Goal: Task Accomplishment & Management: Manage account settings

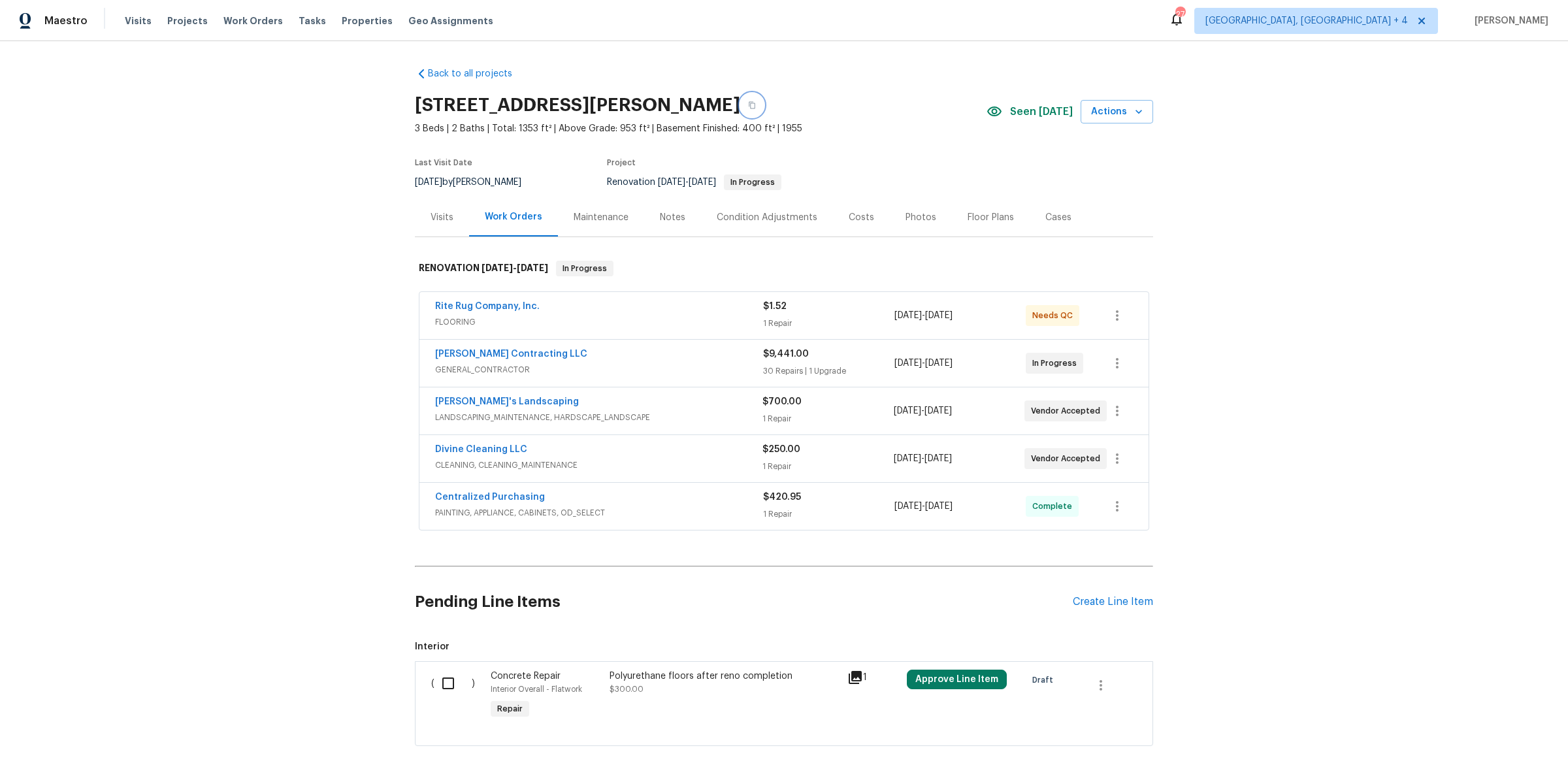
click at [755, 104] on icon "button" at bounding box center [752, 105] width 7 height 7
click at [613, 309] on div "Rite Rug Company, Inc." at bounding box center [598, 307] width 328 height 16
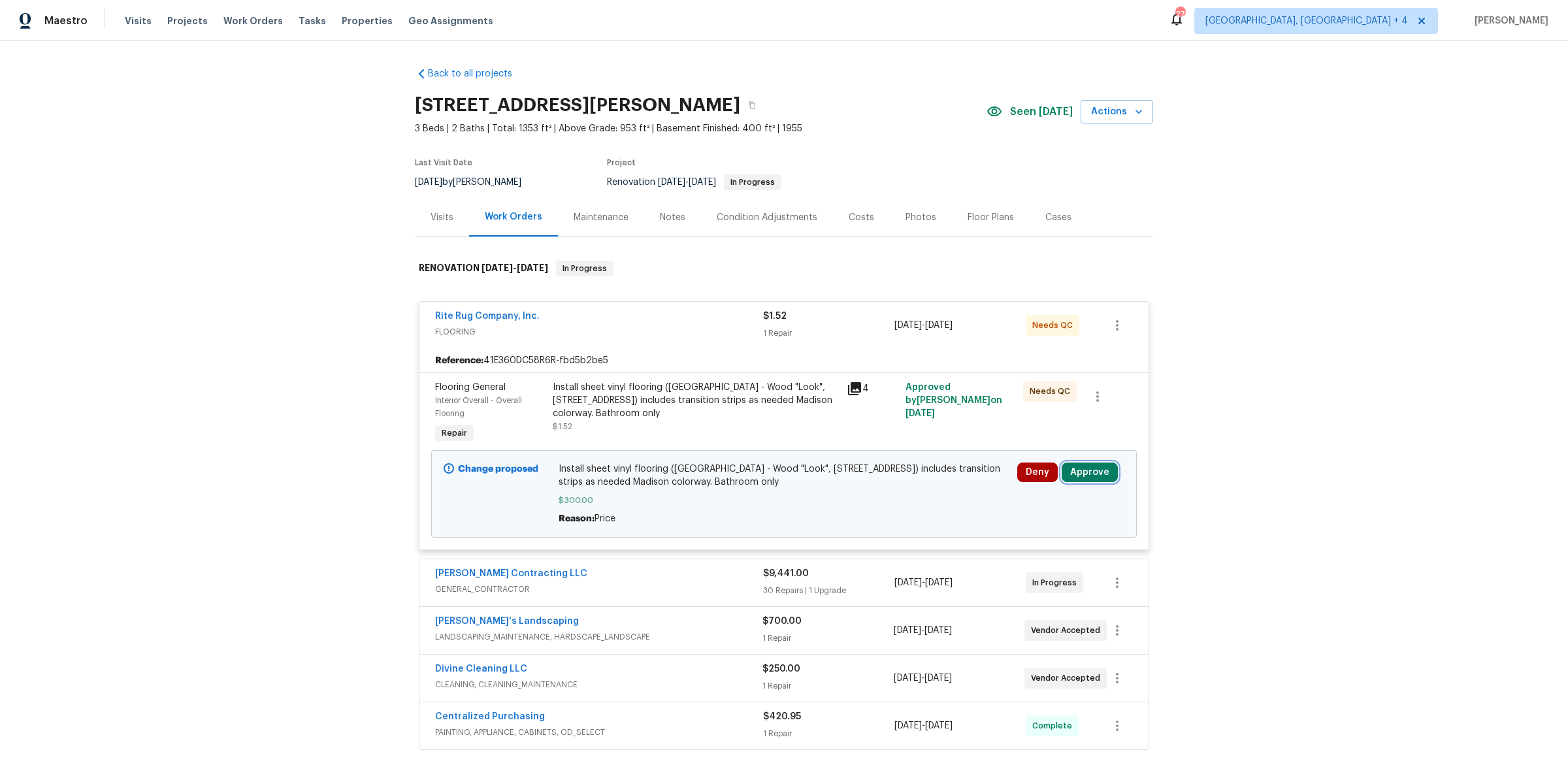
click at [1088, 471] on button "Approve" at bounding box center [1090, 472] width 56 height 20
click at [904, 472] on button "Approve" at bounding box center [902, 484] width 78 height 26
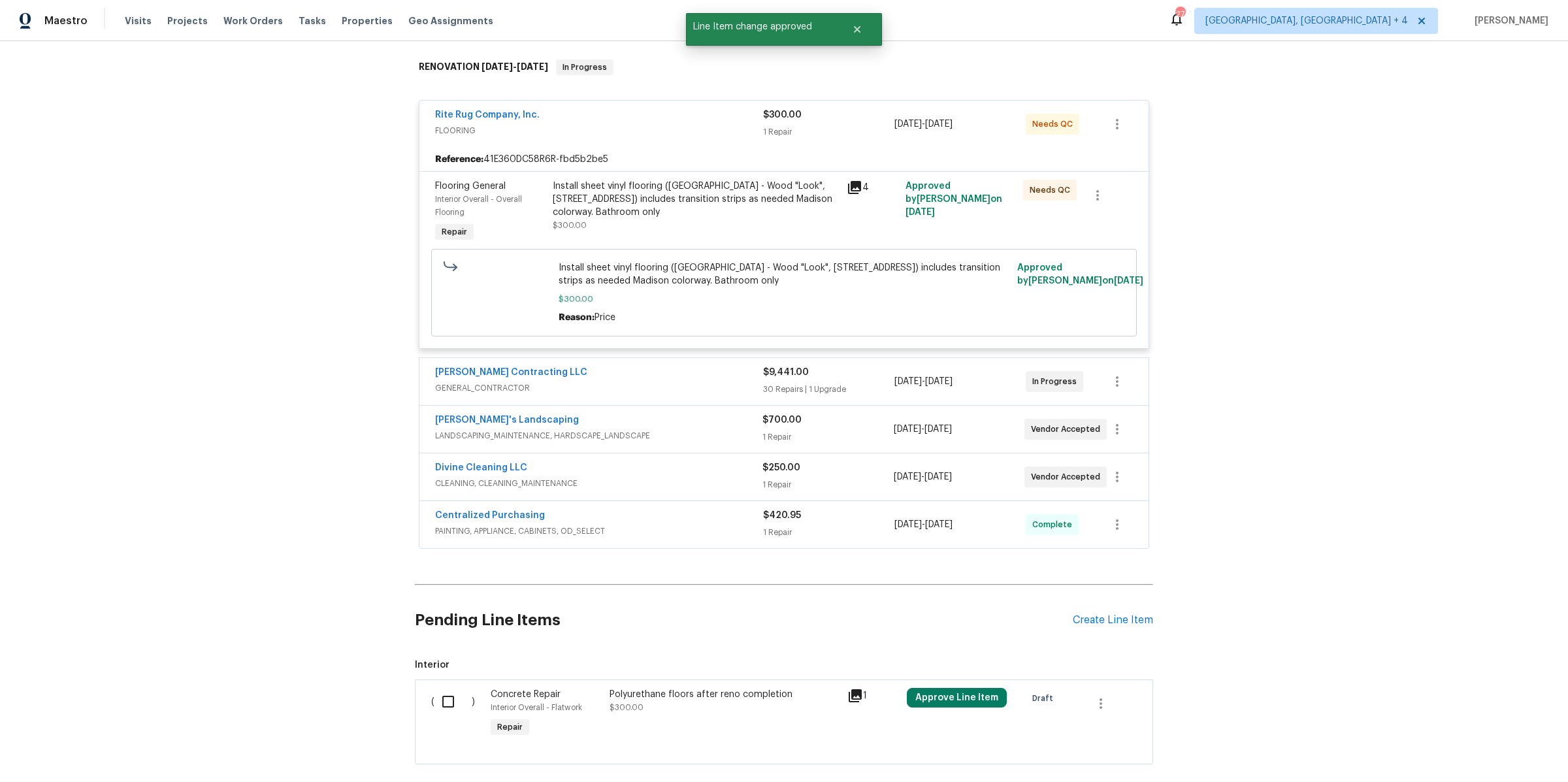
scroll to position [207, 0]
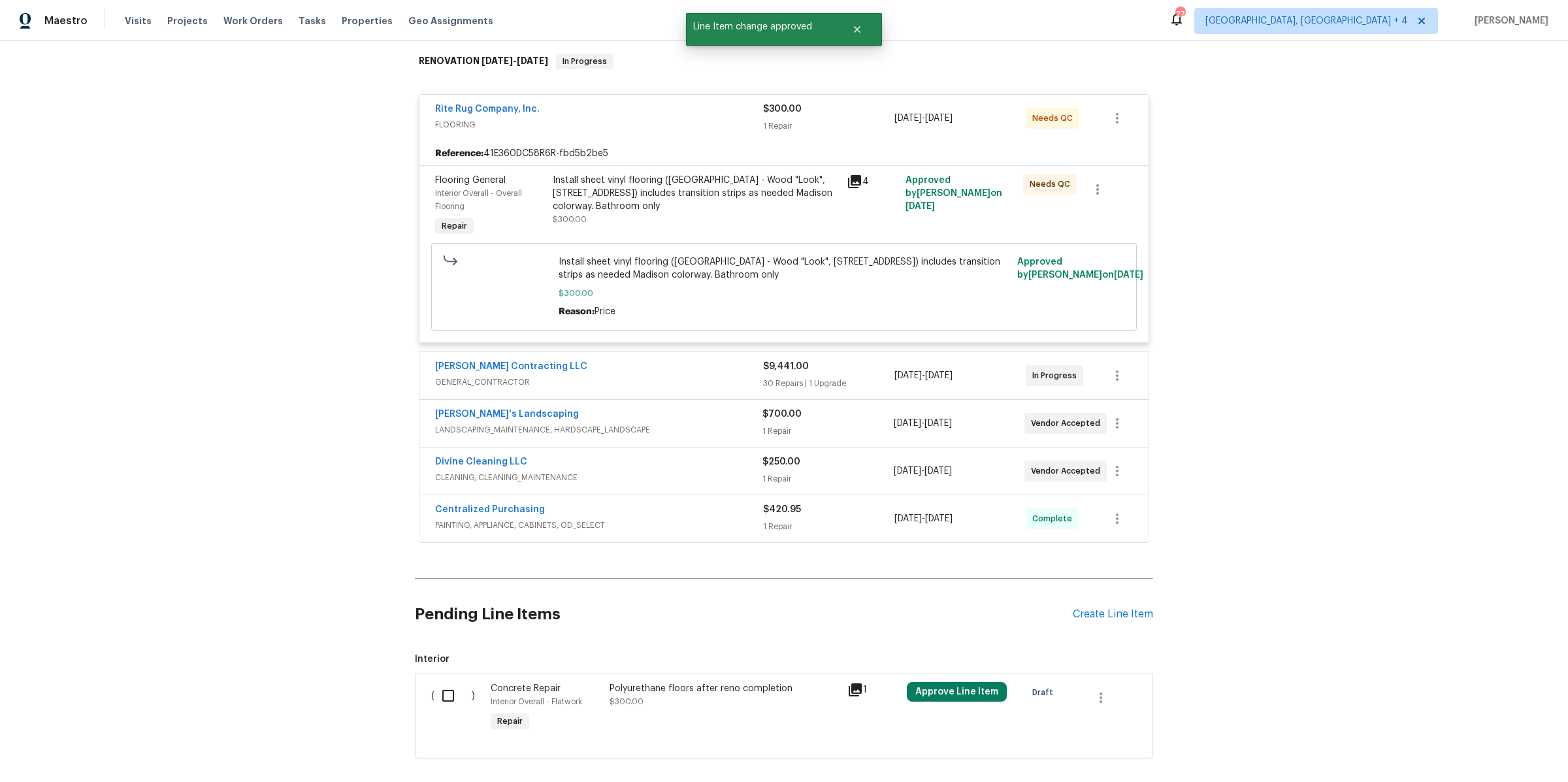
click at [631, 367] on div "Solano Contracting LLC" at bounding box center [598, 367] width 328 height 16
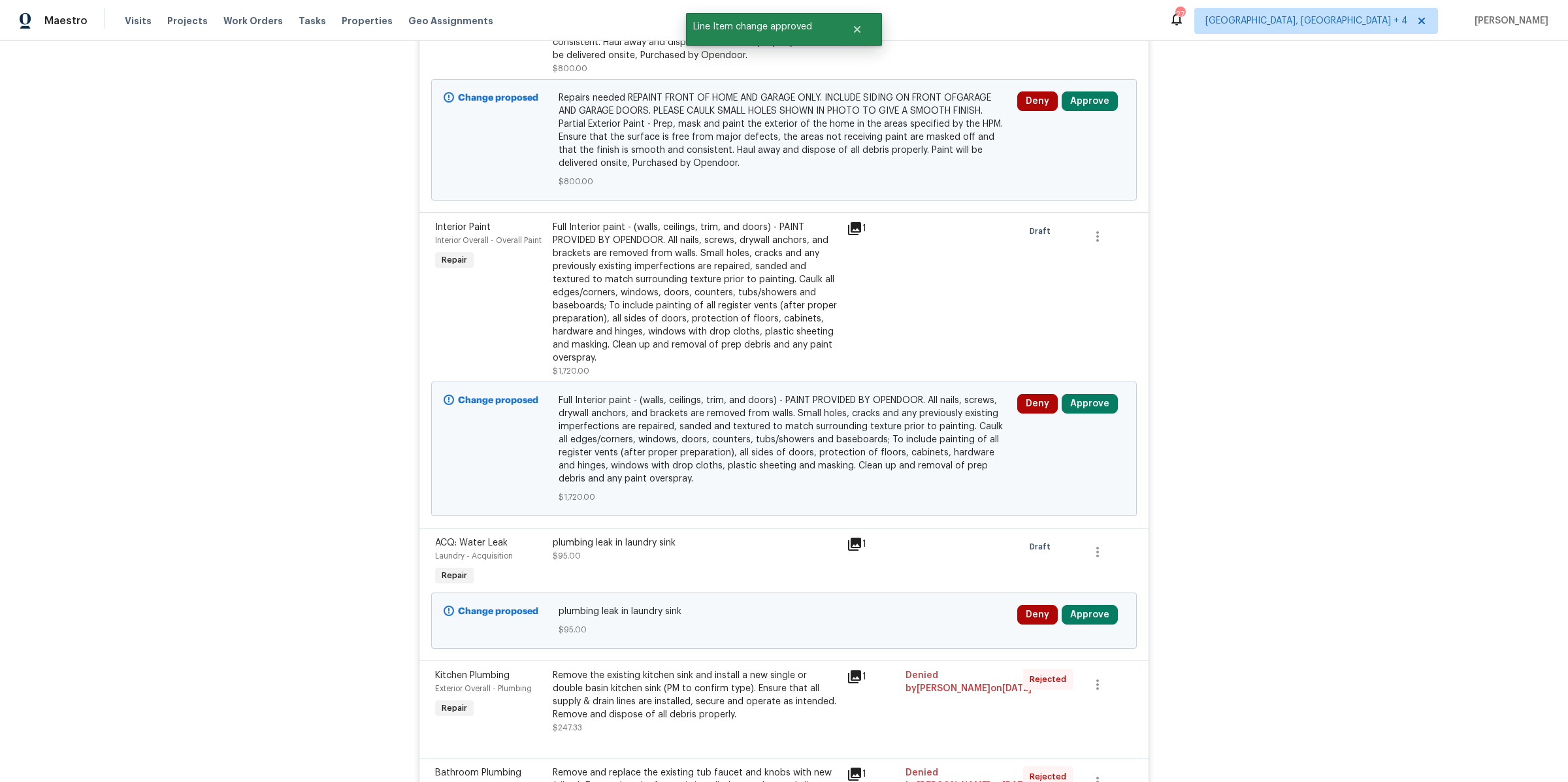
scroll to position [801, 0]
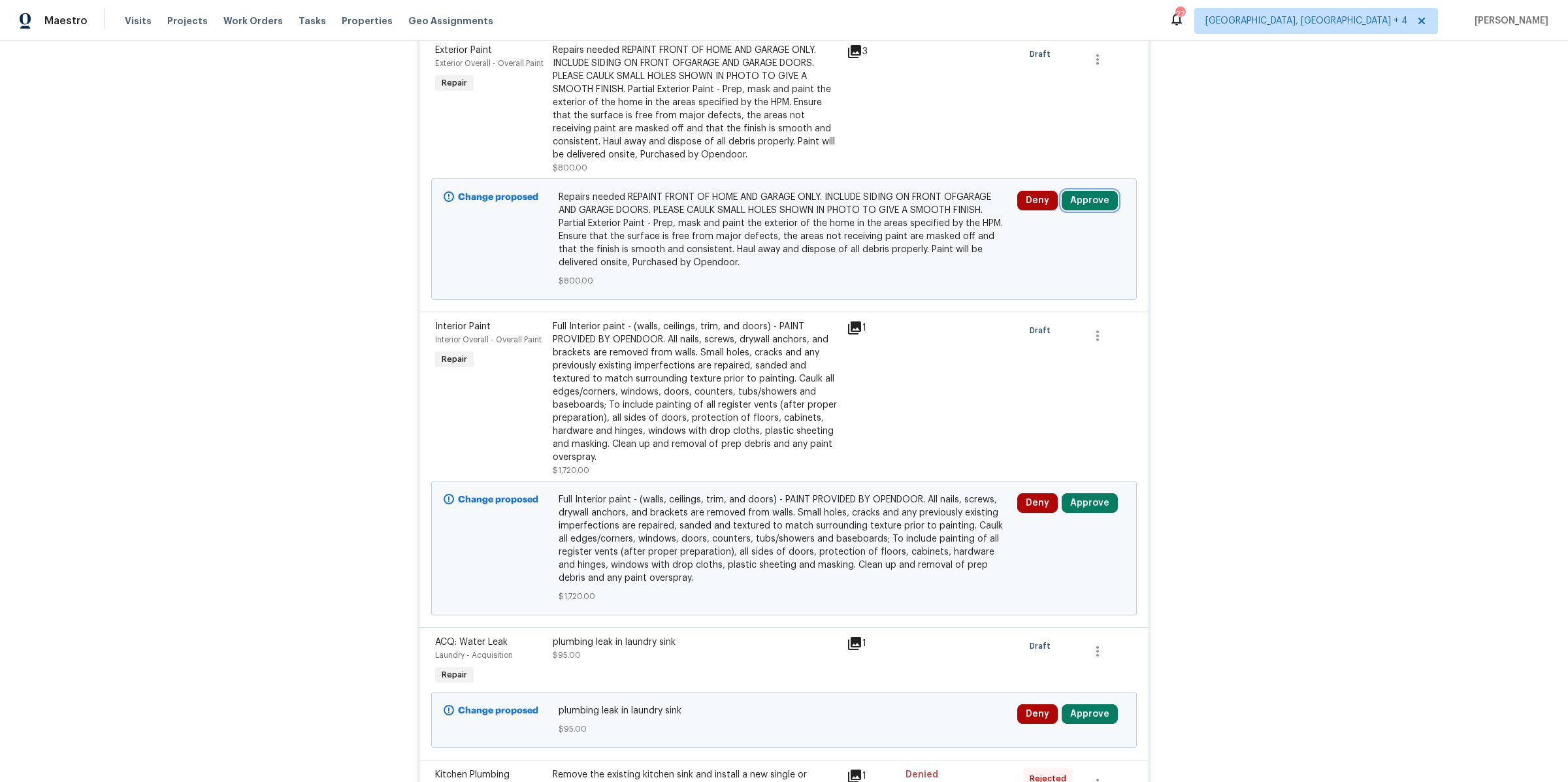
click at [1087, 192] on button "Approve" at bounding box center [1090, 201] width 56 height 20
click at [1030, 262] on button "Approve" at bounding box center [1052, 265] width 78 height 26
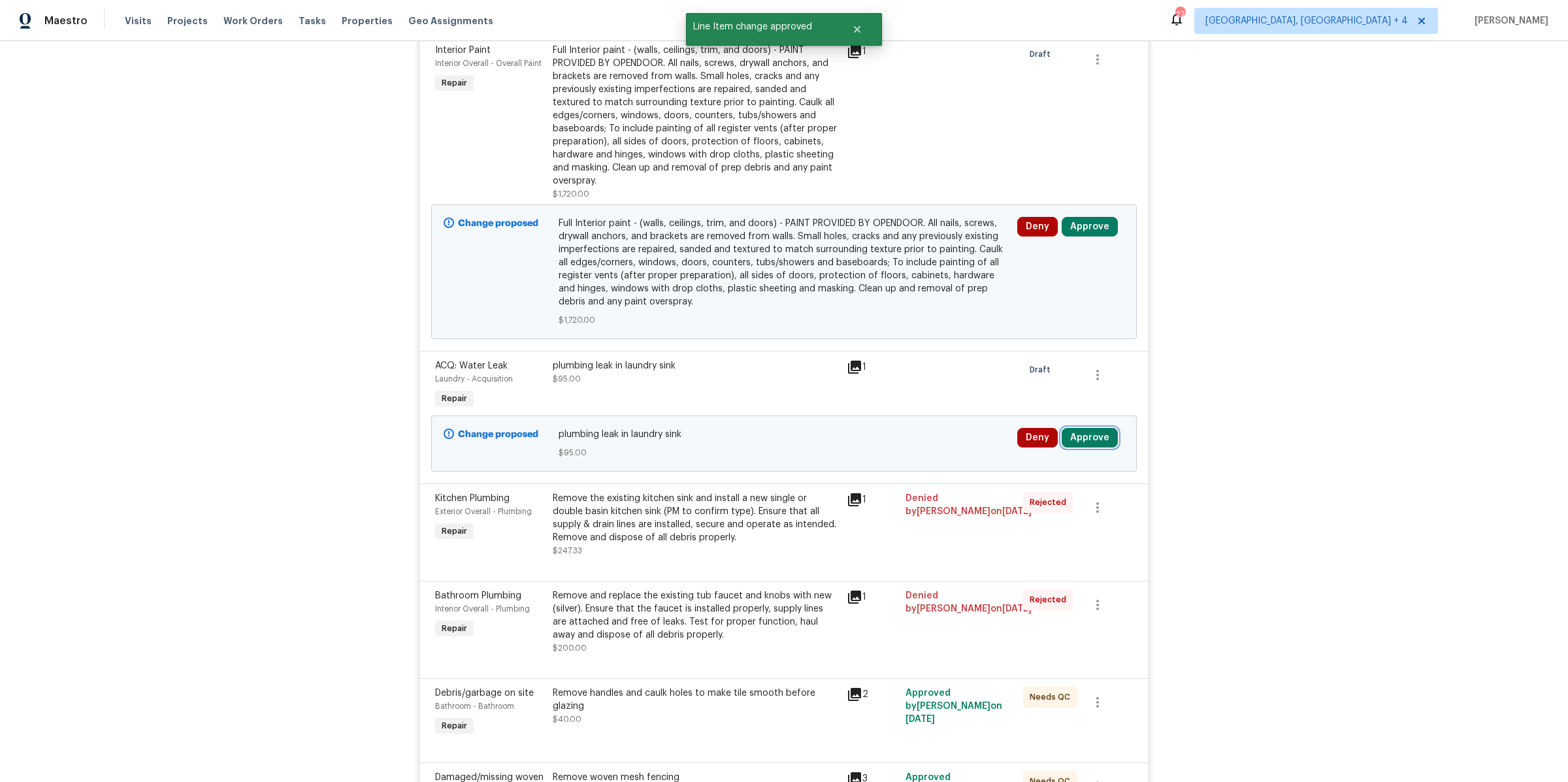
click at [1076, 434] on button "Approve" at bounding box center [1090, 438] width 56 height 20
click at [902, 440] on button "Approve" at bounding box center [902, 447] width 78 height 26
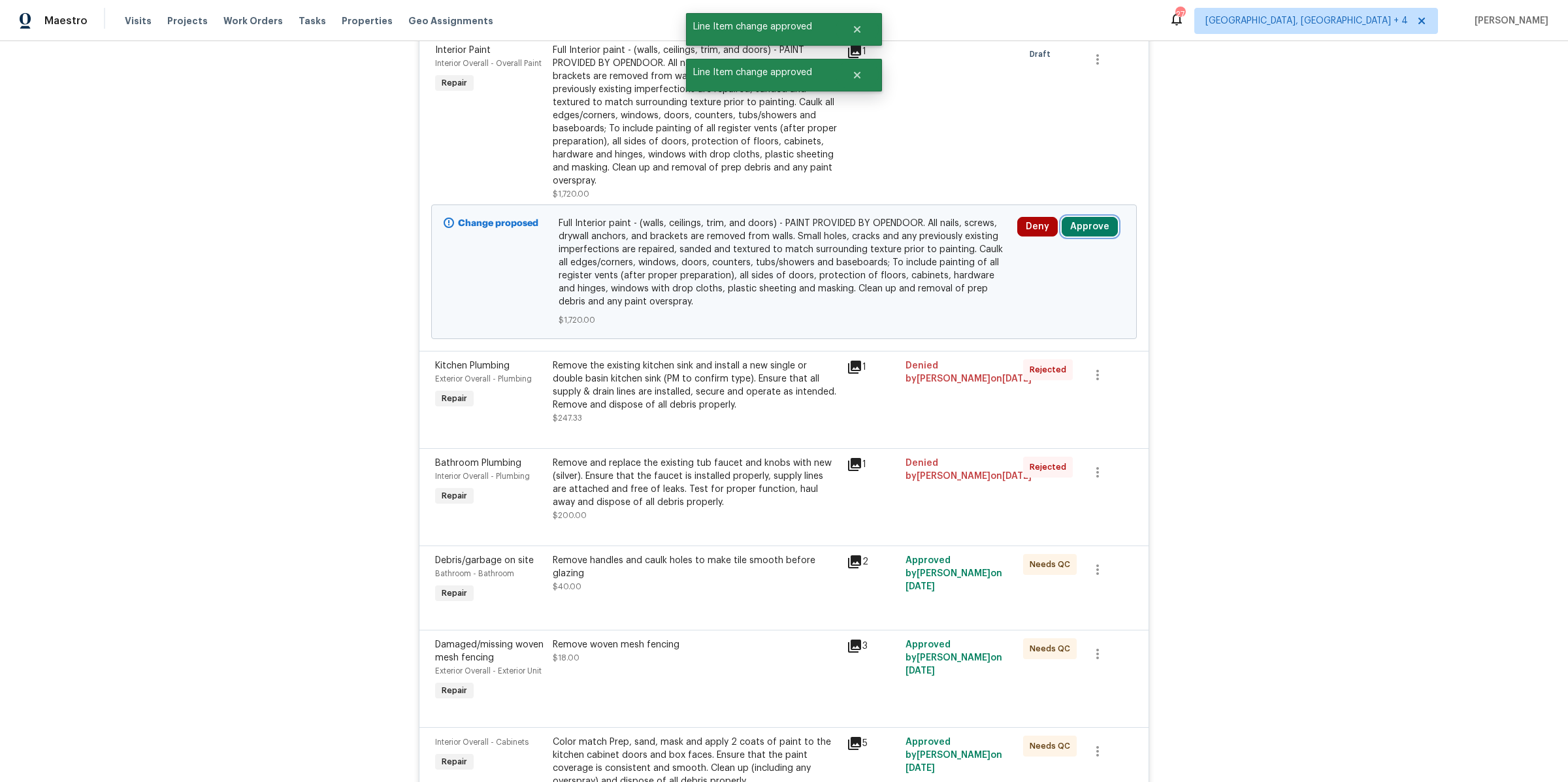
click at [1091, 222] on button "Approve" at bounding box center [1090, 227] width 56 height 20
click at [1030, 289] on button "Approve" at bounding box center [1052, 291] width 78 height 26
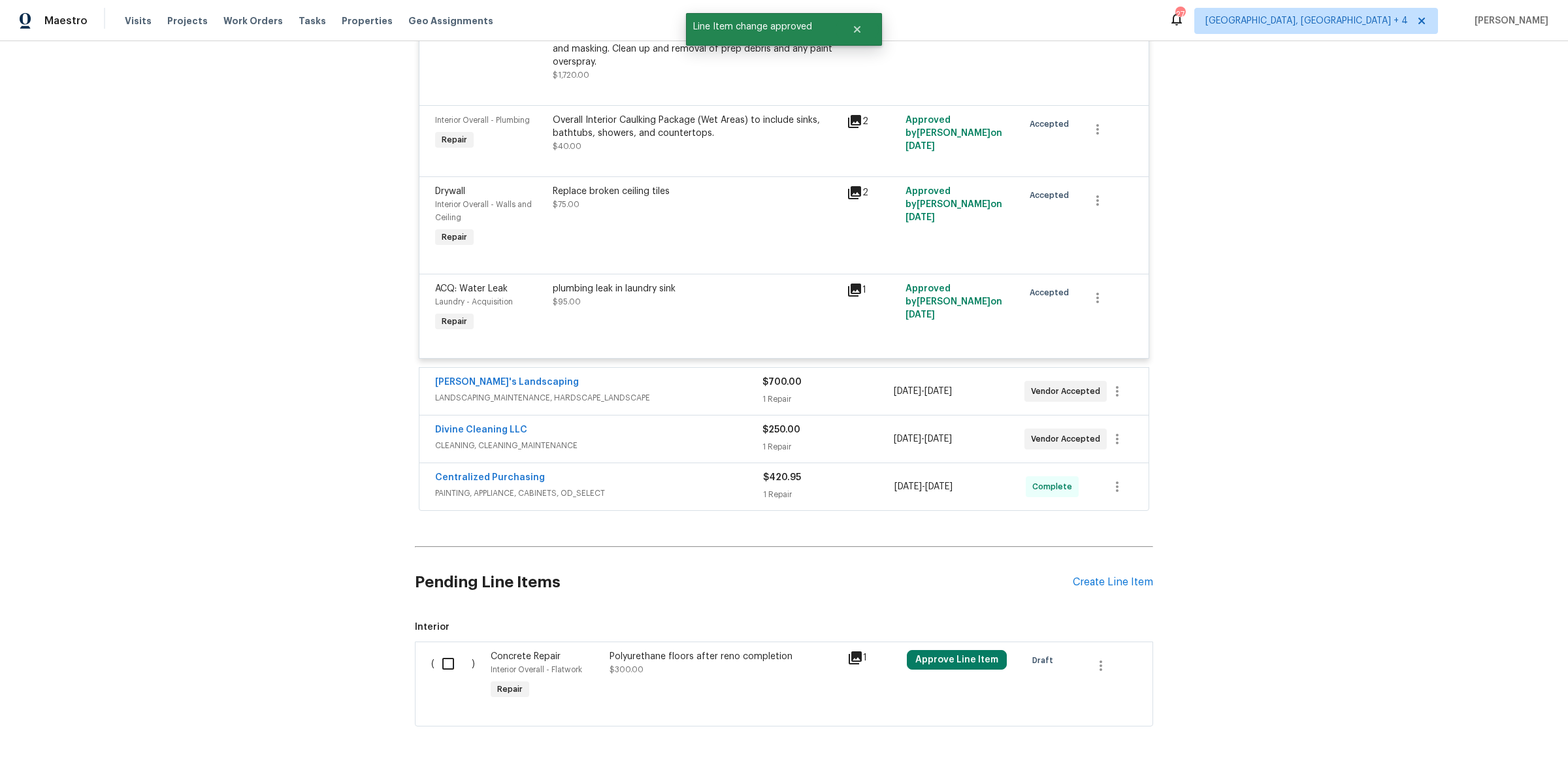
scroll to position [3941, 0]
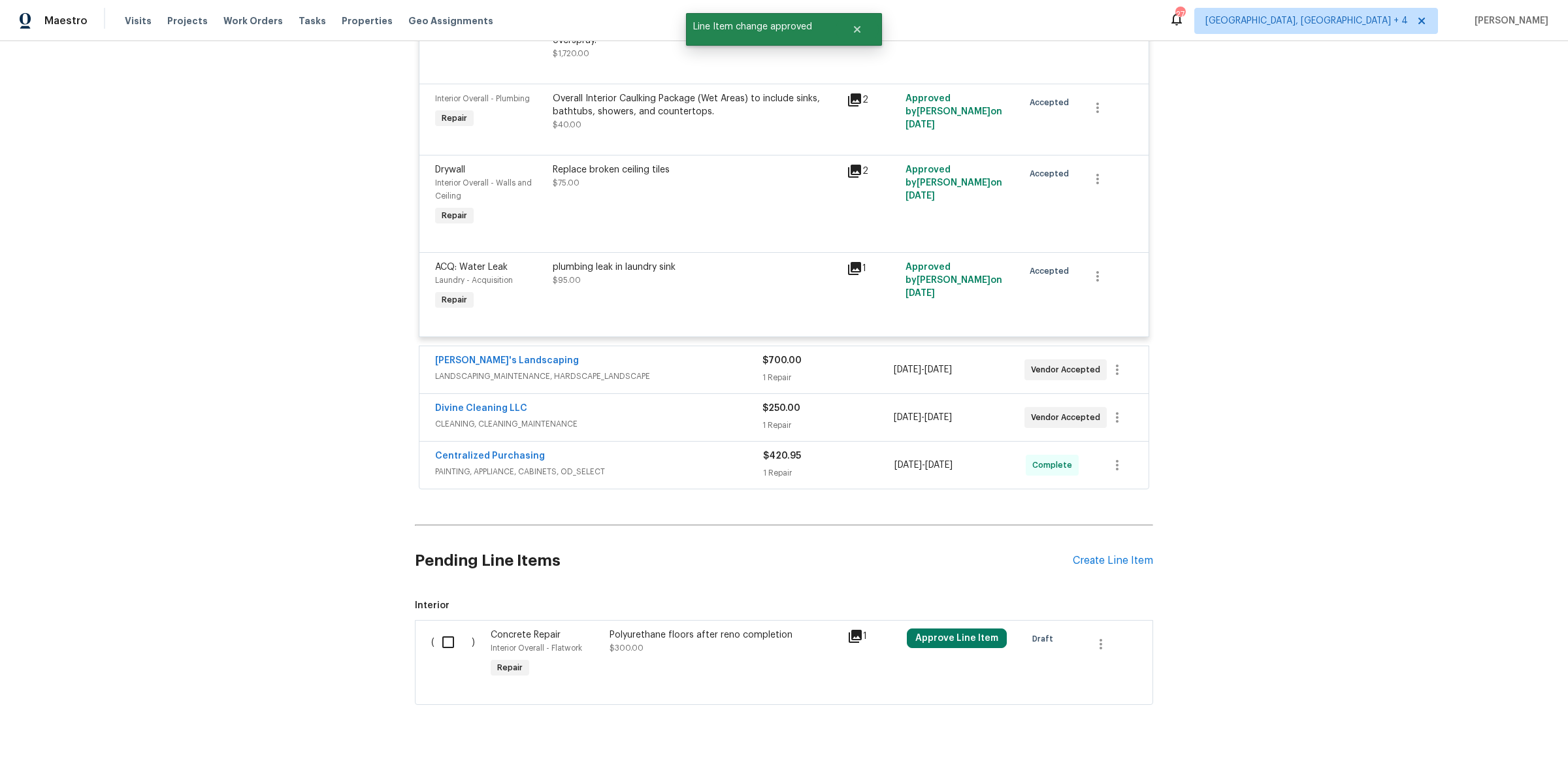
click at [806, 371] on div "1 Repair" at bounding box center [828, 377] width 131 height 13
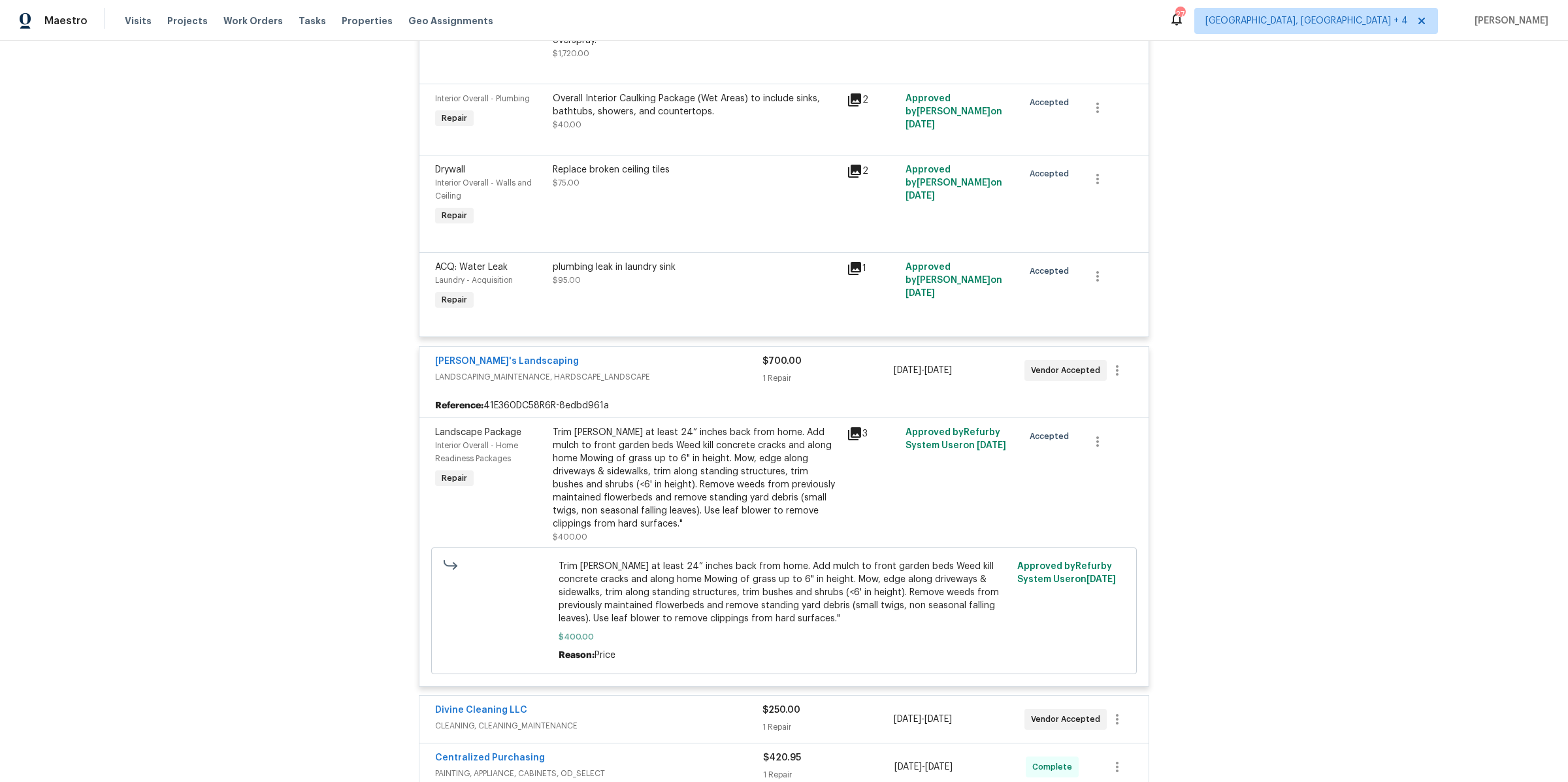
scroll to position [4229, 0]
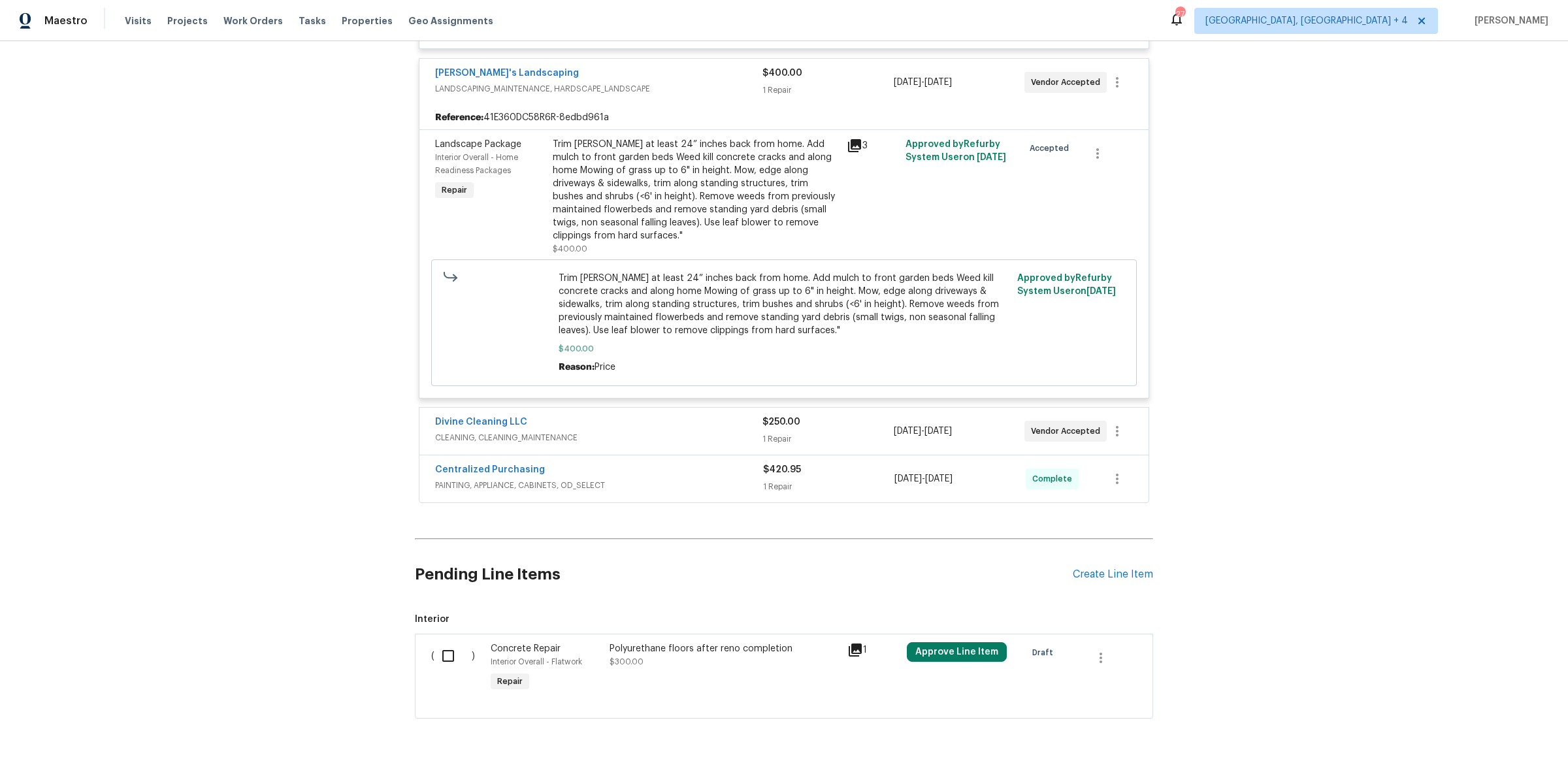
click at [816, 415] on div "$250.00 1 Repair" at bounding box center [828, 431] width 131 height 31
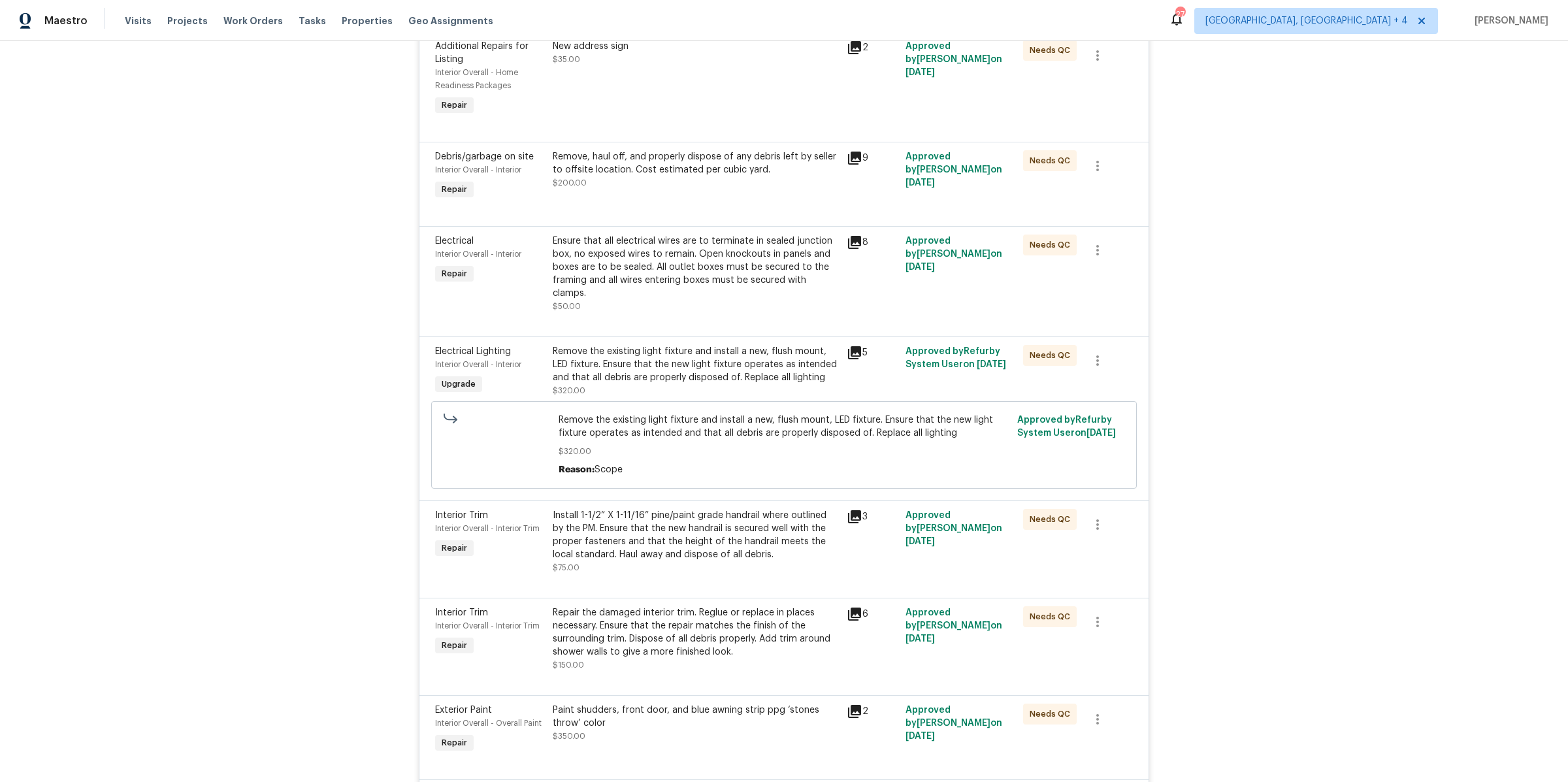
scroll to position [0, 0]
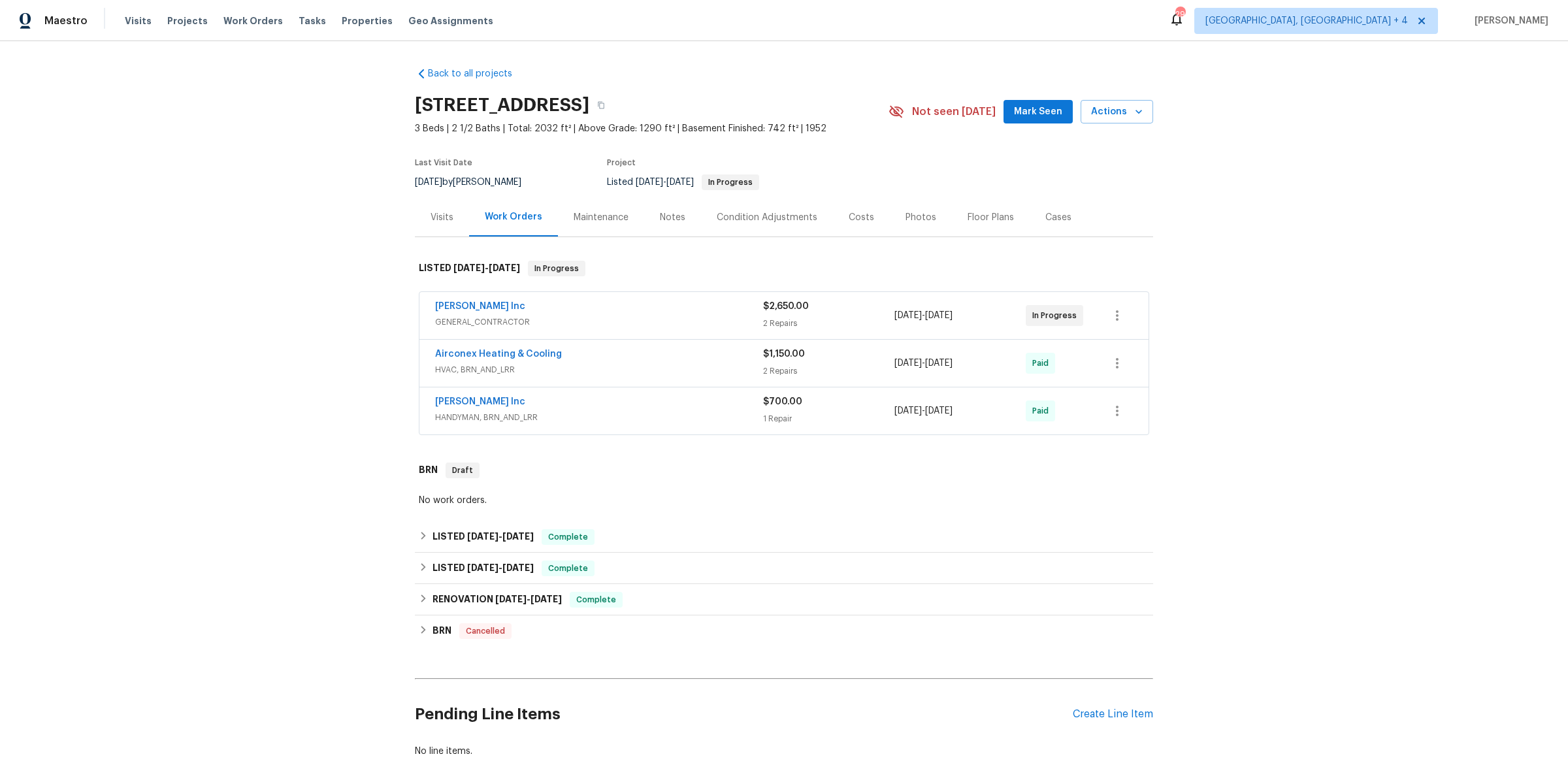
click at [703, 313] on div "Michael Radney Inc" at bounding box center [598, 307] width 328 height 16
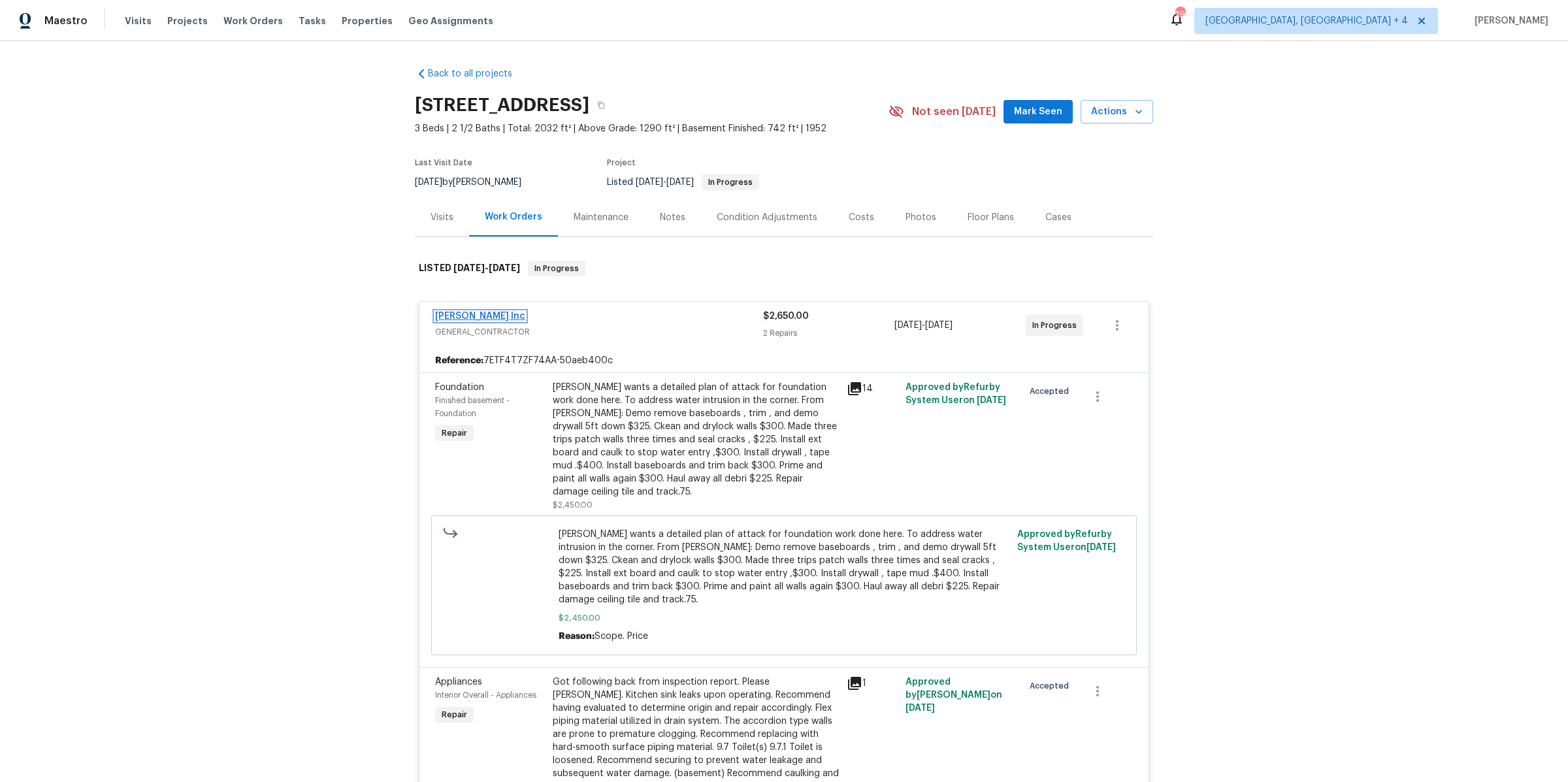
click at [473, 313] on link "[PERSON_NAME] Inc" at bounding box center [480, 316] width 90 height 9
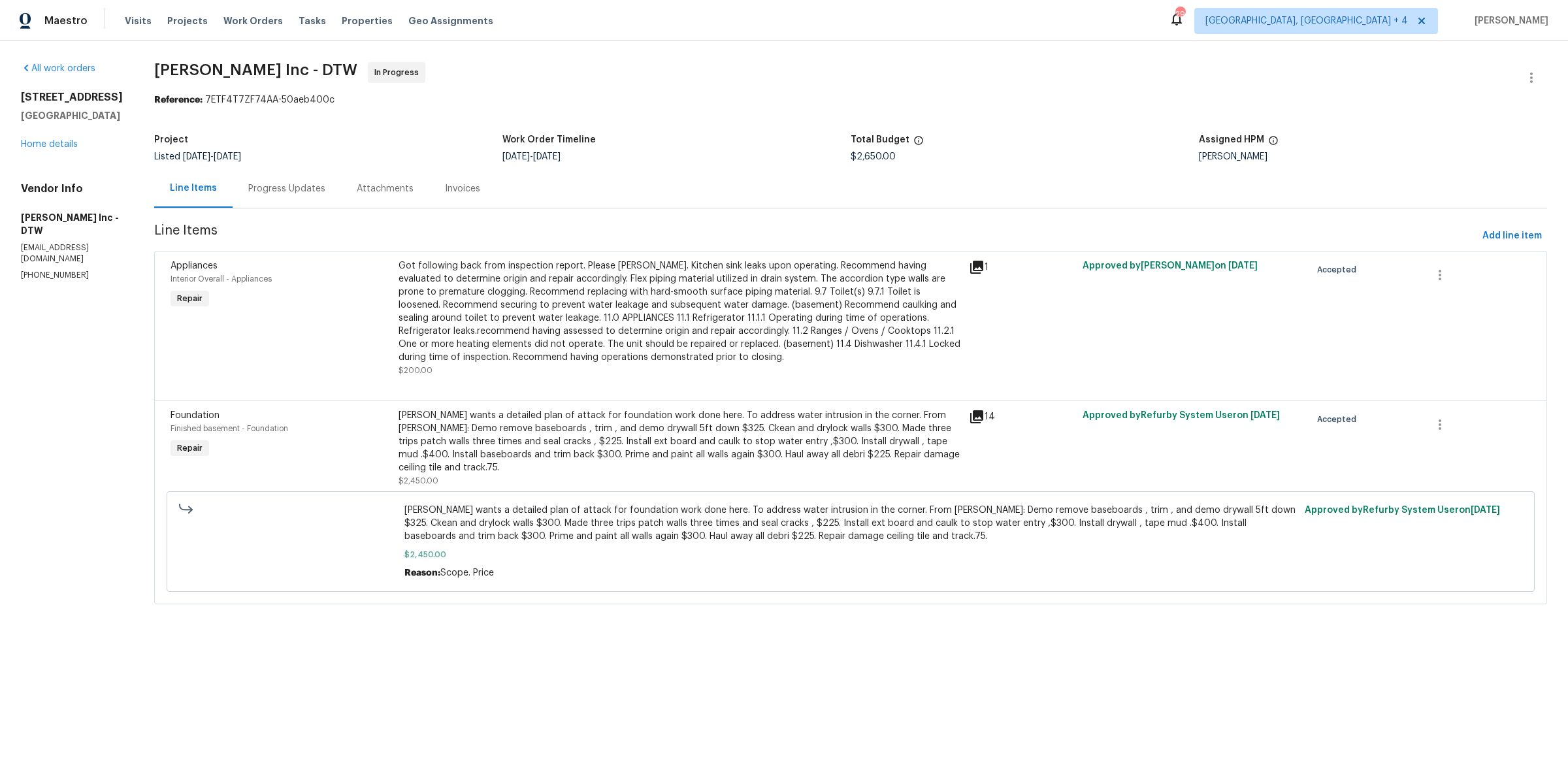
click at [513, 341] on div "Got following back from inspection report. Please renedy. Kitchen sink leaks up…" at bounding box center [680, 311] width 563 height 104
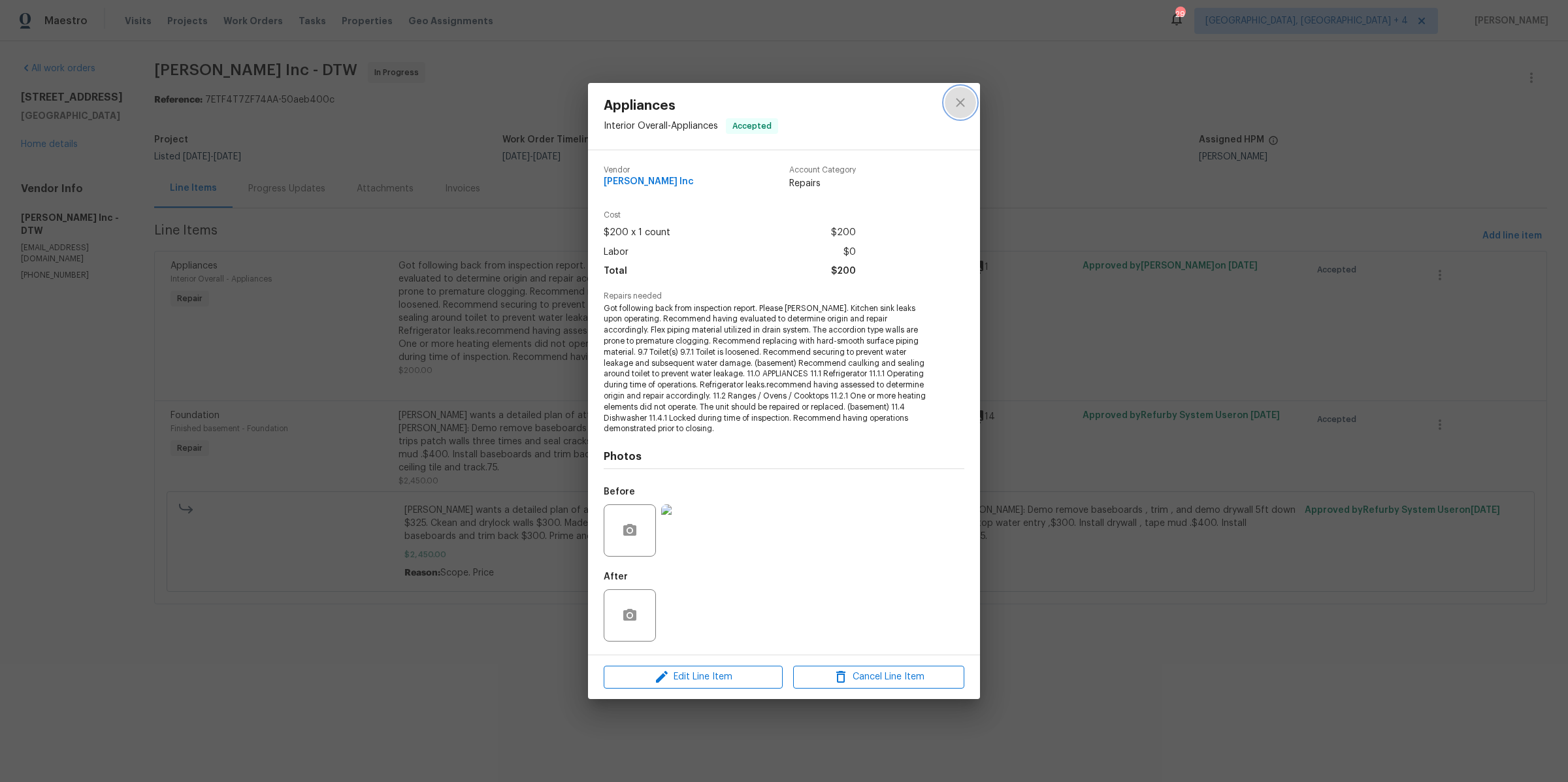
click at [967, 98] on icon "close" at bounding box center [960, 103] width 16 height 16
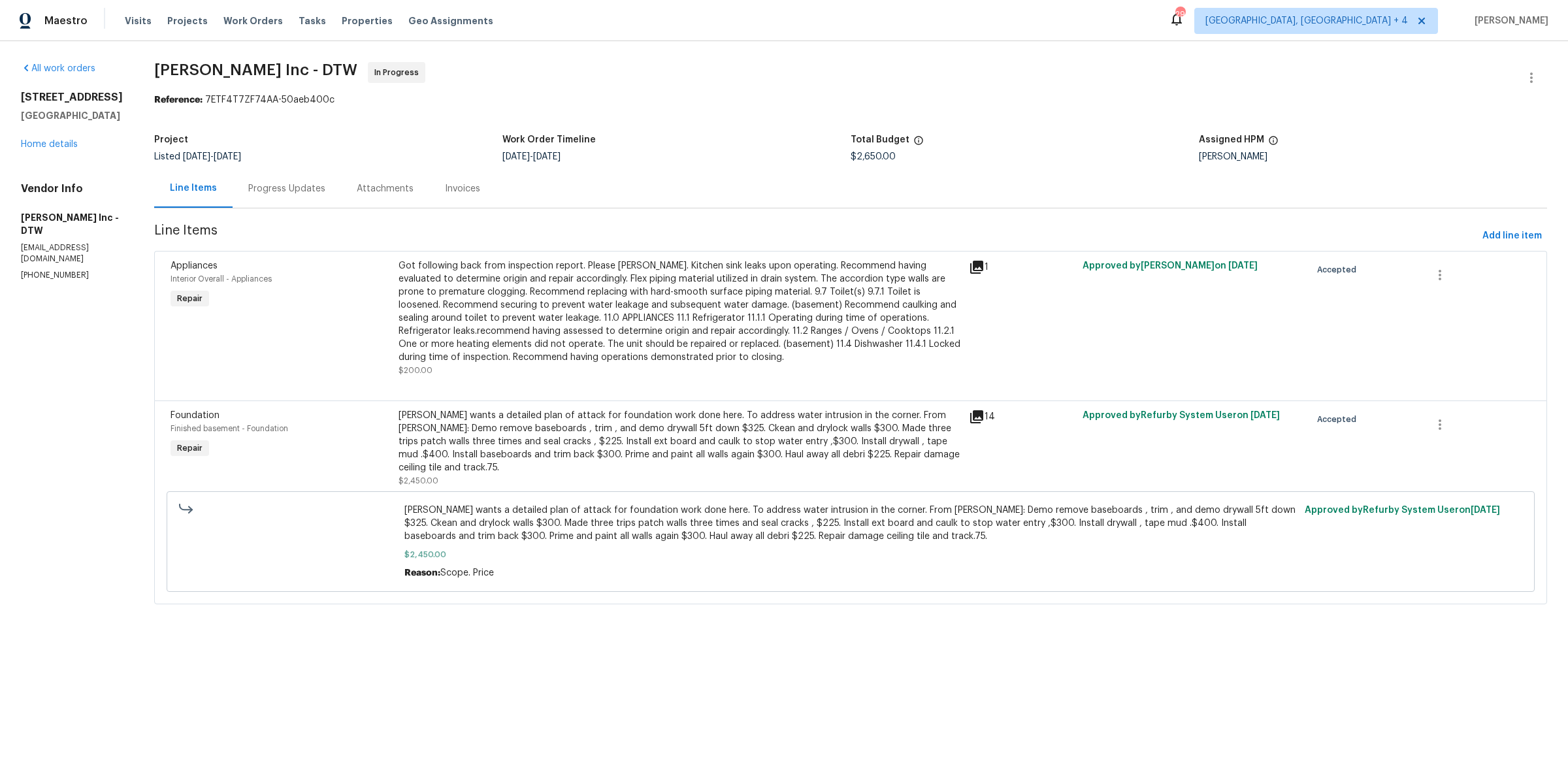
drag, startPoint x: 406, startPoint y: 267, endPoint x: 614, endPoint y: 558, distance: 357.7
click at [614, 559] on div "Appliances Interior Overall - Appliances Repair Got following back from inspect…" at bounding box center [851, 428] width 1393 height 354
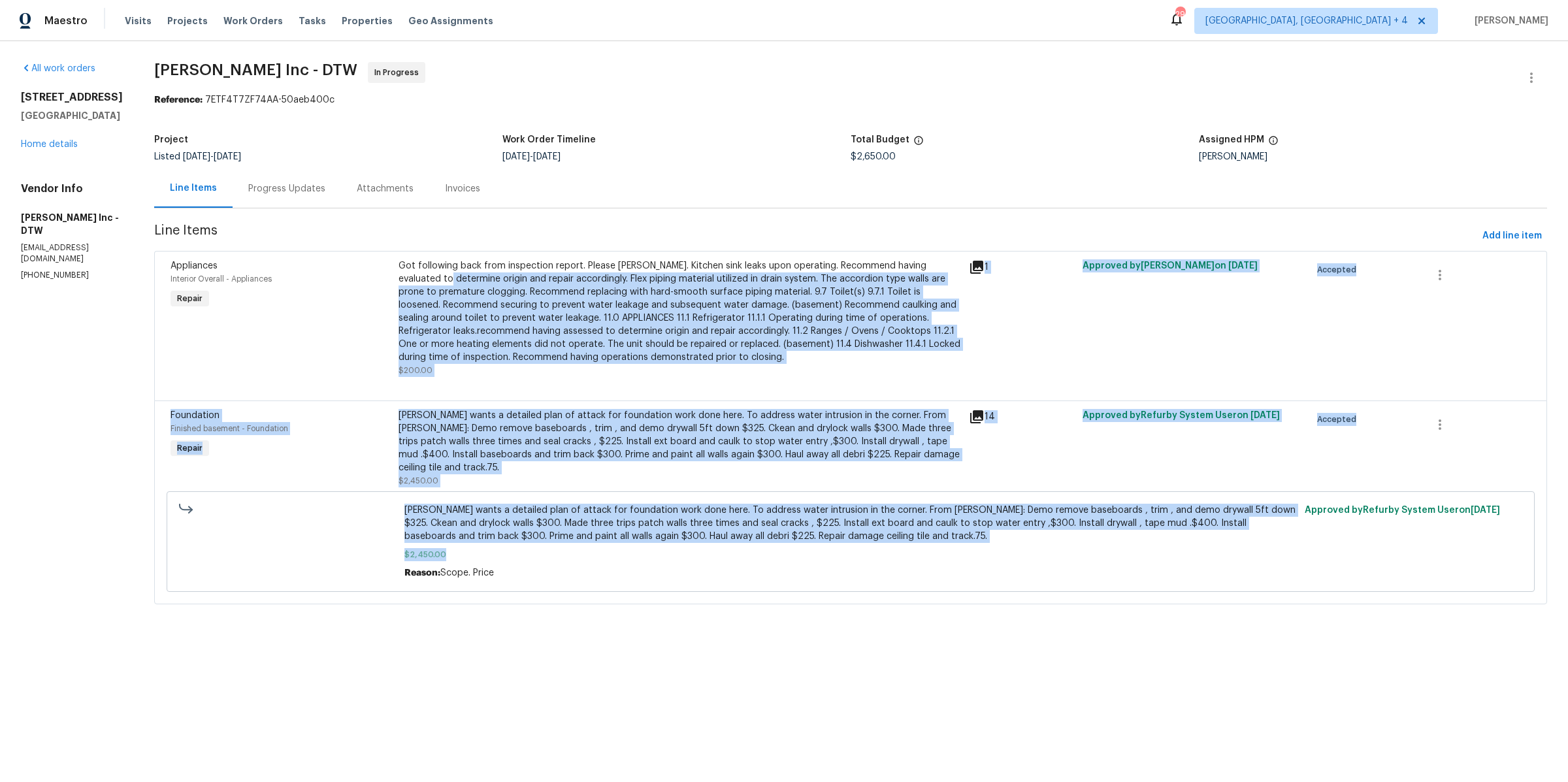
drag, startPoint x: 603, startPoint y: 546, endPoint x: 428, endPoint y: 276, distance: 321.8
click at [428, 276] on div "Appliances Interior Overall - Appliances Repair Got following back from inspect…" at bounding box center [851, 428] width 1393 height 354
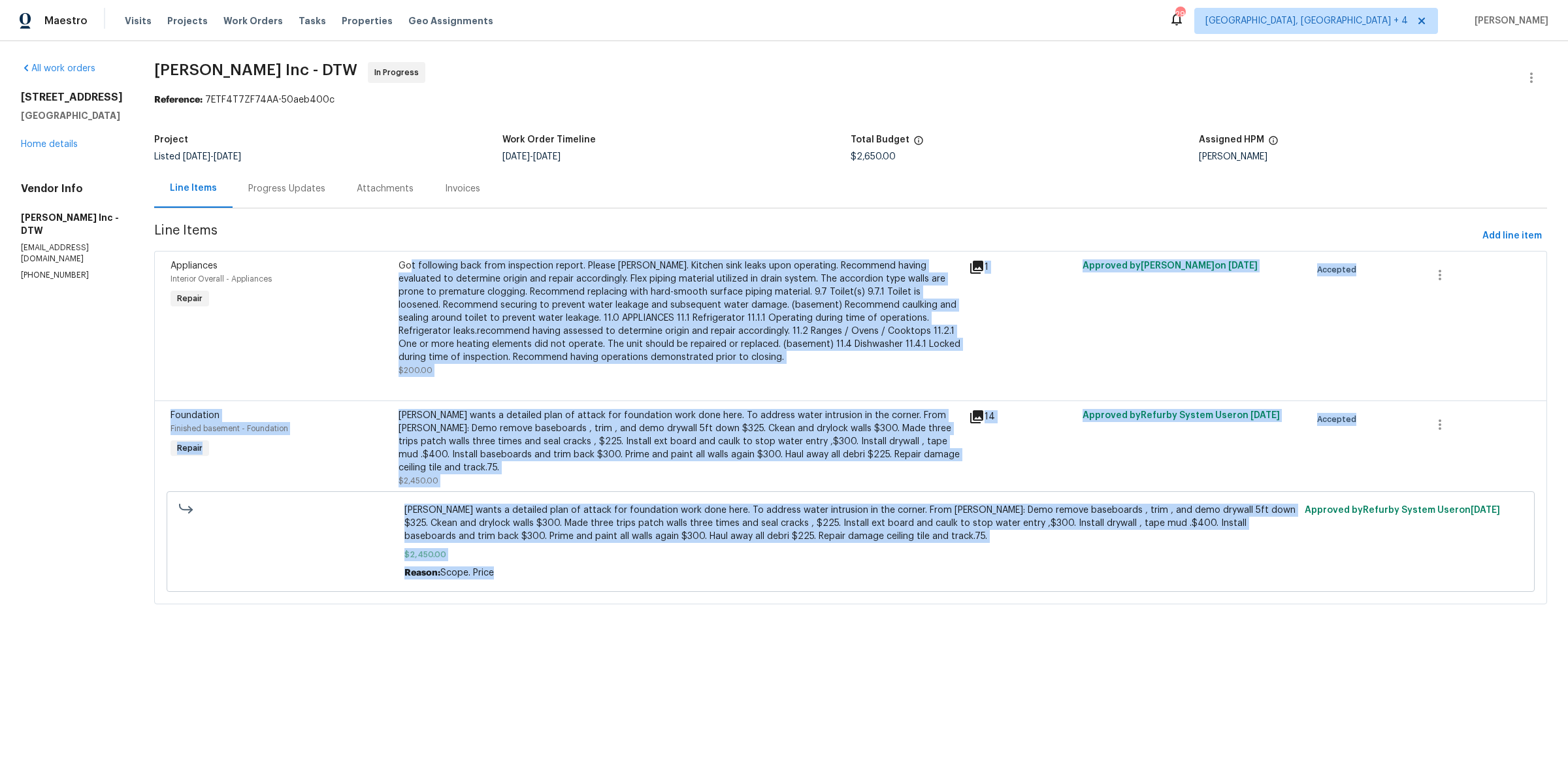
drag, startPoint x: 409, startPoint y: 266, endPoint x: 681, endPoint y: 586, distance: 420.0
click at [679, 582] on div "Appliances Interior Overall - Appliances Repair Got following back from inspect…" at bounding box center [851, 428] width 1393 height 354
click at [633, 522] on span "Kim wants a detailed plan of attack for foundation work done here. To address w…" at bounding box center [851, 523] width 893 height 40
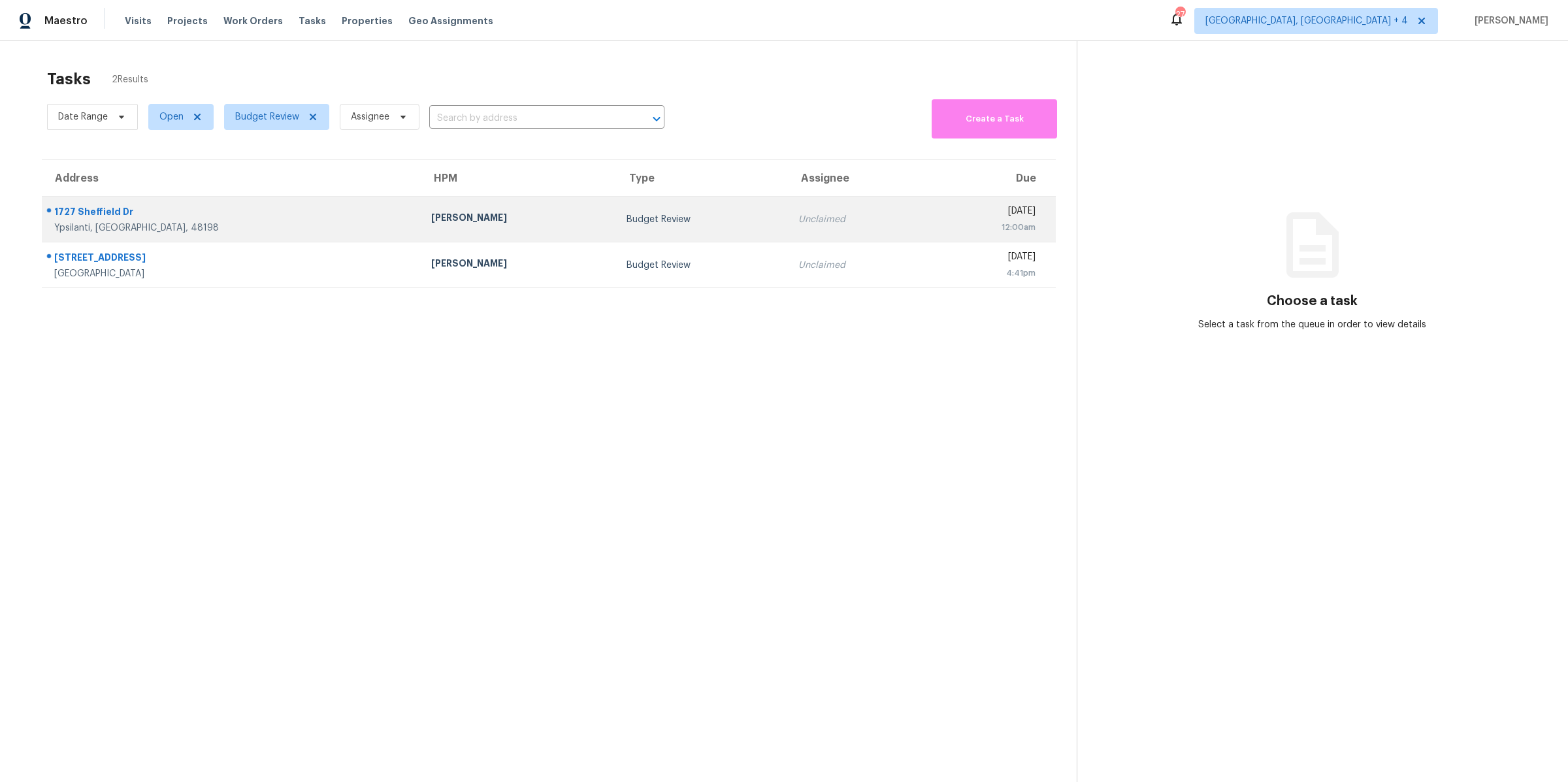
click at [935, 212] on div "Tue, Sep 30th 2025" at bounding box center [985, 212] width 100 height 16
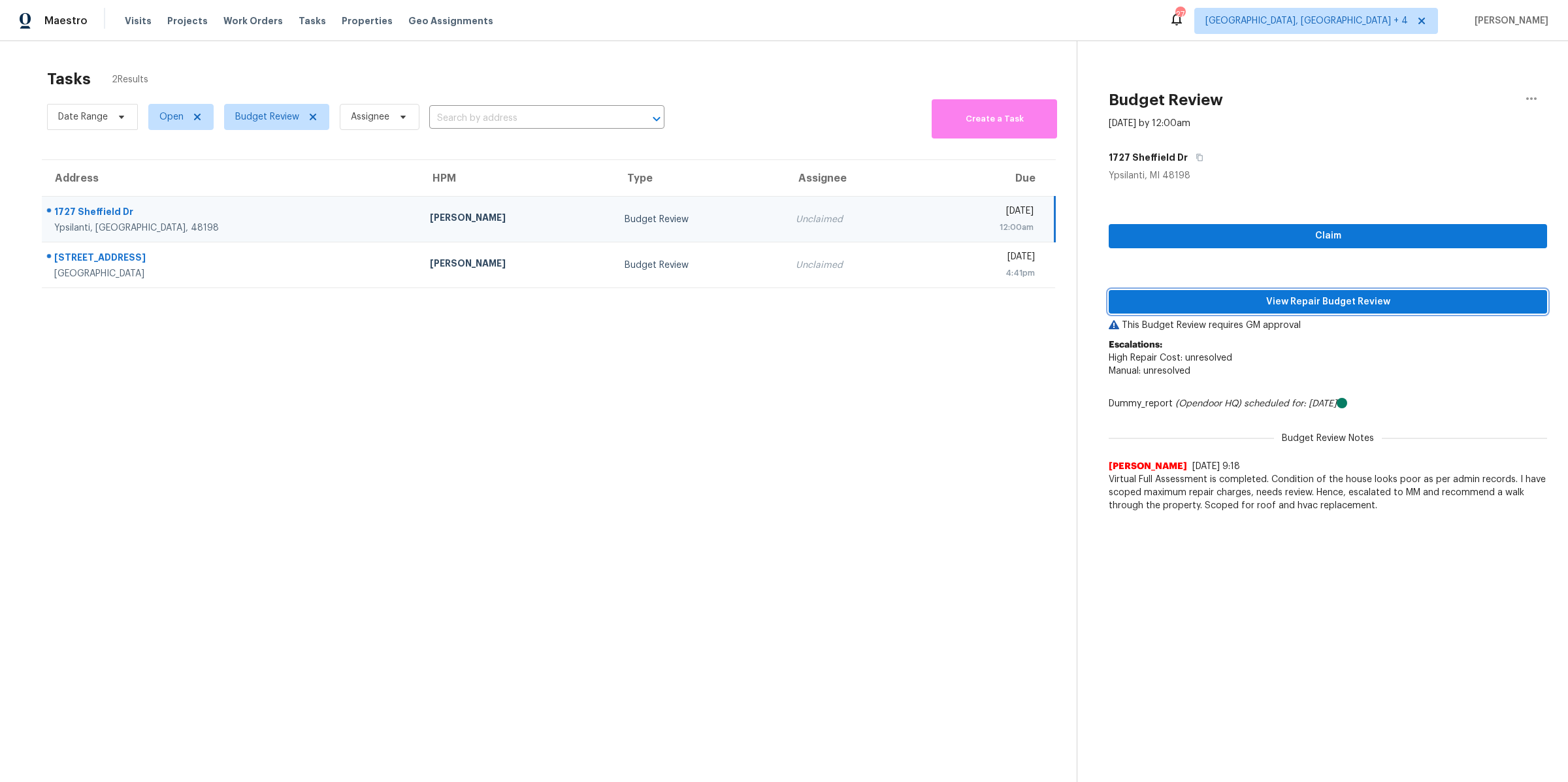
click at [1293, 298] on span "View Repair Budget Review" at bounding box center [1328, 302] width 417 height 16
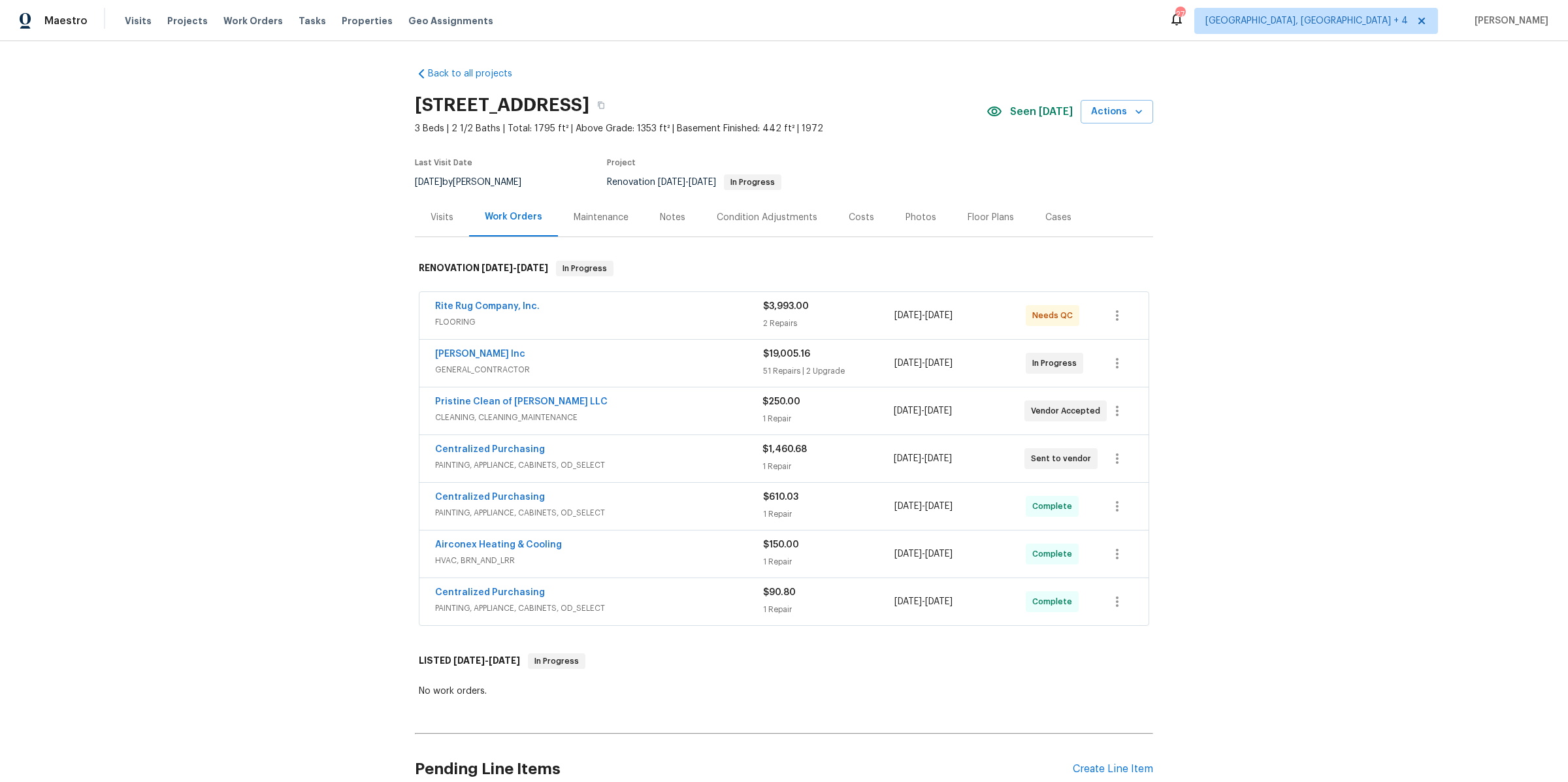
click at [436, 100] on h2 "[STREET_ADDRESS]" at bounding box center [502, 105] width 174 height 13
click at [144, 21] on span "Visits" at bounding box center [138, 21] width 27 height 13
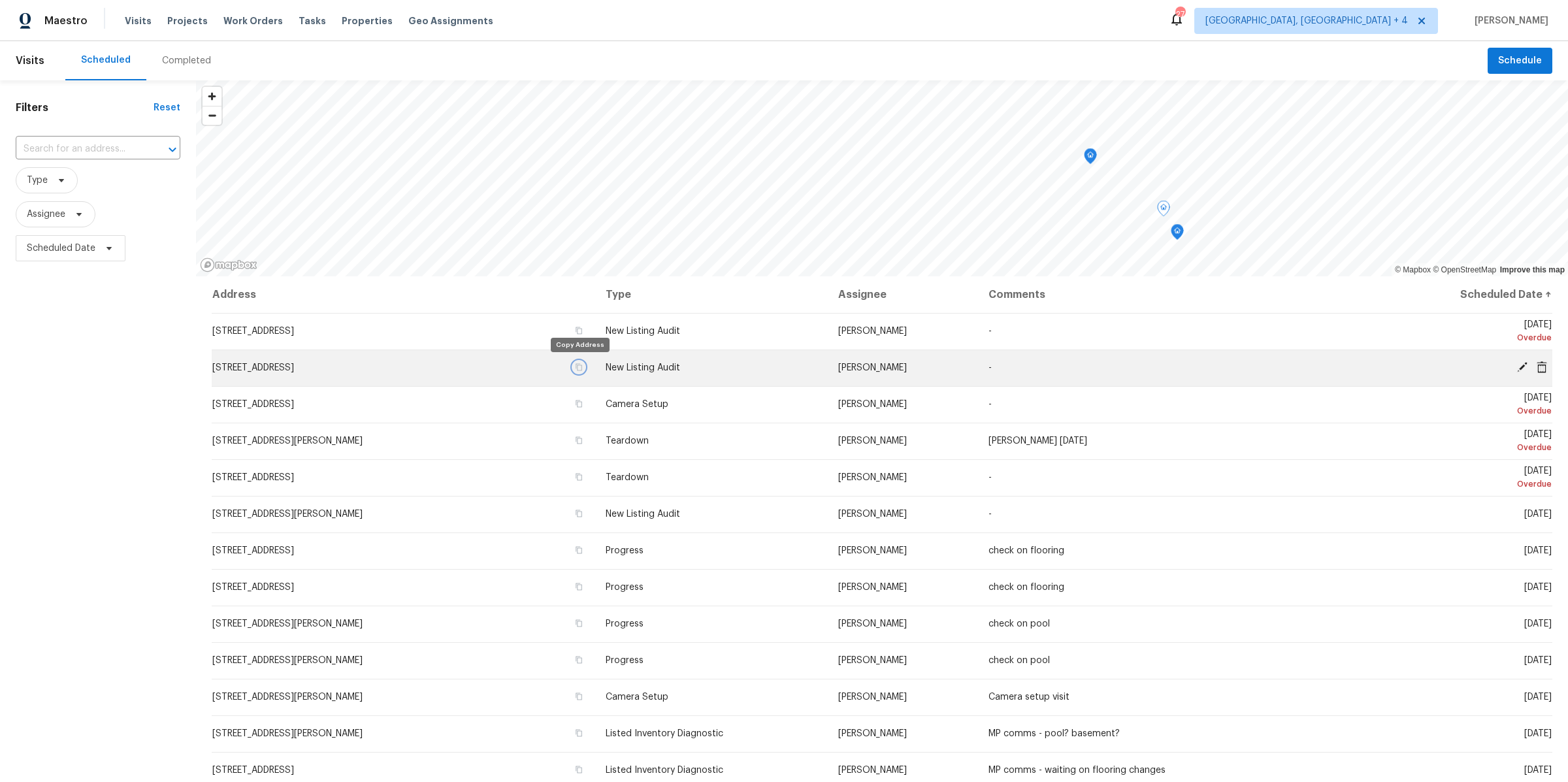
click at [577, 367] on icon "button" at bounding box center [579, 367] width 8 height 8
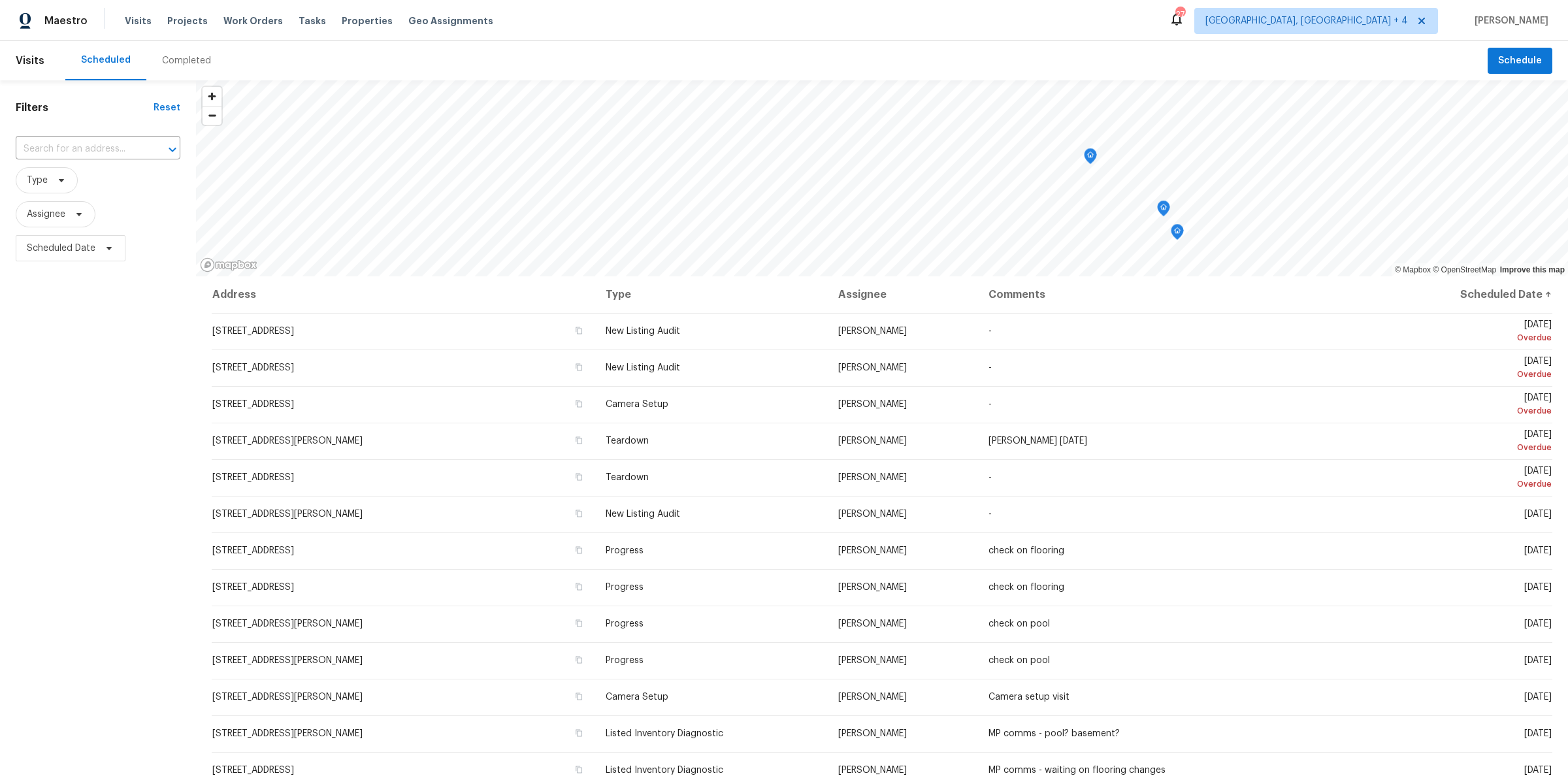
drag, startPoint x: 402, startPoint y: 330, endPoint x: 157, endPoint y: 559, distance: 335.4
click at [160, 568] on div "Filters Reset ​ Type Assignee Scheduled Date © Mapbox © OpenStreetMap Improve t…" at bounding box center [784, 491] width 1568 height 822
click at [33, 418] on div "Filters Reset ​ Type Assignee Scheduled Date" at bounding box center [98, 491] width 196 height 822
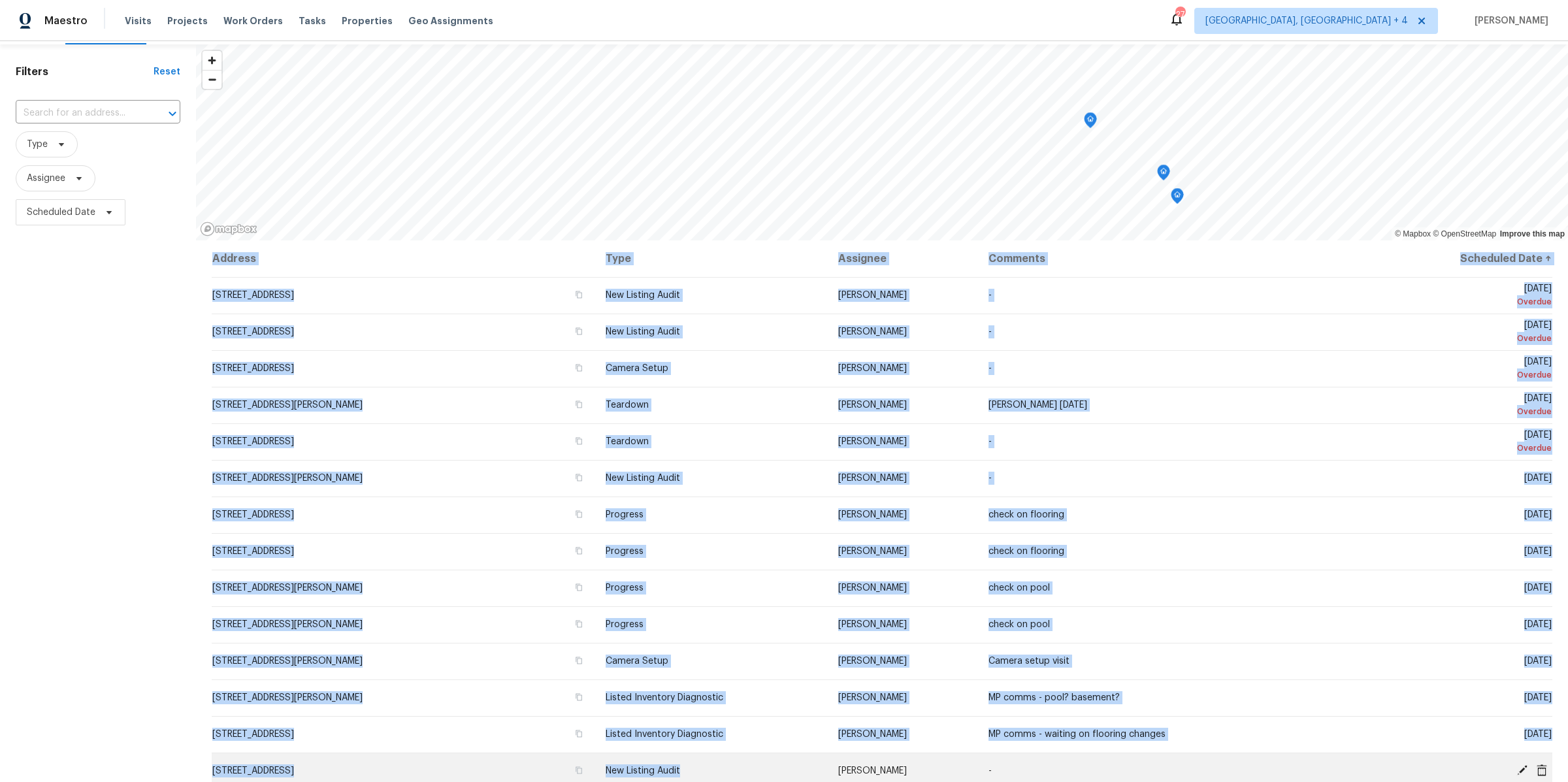
scroll to position [38, 0]
drag, startPoint x: 202, startPoint y: 326, endPoint x: 684, endPoint y: 780, distance: 662.1
click at [684, 780] on div "Address Type Assignee Comments Scheduled Date ↑ 970 Morningview Ave, Akron, OH …" at bounding box center [882, 552] width 1372 height 626
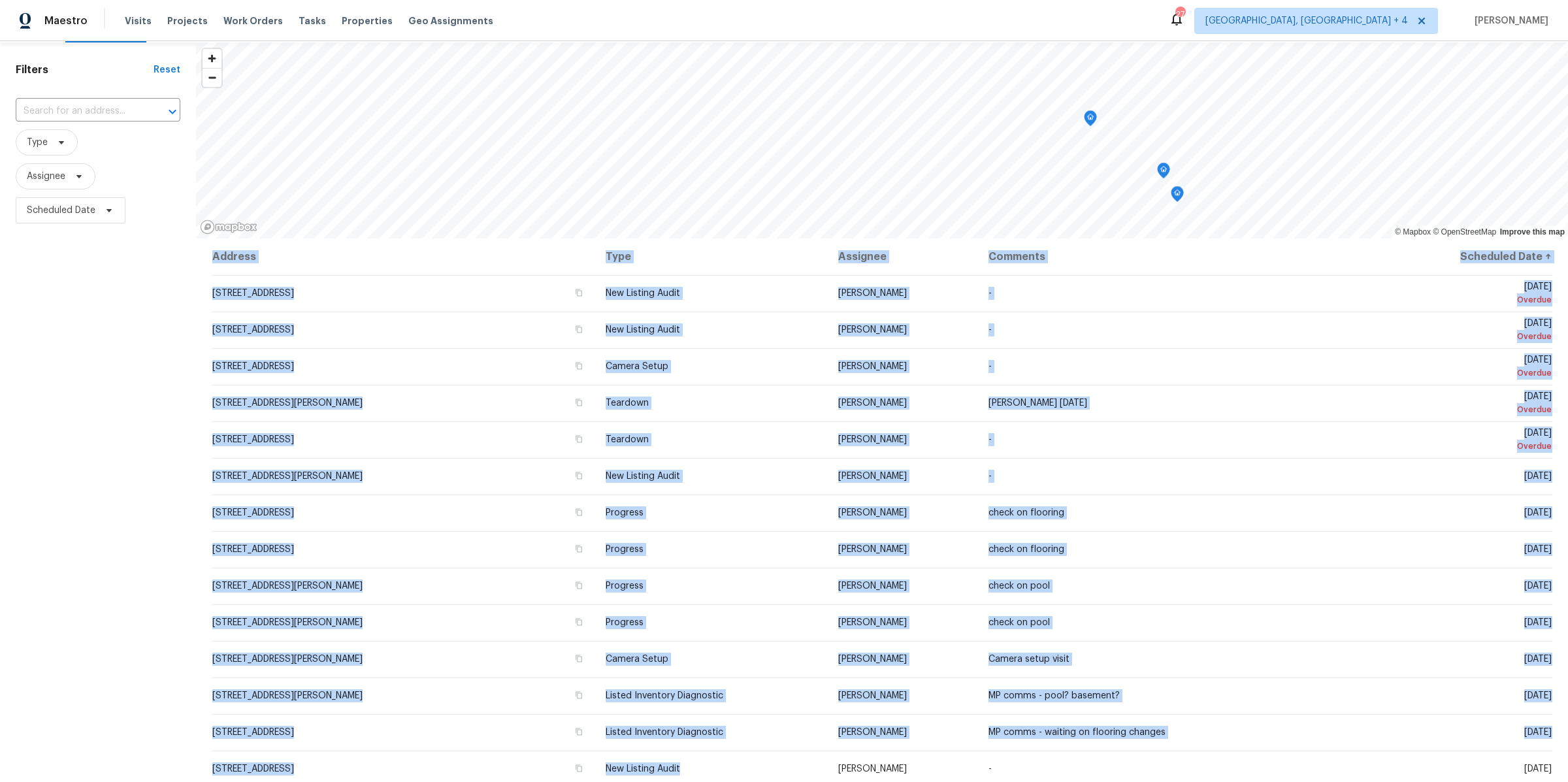
copy table "Address Type Assignee Comments Scheduled Date ↑ 970 Morningview Ave, Akron, OH …"
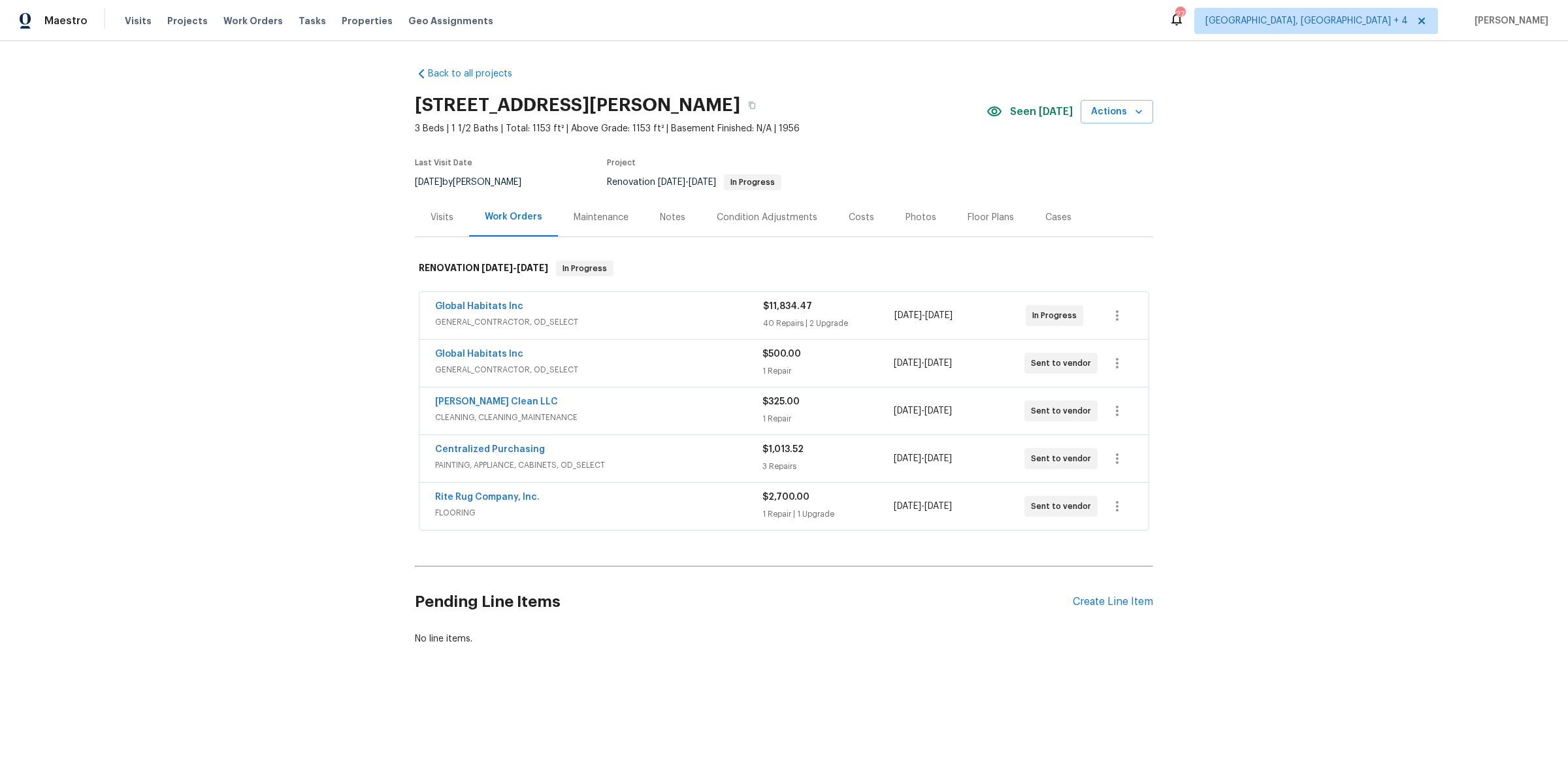
click at [640, 494] on div "Rite Rug Company, Inc." at bounding box center [598, 498] width 327 height 16
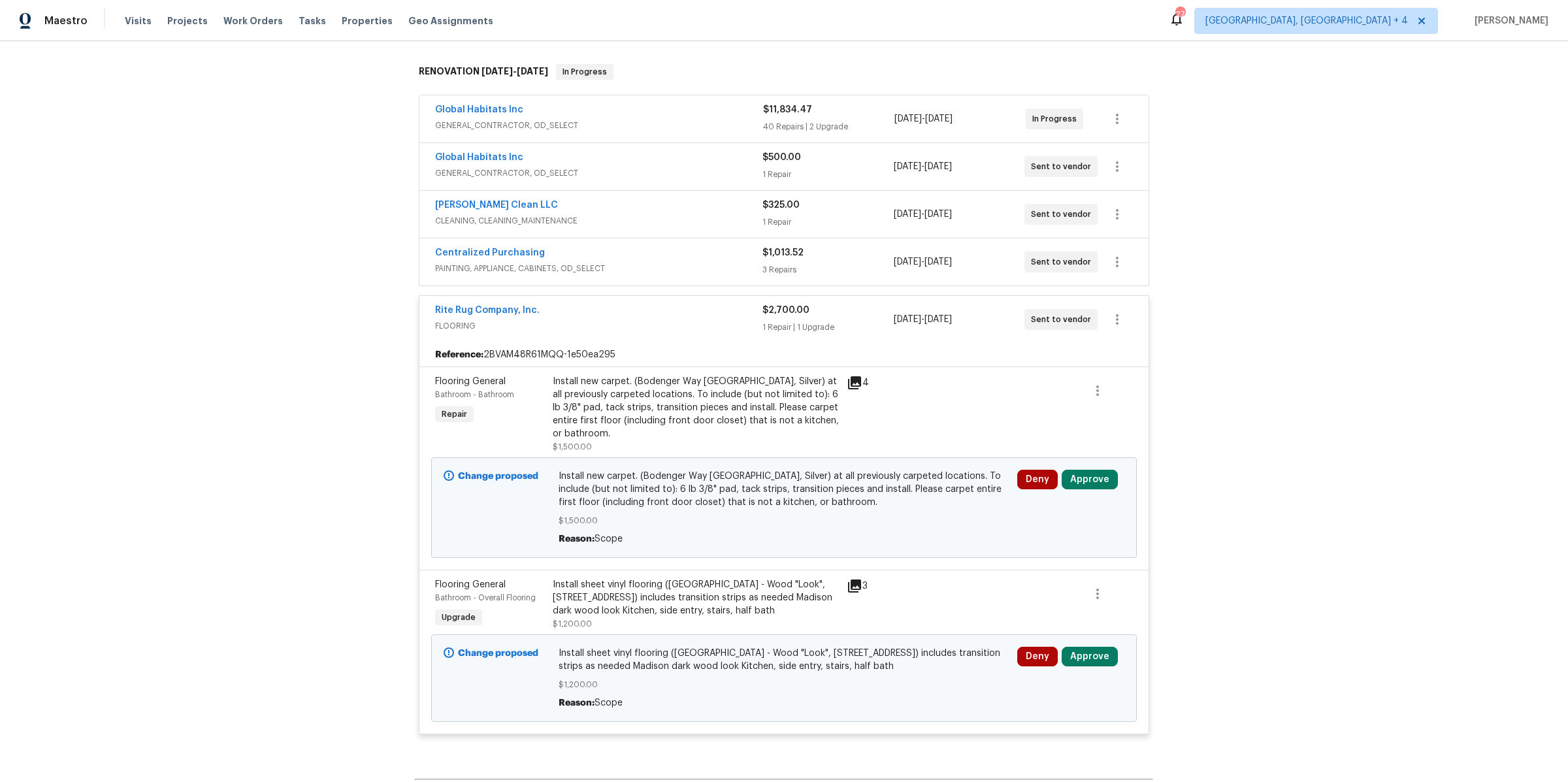
scroll to position [298, 0]
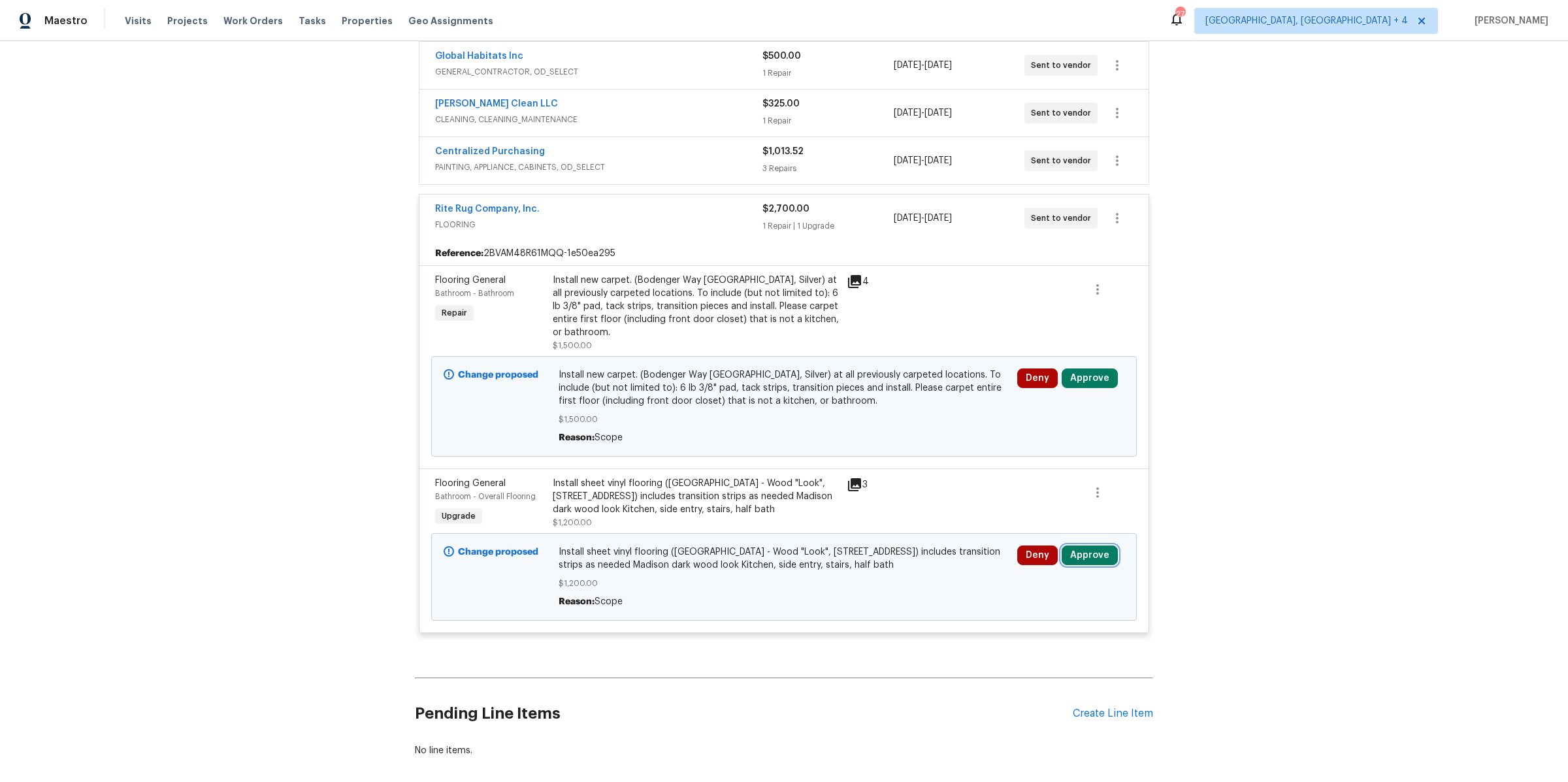
click at [1092, 552] on button "Approve" at bounding box center [1090, 555] width 56 height 20
click at [925, 556] on button "Approve" at bounding box center [902, 564] width 78 height 26
click at [1089, 374] on button "Approve" at bounding box center [1090, 379] width 56 height 20
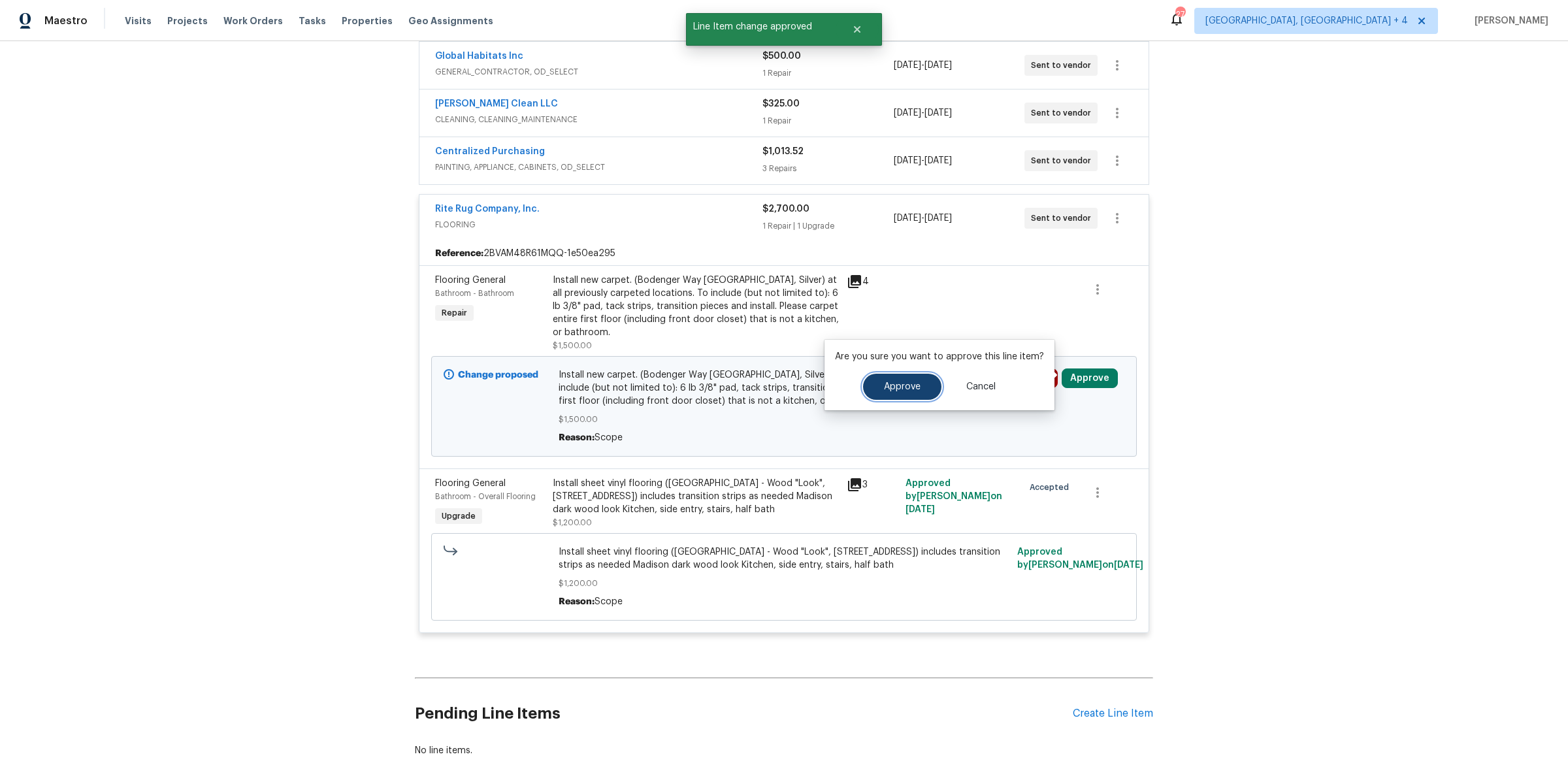
click at [890, 386] on span "Approve" at bounding box center [902, 387] width 37 height 10
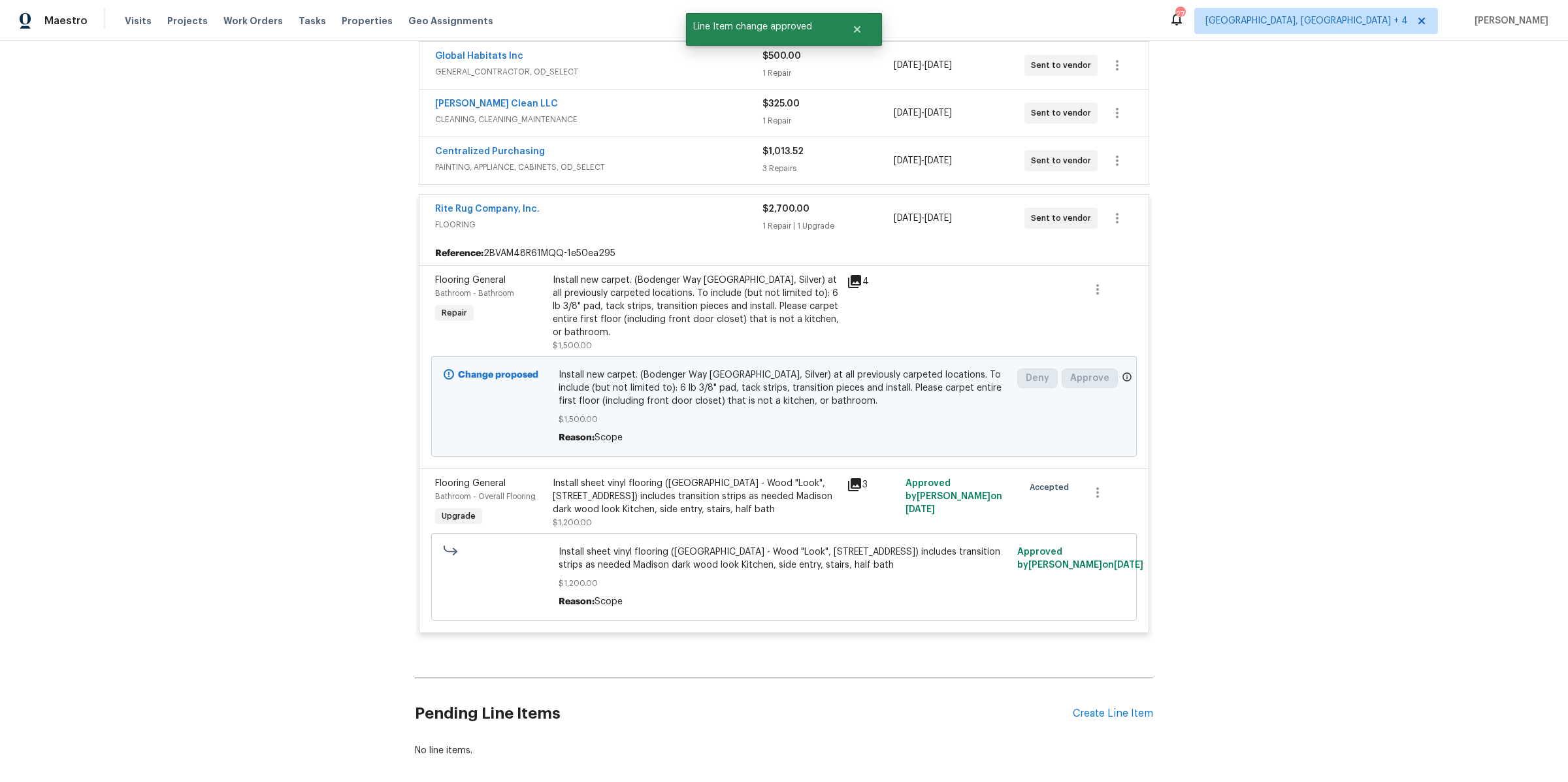
scroll to position [156, 0]
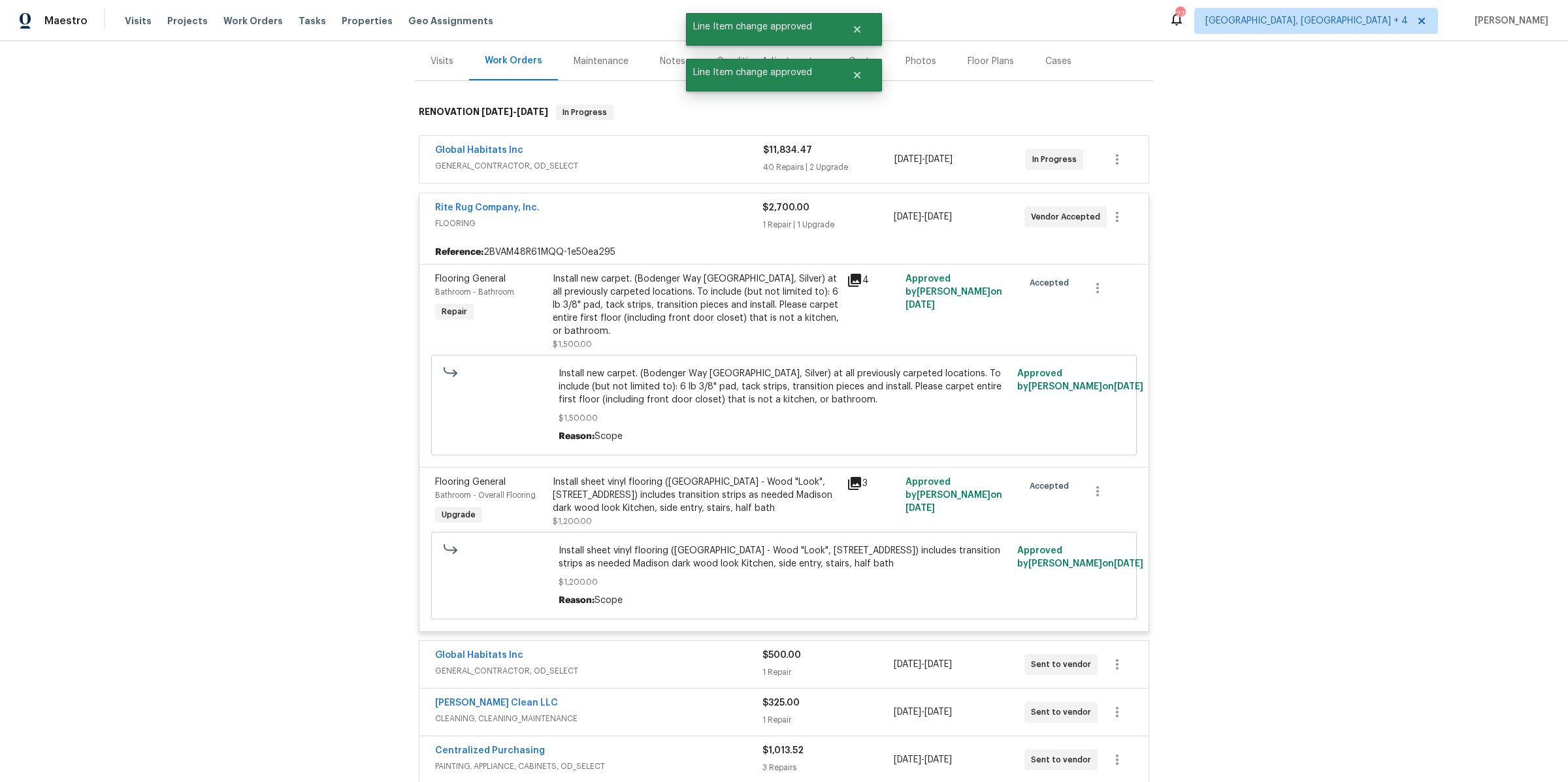
click at [694, 217] on span "FLOORING" at bounding box center [598, 223] width 327 height 13
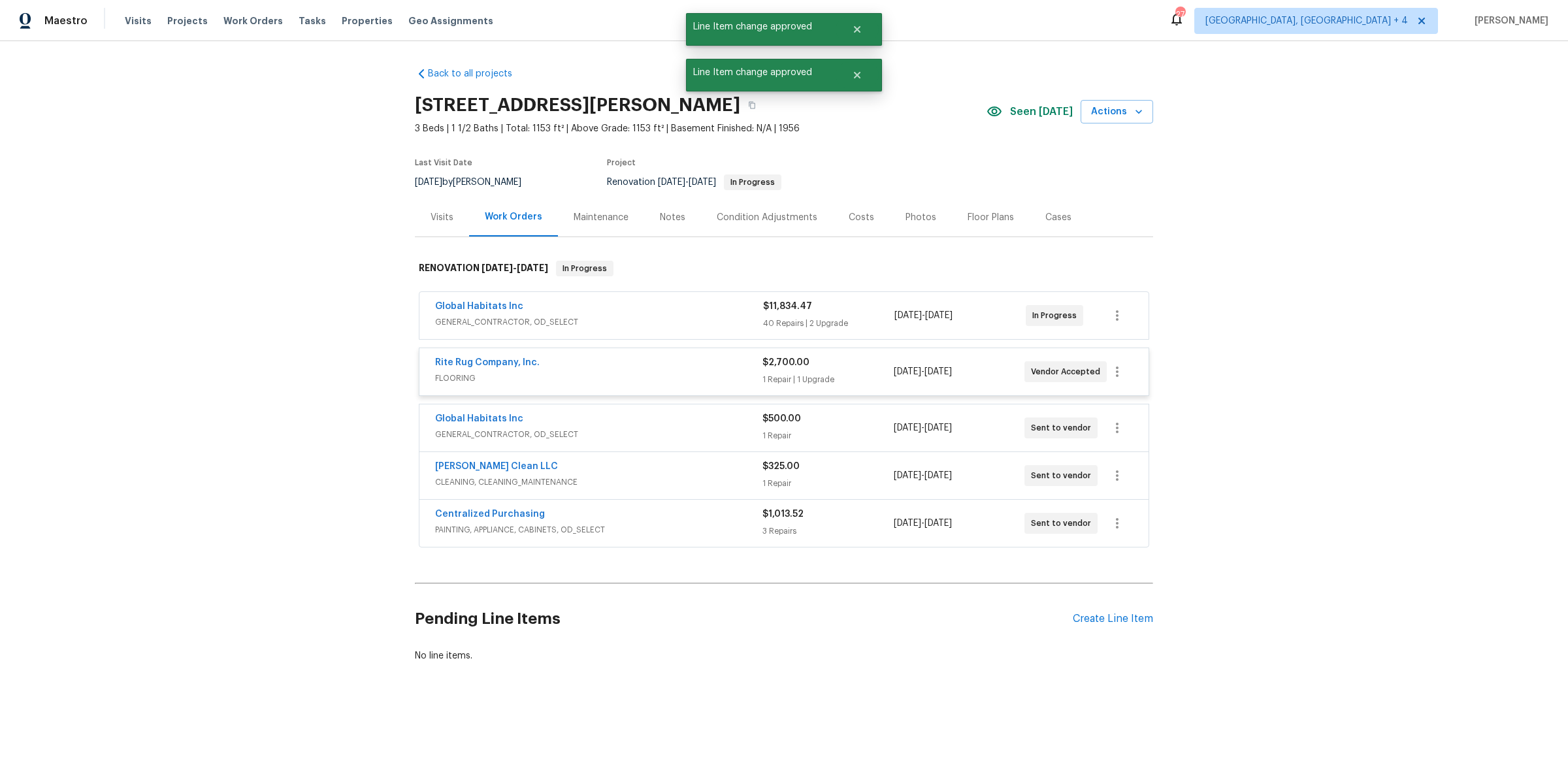
scroll to position [0, 0]
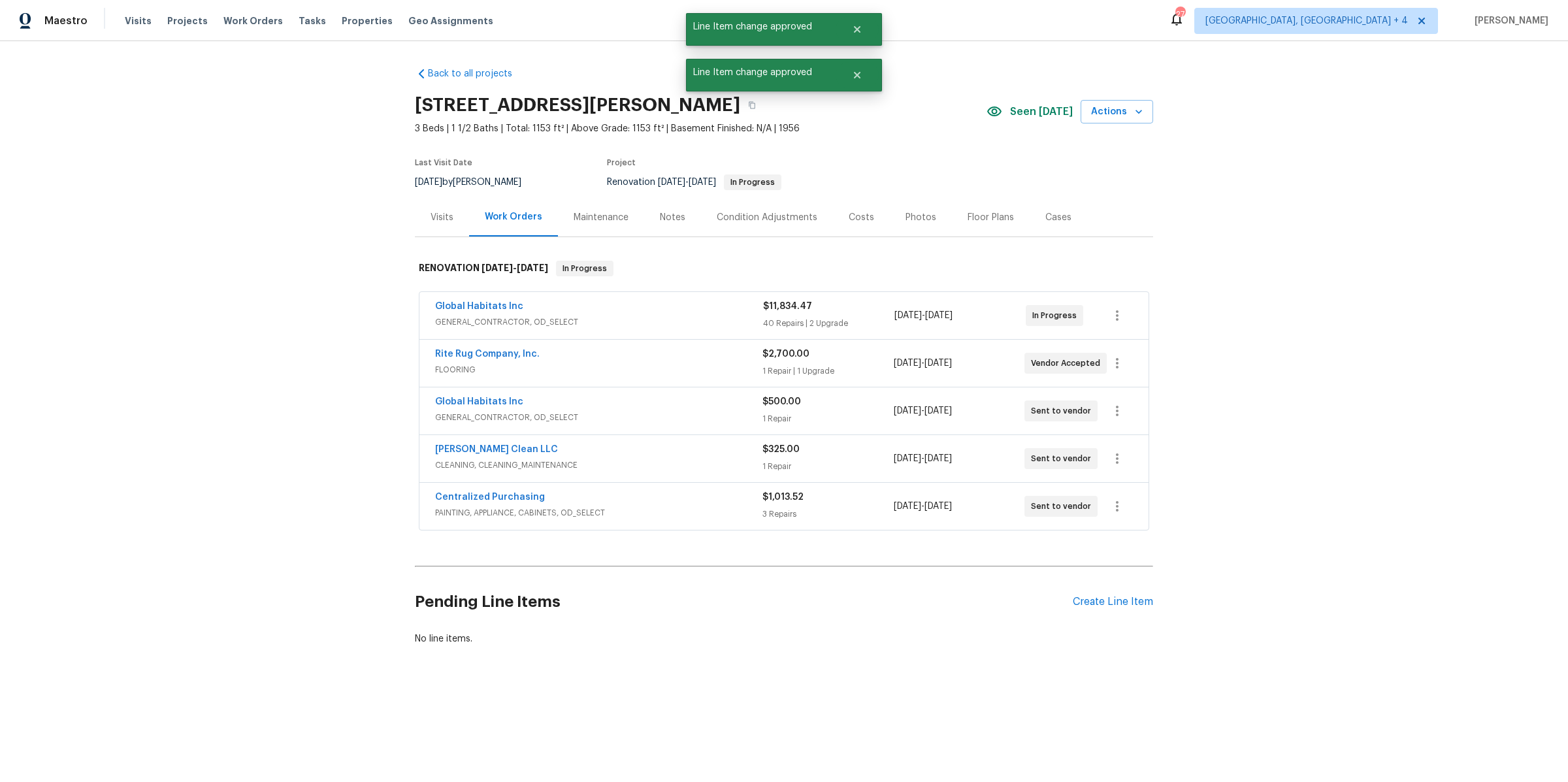
click at [681, 484] on div "Centralized Purchasing PAINTING, APPLIANCE, CABINETS, OD_SELECT $1,013.52 3 Rep…" at bounding box center [784, 507] width 729 height 47
click at [717, 499] on div "Centralized Purchasing" at bounding box center [598, 498] width 327 height 16
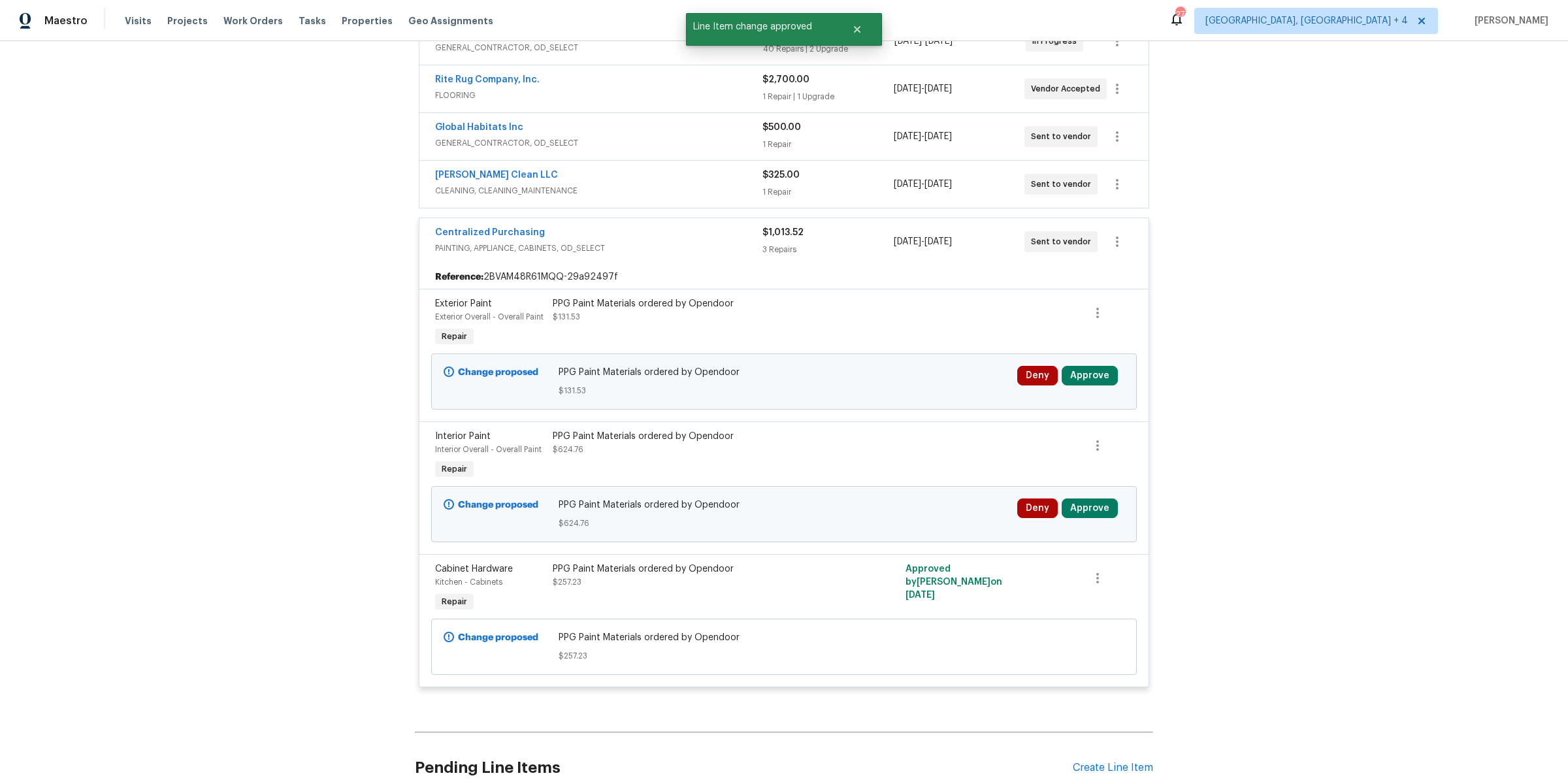
scroll to position [387, 0]
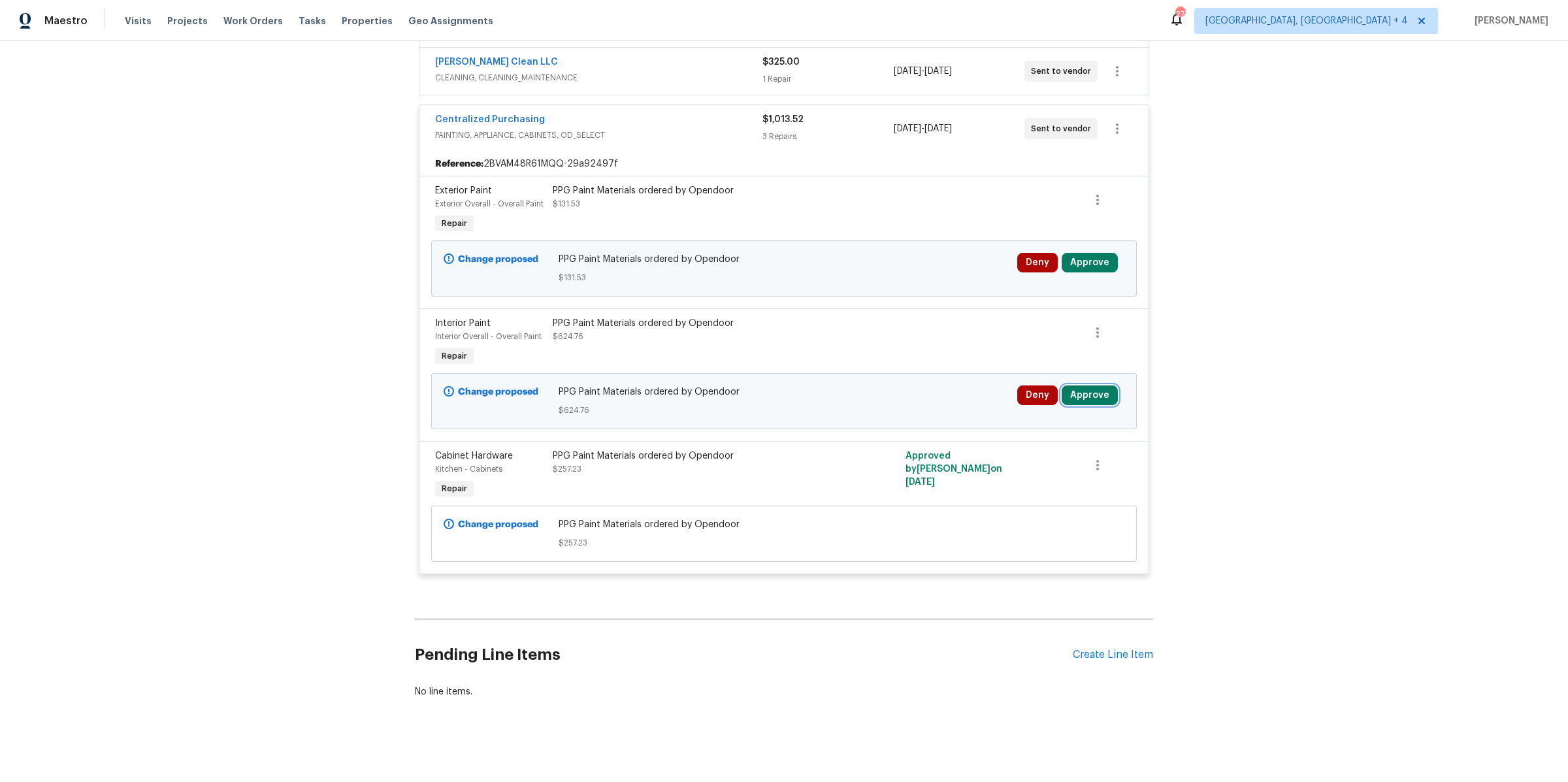
click at [1090, 397] on button "Approve" at bounding box center [1090, 396] width 56 height 20
click at [907, 389] on div "Are you sure you want to approve this line item? Approve Cancel" at bounding box center [939, 392] width 230 height 71
click at [906, 392] on button "Approve" at bounding box center [902, 404] width 78 height 26
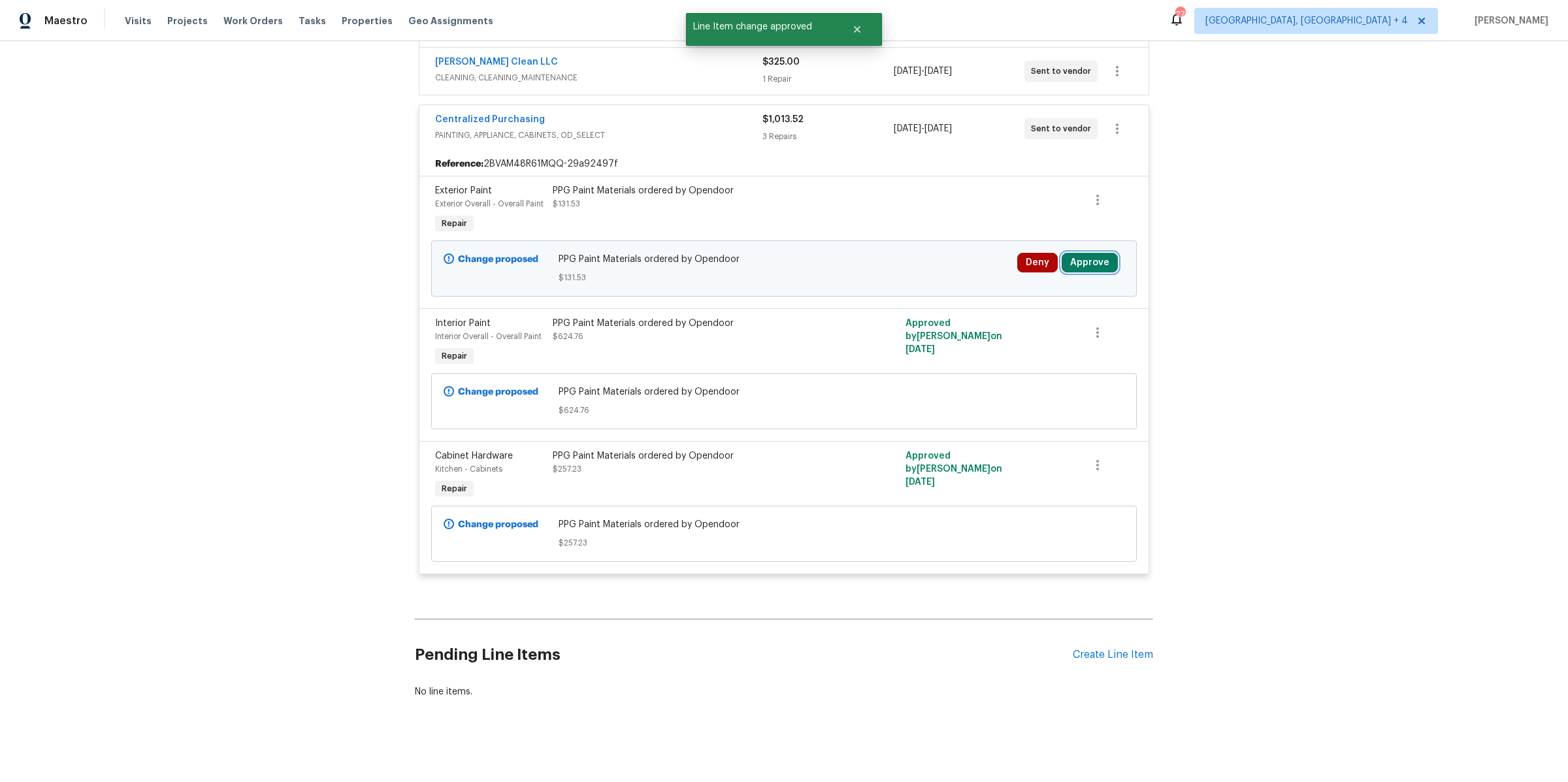
click at [1103, 260] on button "Approve" at bounding box center [1090, 262] width 56 height 20
click at [1036, 324] on span "Approve" at bounding box center [1052, 326] width 37 height 10
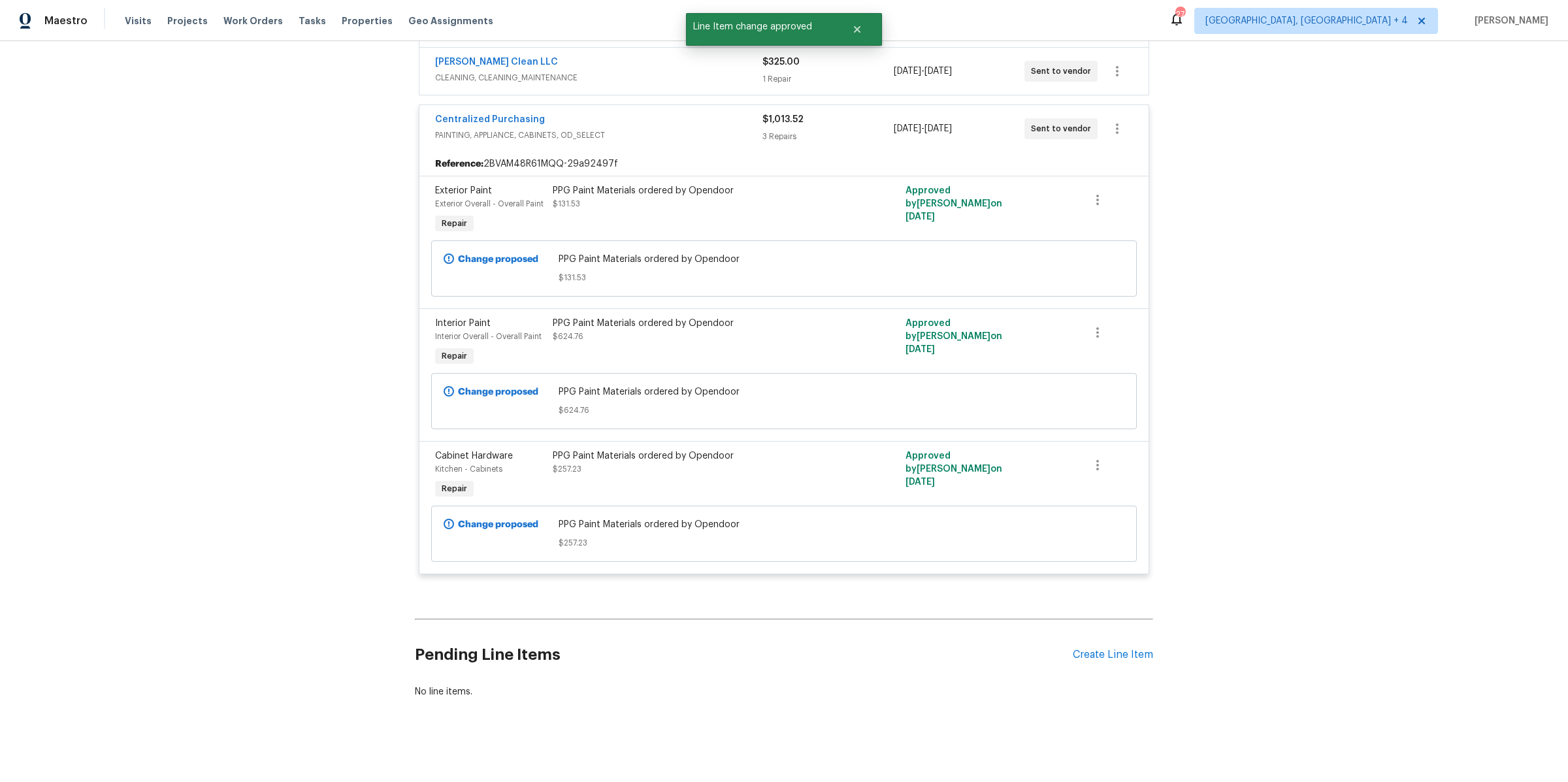
scroll to position [243, 0]
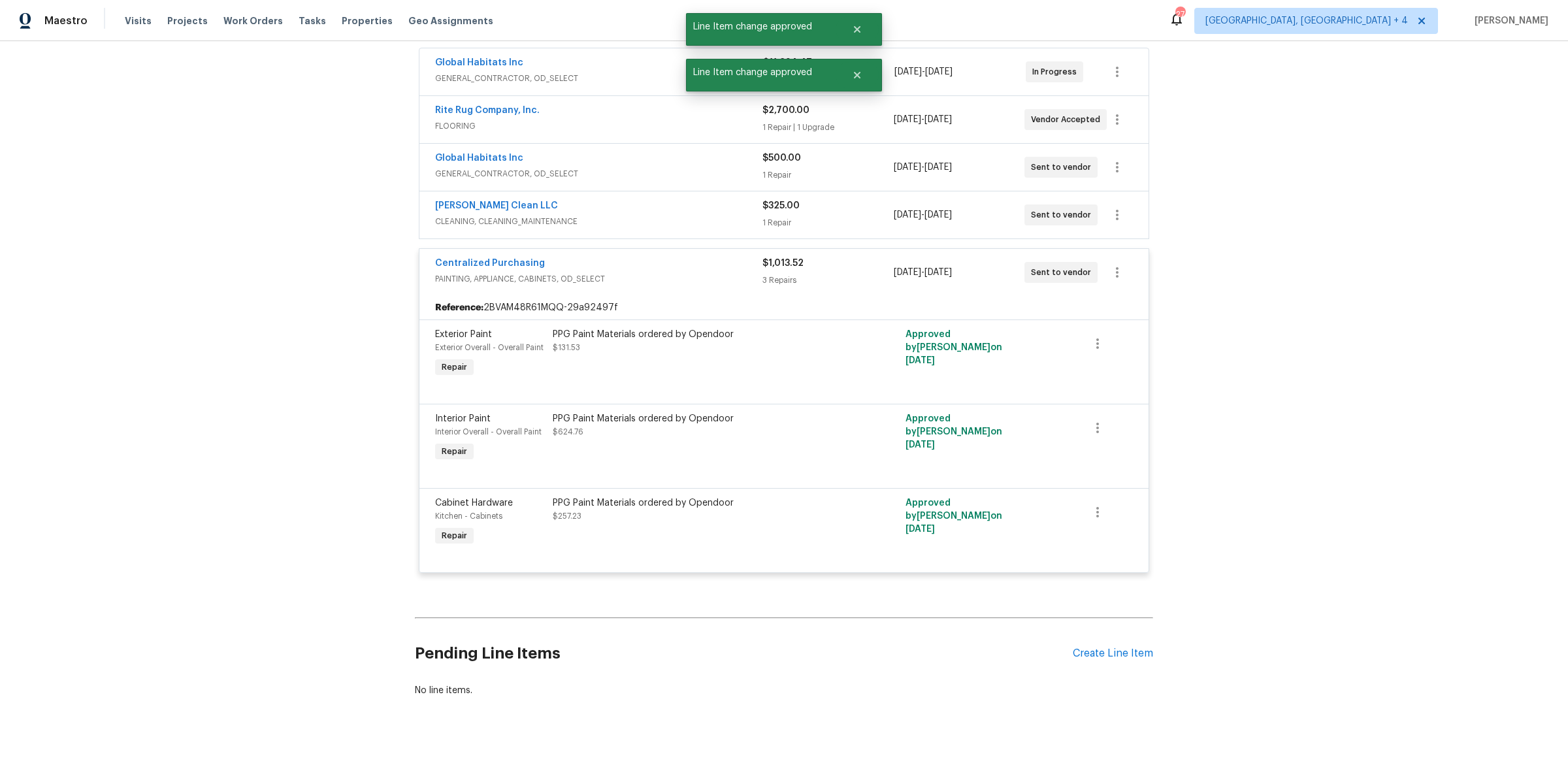
click at [723, 260] on div "Centralized Purchasing" at bounding box center [598, 265] width 327 height 16
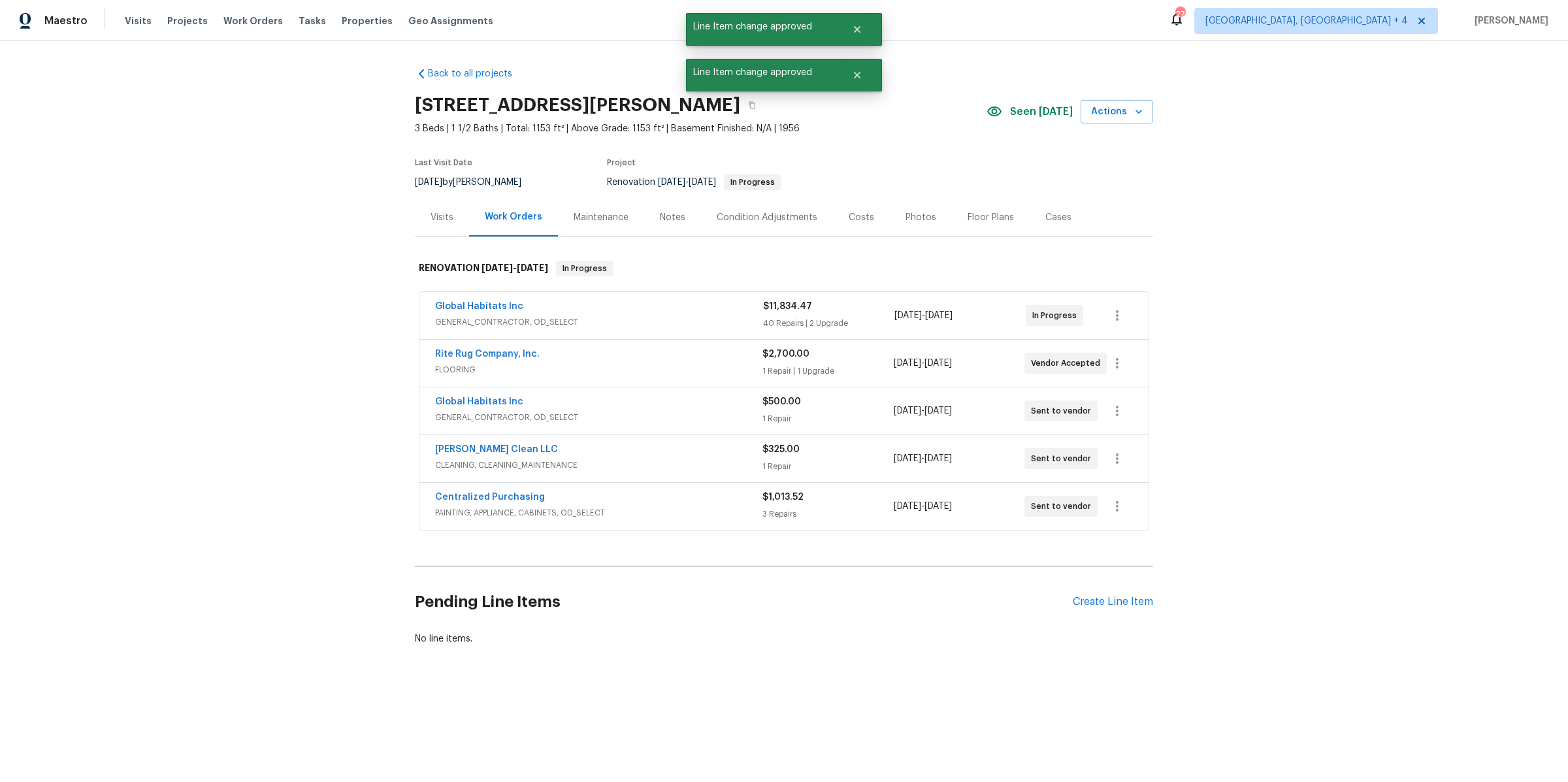
click at [692, 438] on div "Capelli Crystal Clean LLC CLEANING, CLEANING_MAINTENANCE $325.00 1 Repair 10/4/…" at bounding box center [784, 459] width 729 height 47
click at [694, 455] on div "Capelli Crystal Clean LLC" at bounding box center [598, 450] width 327 height 16
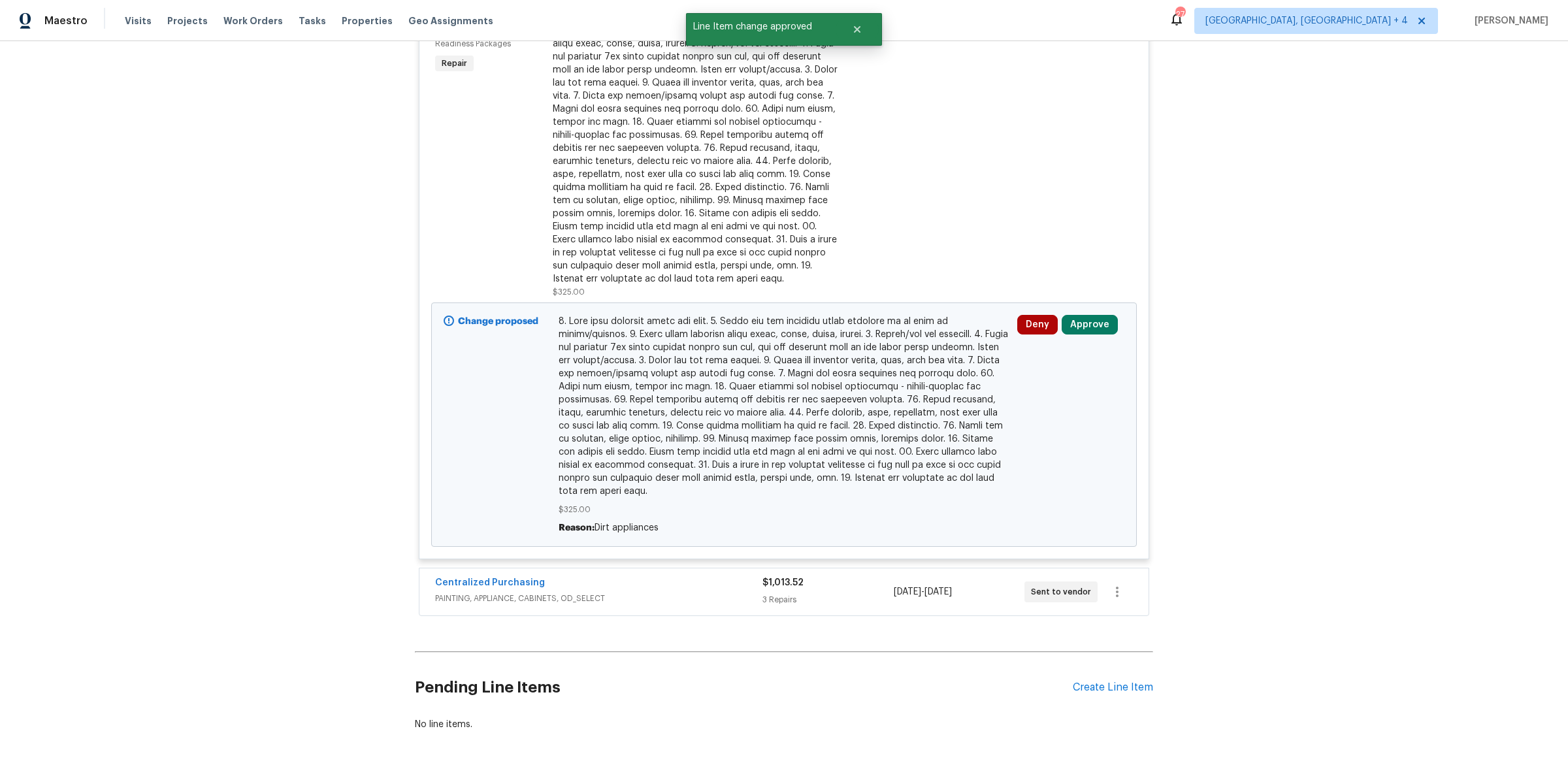
scroll to position [546, 0]
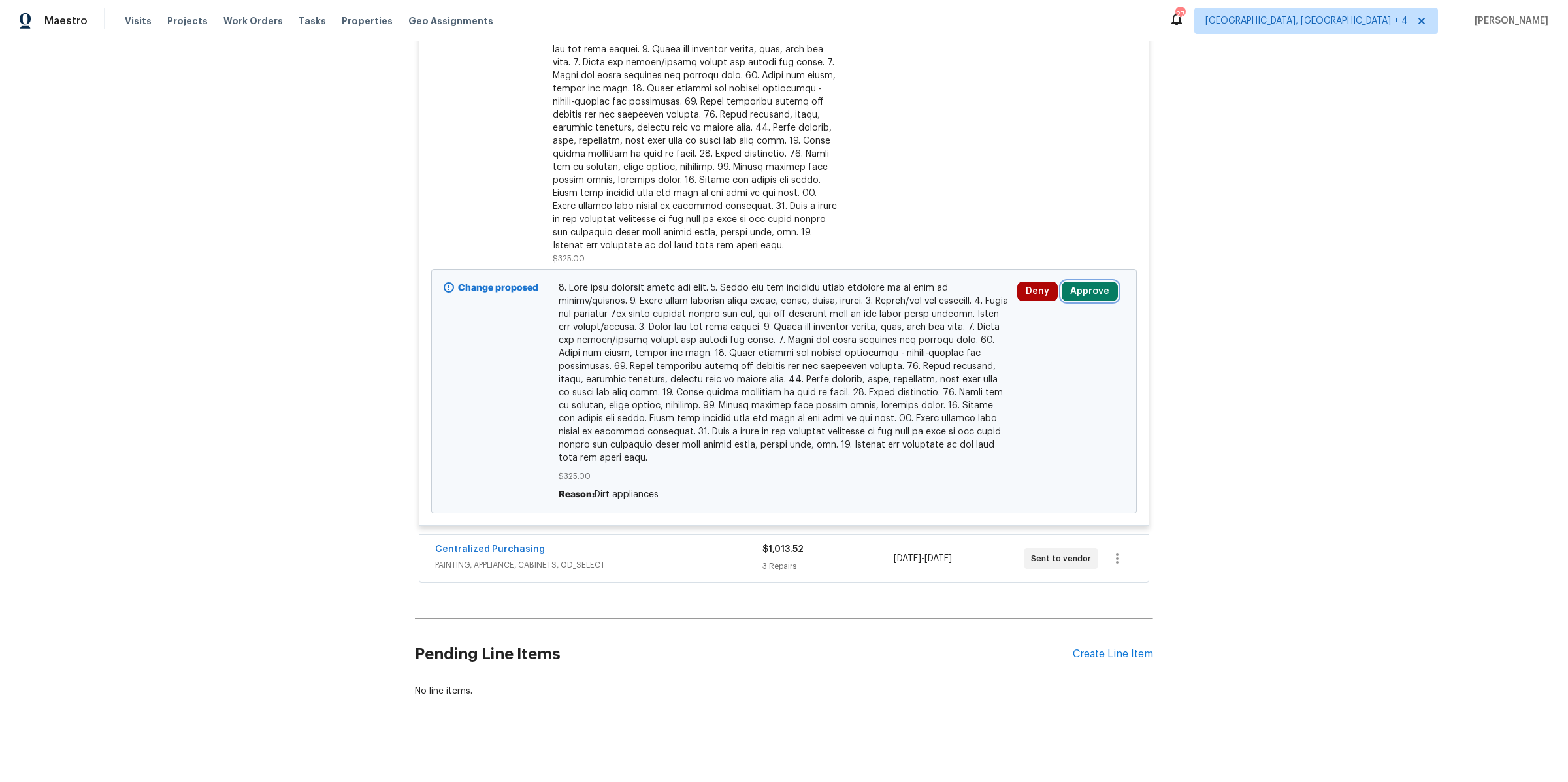
click at [1082, 285] on button "Approve" at bounding box center [1090, 291] width 56 height 20
click at [898, 291] on button "Approve" at bounding box center [902, 300] width 78 height 26
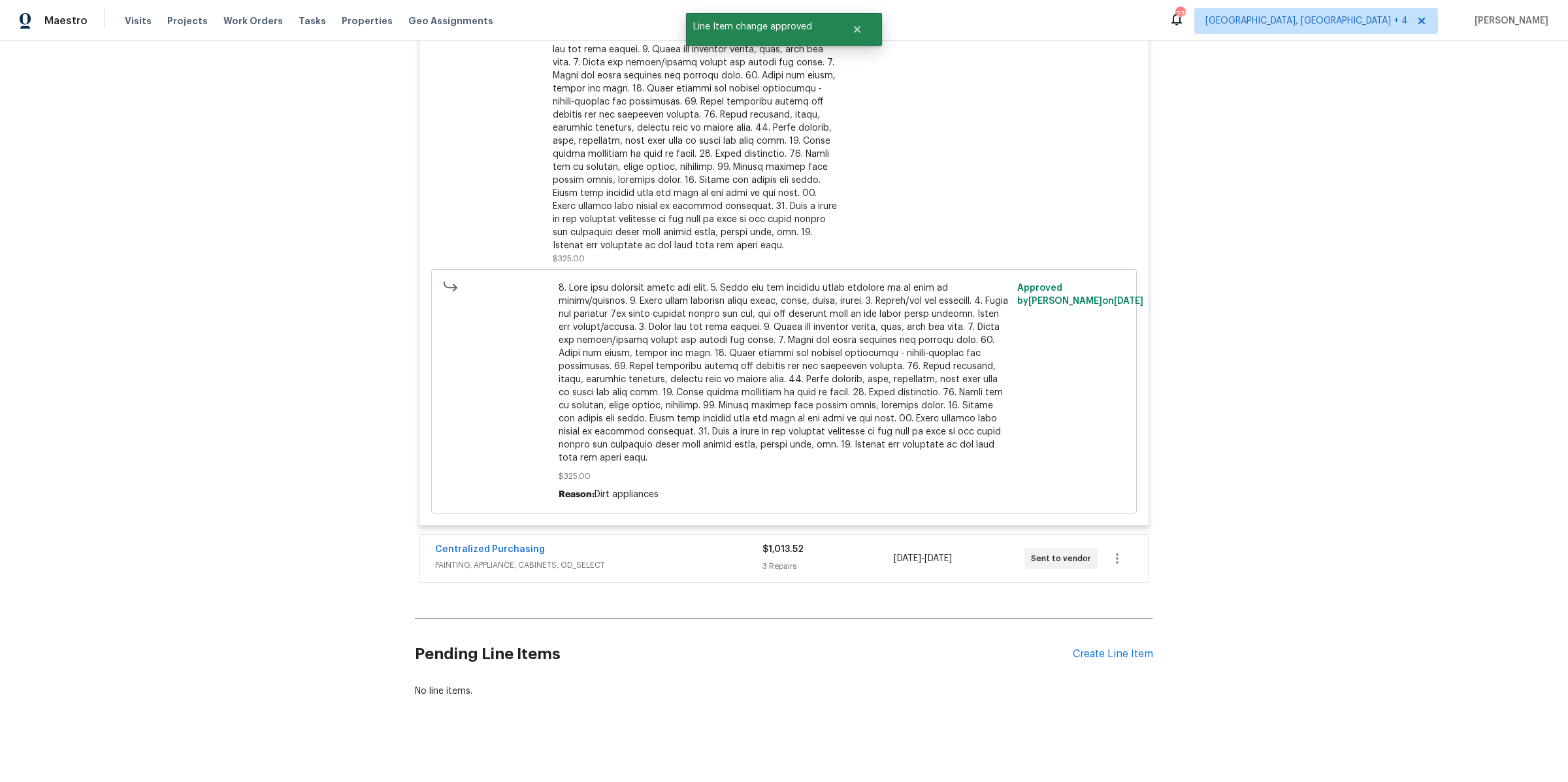
scroll to position [453, 0]
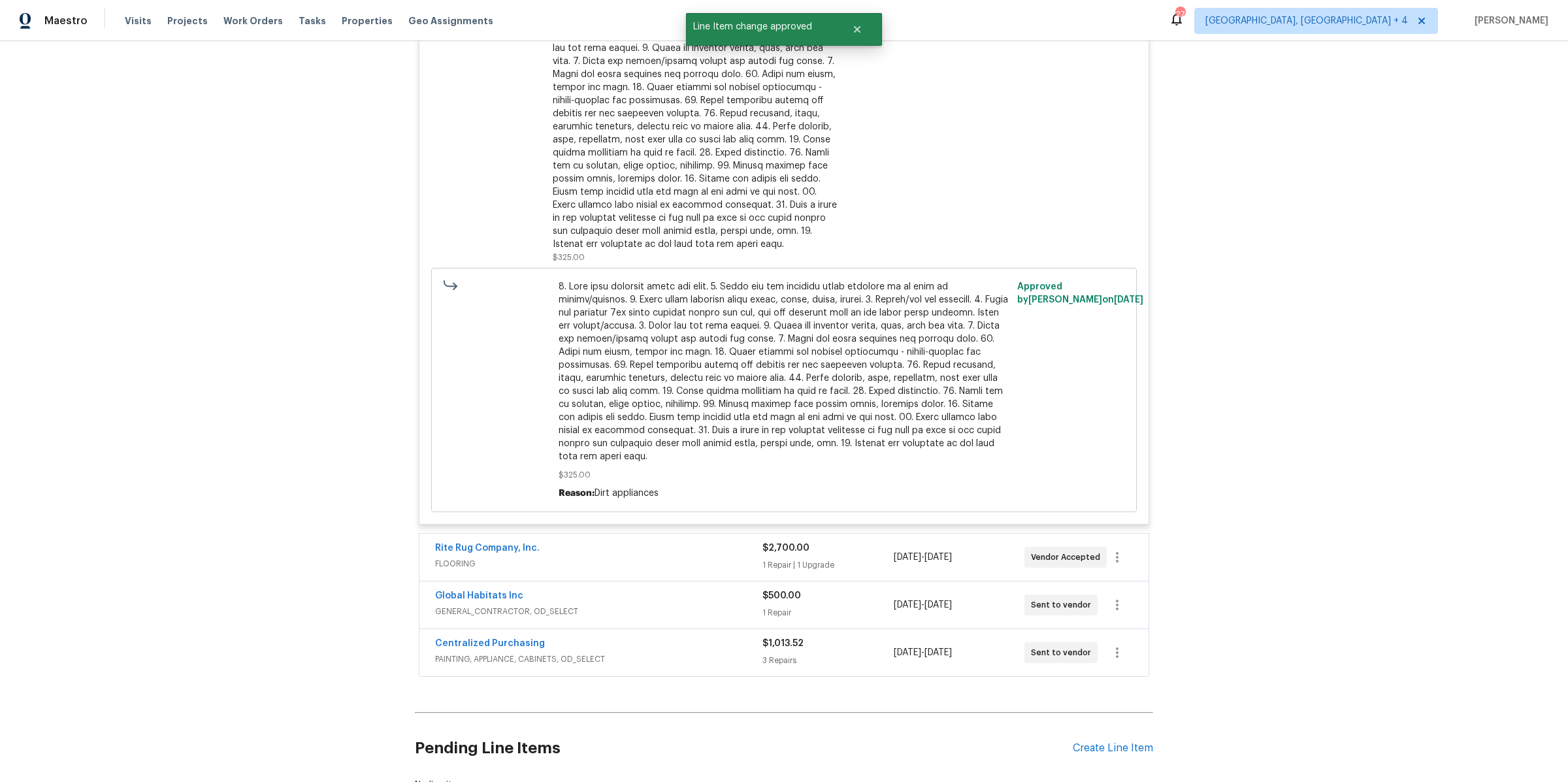
click at [679, 653] on span "PAINTING, APPLIANCE, CABINETS, OD_SELECT" at bounding box center [598, 659] width 327 height 13
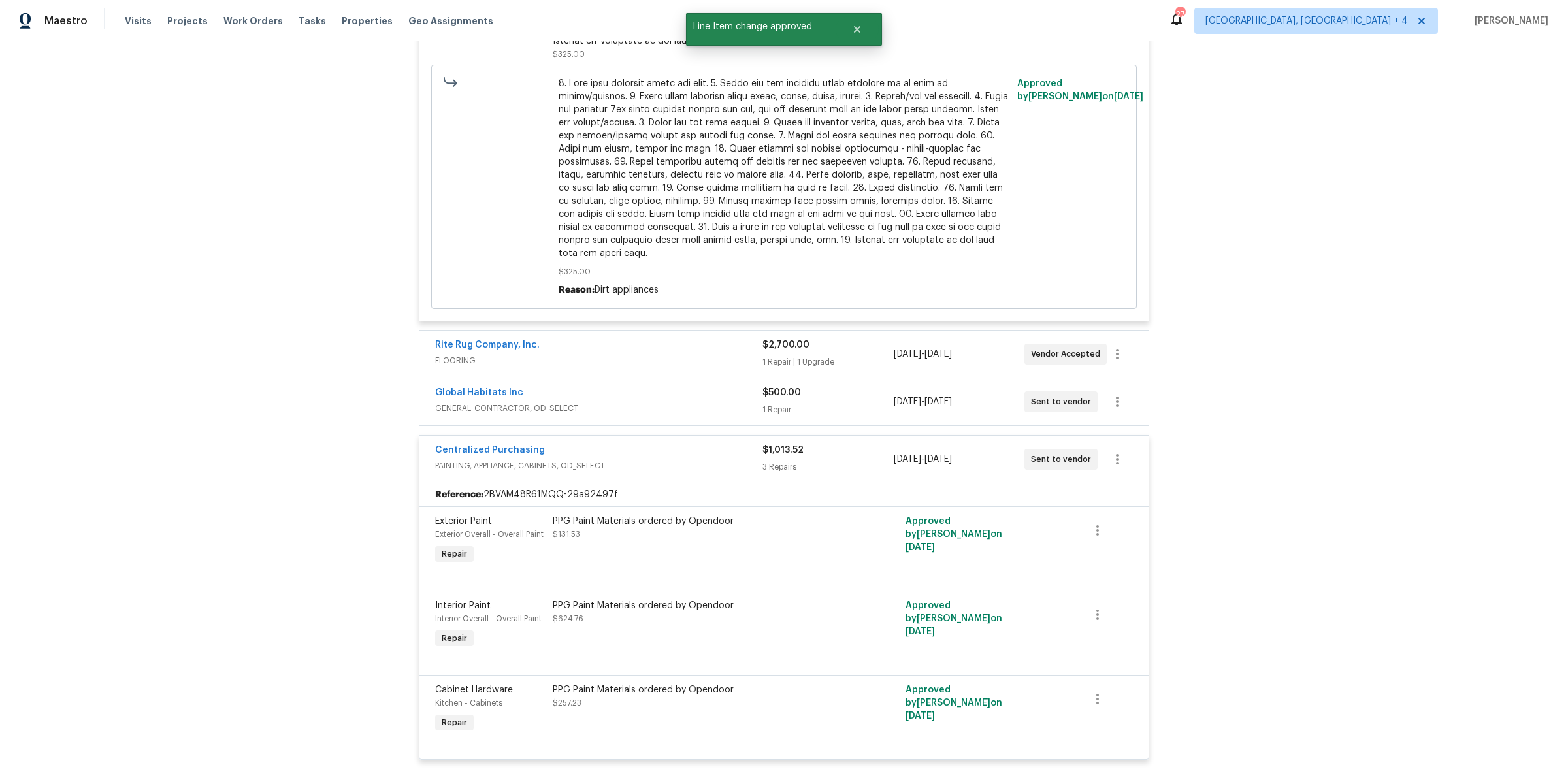
scroll to position [582, 0]
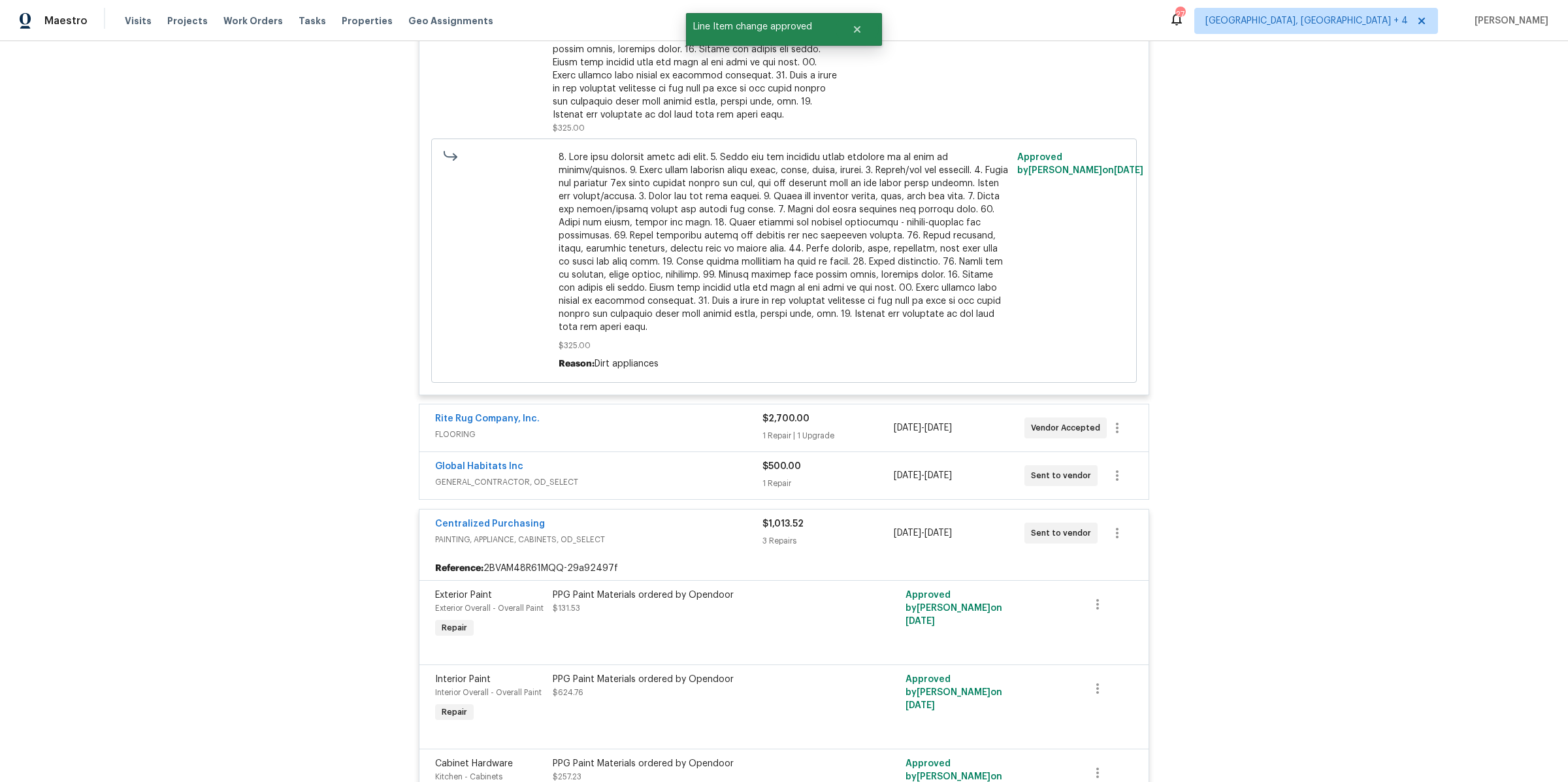
click at [713, 475] on span "GENERAL_CONTRACTOR, OD_SELECT" at bounding box center [598, 482] width 327 height 13
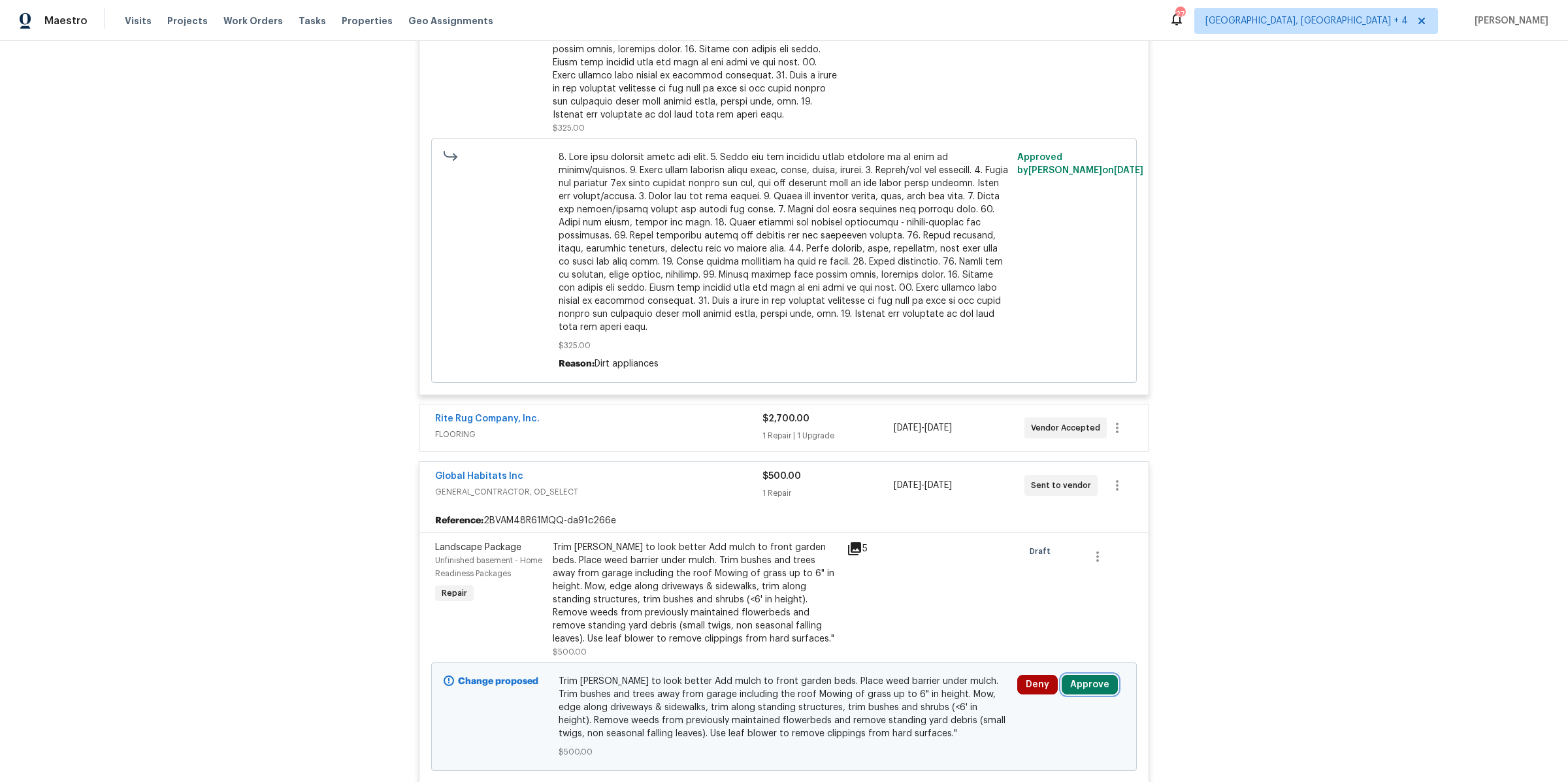
click at [1078, 675] on button "Approve" at bounding box center [1090, 685] width 56 height 20
click at [1030, 650] on button "Approve" at bounding box center [1052, 640] width 78 height 26
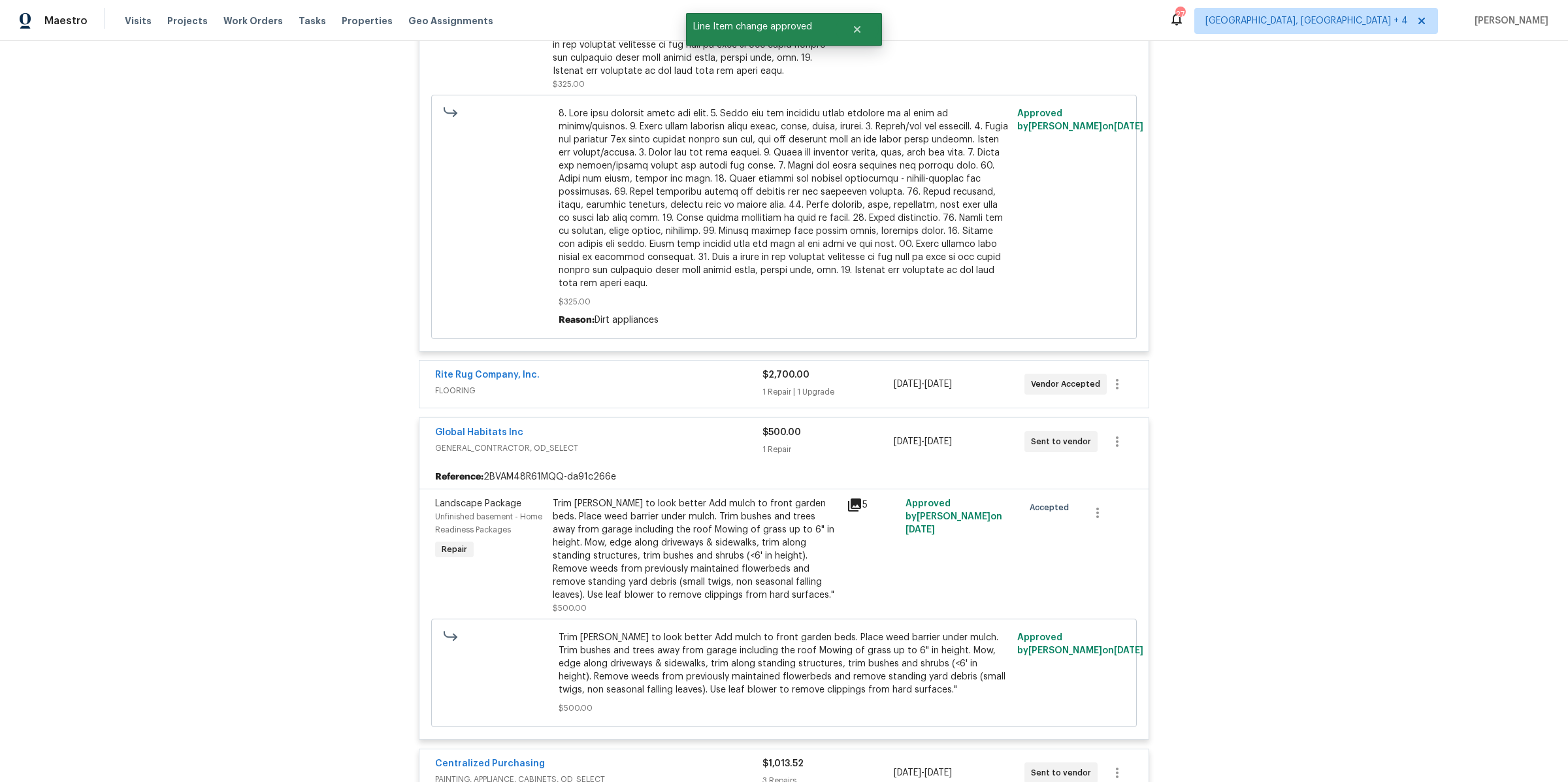
scroll to position [618, 0]
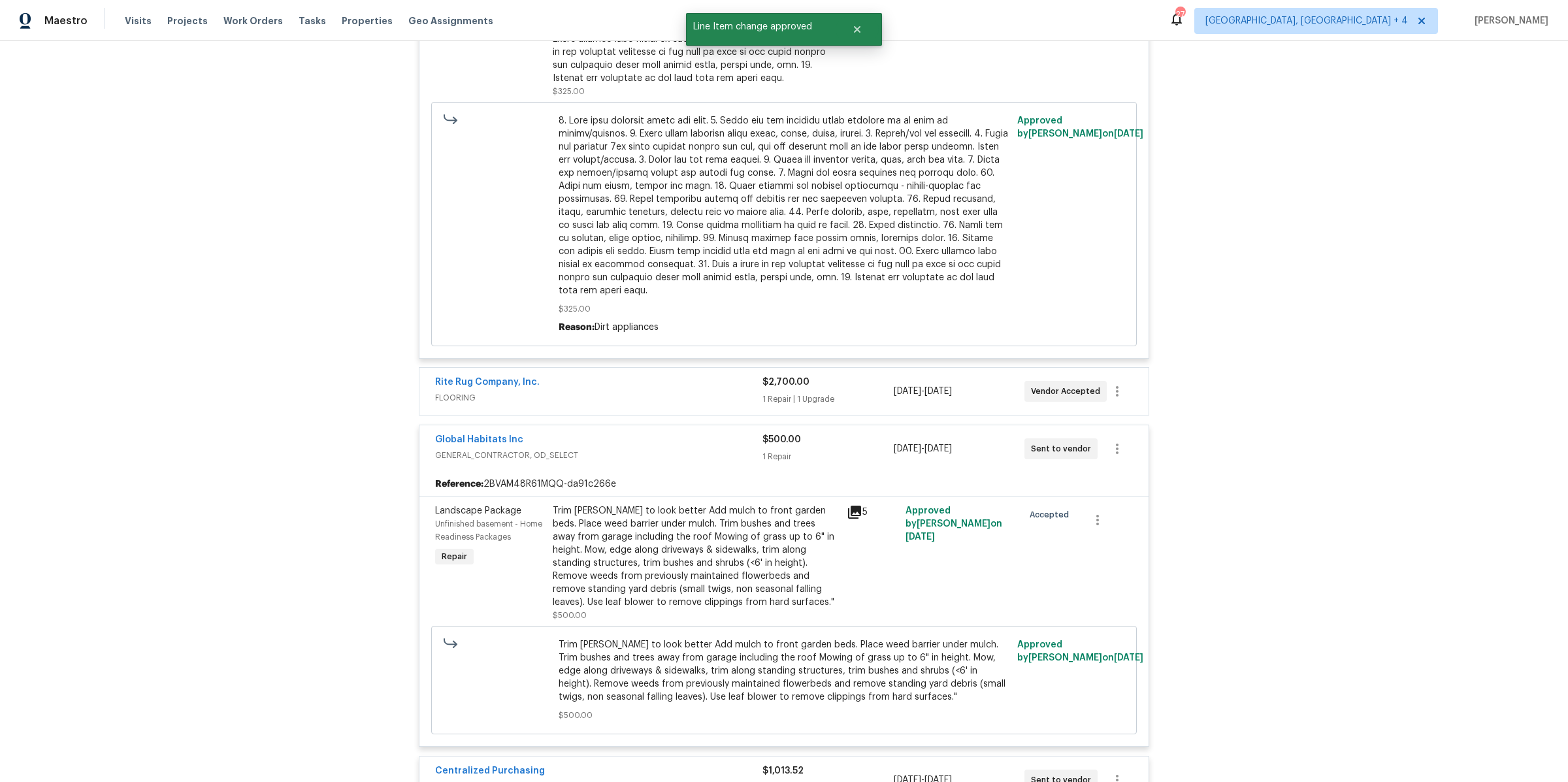
click at [744, 389] on div "Rite Rug Company, Inc." at bounding box center [598, 383] width 327 height 16
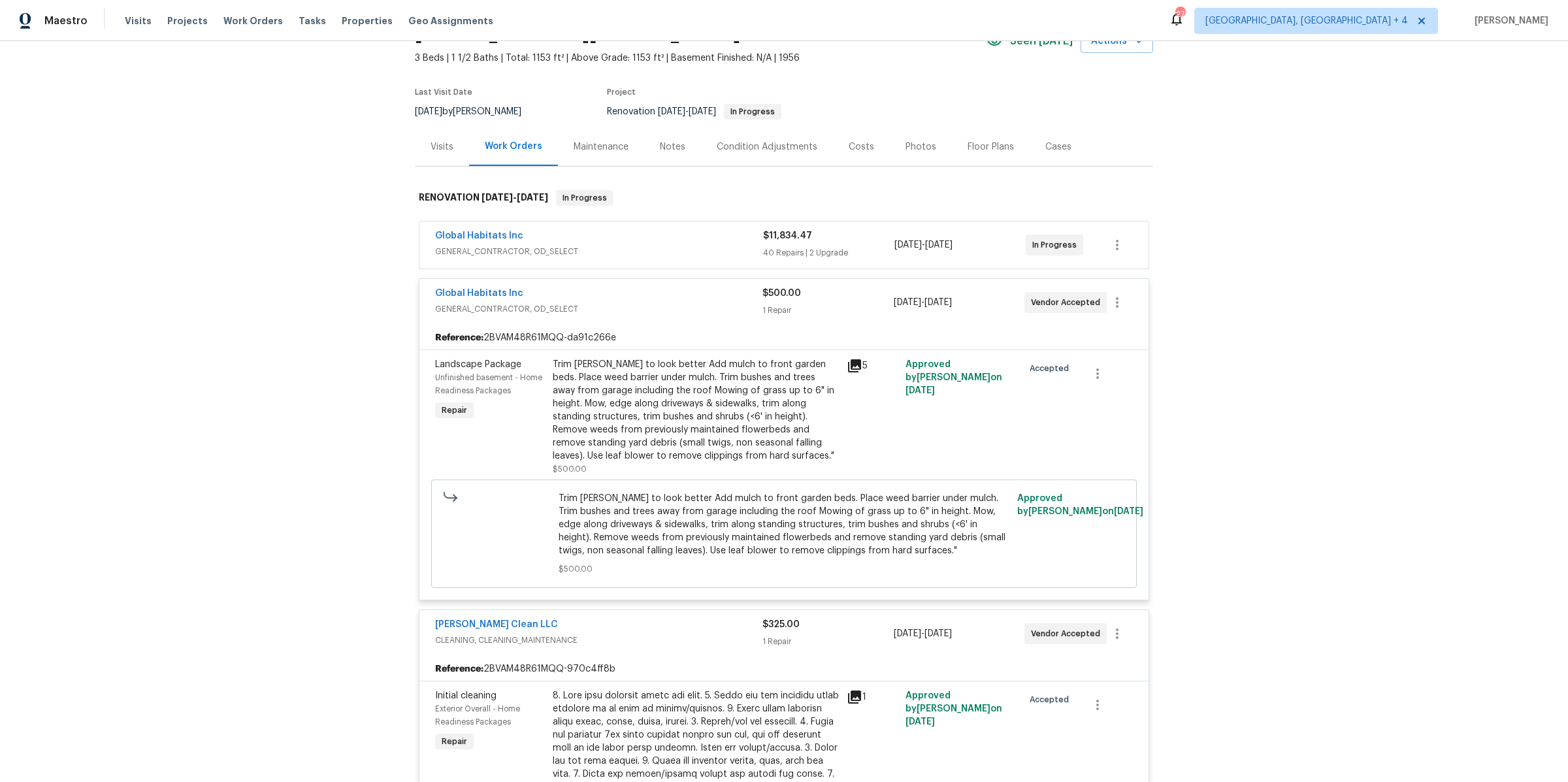
scroll to position [41, 0]
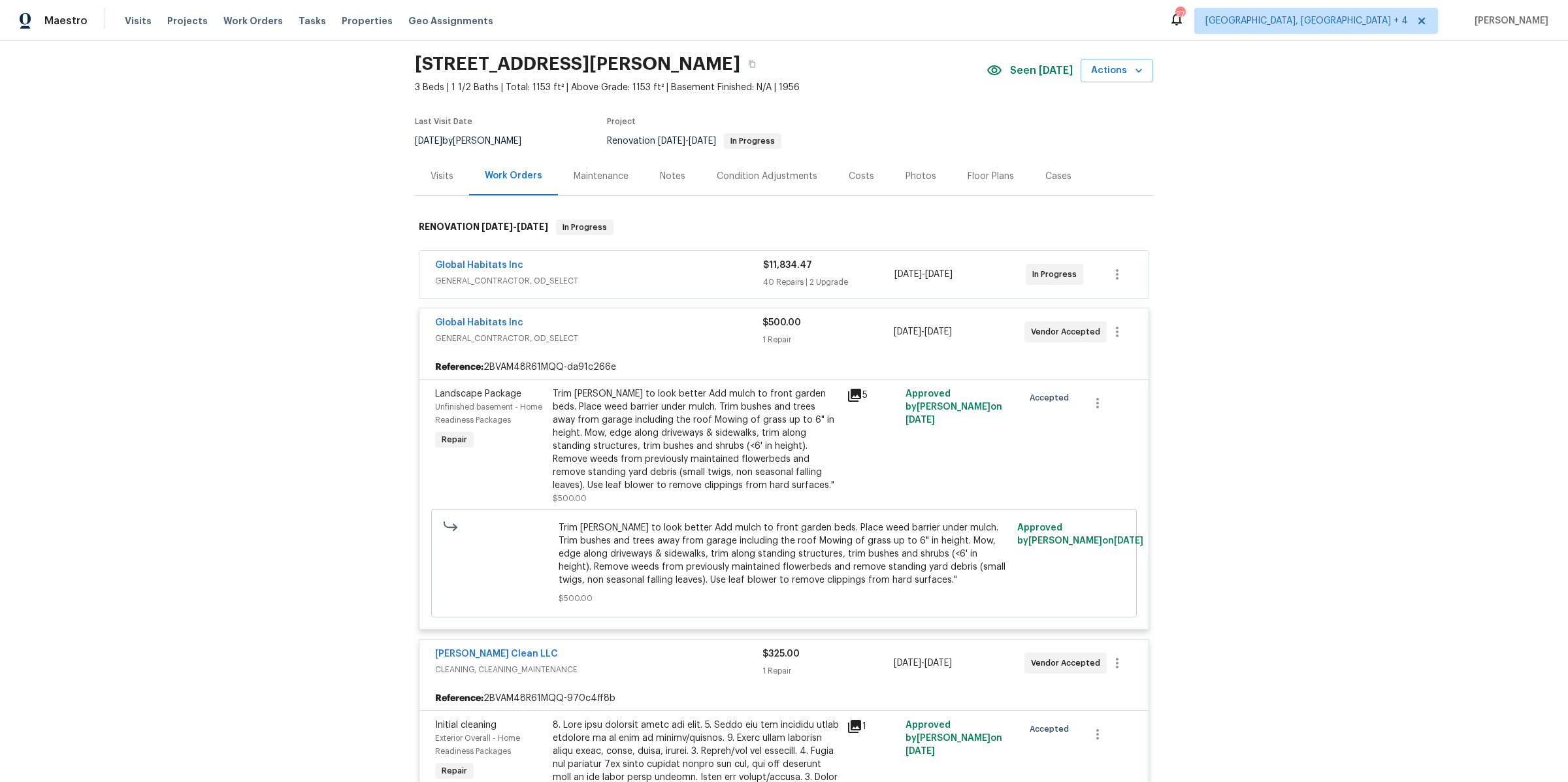
click at [707, 285] on span "GENERAL_CONTRACTOR, OD_SELECT" at bounding box center [598, 281] width 328 height 13
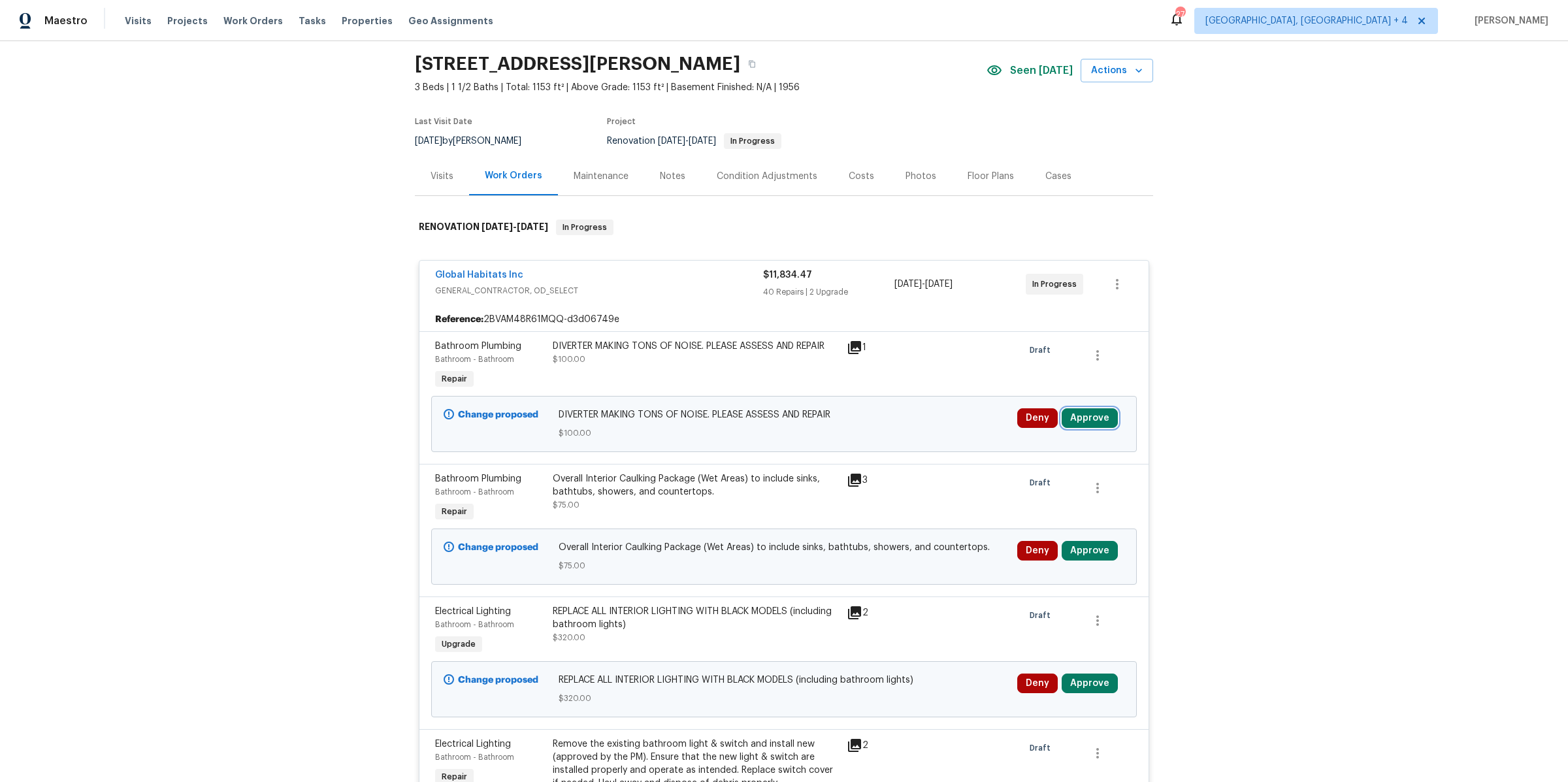
click at [1080, 420] on button "Approve" at bounding box center [1090, 418] width 56 height 20
click at [917, 424] on button "Approve" at bounding box center [902, 428] width 78 height 26
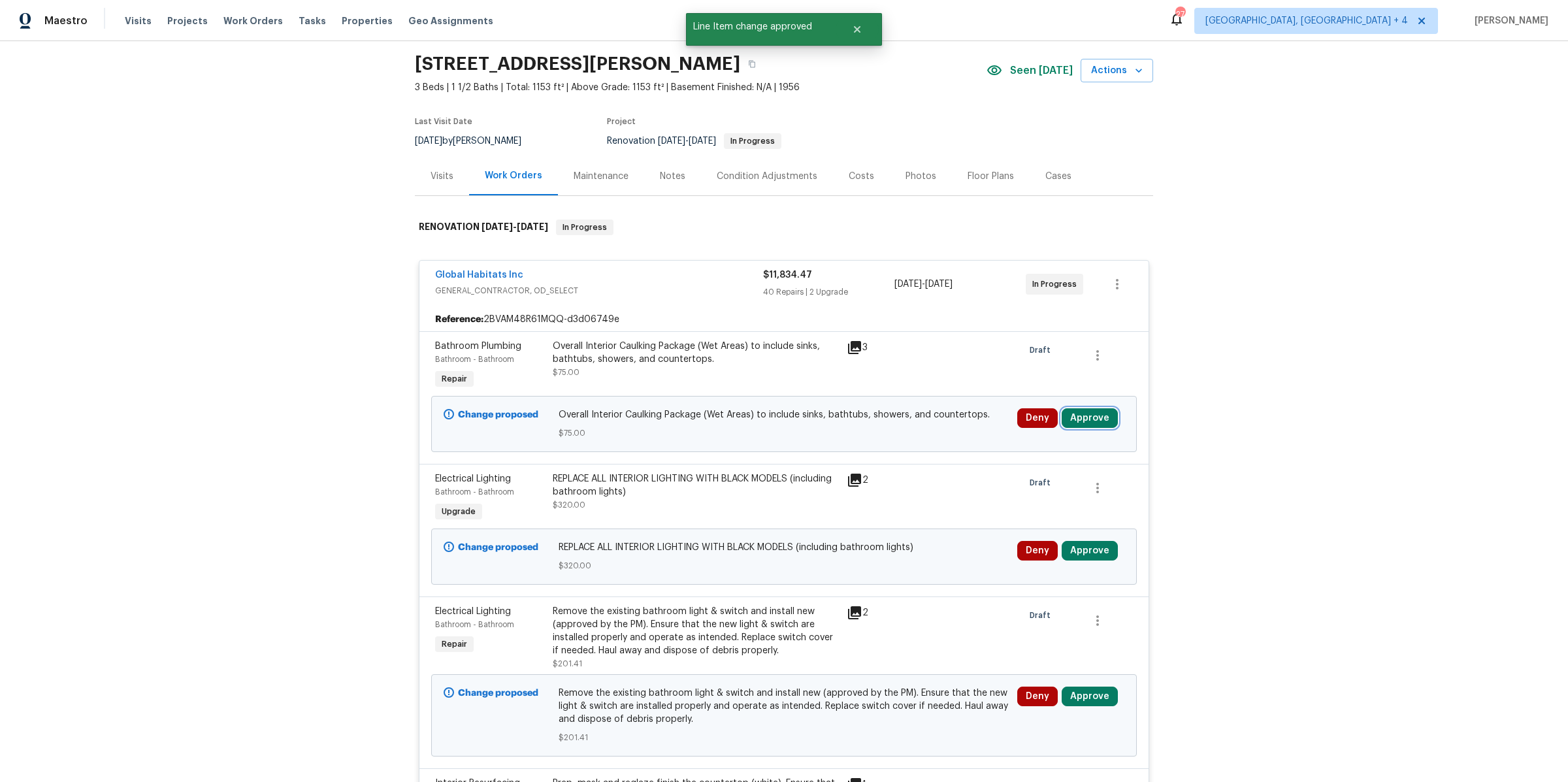
click at [1084, 413] on button "Approve" at bounding box center [1090, 418] width 56 height 20
click at [918, 428] on button "Approve" at bounding box center [902, 428] width 78 height 26
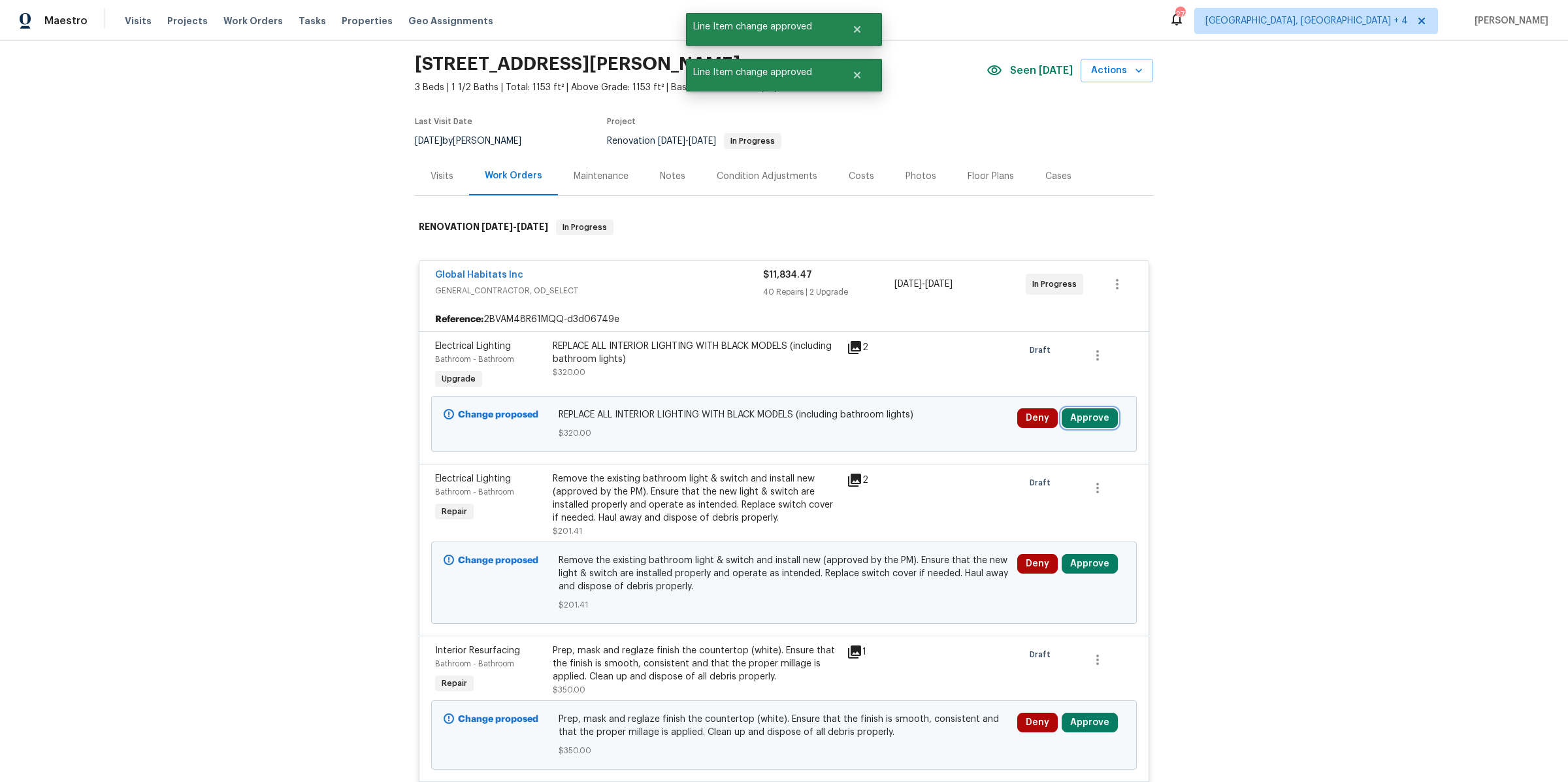
click at [1099, 415] on button "Approve" at bounding box center [1090, 418] width 56 height 20
click at [917, 424] on span "Approve" at bounding box center [902, 429] width 37 height 10
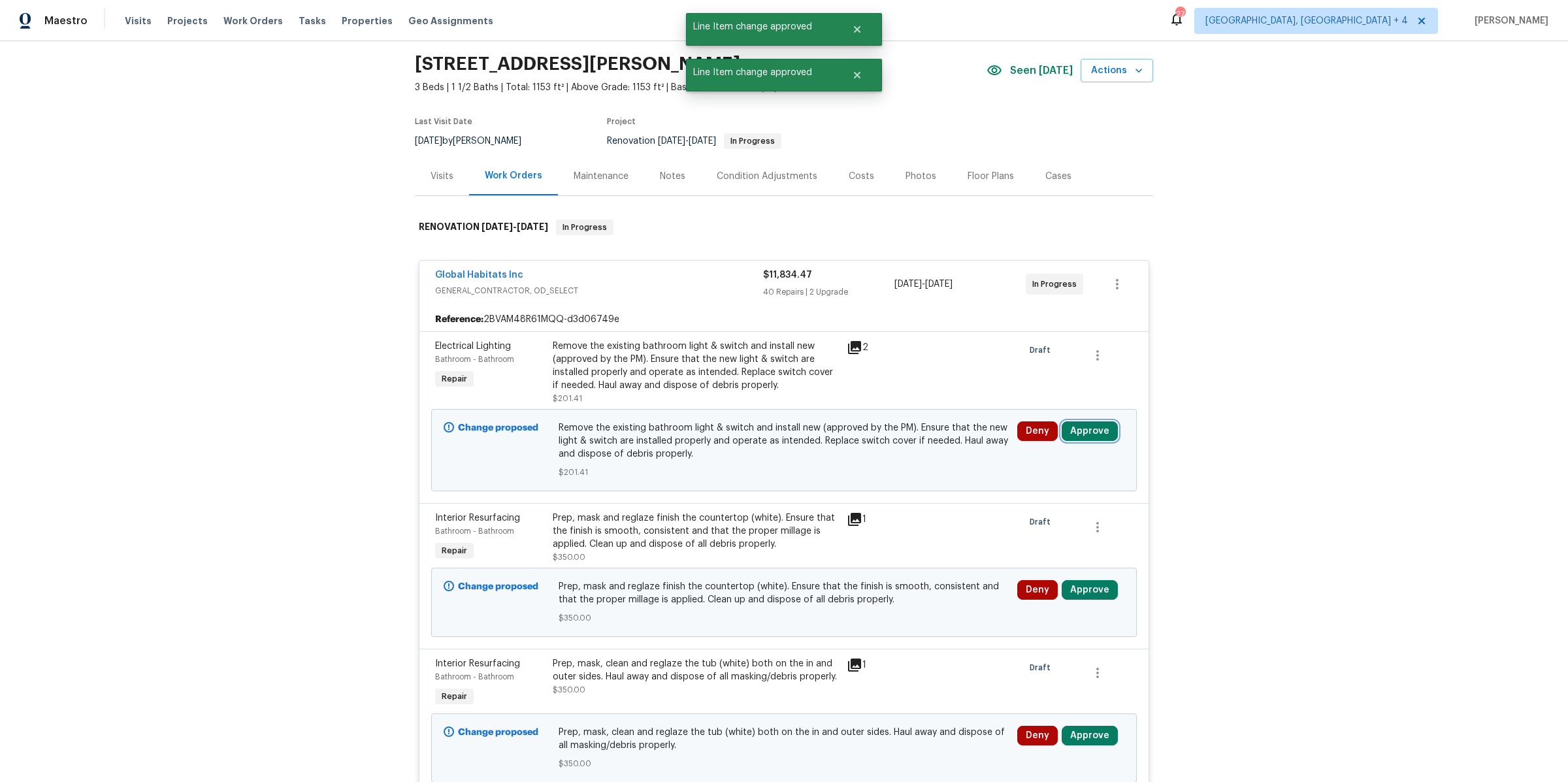
click at [1083, 427] on button "Approve" at bounding box center [1090, 431] width 56 height 20
click at [900, 439] on span "Approve" at bounding box center [902, 442] width 37 height 10
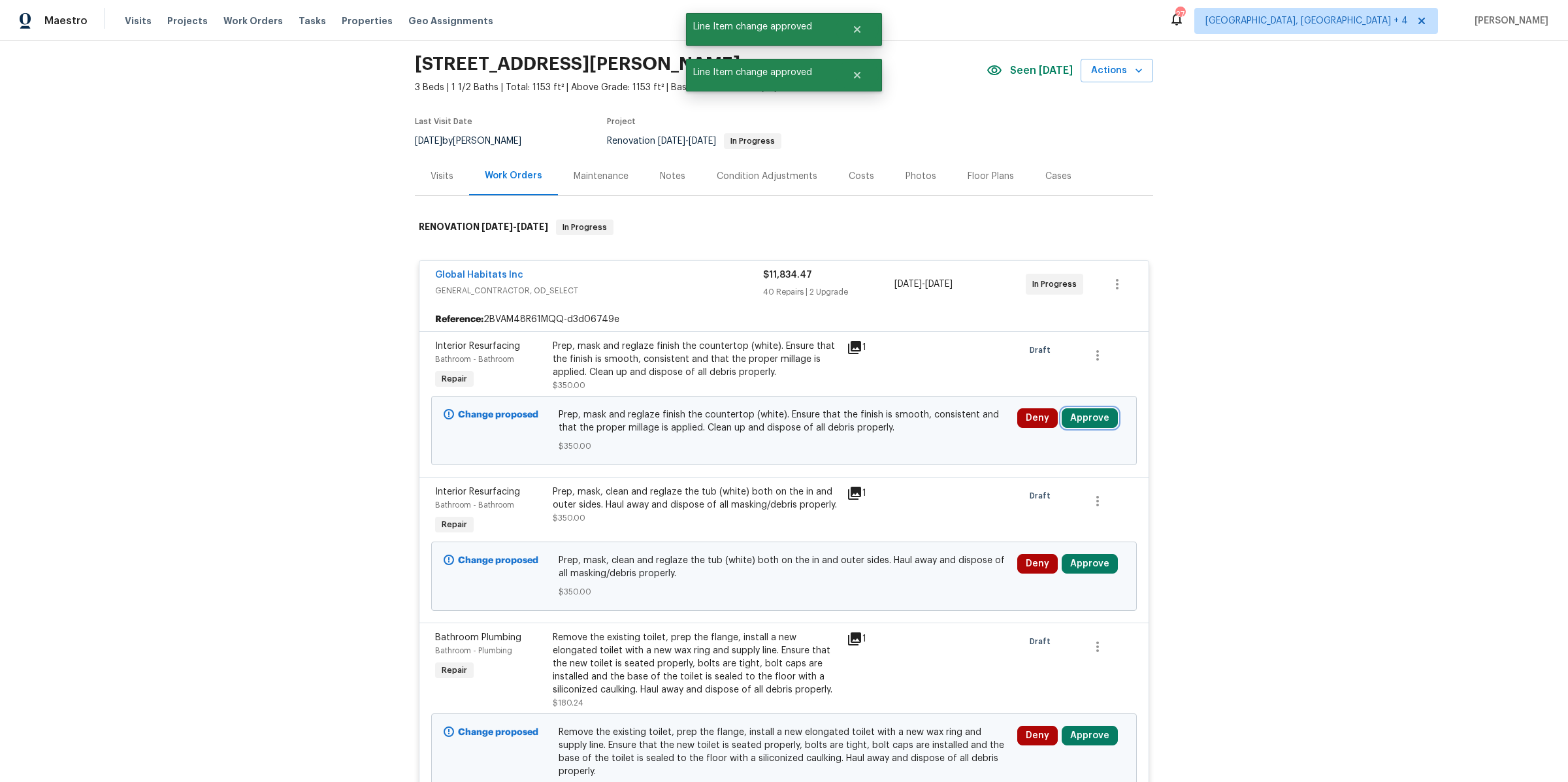
click at [1098, 414] on button "Approve" at bounding box center [1090, 418] width 56 height 20
click at [916, 418] on button "Approve" at bounding box center [902, 428] width 78 height 26
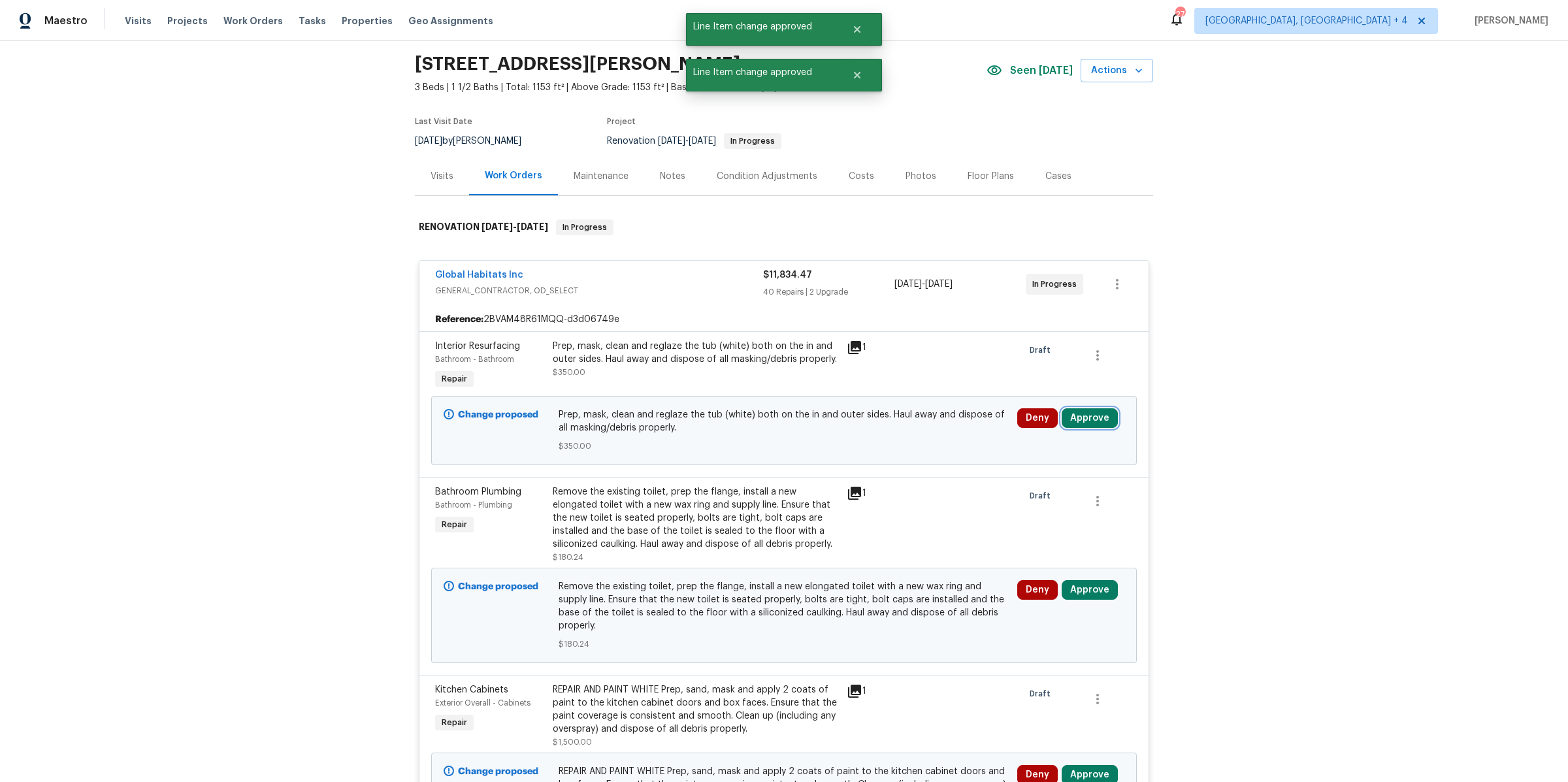
click at [1093, 424] on button "Approve" at bounding box center [1090, 418] width 56 height 20
click at [872, 439] on button "Approve" at bounding box center [902, 428] width 78 height 26
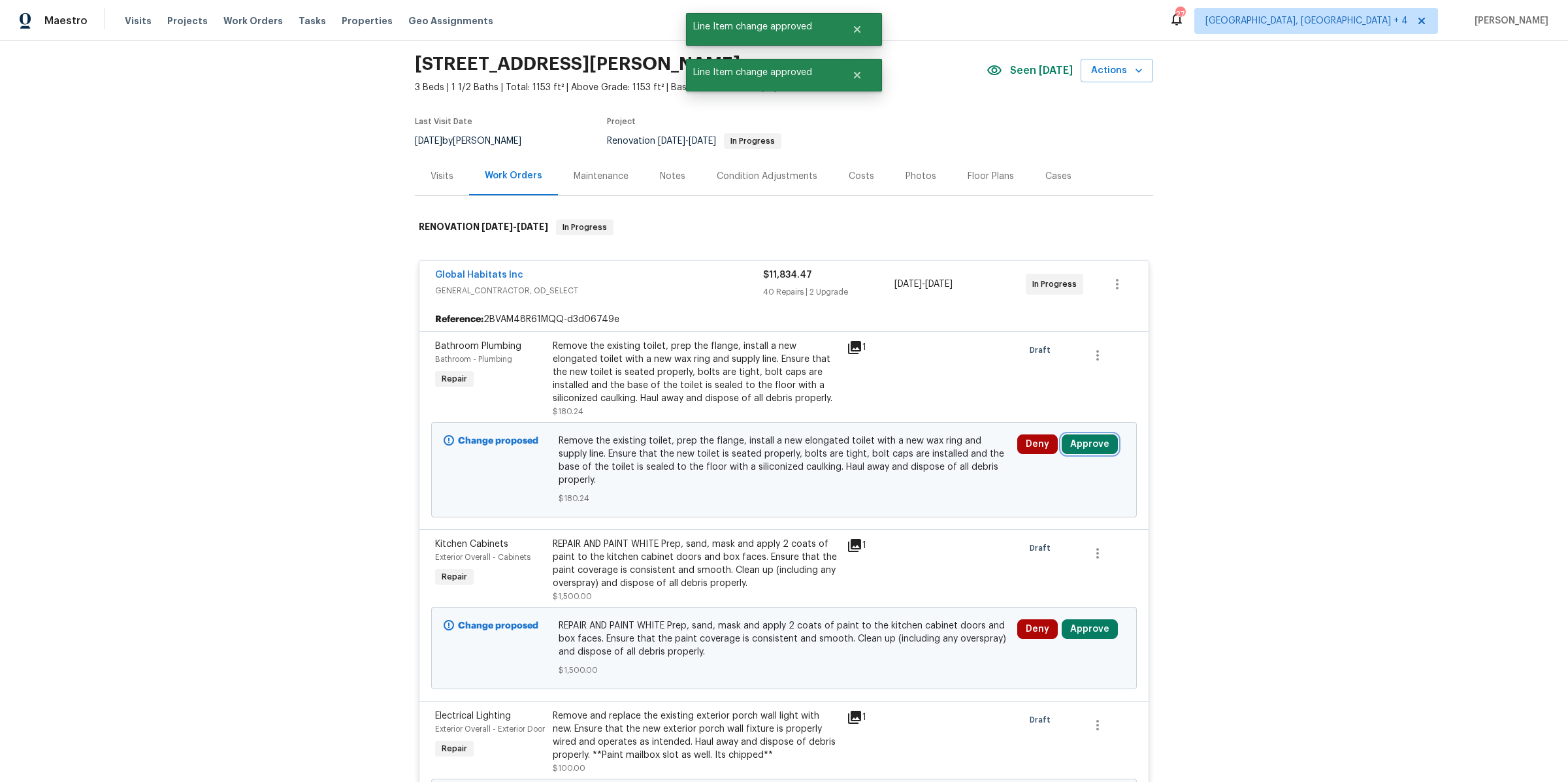
click at [1086, 437] on button "Approve" at bounding box center [1090, 444] width 56 height 20
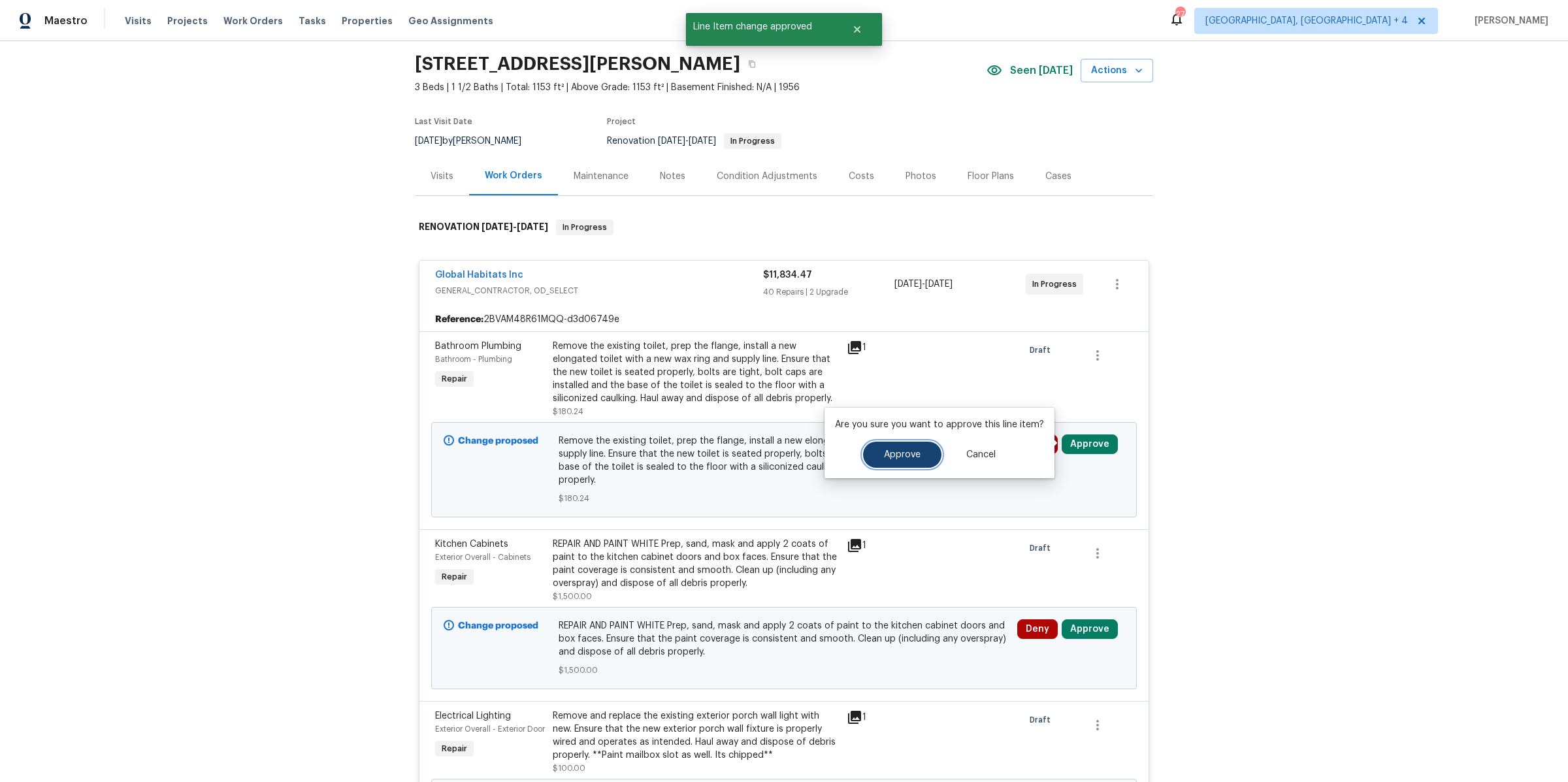
click at [919, 453] on button "Approve" at bounding box center [902, 455] width 78 height 26
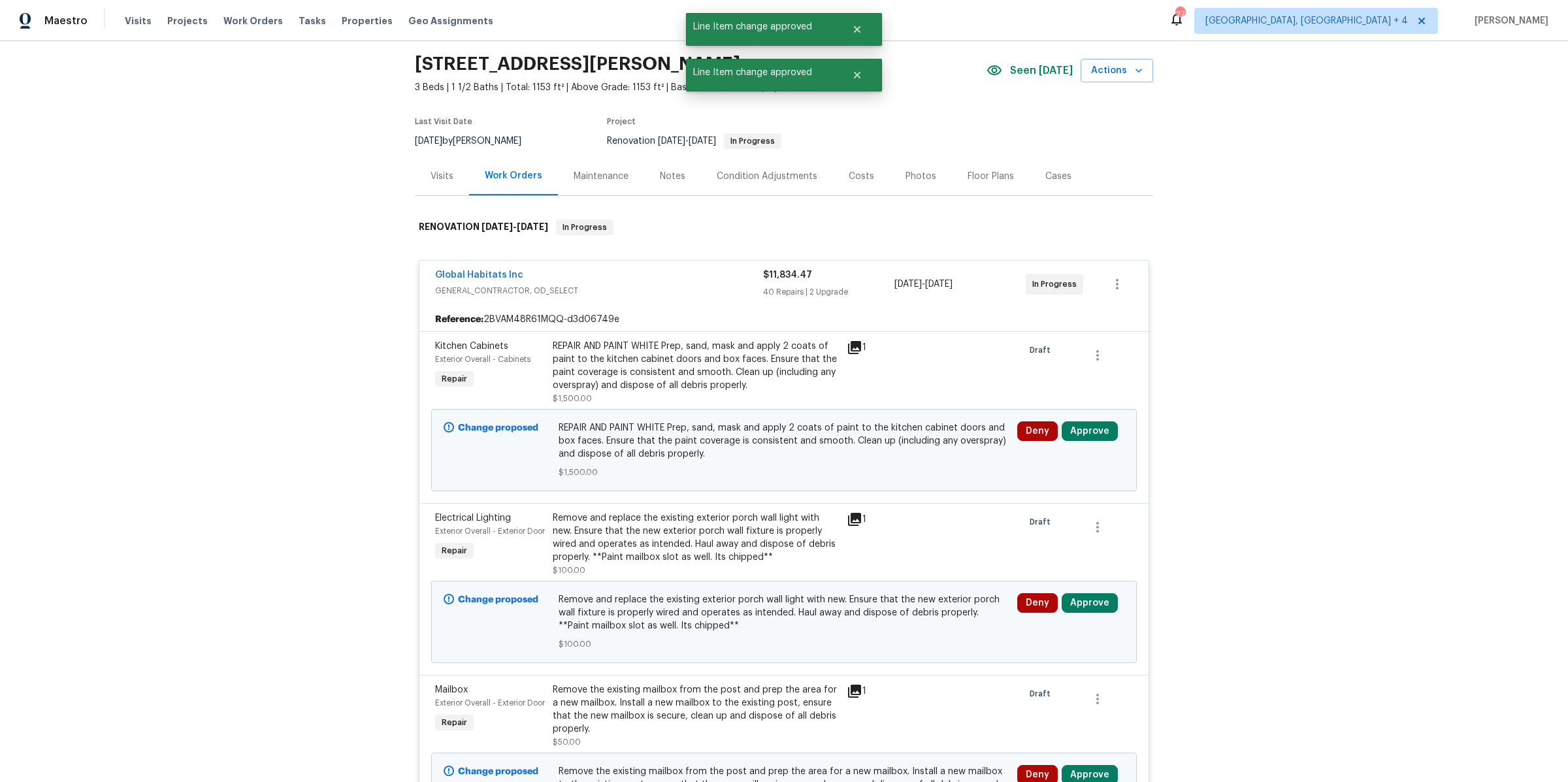
click at [1083, 441] on div "Deny Approve" at bounding box center [1071, 450] width 115 height 65
click at [1083, 424] on button "Approve" at bounding box center [1090, 431] width 56 height 20
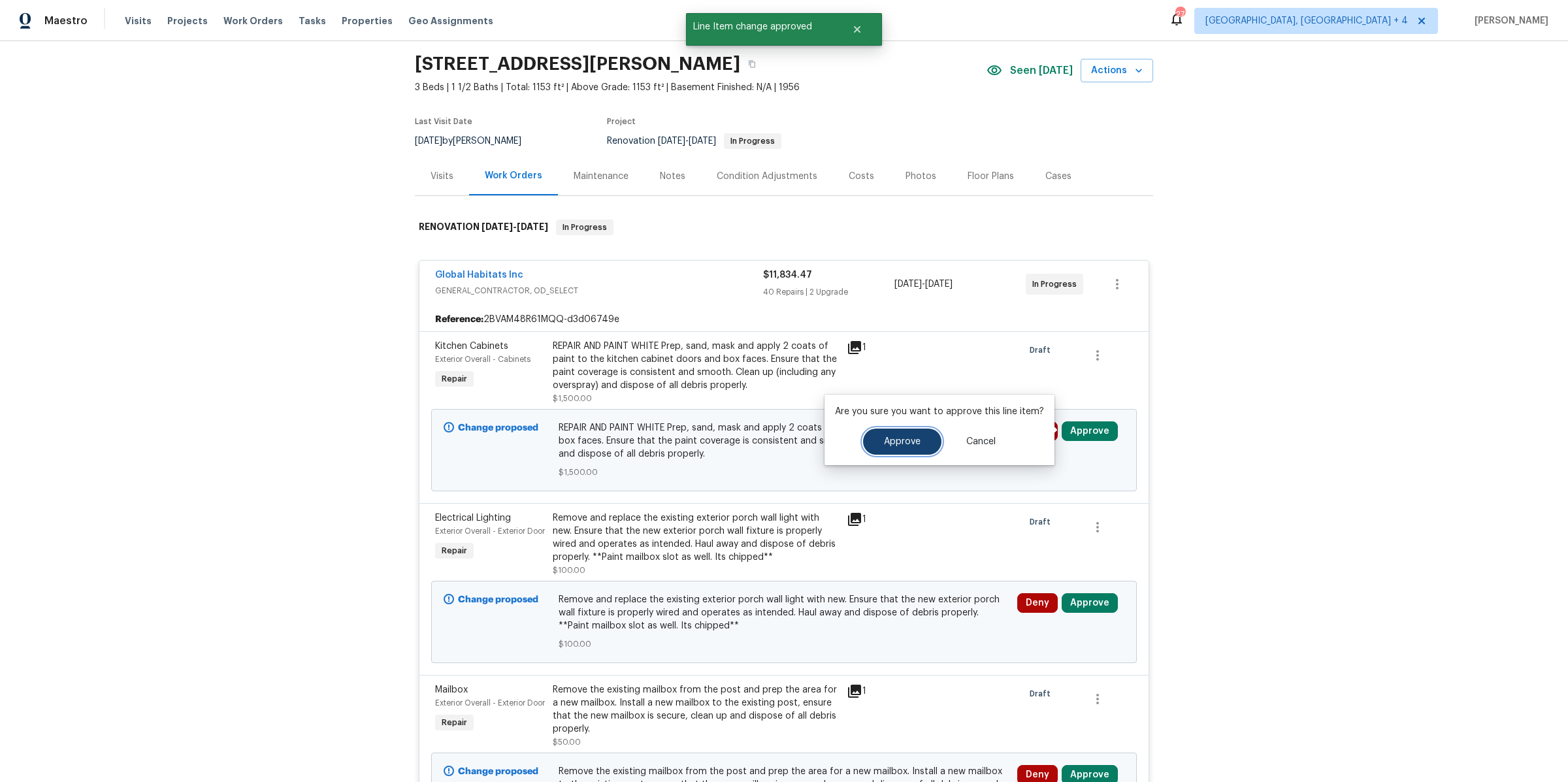
click at [894, 434] on button "Approve" at bounding box center [902, 442] width 78 height 26
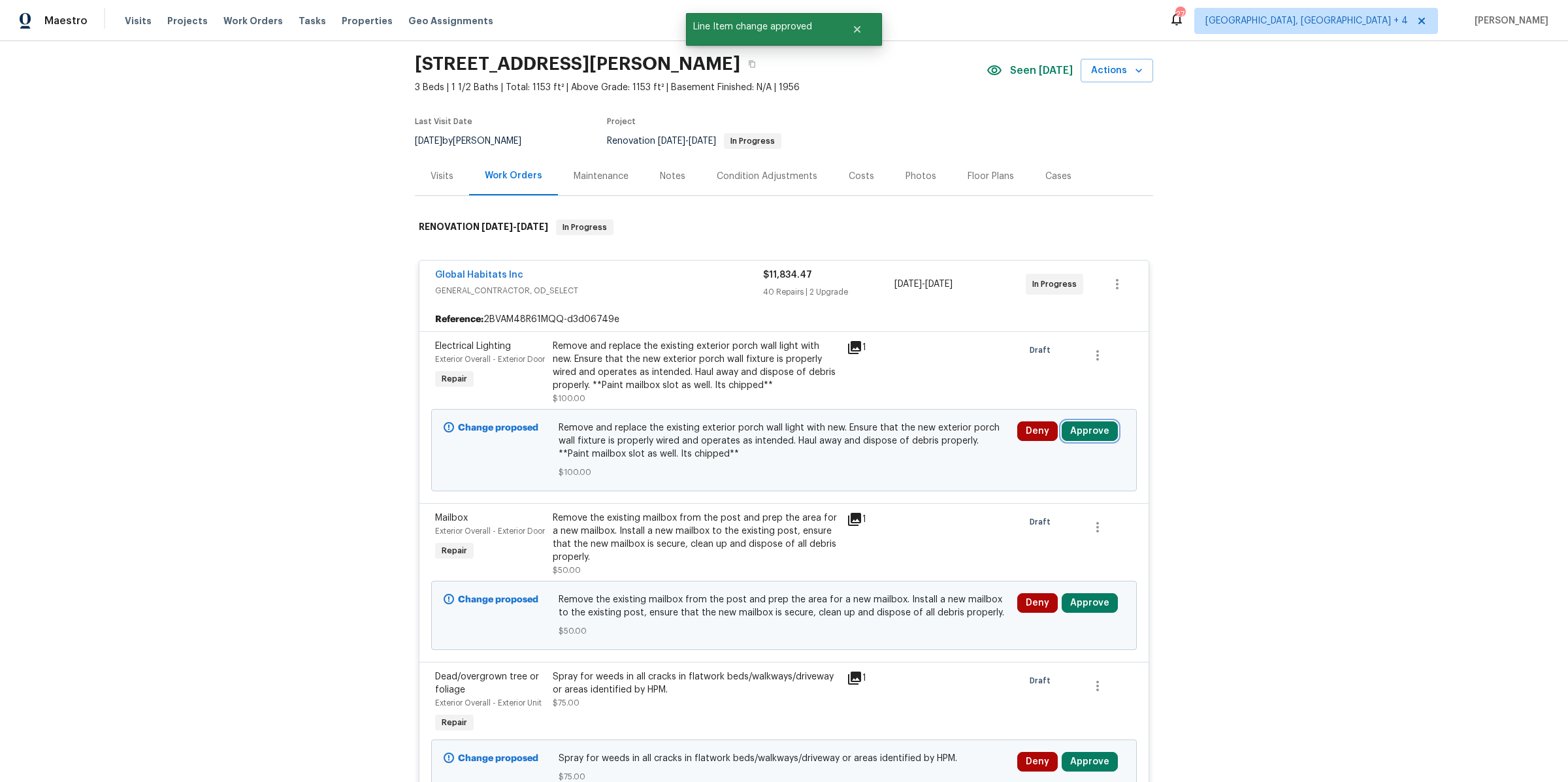
click at [1083, 434] on button "Approve" at bounding box center [1090, 431] width 56 height 20
click at [870, 438] on button "Approve" at bounding box center [902, 442] width 78 height 26
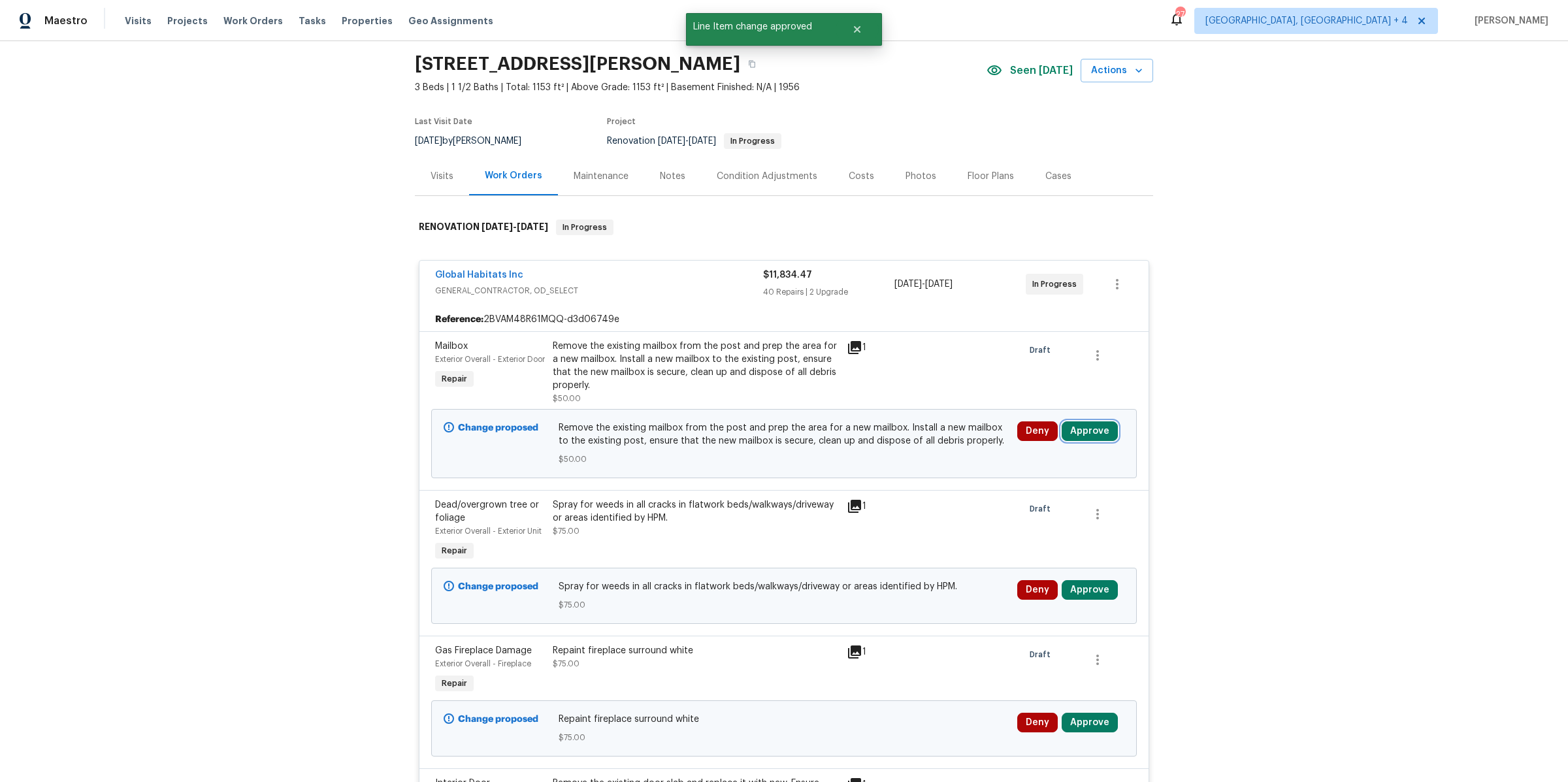
click at [1084, 425] on button "Approve" at bounding box center [1090, 431] width 56 height 20
click at [928, 437] on button "Approve" at bounding box center [902, 442] width 78 height 26
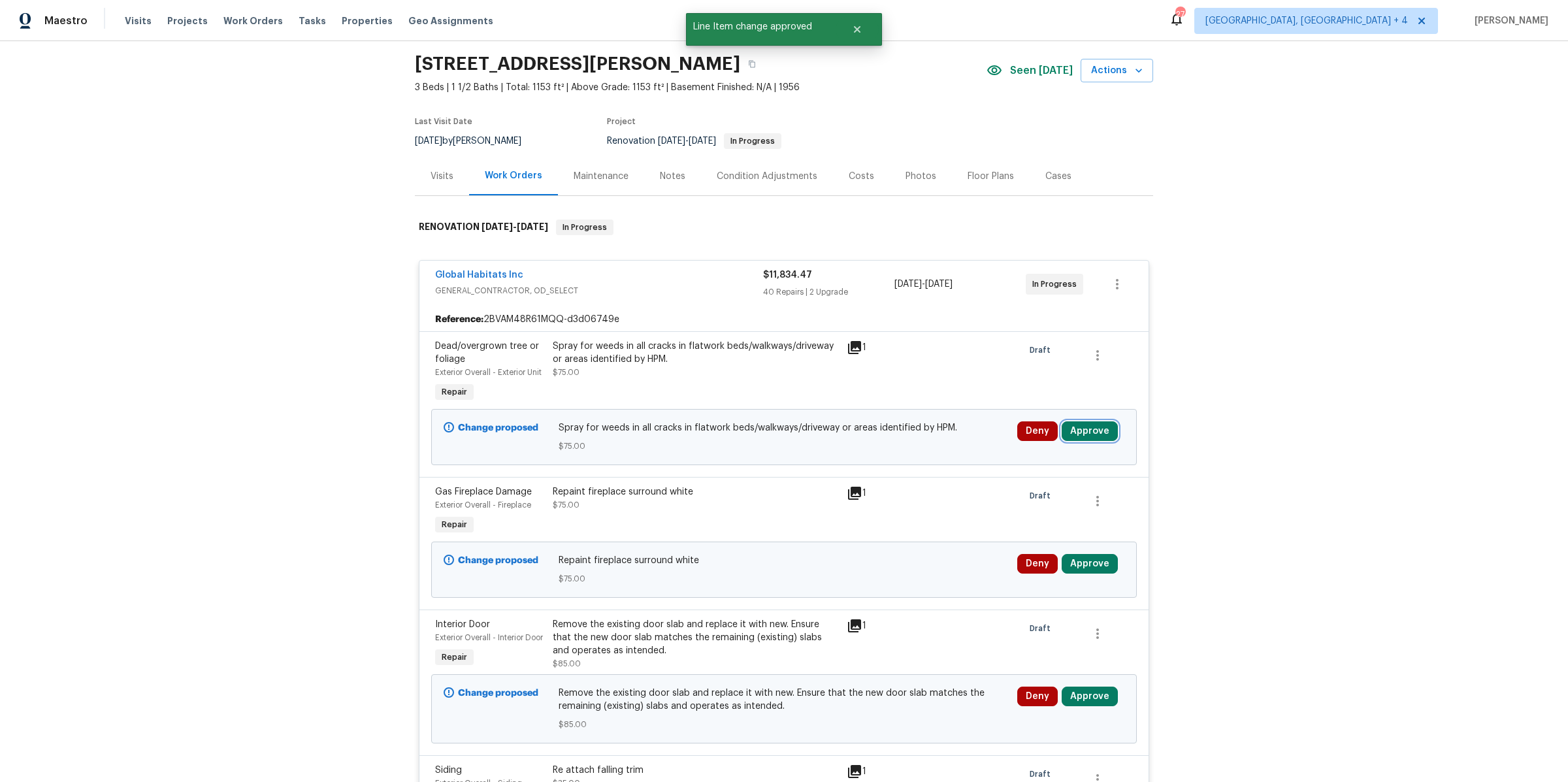
click at [1075, 425] on button "Approve" at bounding box center [1090, 431] width 56 height 20
click at [924, 441] on button "Approve" at bounding box center [902, 442] width 78 height 26
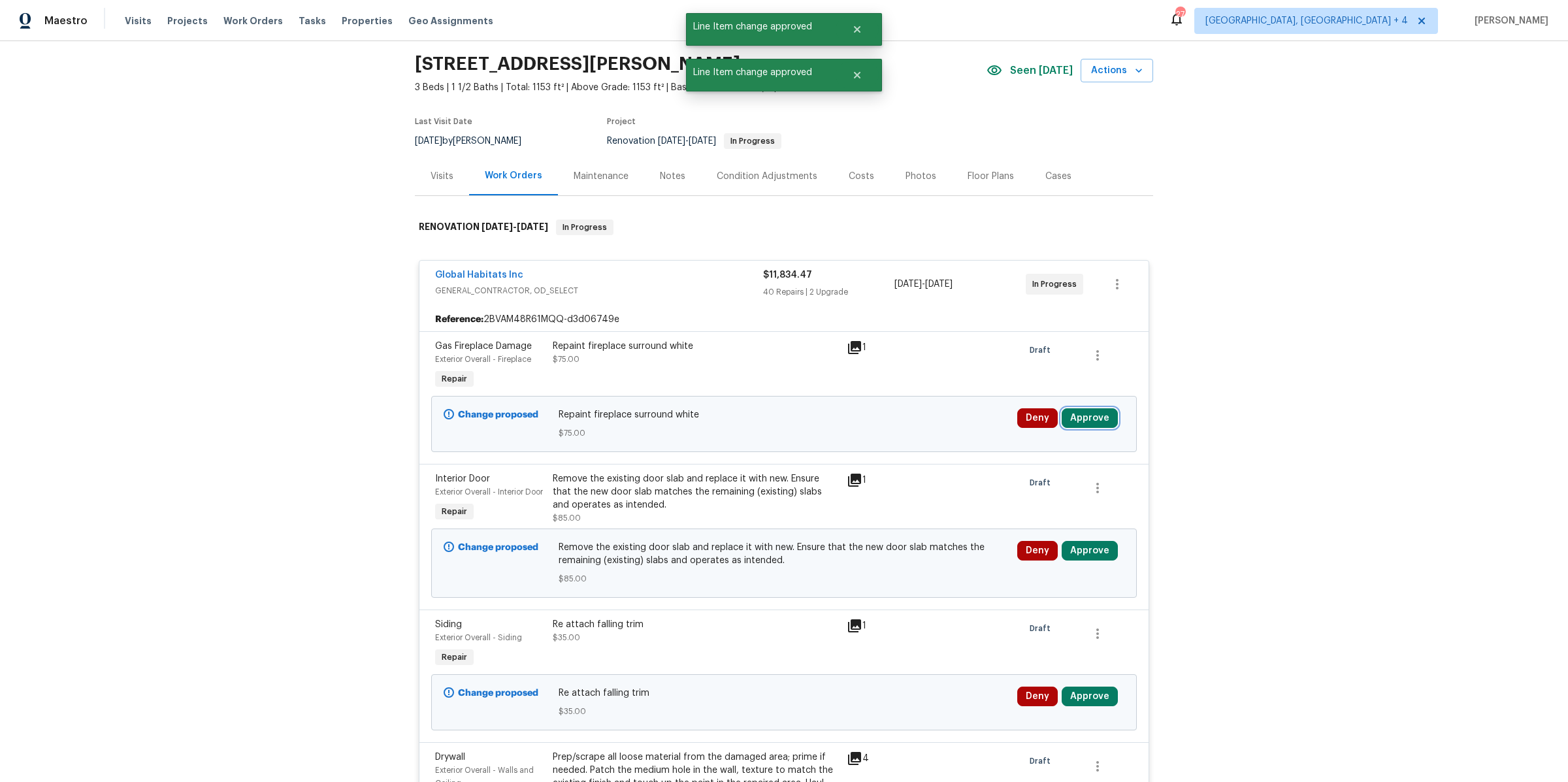
click at [1100, 419] on button "Approve" at bounding box center [1090, 418] width 56 height 20
click at [918, 422] on button "Approve" at bounding box center [902, 428] width 78 height 26
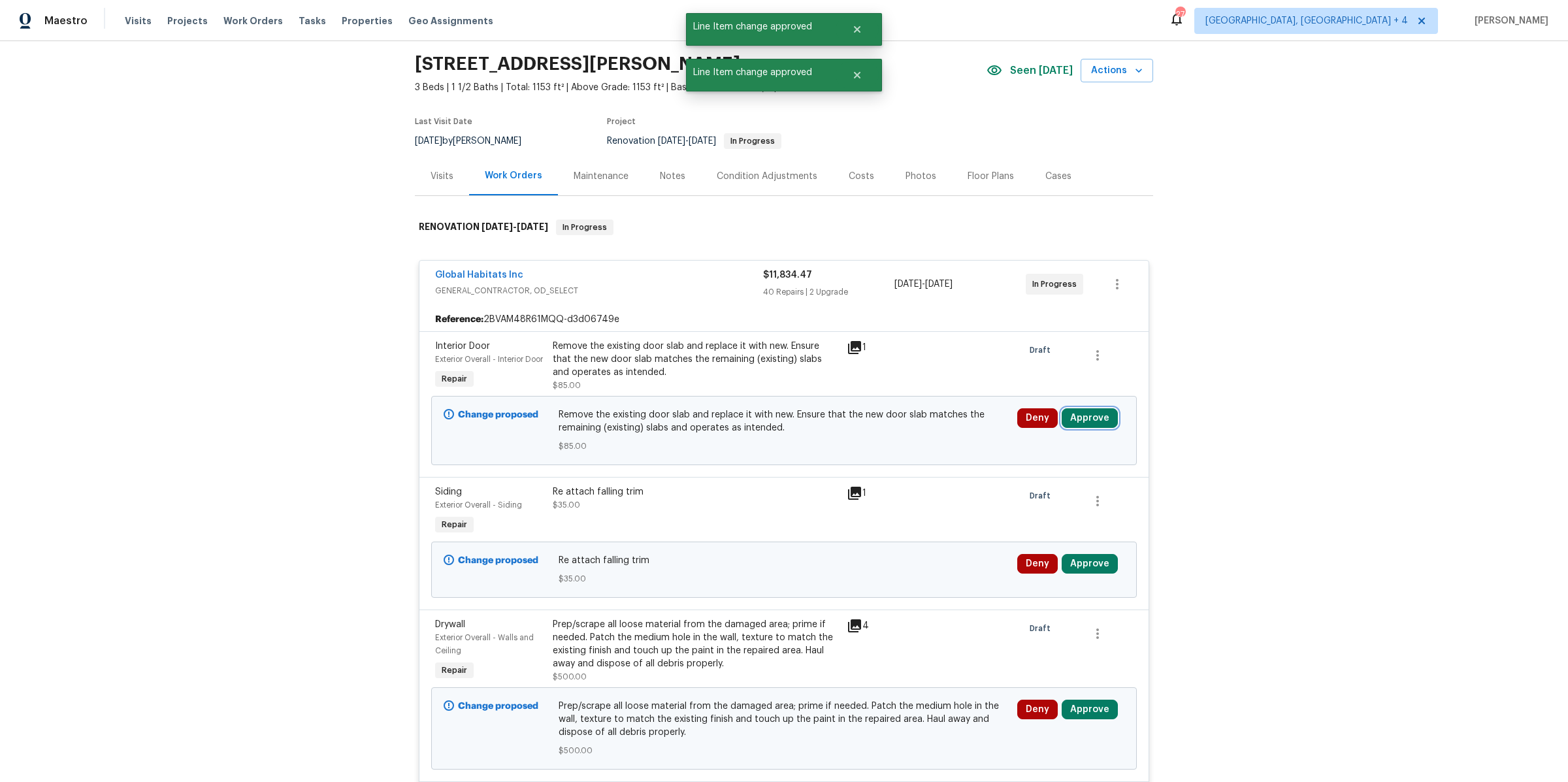
click at [1097, 428] on button "Approve" at bounding box center [1090, 418] width 56 height 20
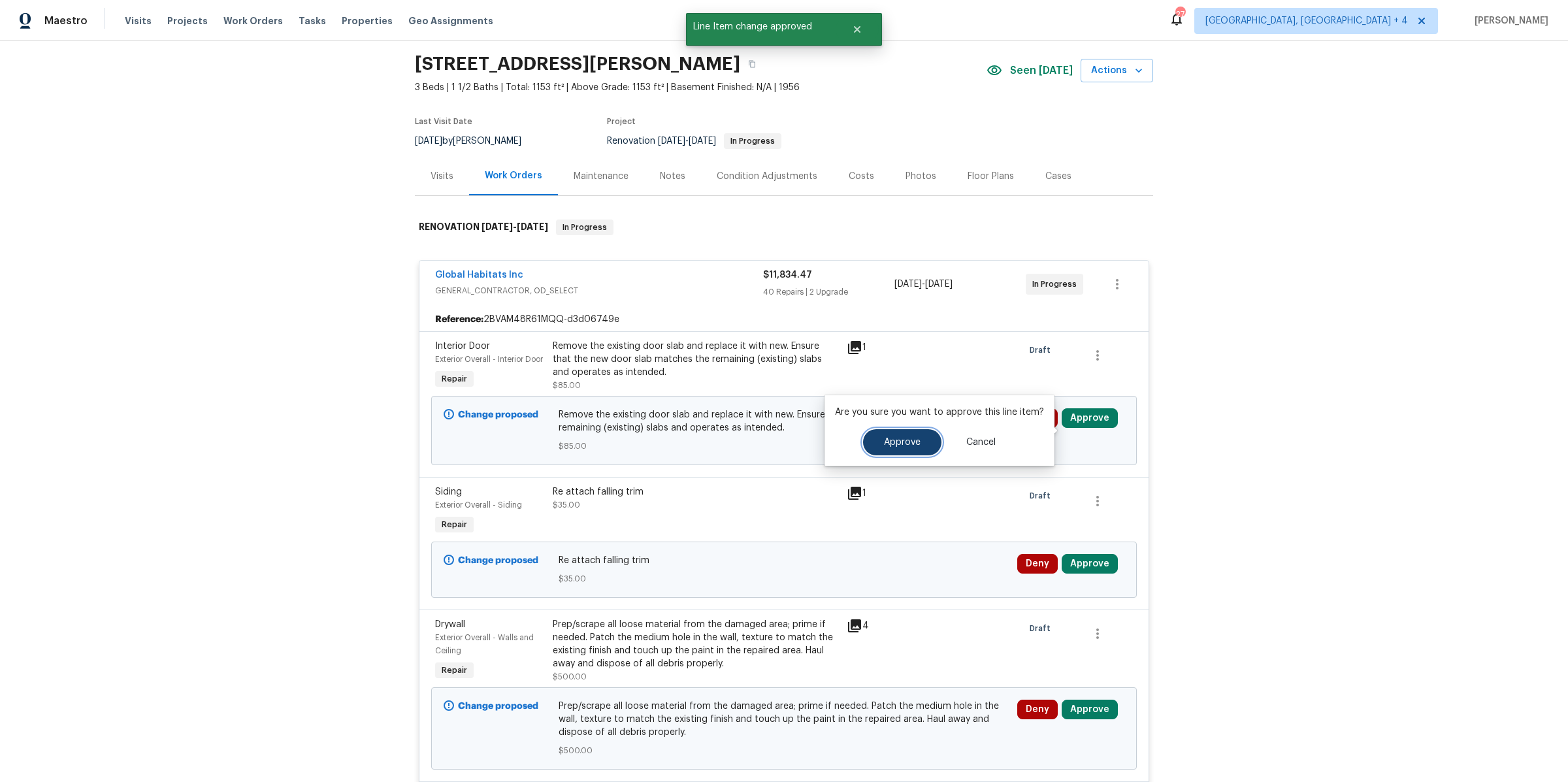
click at [920, 439] on button "Approve" at bounding box center [902, 442] width 78 height 26
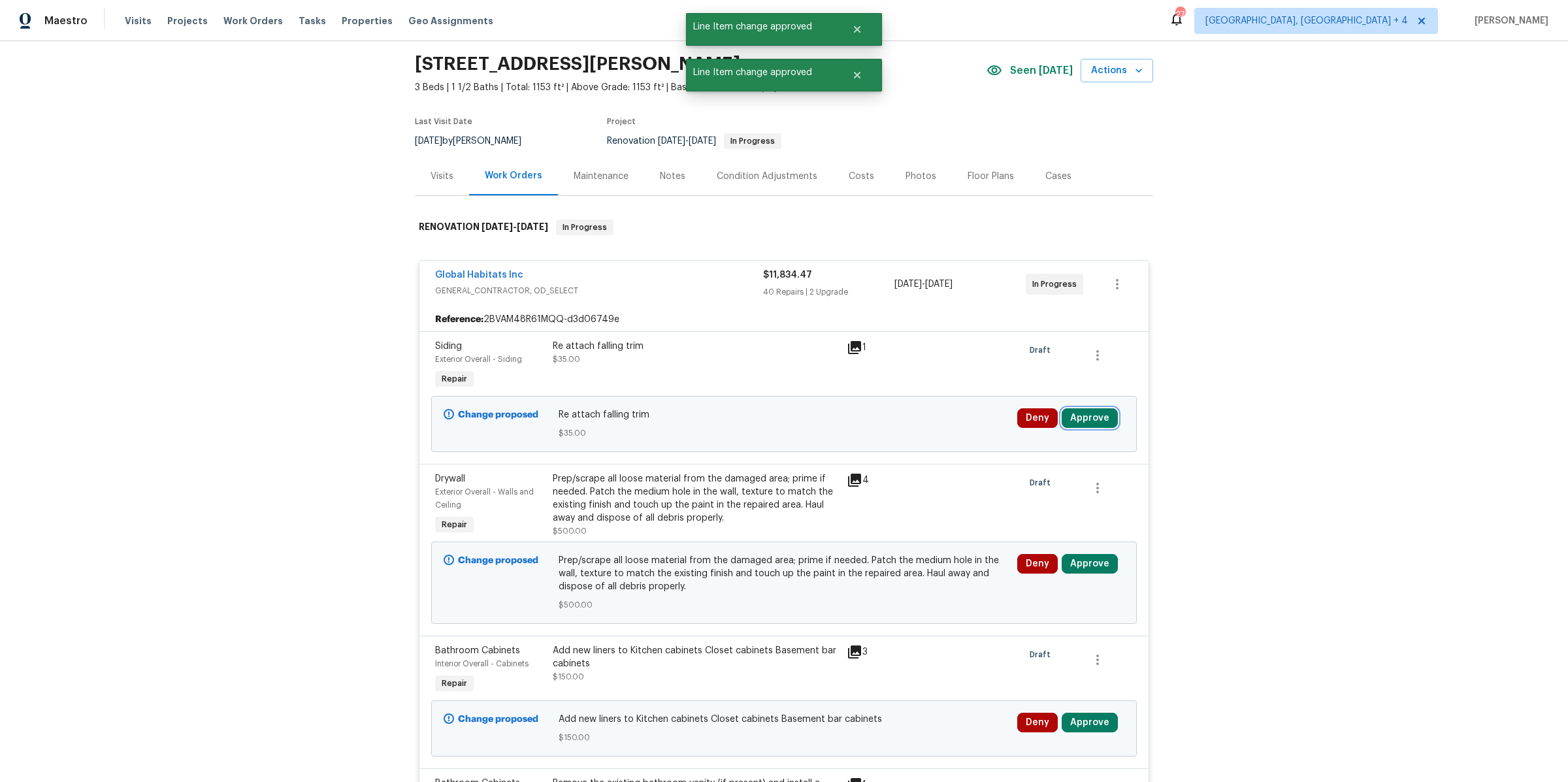
click at [1080, 418] on button "Approve" at bounding box center [1090, 418] width 56 height 20
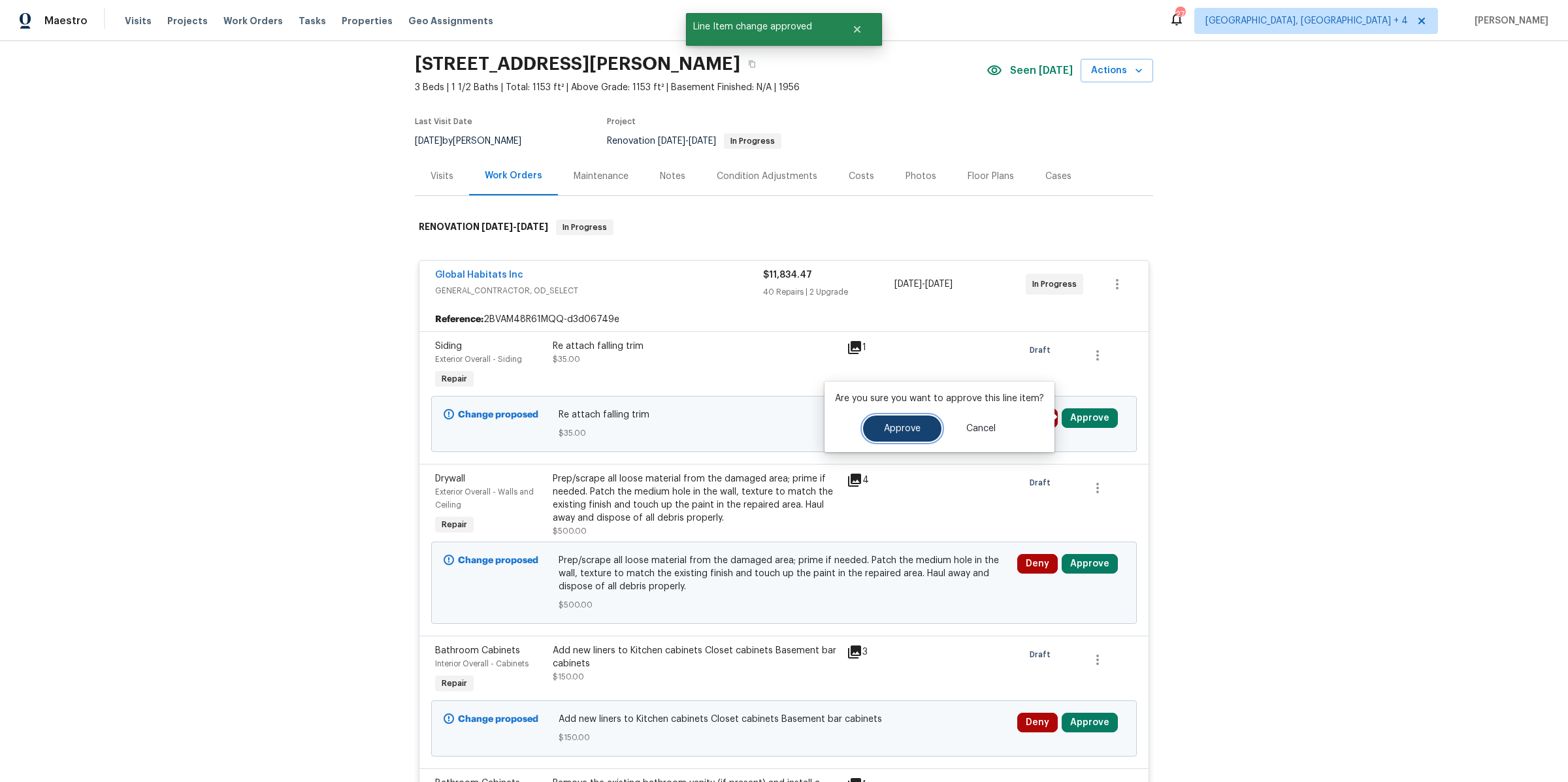
click at [897, 422] on button "Approve" at bounding box center [902, 428] width 78 height 26
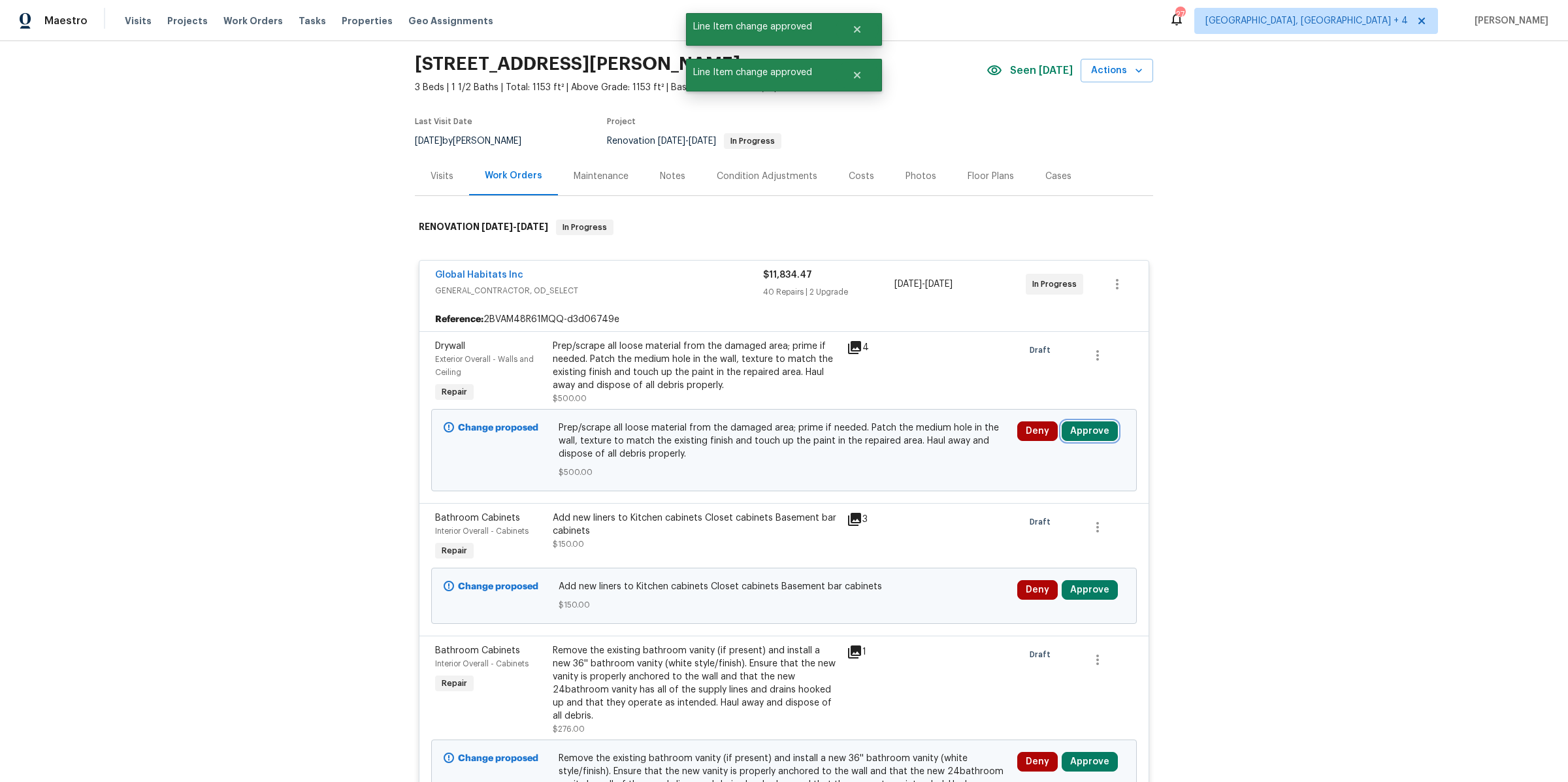
click at [1093, 428] on button "Approve" at bounding box center [1090, 431] width 56 height 20
click at [878, 437] on button "Approve" at bounding box center [902, 442] width 78 height 26
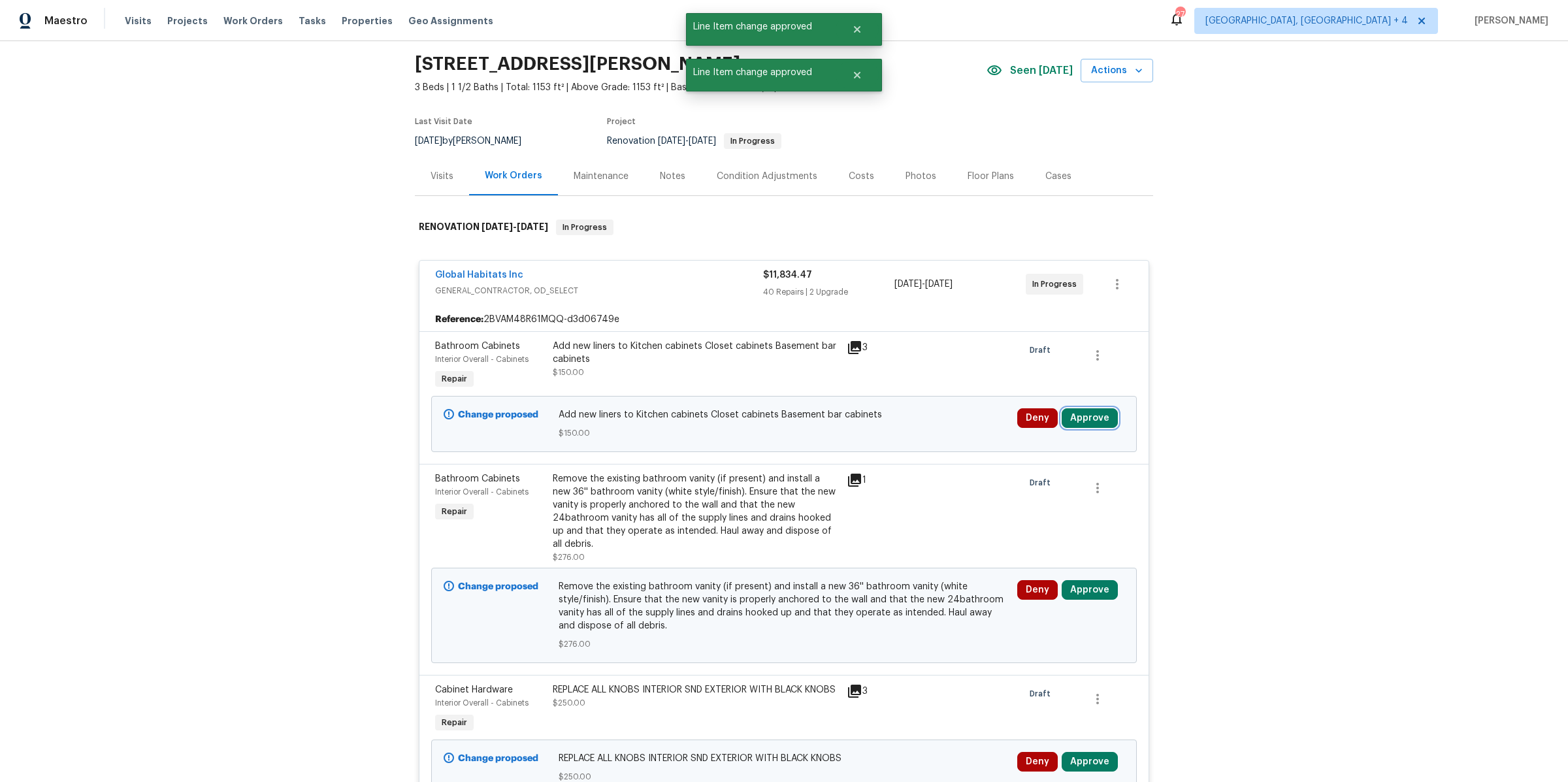
click at [1097, 420] on button "Approve" at bounding box center [1090, 418] width 56 height 20
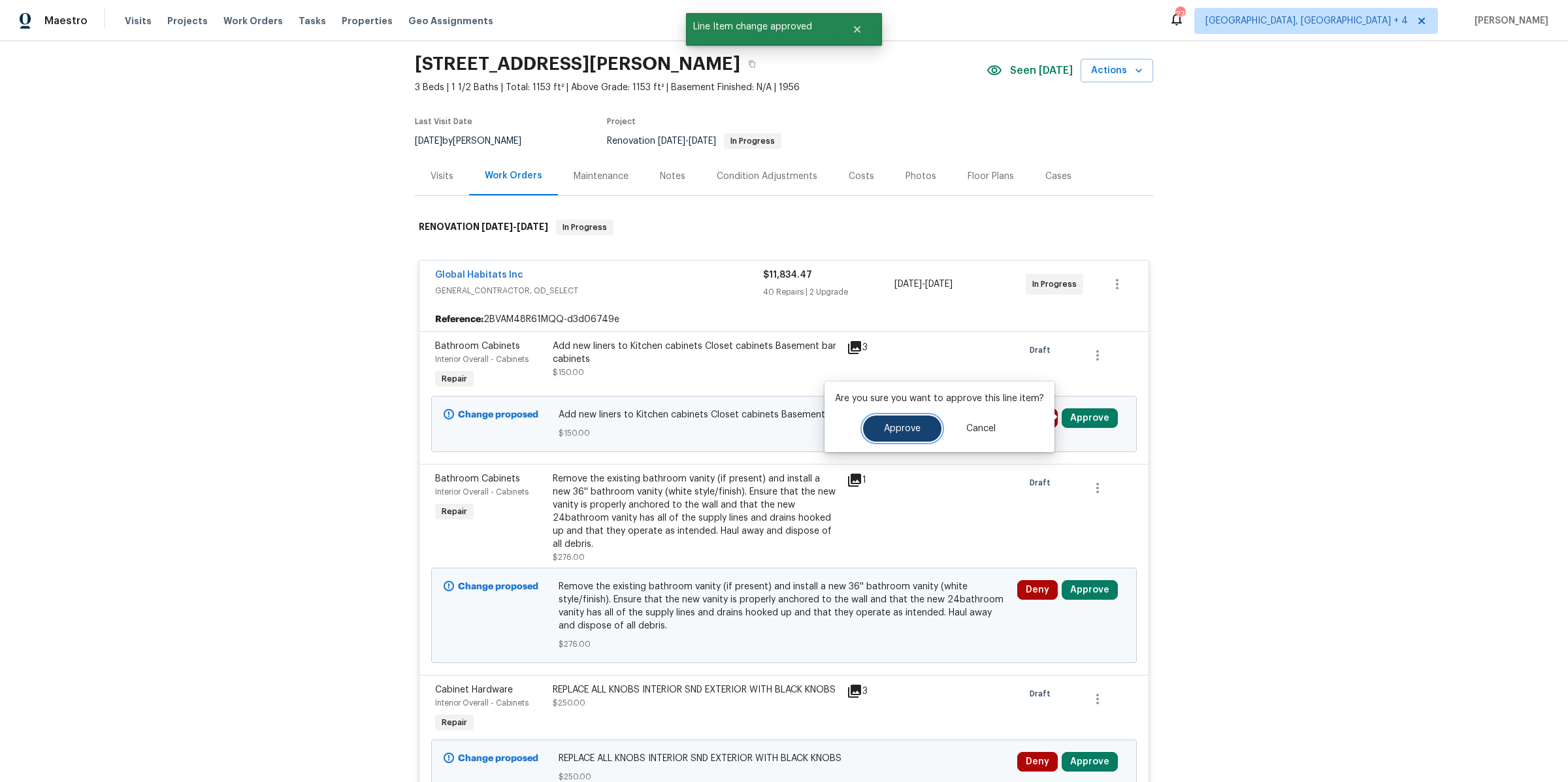
click at [907, 422] on button "Approve" at bounding box center [902, 428] width 78 height 26
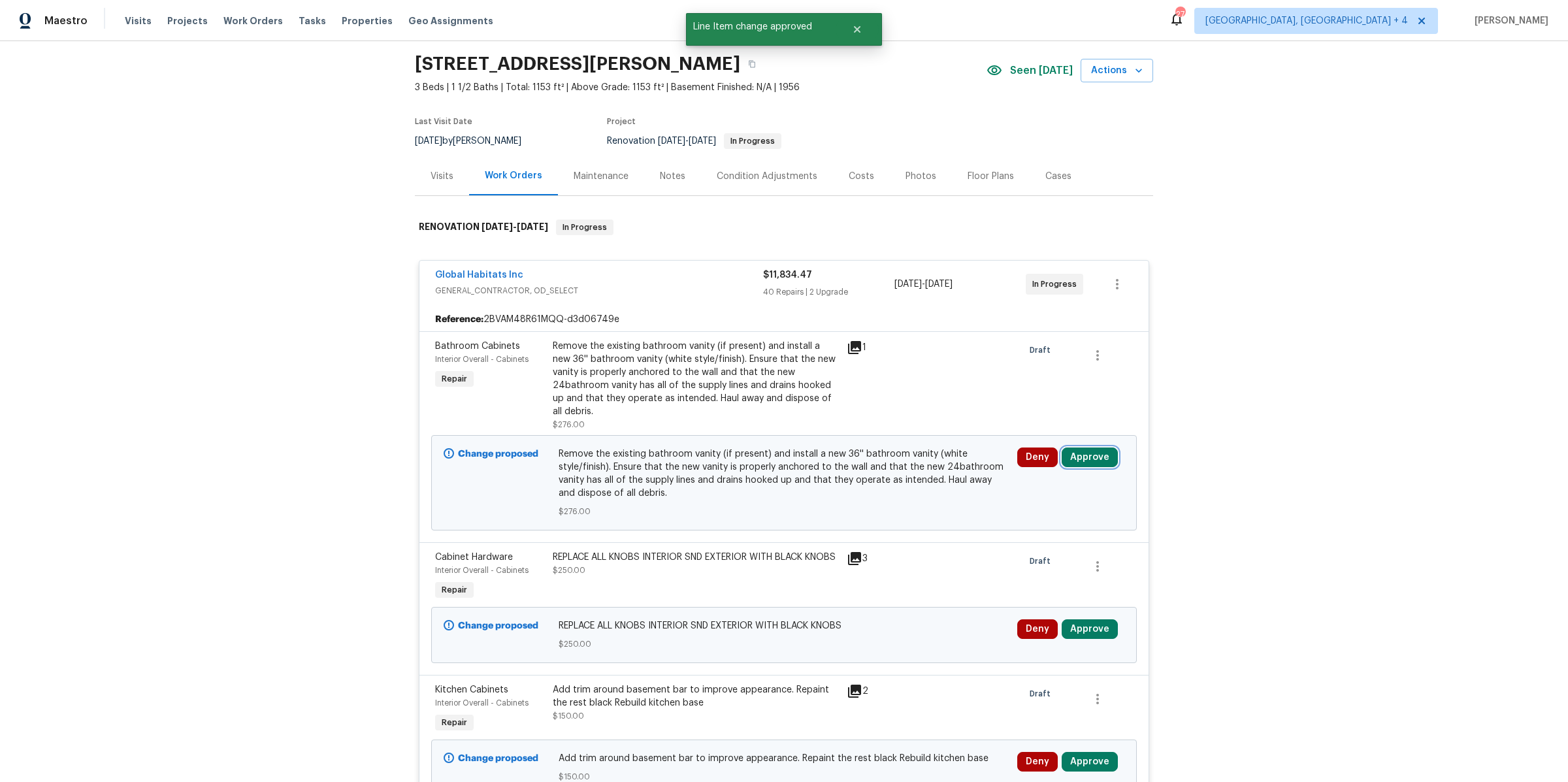
click at [1085, 454] on button "Approve" at bounding box center [1090, 458] width 56 height 20
click at [906, 464] on span "Approve" at bounding box center [902, 468] width 37 height 10
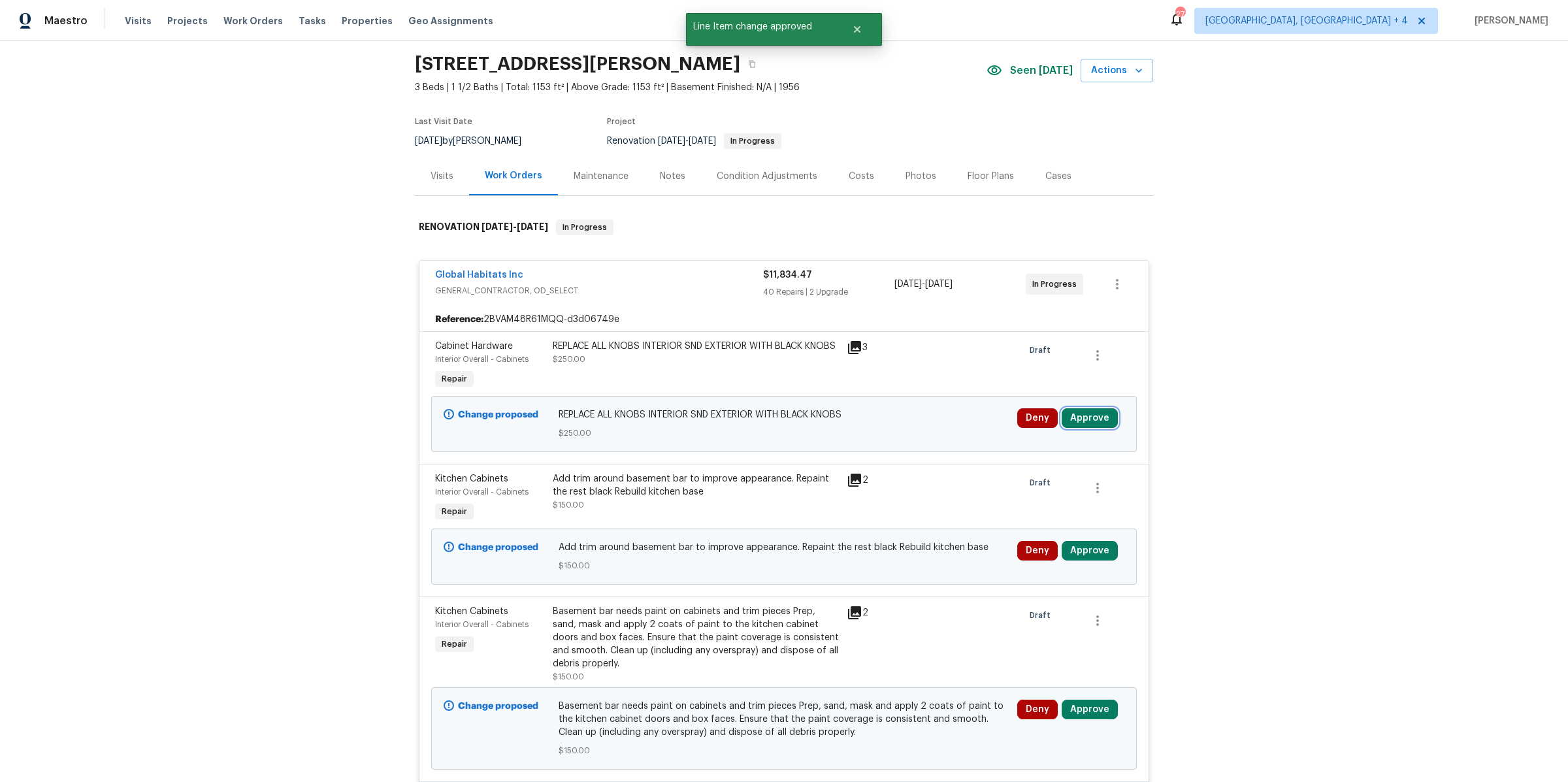
click at [1095, 420] on button "Approve" at bounding box center [1090, 418] width 56 height 20
click at [911, 425] on span "Approve" at bounding box center [902, 429] width 37 height 10
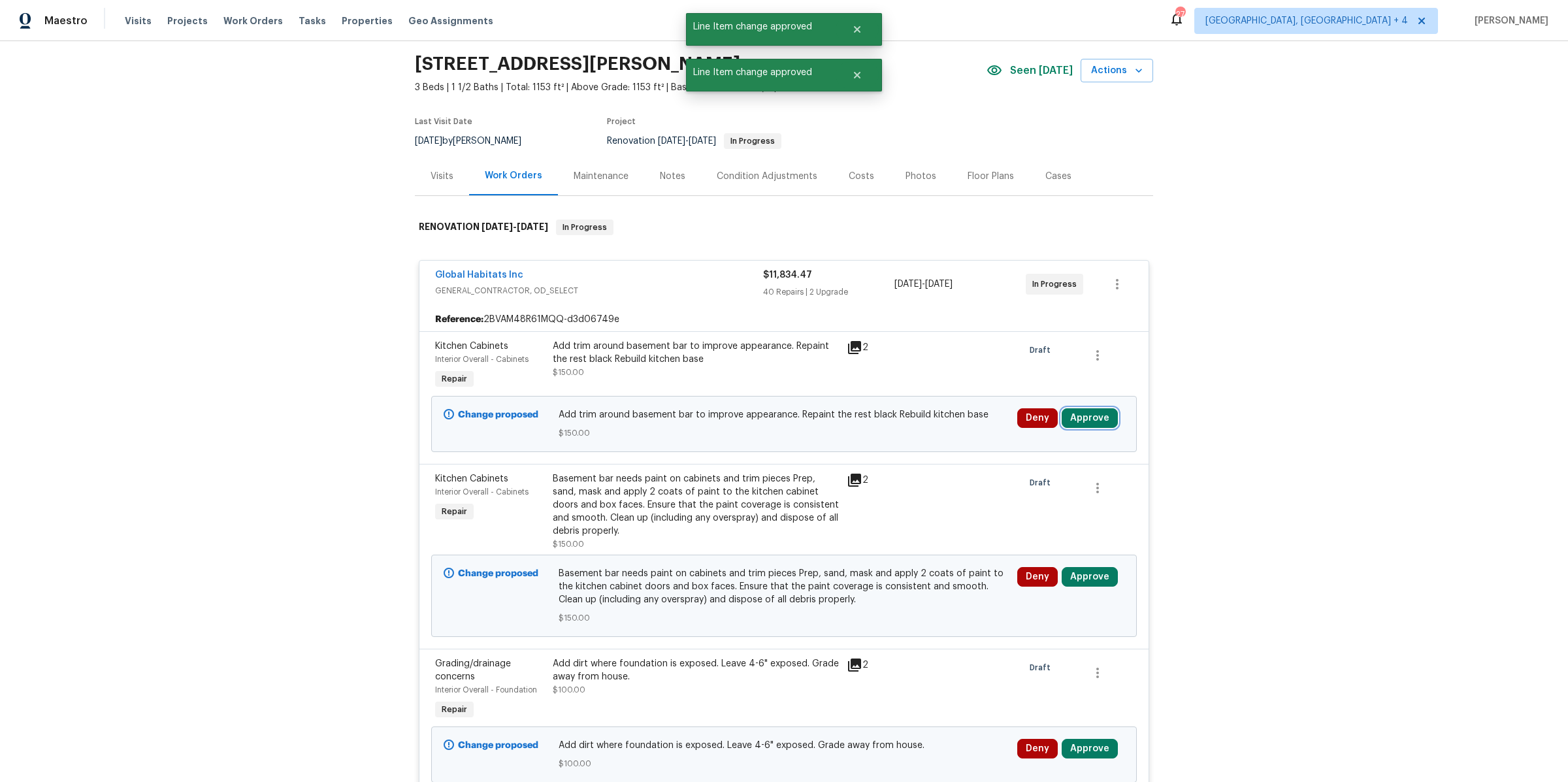
click at [1093, 415] on button "Approve" at bounding box center [1090, 418] width 56 height 20
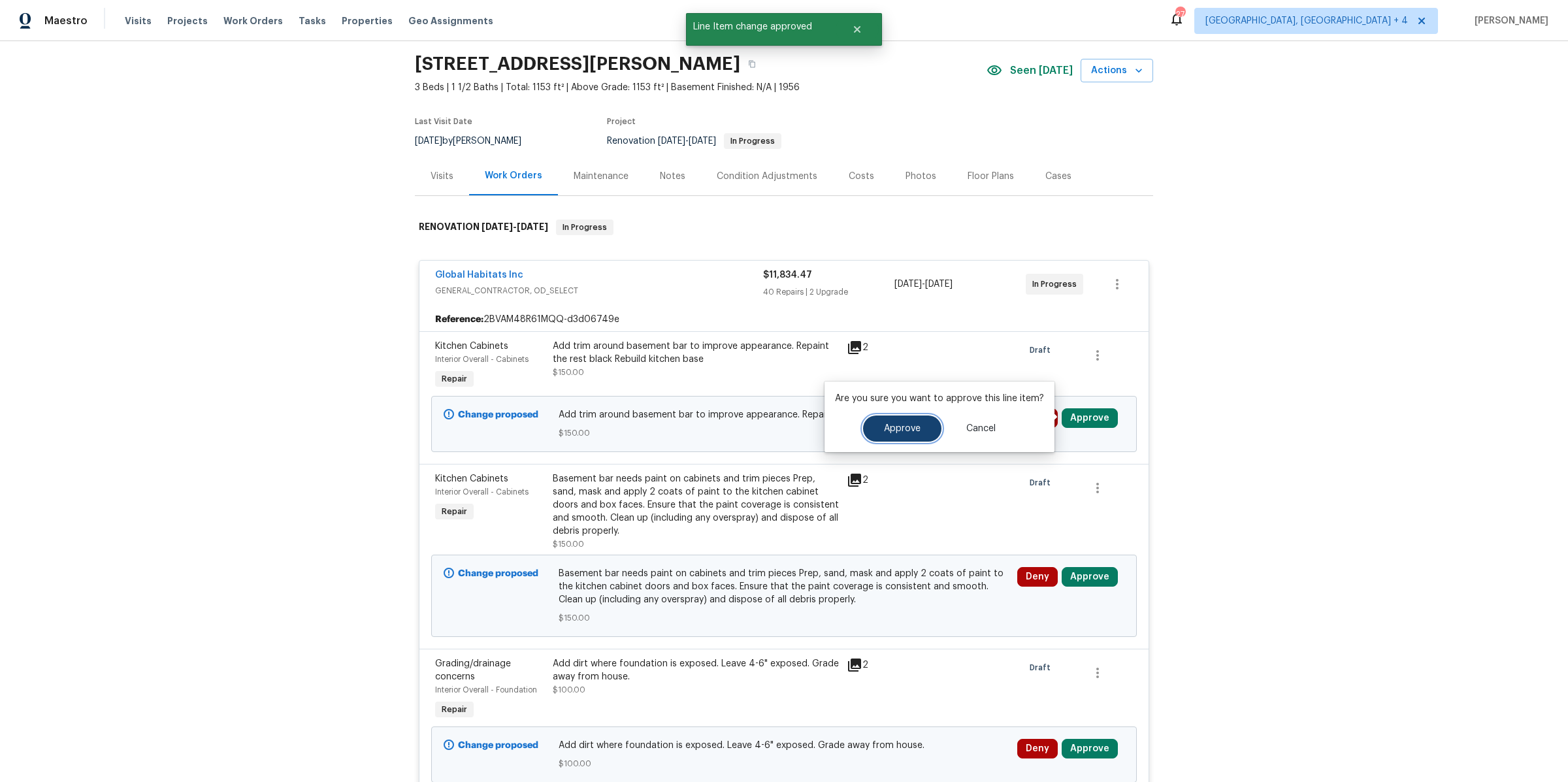
click at [907, 421] on button "Approve" at bounding box center [902, 428] width 78 height 26
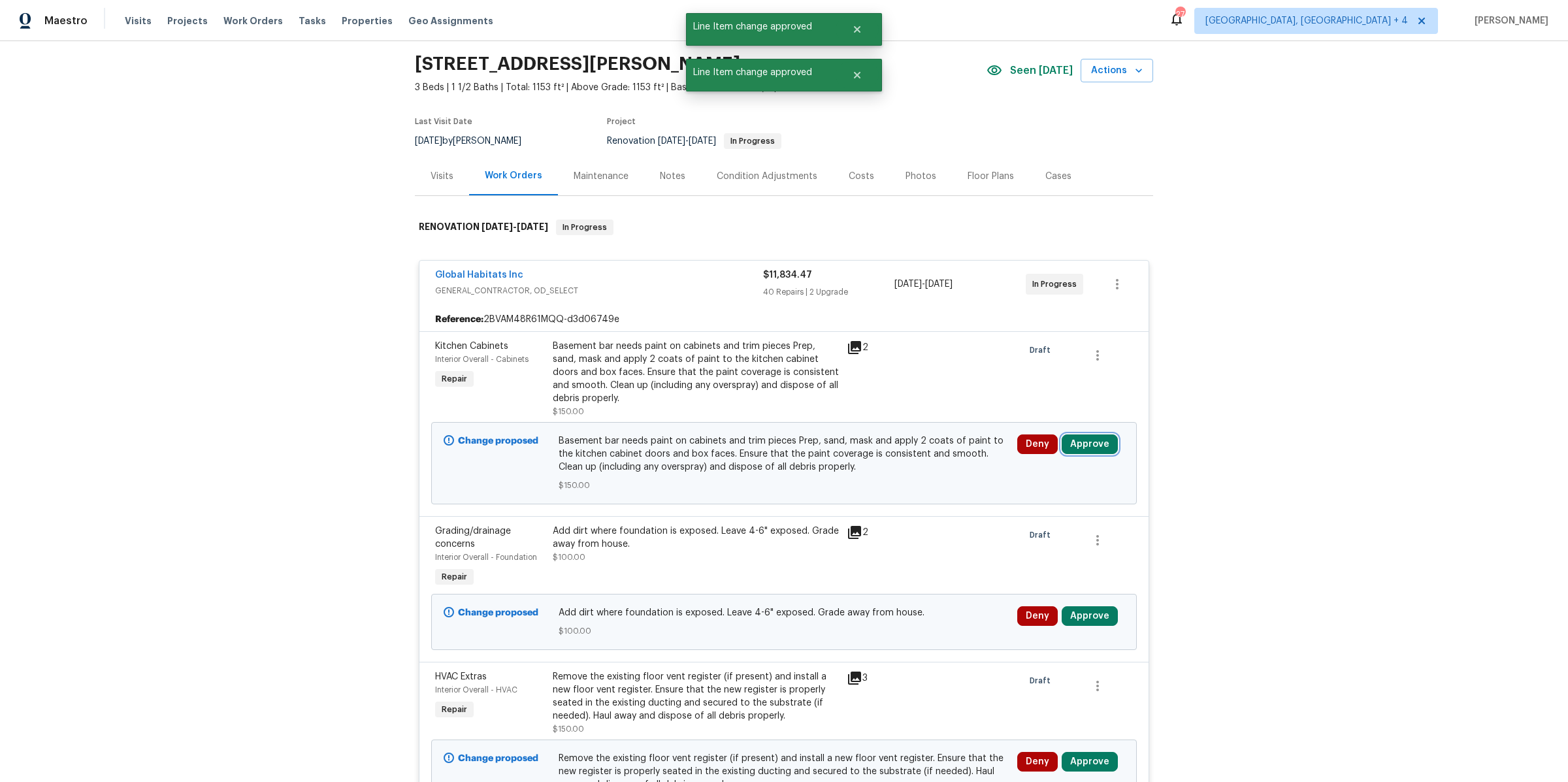
click at [1080, 437] on button "Approve" at bounding box center [1090, 444] width 56 height 20
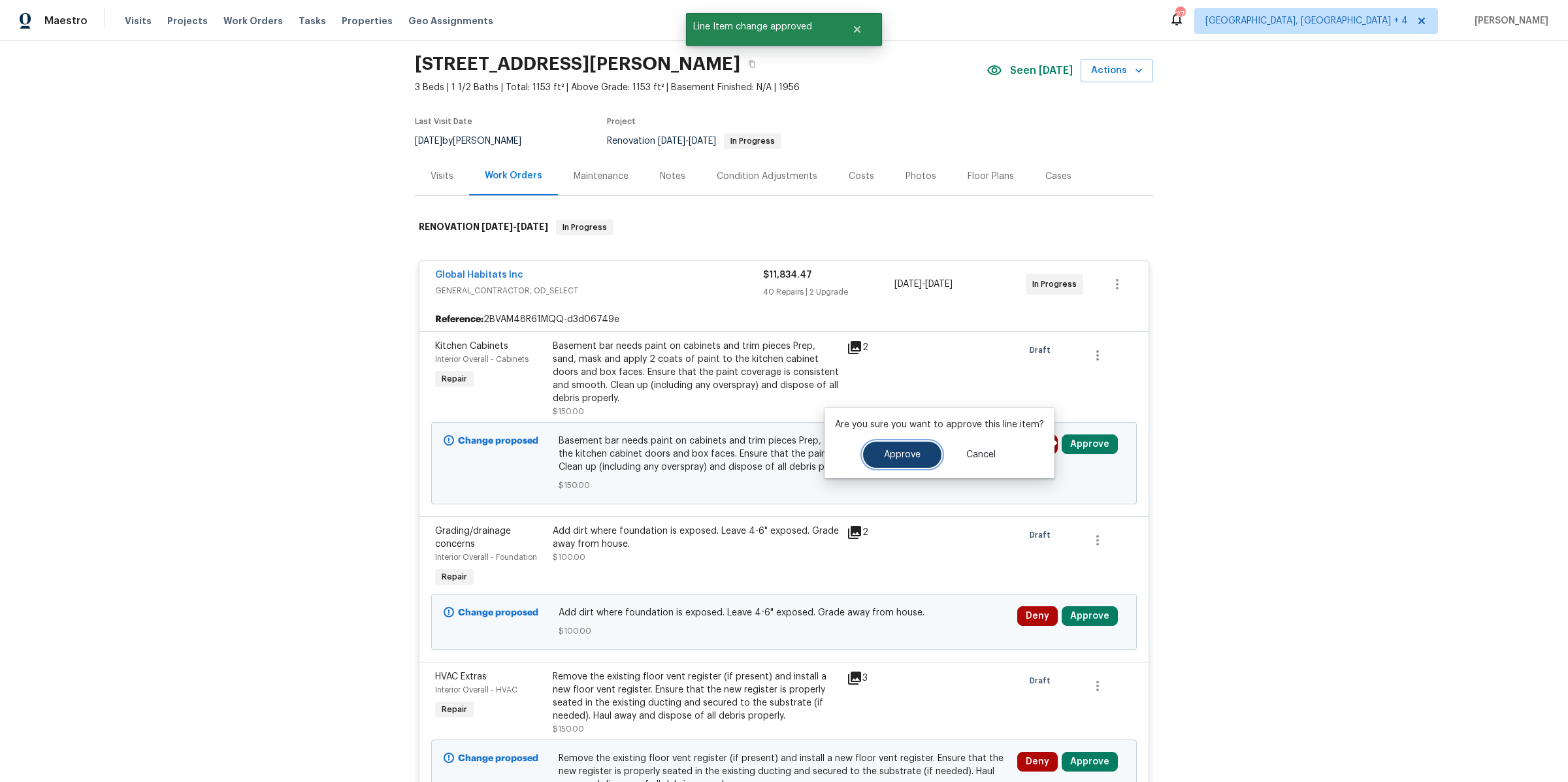
click at [893, 457] on span "Approve" at bounding box center [902, 455] width 37 height 10
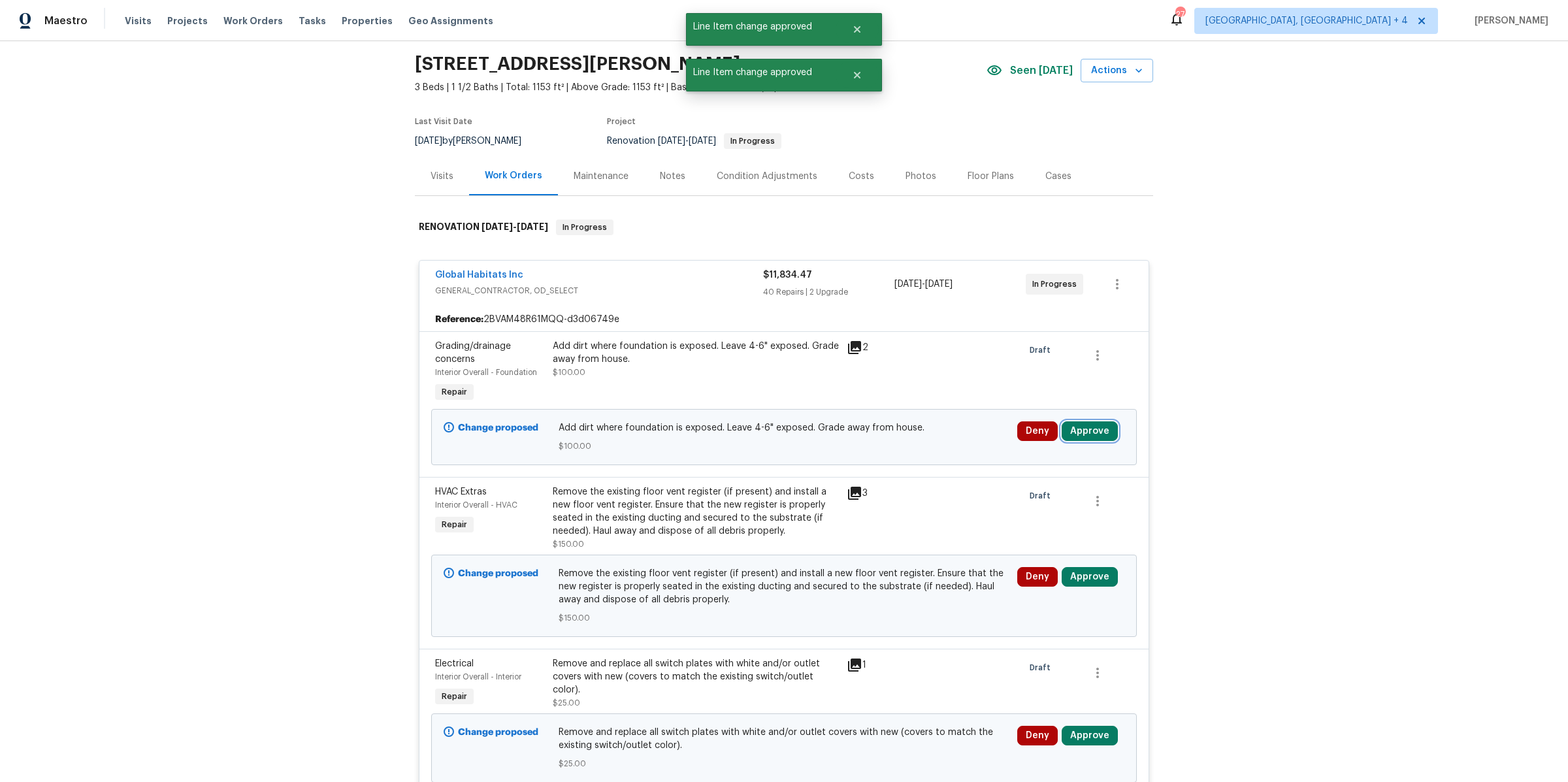
click at [1086, 426] on button "Approve" at bounding box center [1090, 431] width 56 height 20
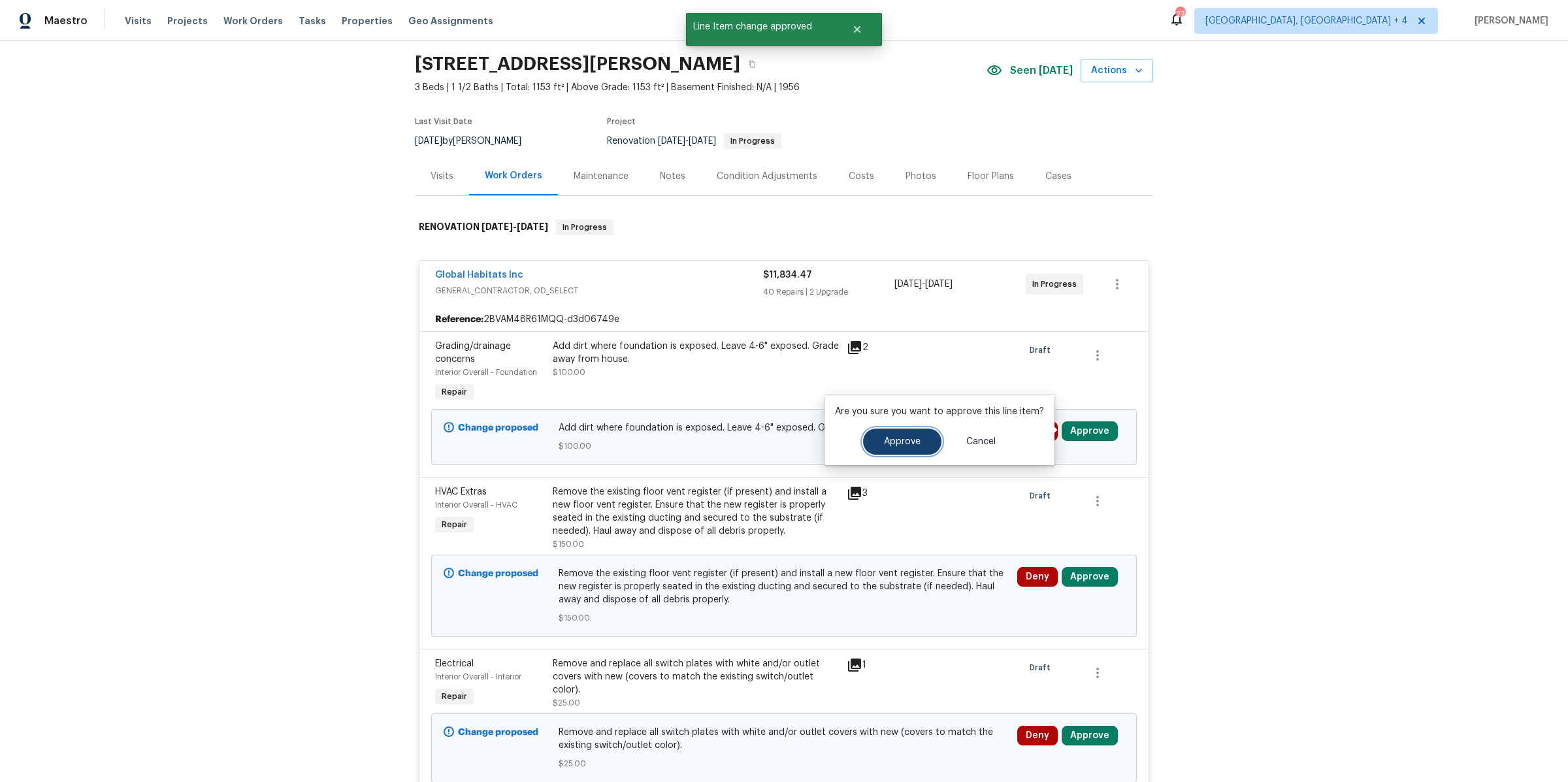
click at [886, 442] on span "Approve" at bounding box center [902, 442] width 37 height 10
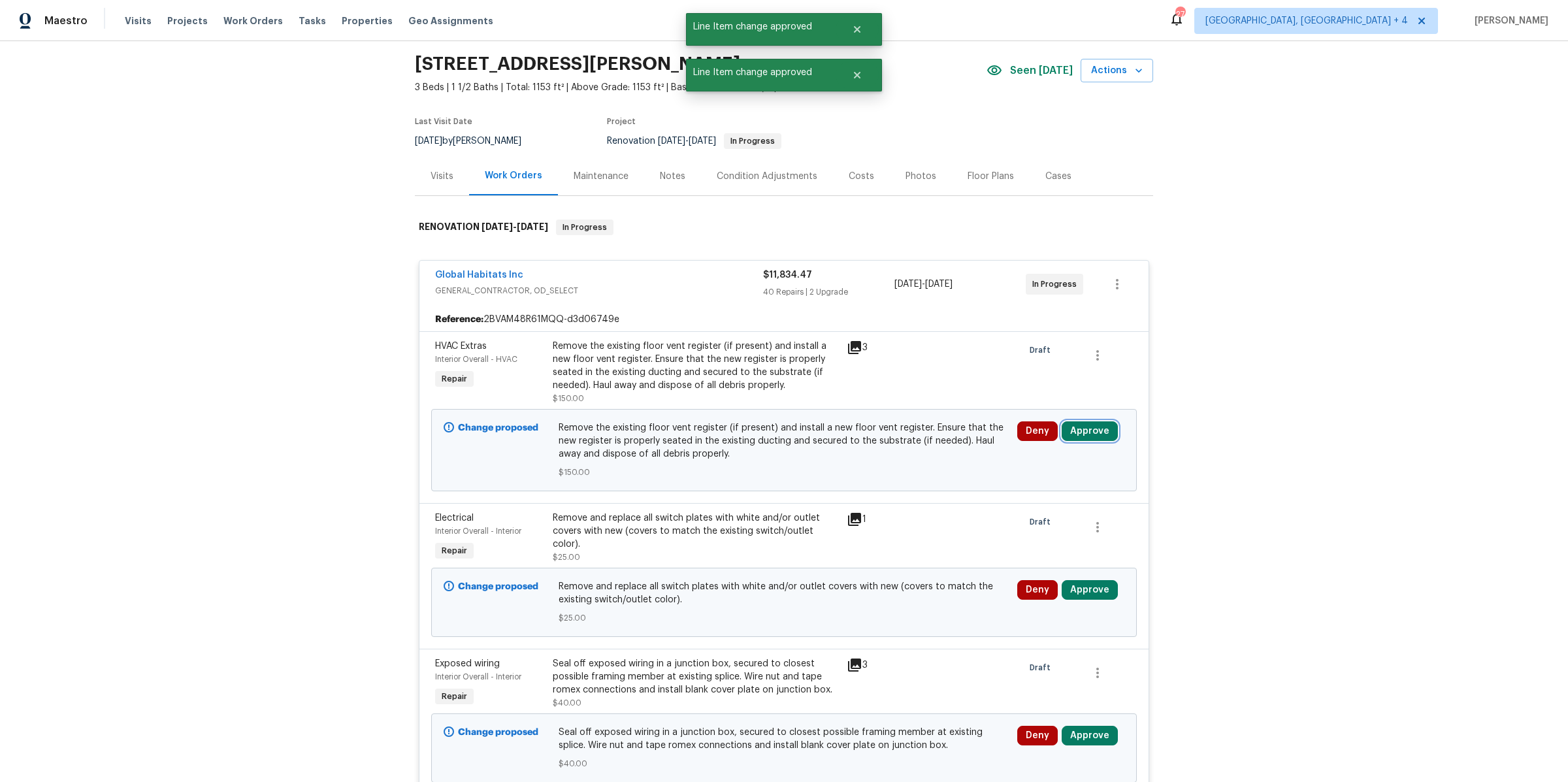
click at [1083, 431] on button "Approve" at bounding box center [1090, 431] width 56 height 20
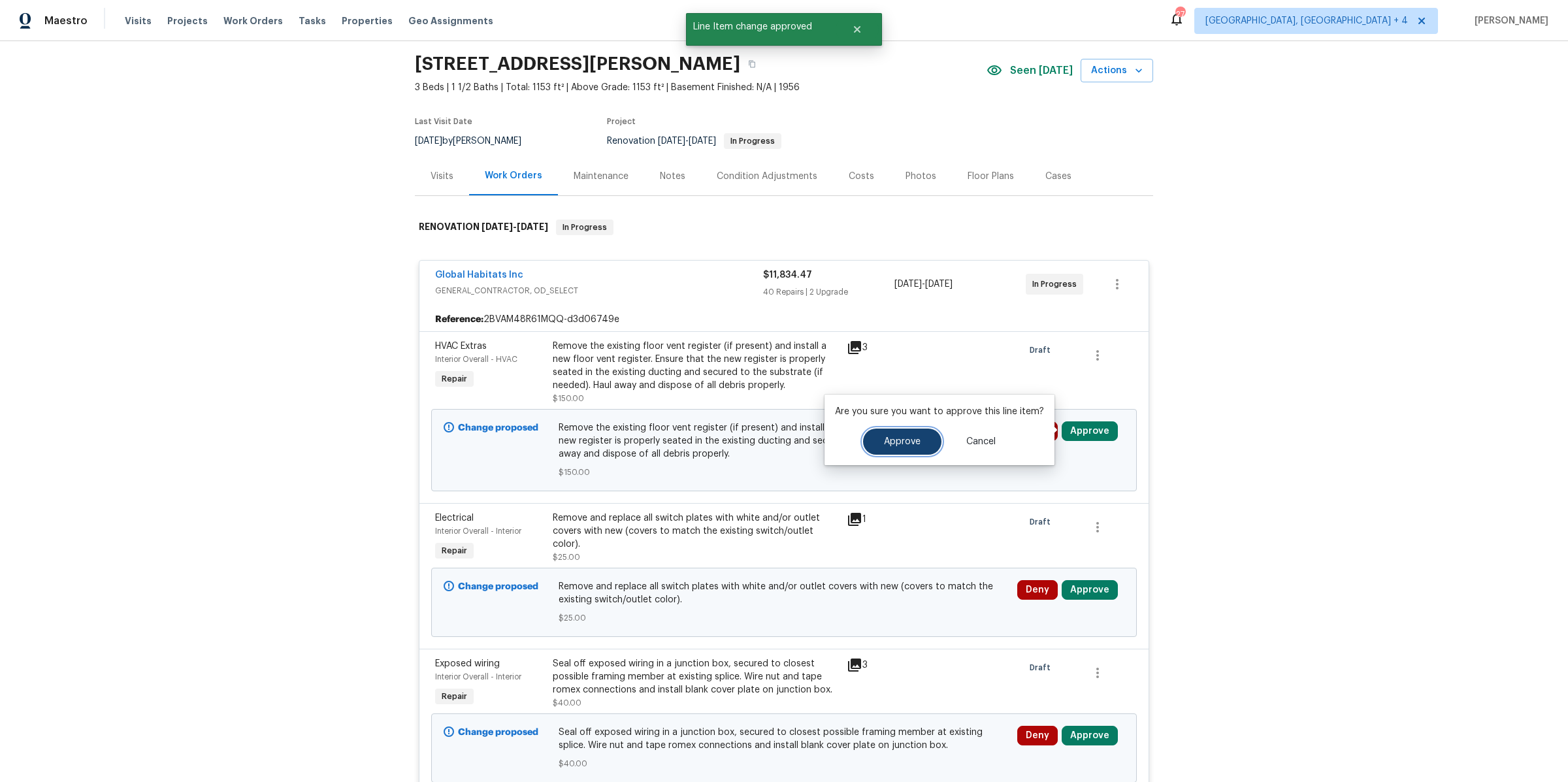
click at [906, 450] on button "Approve" at bounding box center [902, 442] width 78 height 26
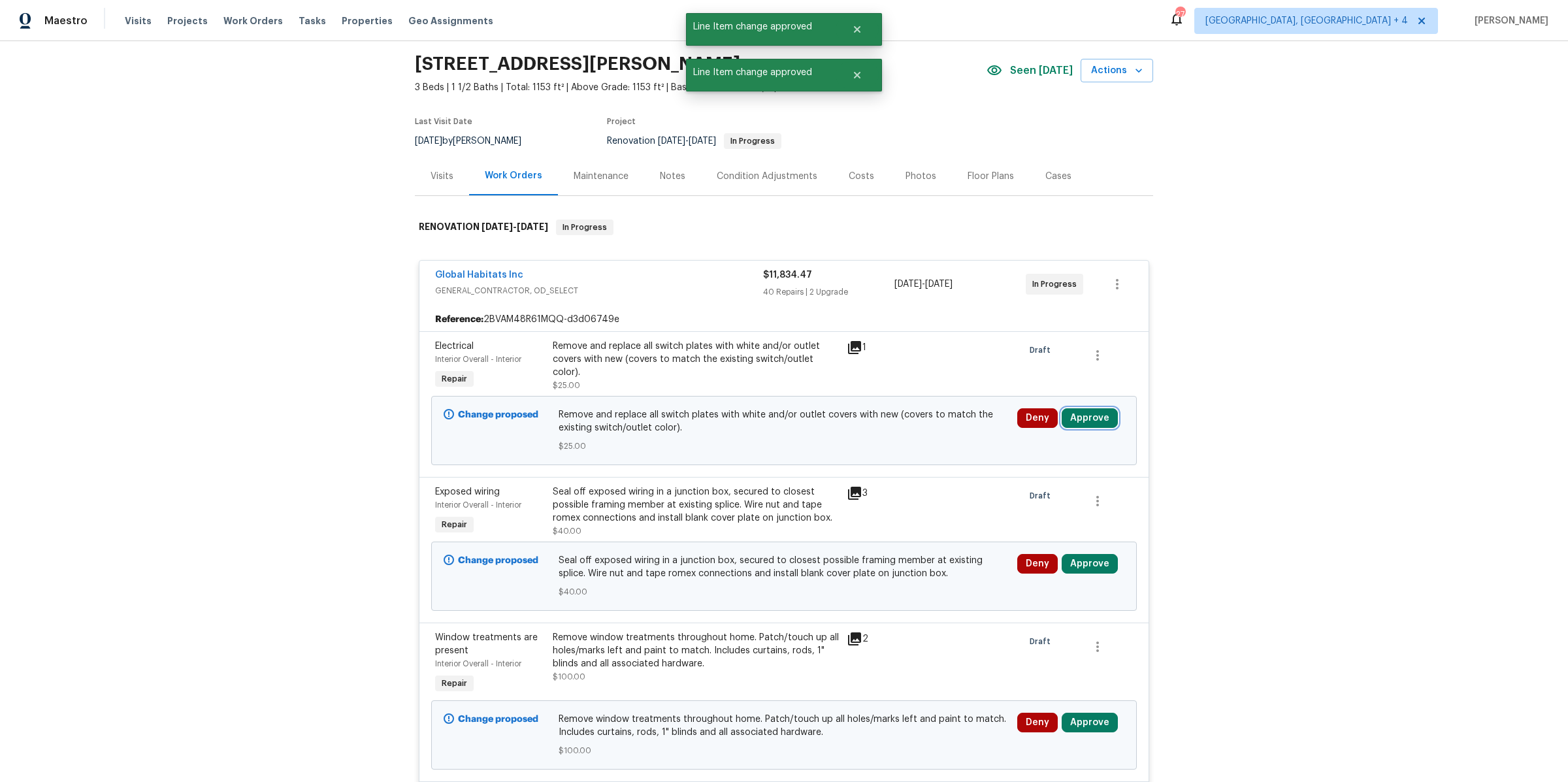
click at [1083, 420] on button "Approve" at bounding box center [1090, 418] width 56 height 20
click at [919, 425] on button "Approve" at bounding box center [902, 428] width 78 height 26
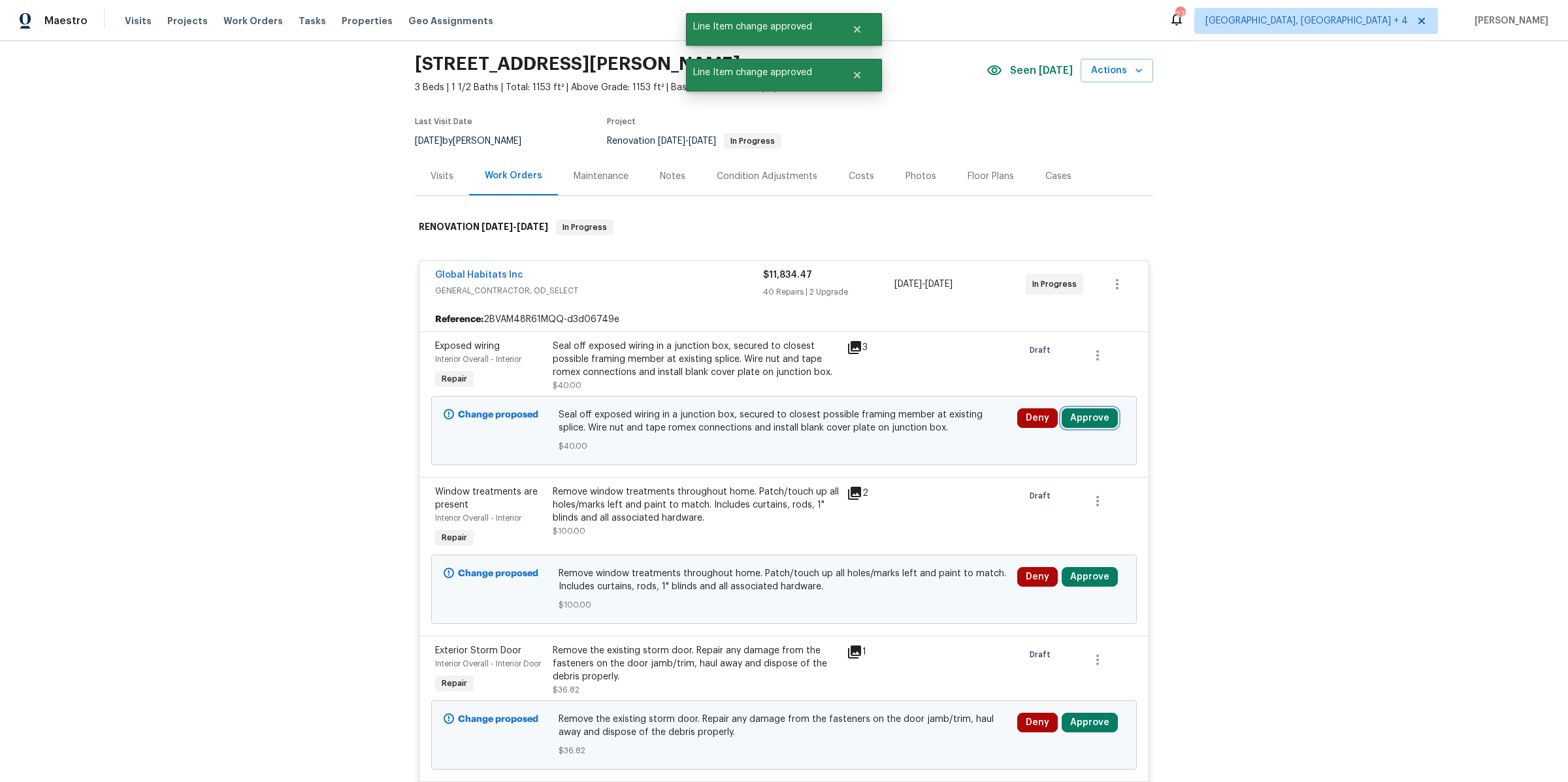
click at [1083, 417] on button "Approve" at bounding box center [1090, 418] width 56 height 20
click at [919, 429] on button "Approve" at bounding box center [902, 428] width 78 height 26
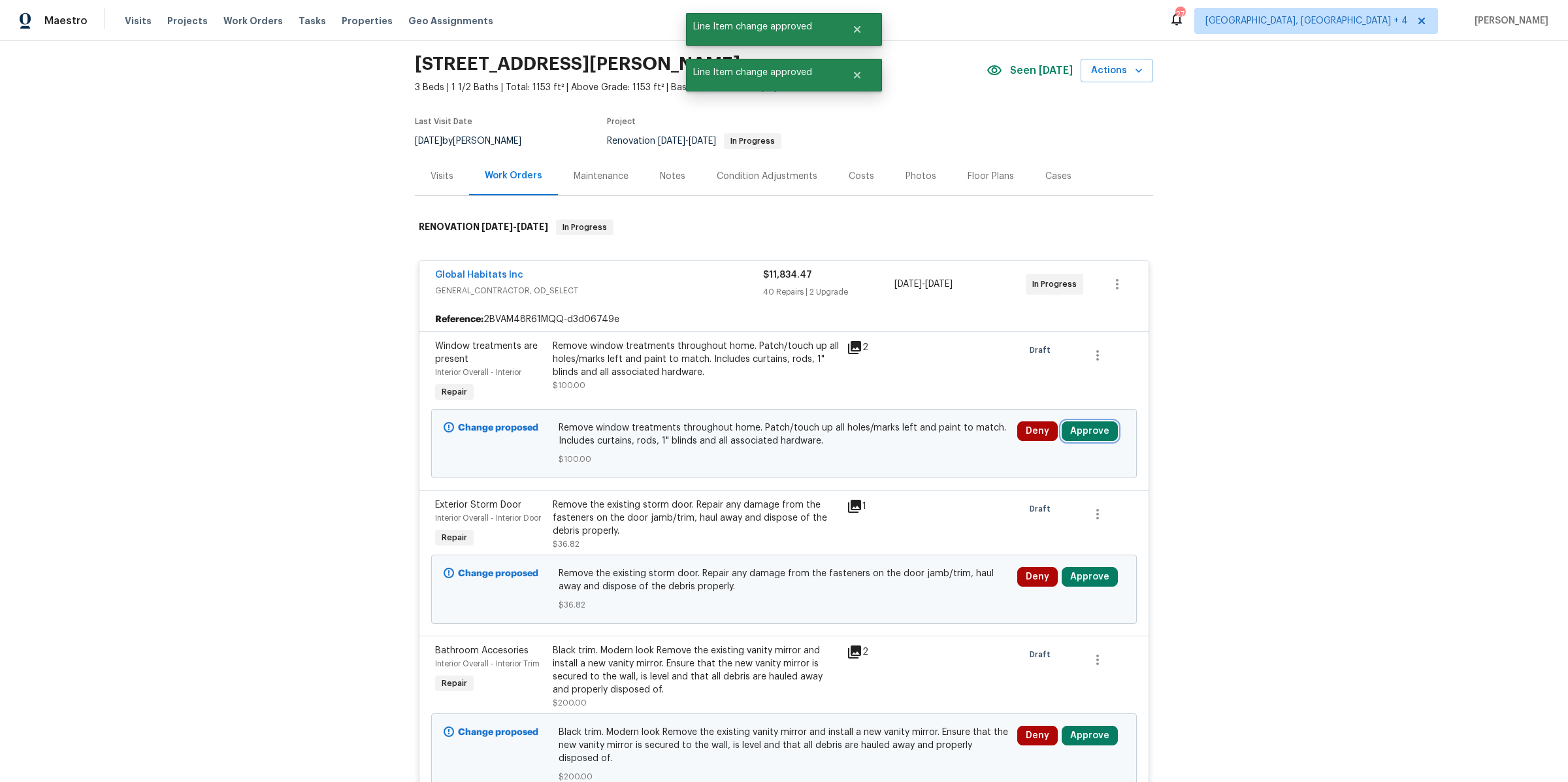
click at [1079, 431] on button "Approve" at bounding box center [1090, 431] width 56 height 20
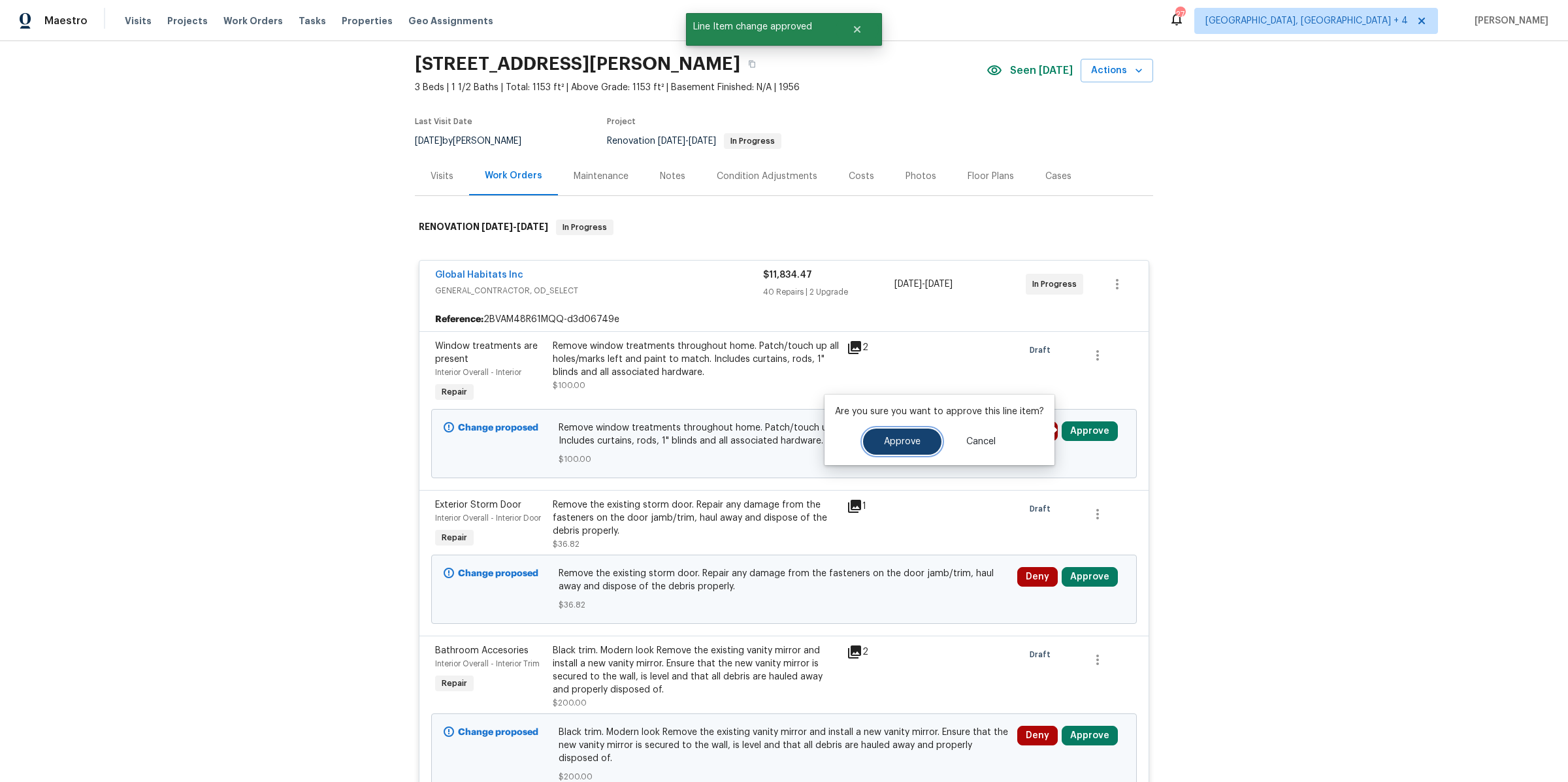
click at [897, 437] on span "Approve" at bounding box center [902, 442] width 37 height 10
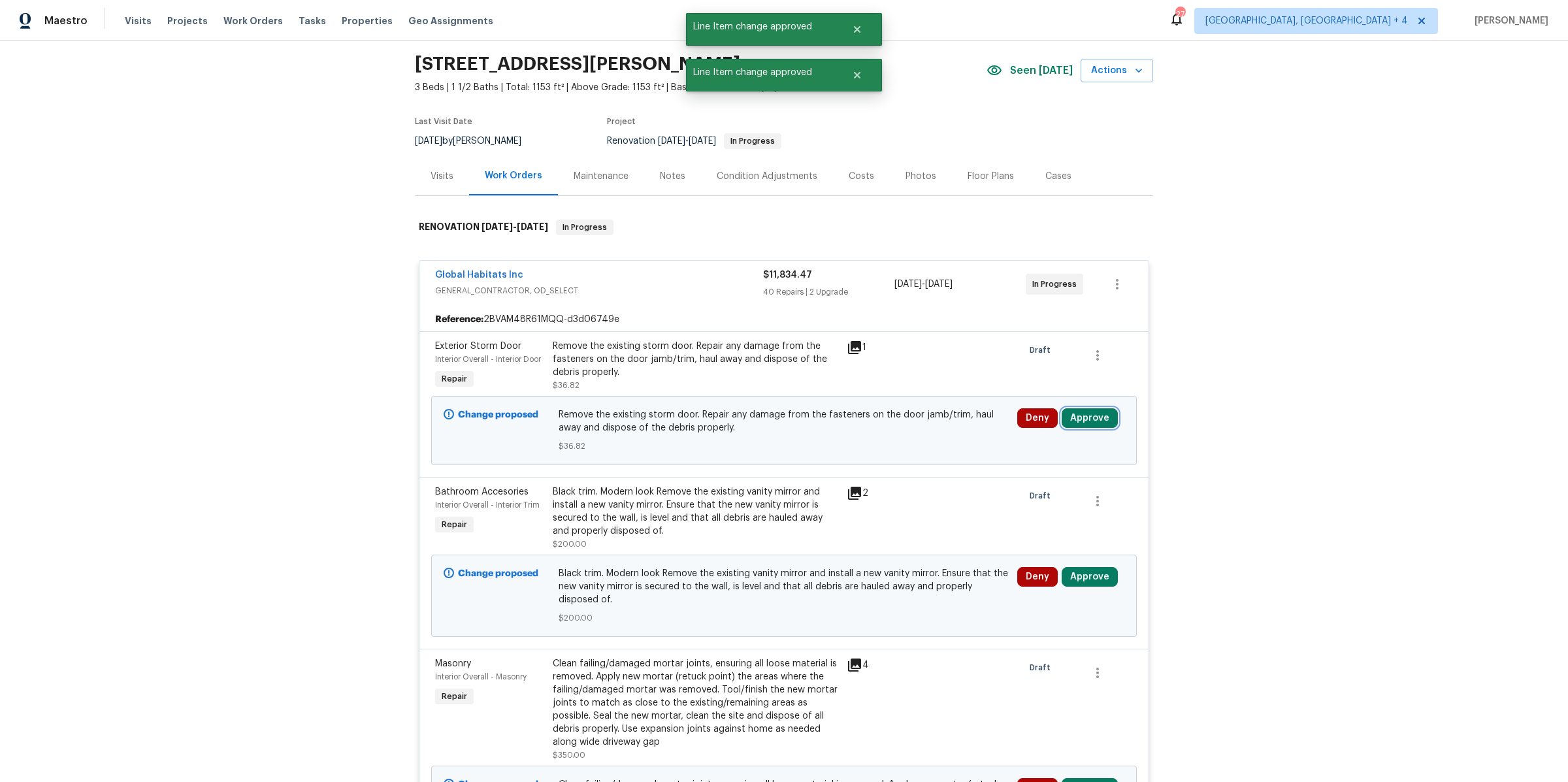
click at [1088, 412] on button "Approve" at bounding box center [1090, 418] width 56 height 20
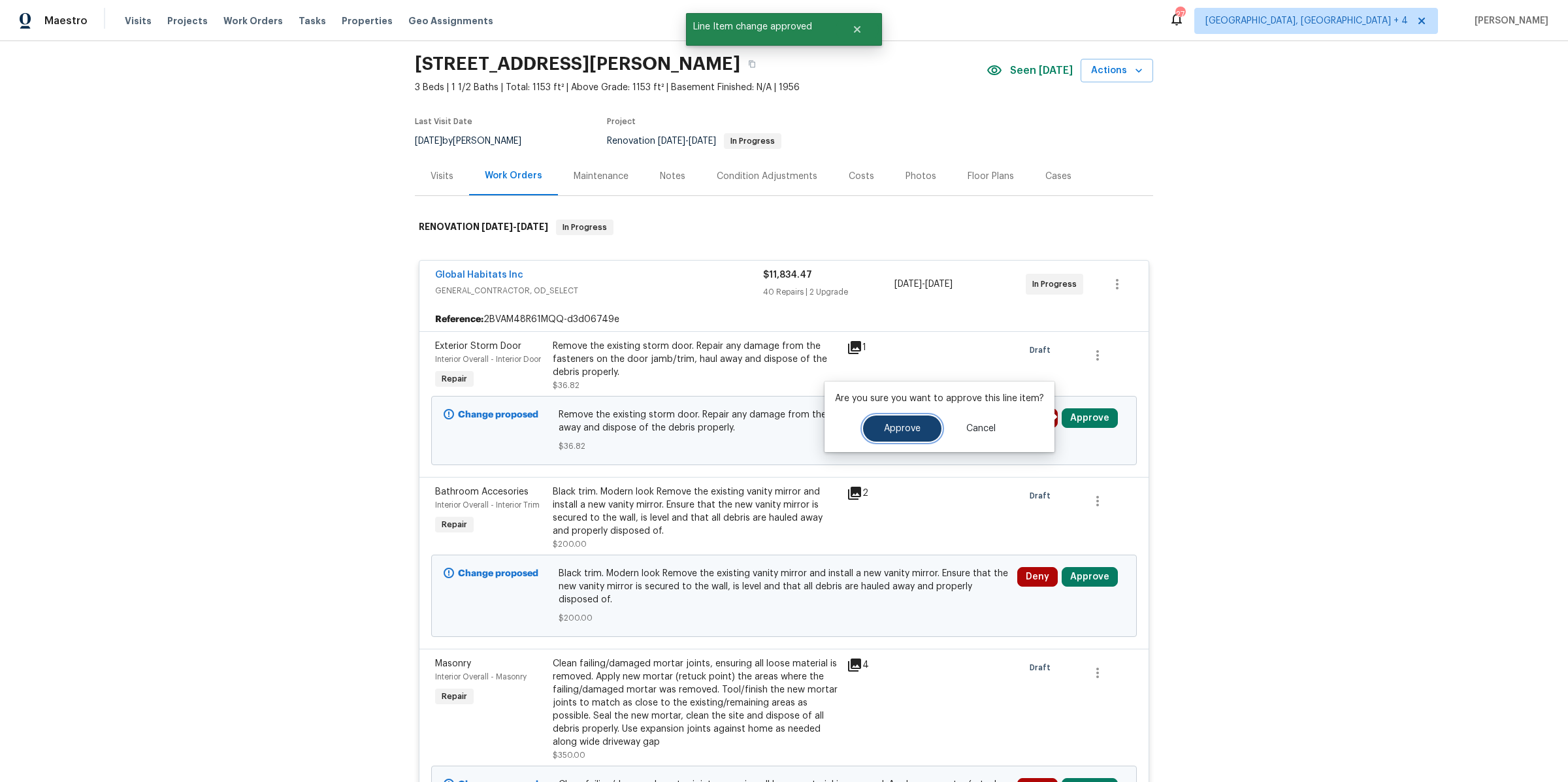
click at [914, 424] on span "Approve" at bounding box center [902, 429] width 37 height 10
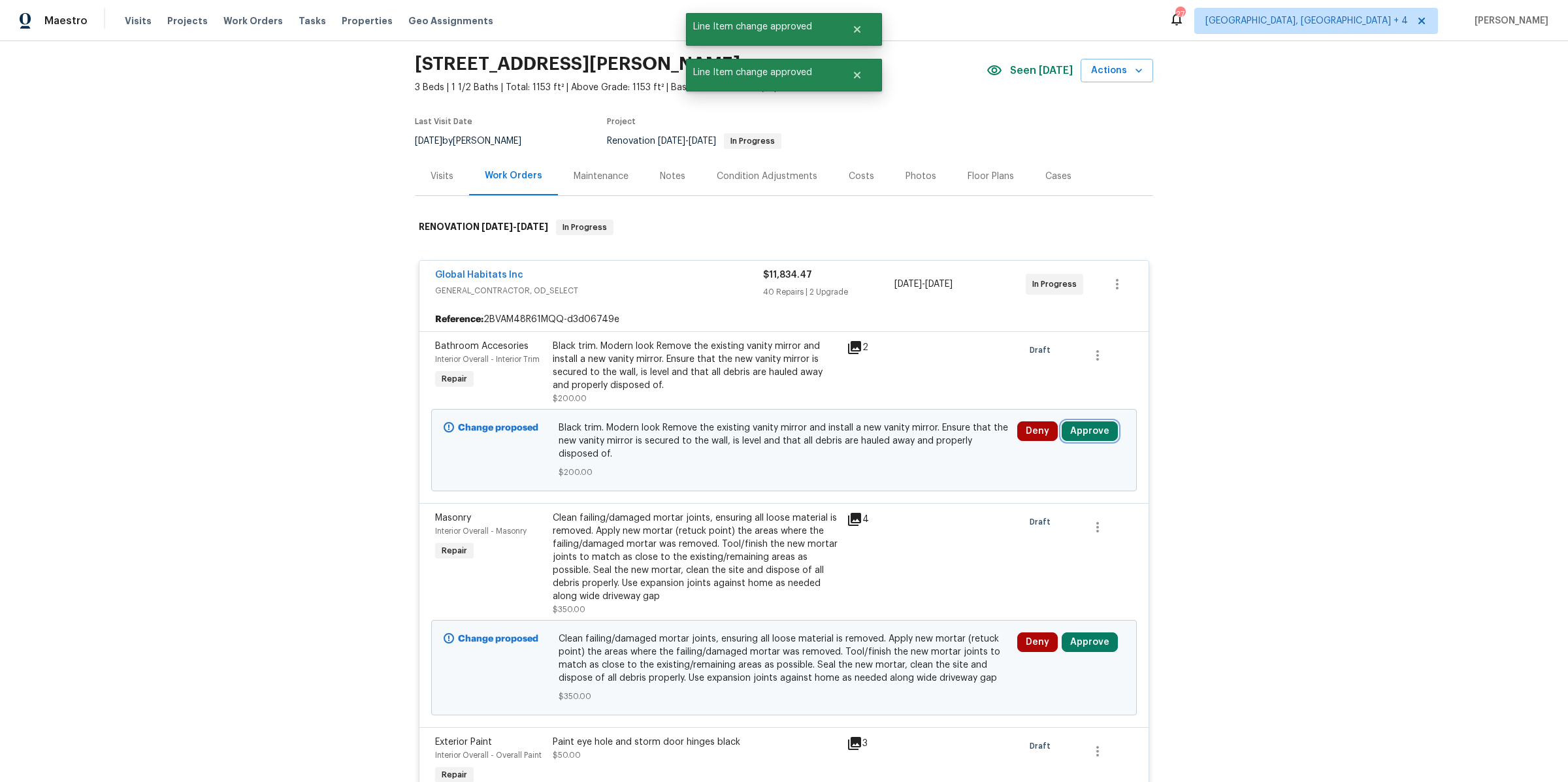
click at [1077, 424] on button "Approve" at bounding box center [1090, 431] width 56 height 20
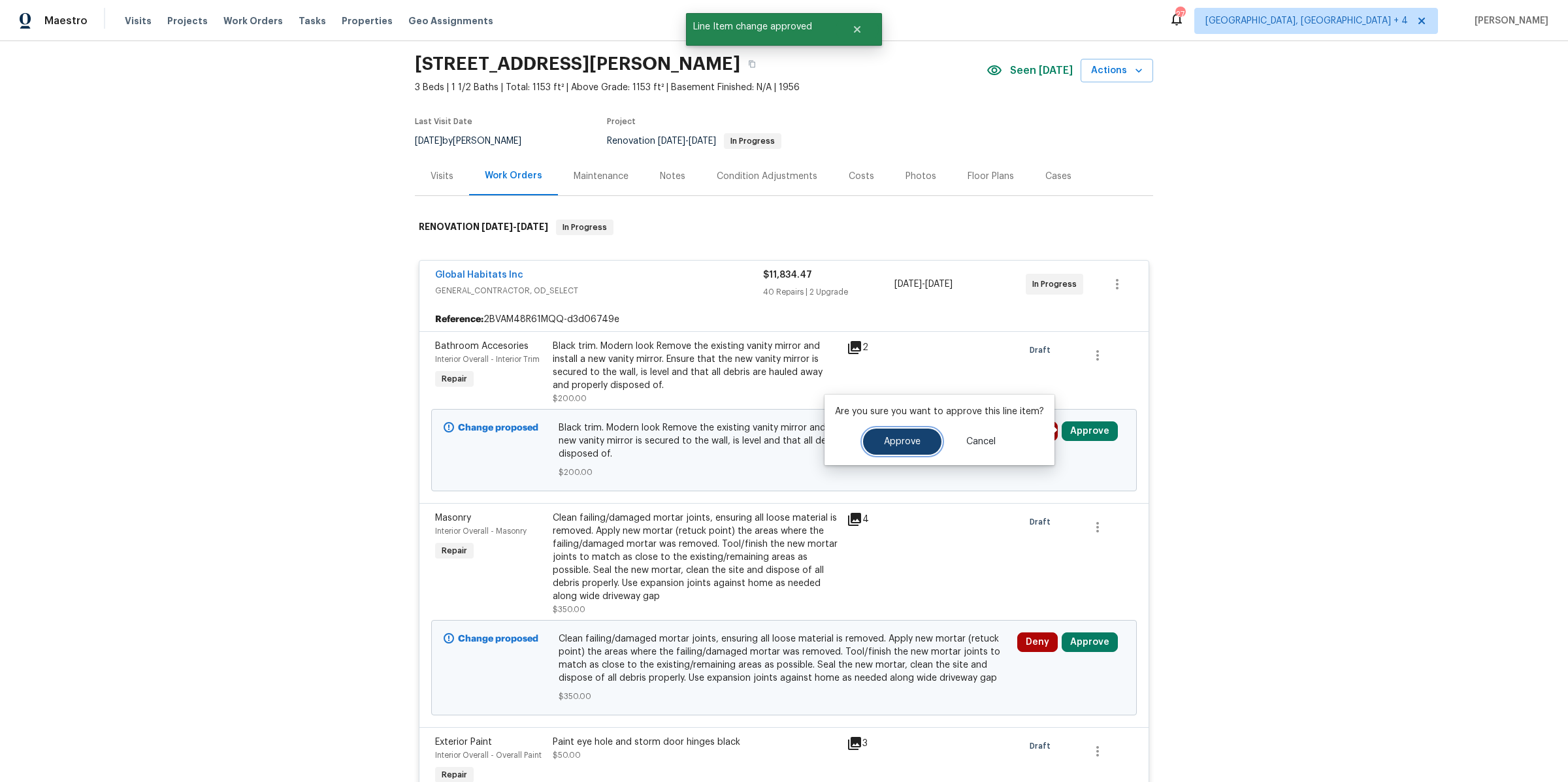
click at [877, 429] on button "Approve" at bounding box center [902, 442] width 78 height 26
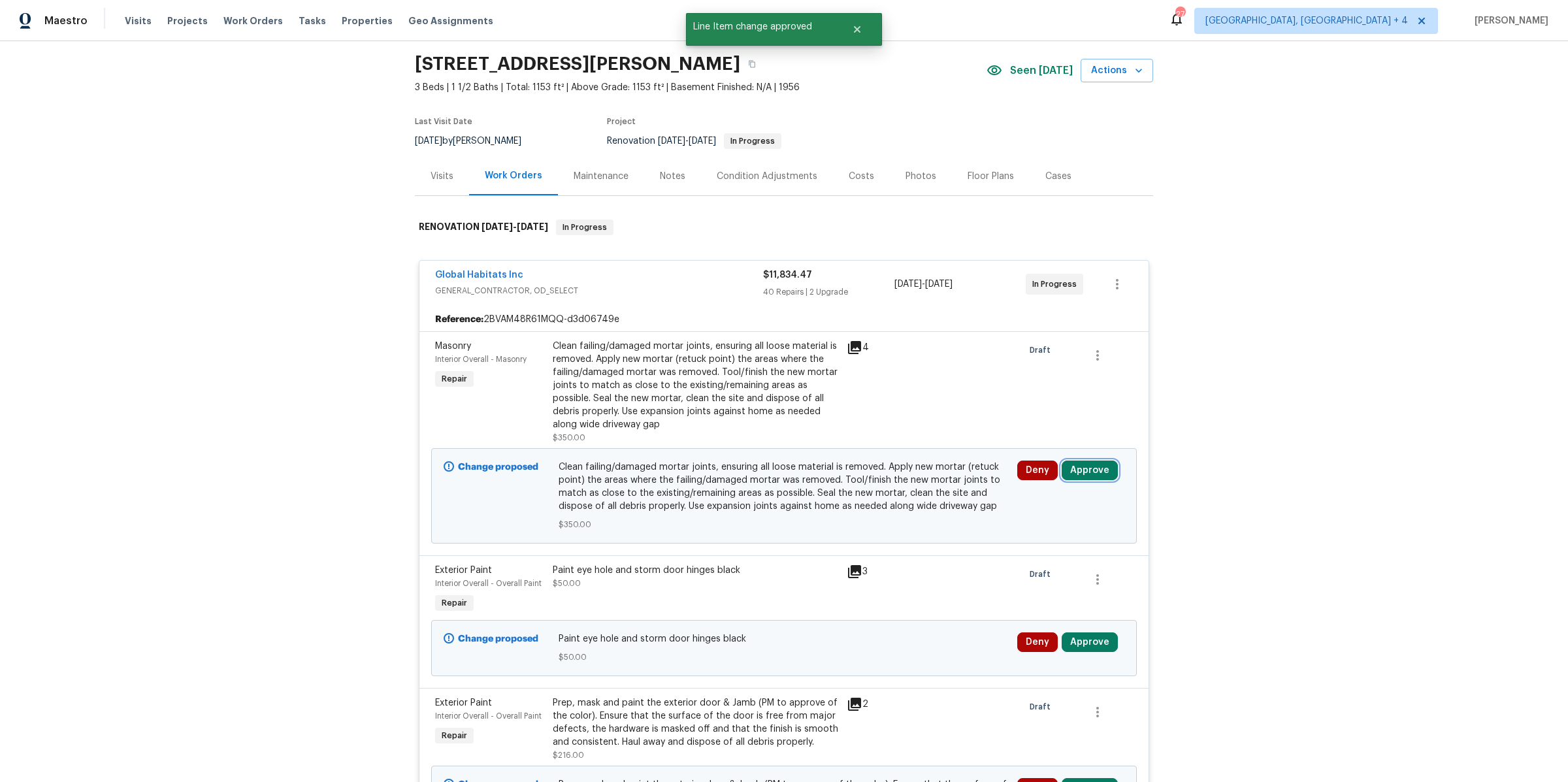
click at [1083, 471] on button "Approve" at bounding box center [1090, 471] width 56 height 20
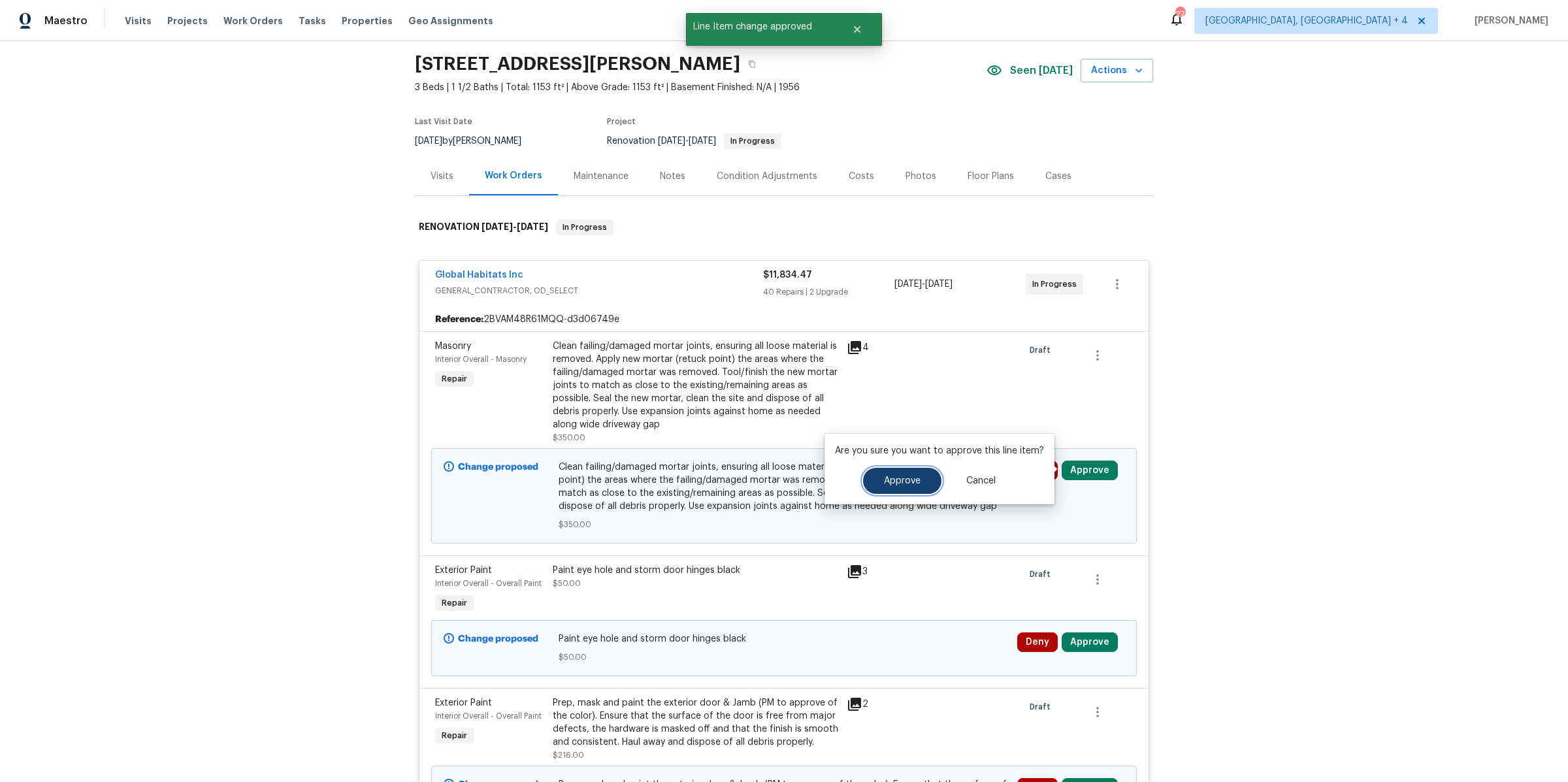
click at [914, 481] on span "Approve" at bounding box center [902, 481] width 37 height 10
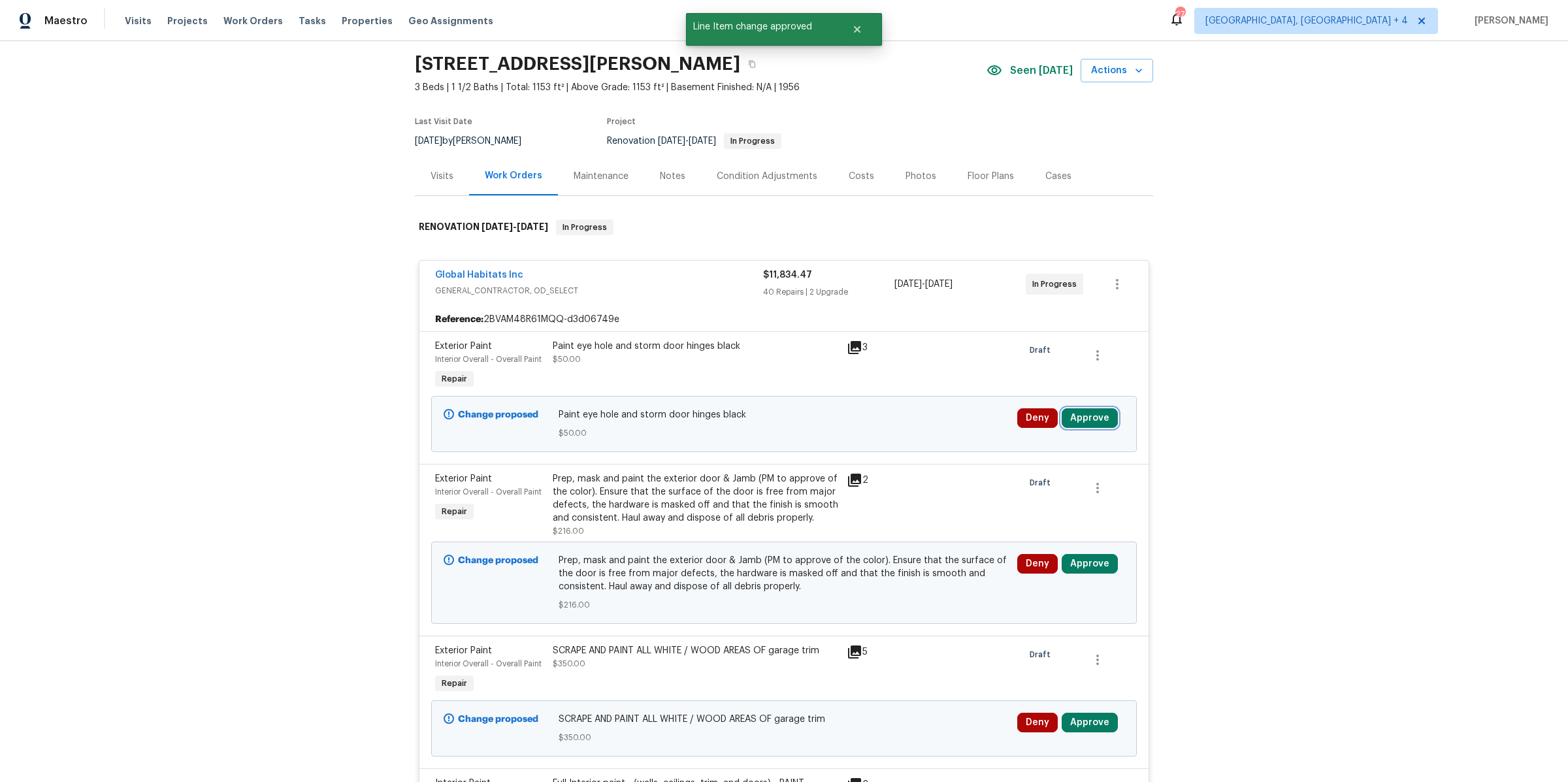
click at [1084, 415] on button "Approve" at bounding box center [1090, 418] width 56 height 20
click at [888, 416] on button "Approve" at bounding box center [902, 428] width 78 height 26
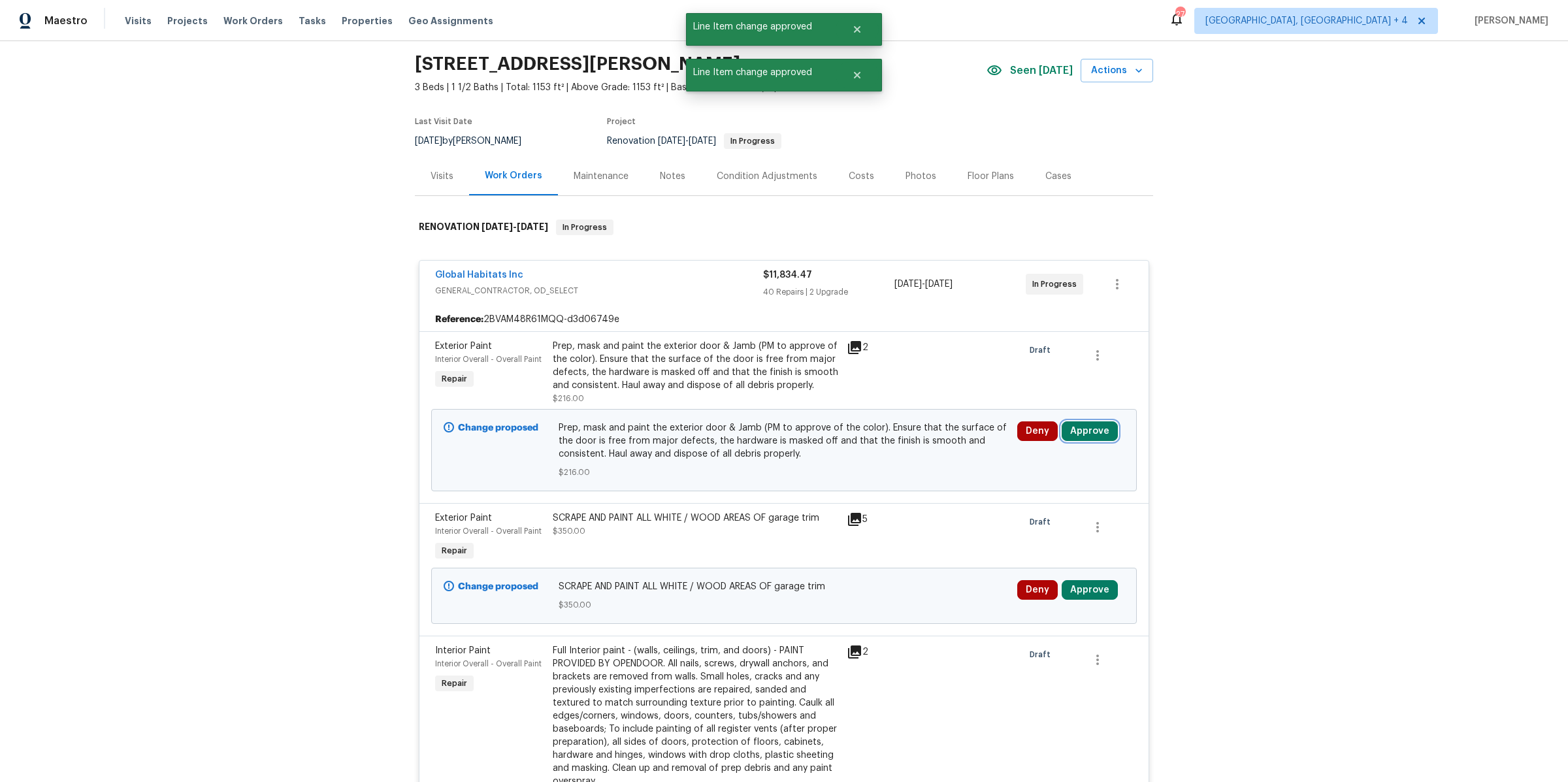
click at [1098, 431] on button "Approve" at bounding box center [1090, 431] width 56 height 20
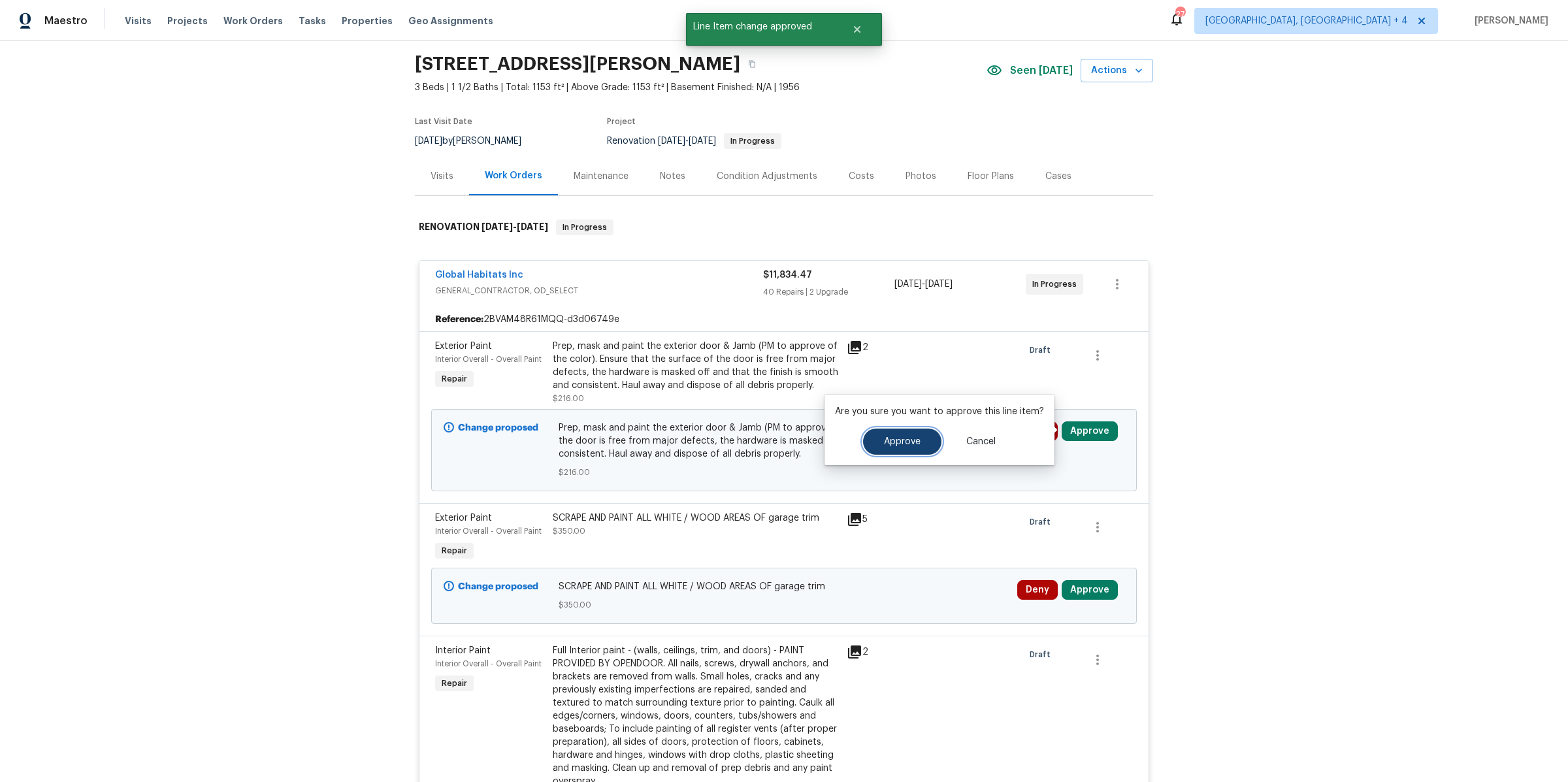
click at [916, 442] on span "Approve" at bounding box center [902, 442] width 37 height 10
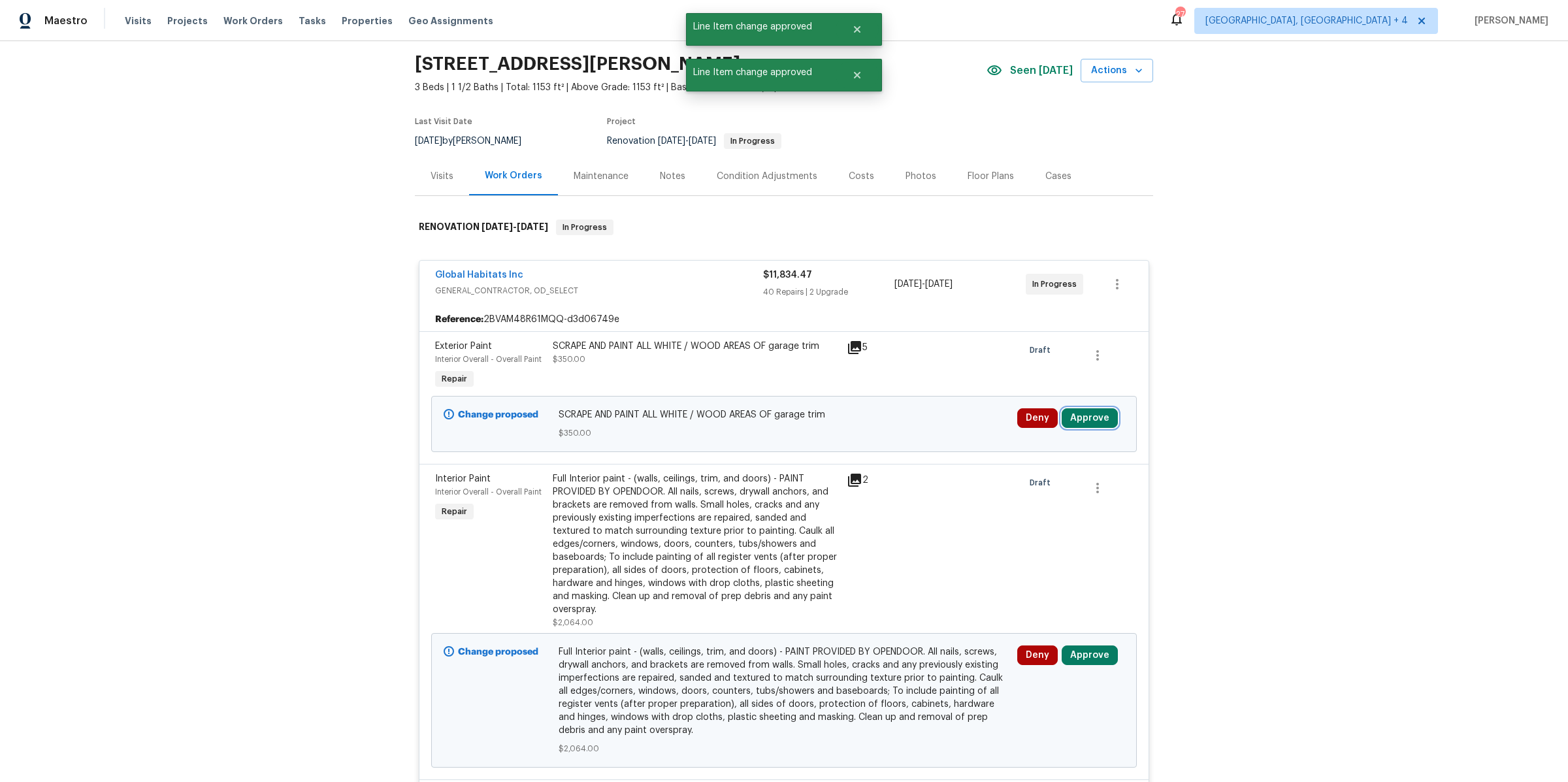
click at [1093, 415] on button "Approve" at bounding box center [1090, 418] width 56 height 20
click at [902, 418] on button "Approve" at bounding box center [902, 428] width 78 height 26
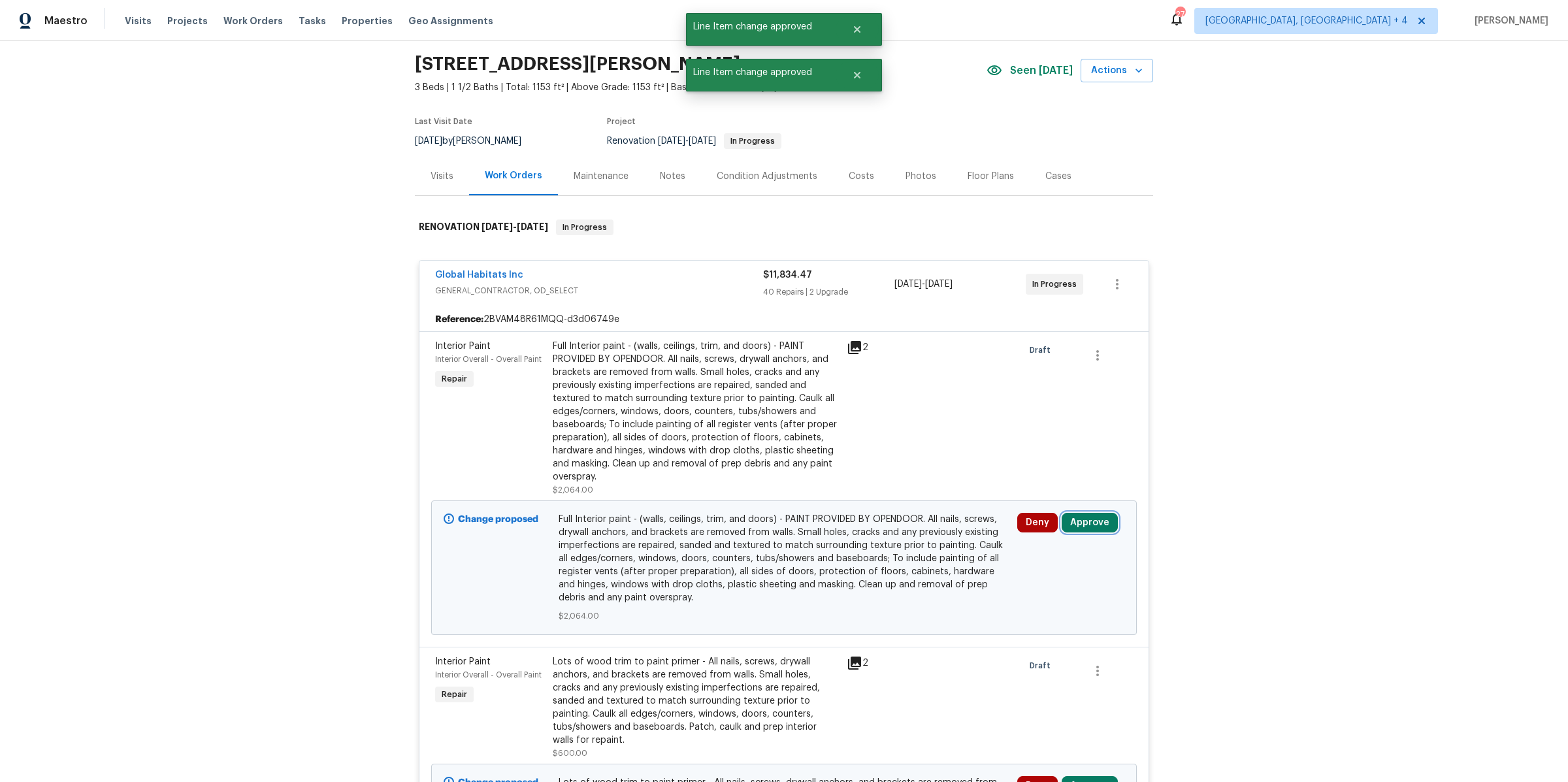
click at [1083, 519] on button "Approve" at bounding box center [1090, 523] width 56 height 20
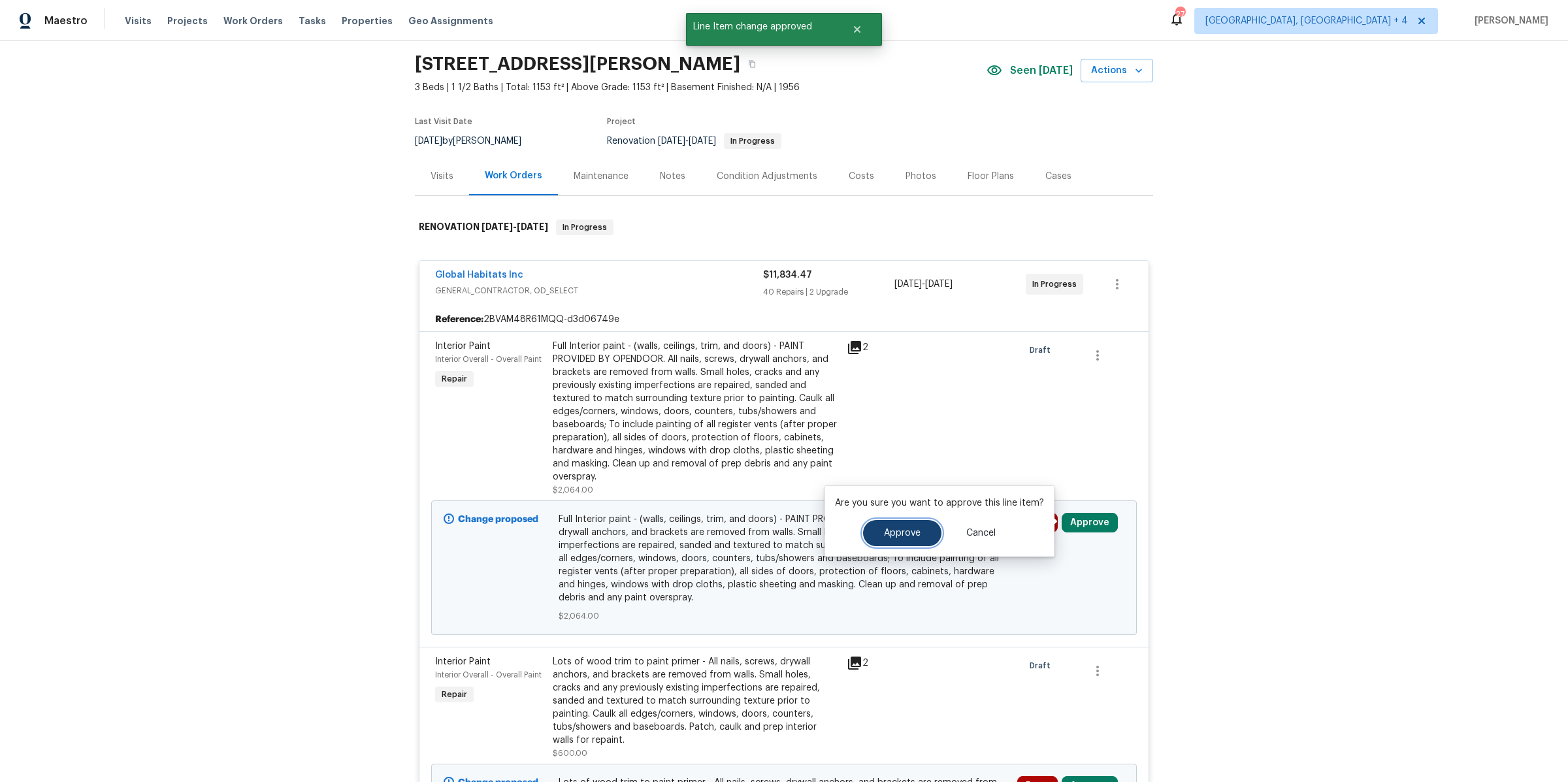
click at [925, 528] on button "Approve" at bounding box center [902, 533] width 78 height 26
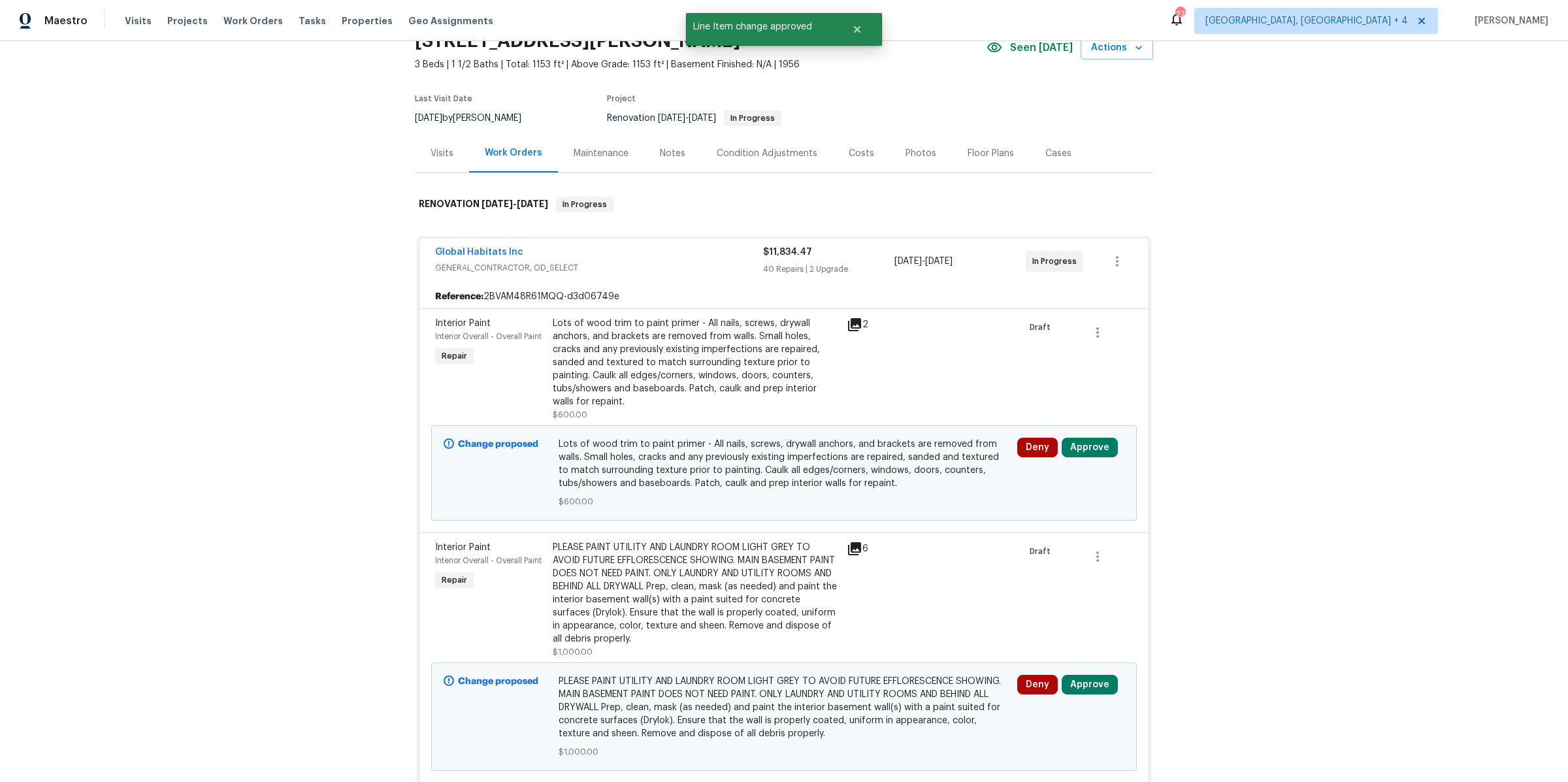
scroll to position [138, 0]
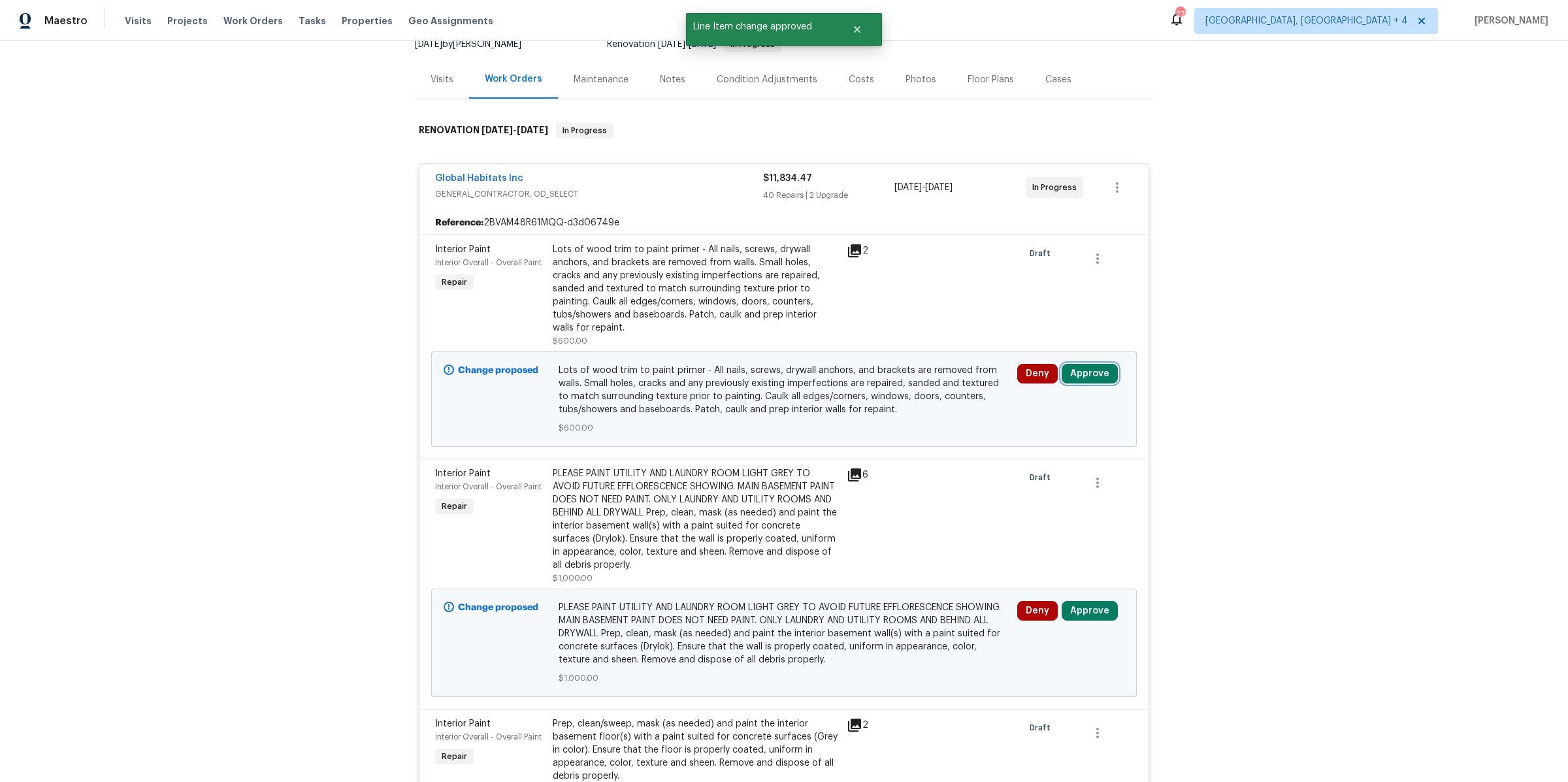
click at [1087, 364] on button "Approve" at bounding box center [1090, 374] width 56 height 20
click at [904, 377] on button "Approve" at bounding box center [902, 371] width 78 height 26
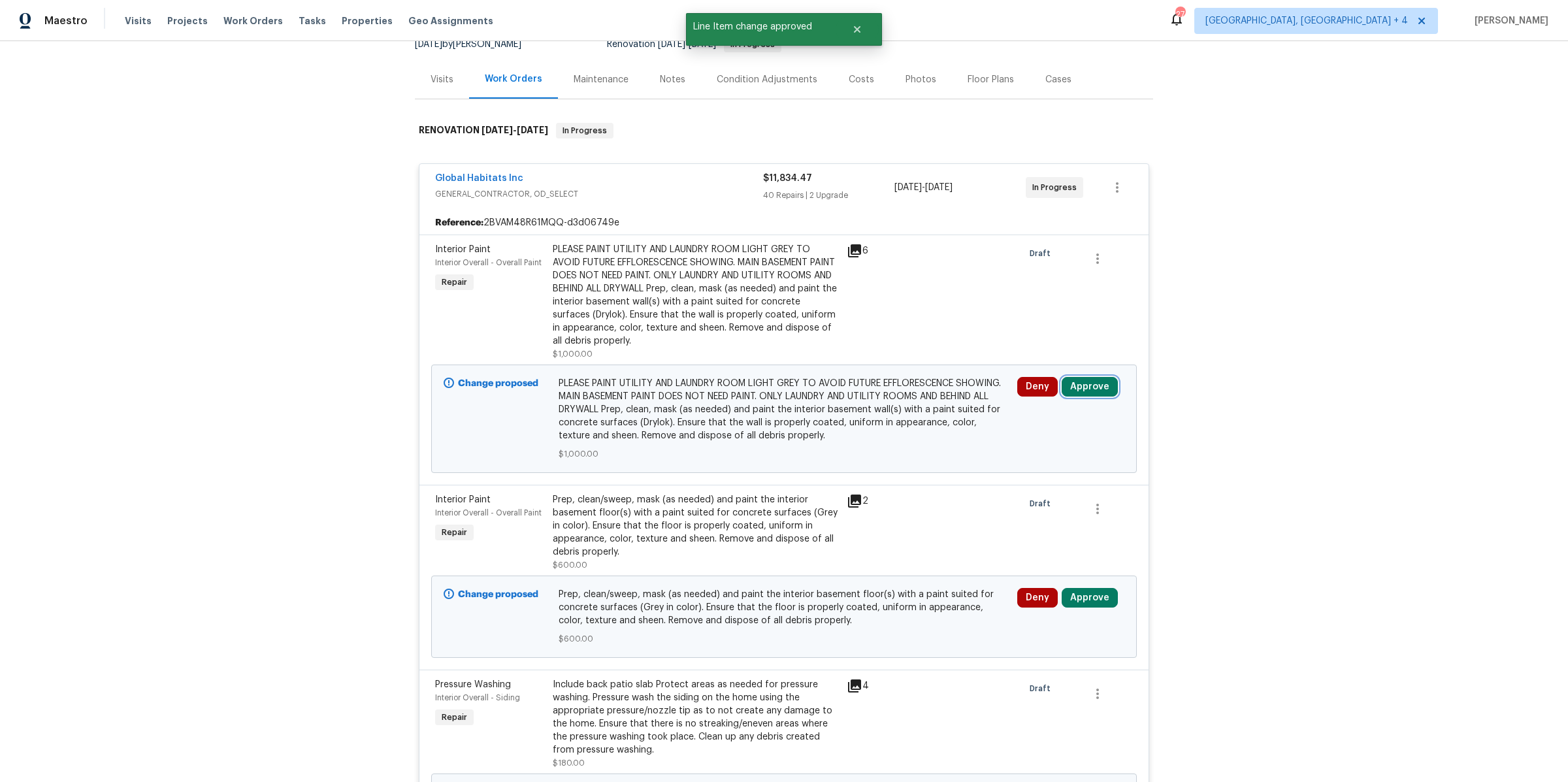
click at [1079, 389] on button "Approve" at bounding box center [1090, 387] width 56 height 20
click at [900, 402] on span "Approve" at bounding box center [902, 397] width 37 height 10
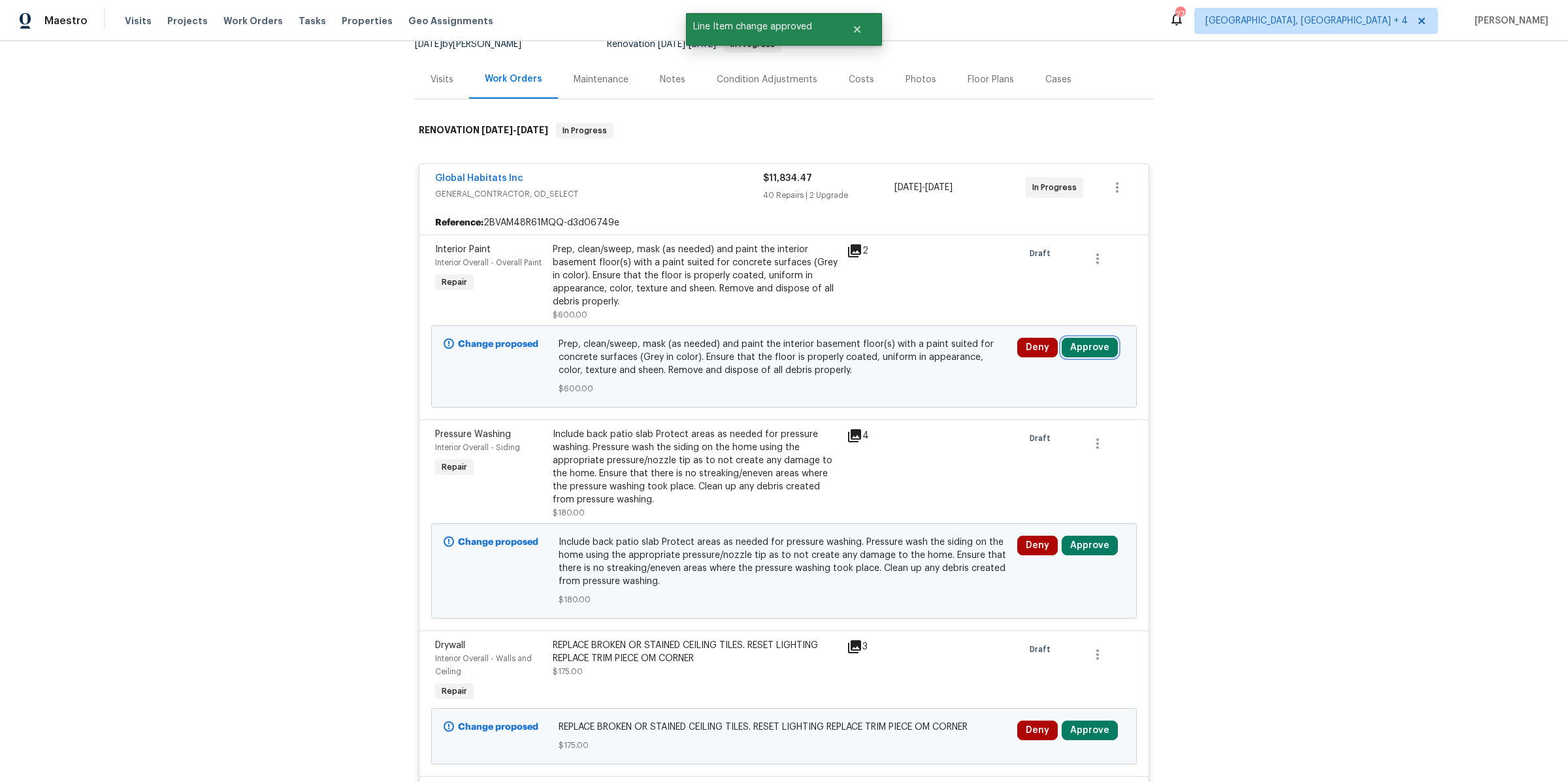
click at [1087, 351] on button "Approve" at bounding box center [1090, 348] width 56 height 20
click at [905, 346] on button "Approve" at bounding box center [902, 358] width 78 height 26
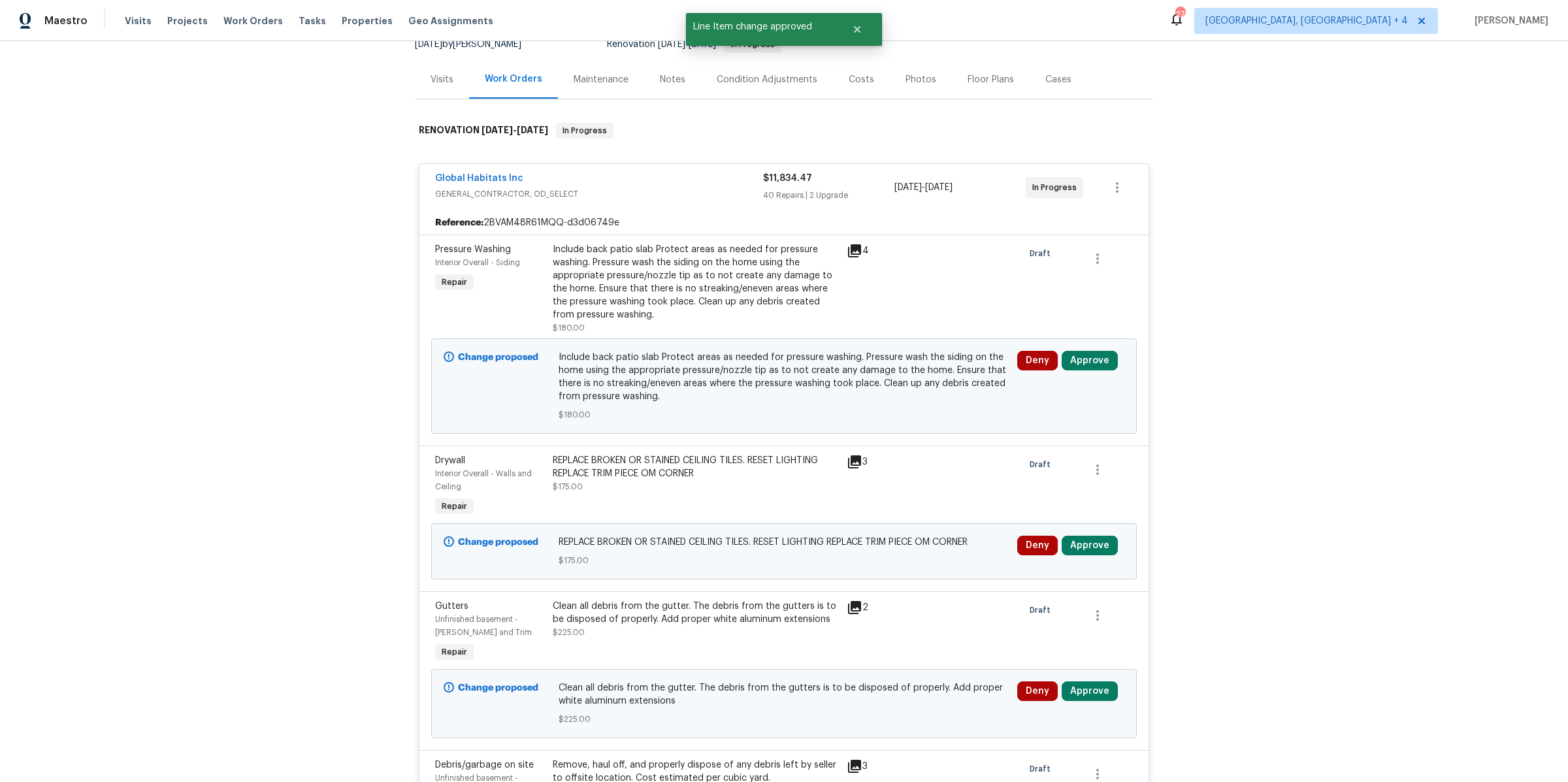
click at [1086, 348] on div "Deny Approve" at bounding box center [1071, 386] width 115 height 78
click at [1084, 359] on button "Approve" at bounding box center [1090, 361] width 56 height 20
click at [911, 362] on button "Approve" at bounding box center [902, 371] width 78 height 26
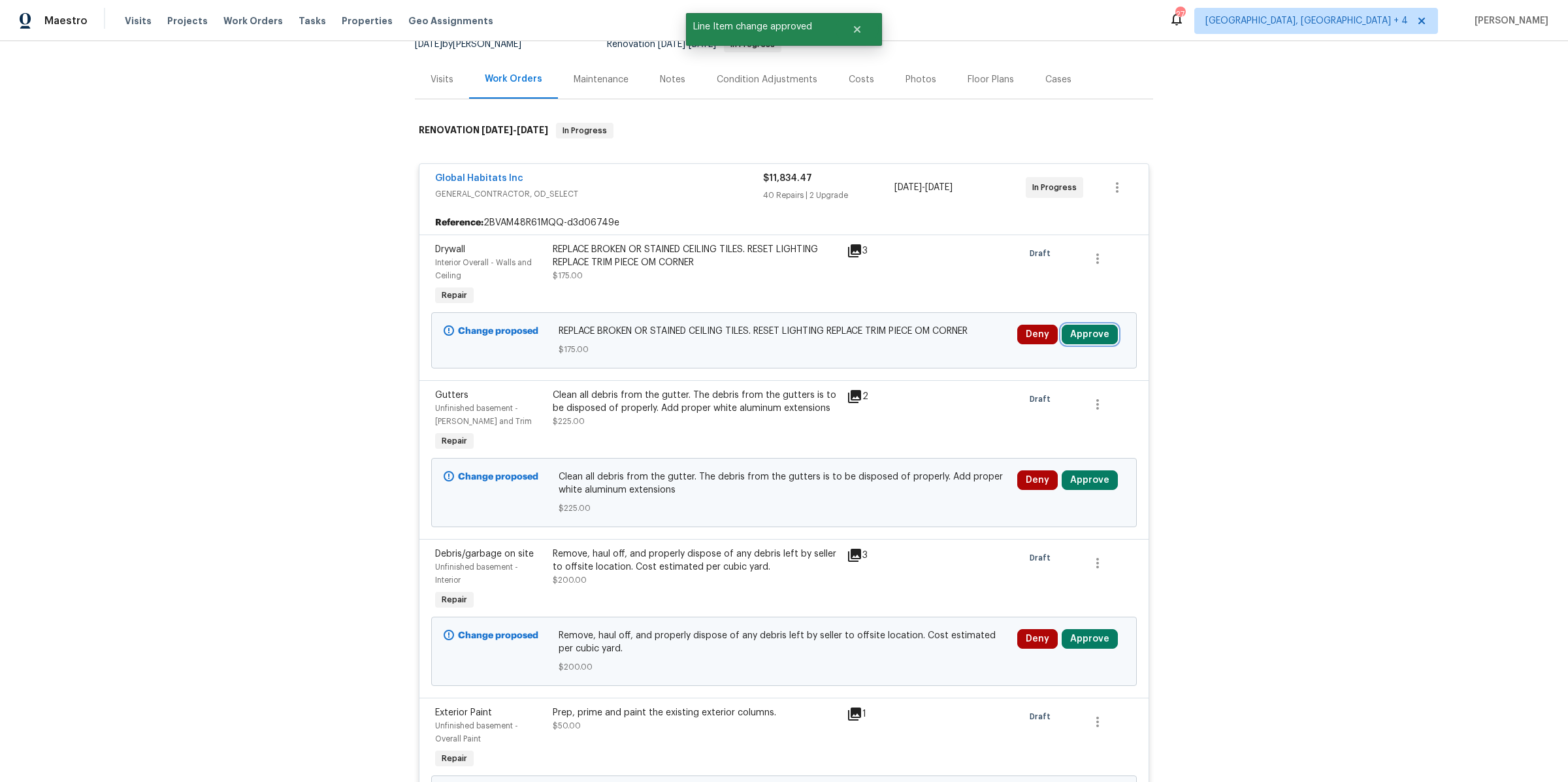
click at [1084, 336] on button "Approve" at bounding box center [1090, 335] width 56 height 20
click at [891, 333] on button "Approve" at bounding box center [902, 345] width 78 height 26
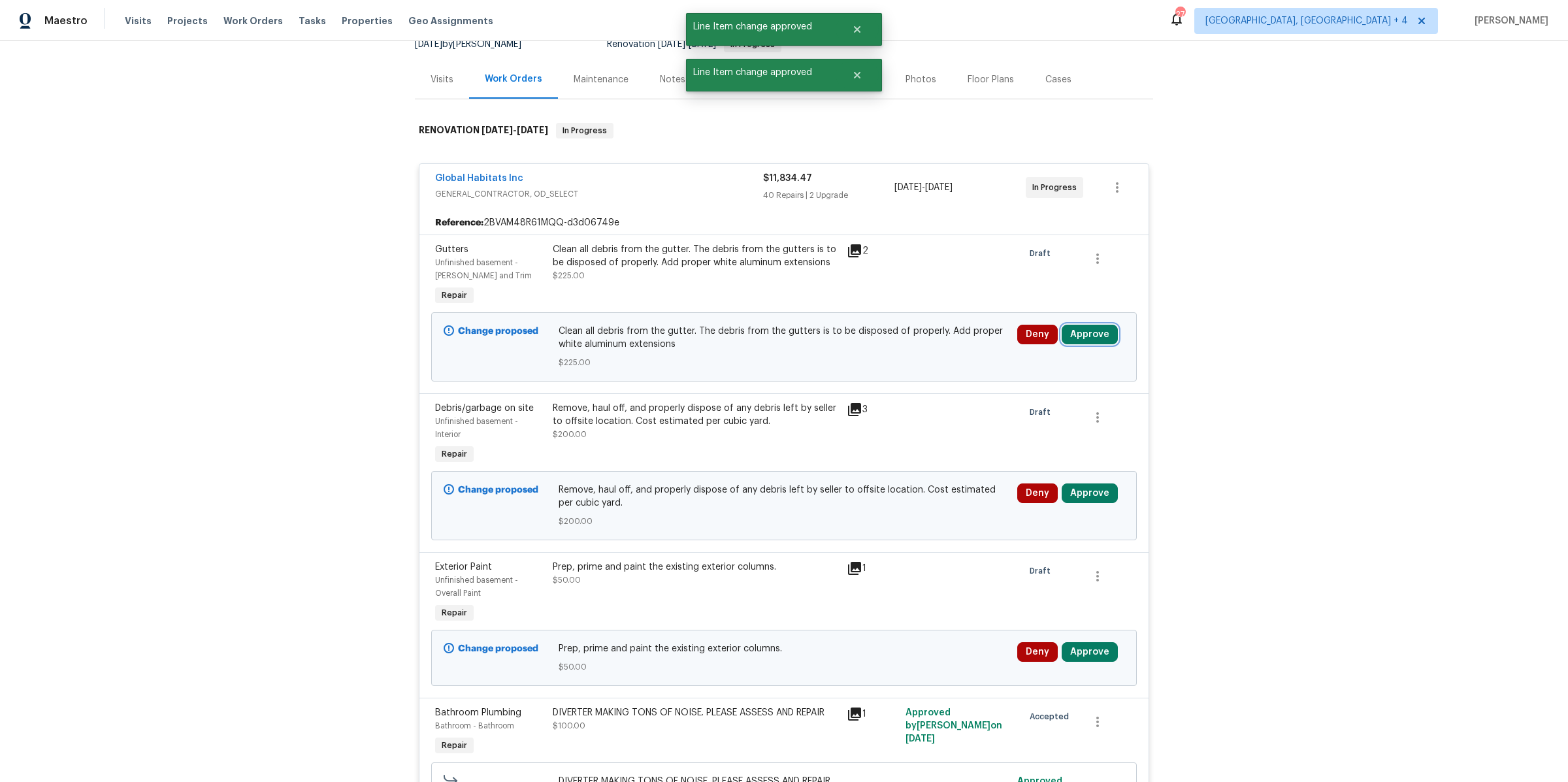
click at [1085, 332] on button "Approve" at bounding box center [1090, 335] width 56 height 20
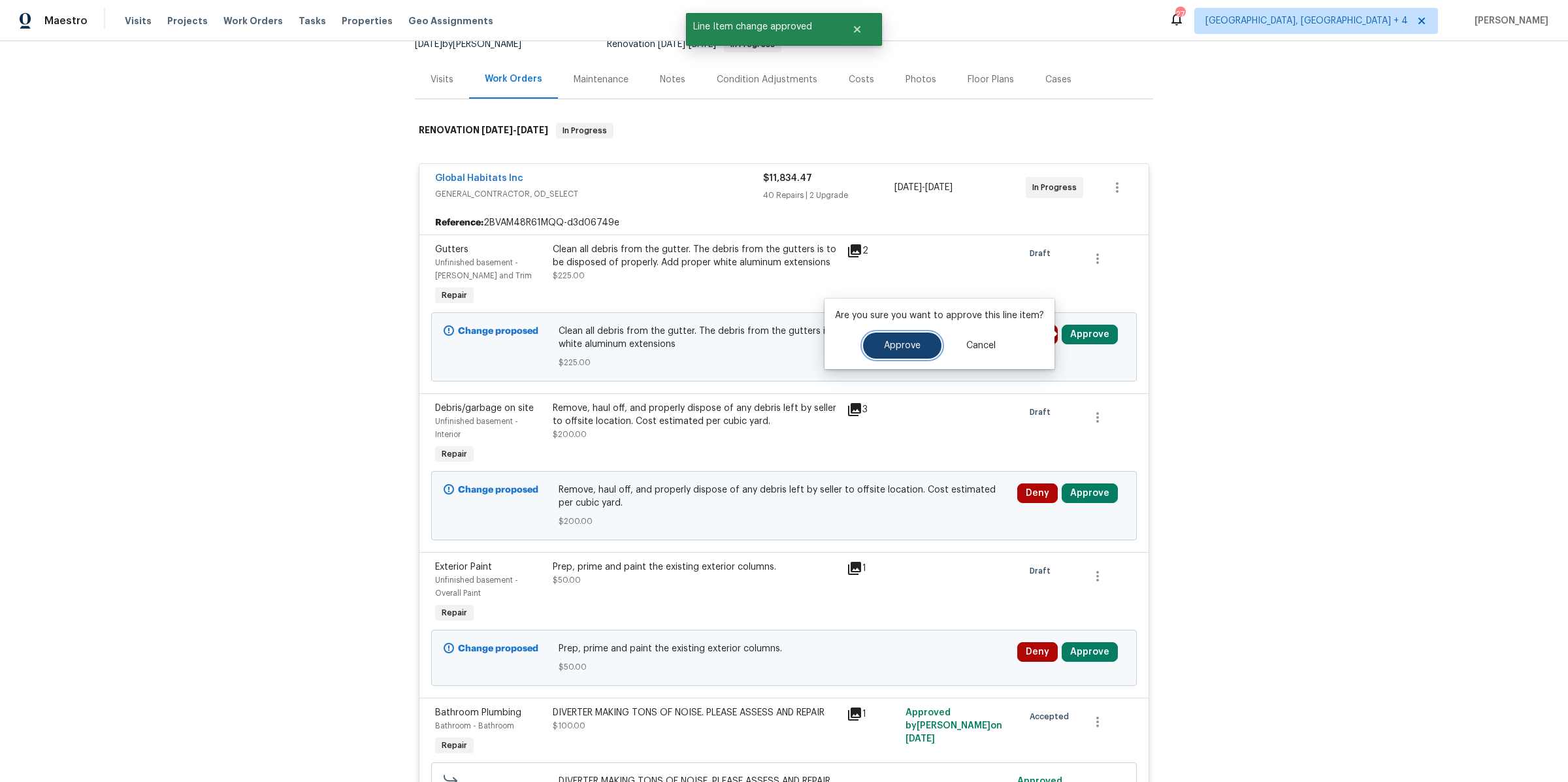
click at [922, 340] on button "Approve" at bounding box center [902, 345] width 78 height 26
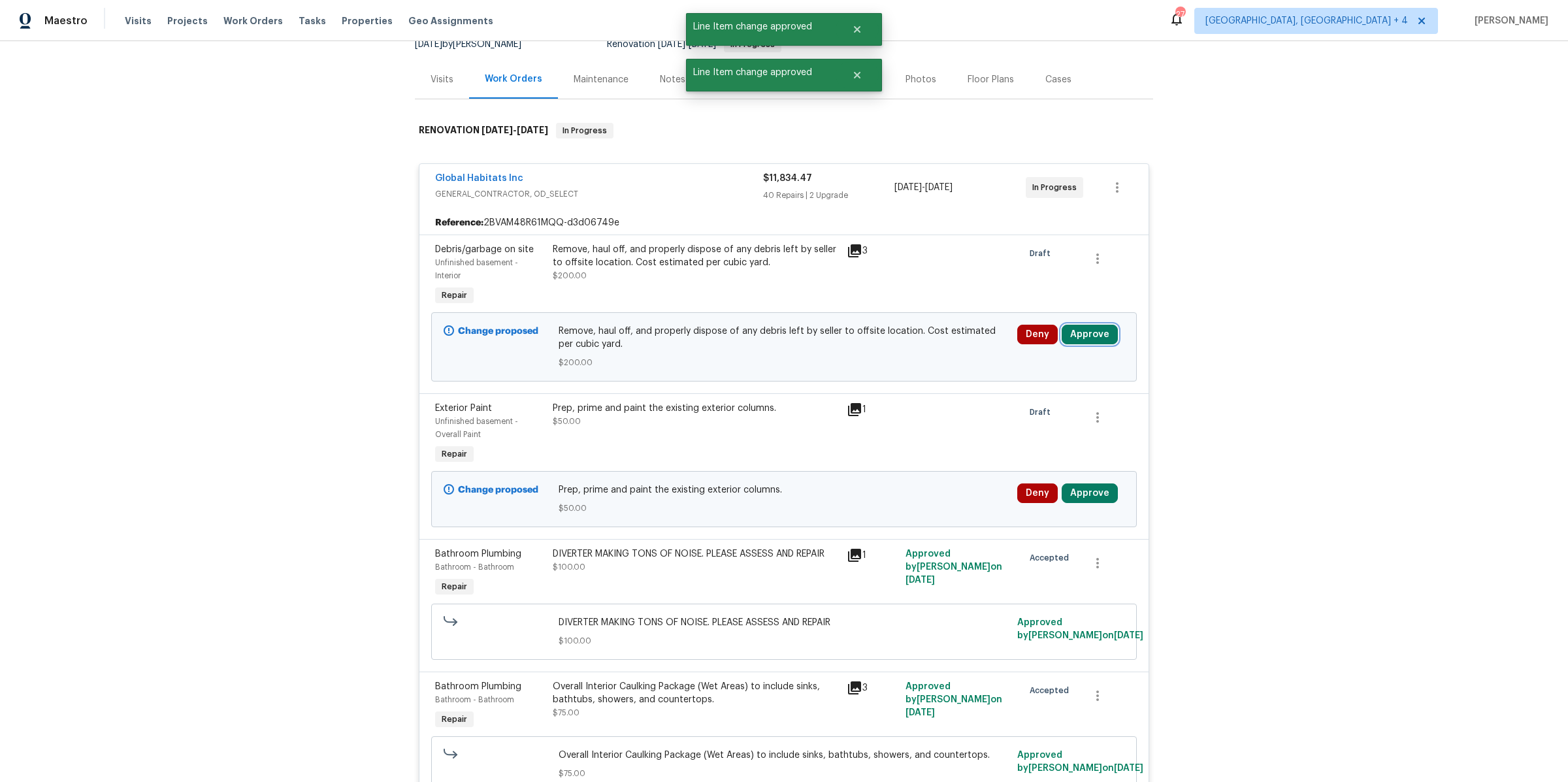
click at [1092, 335] on button "Approve" at bounding box center [1090, 335] width 56 height 20
click at [875, 345] on button "Approve" at bounding box center [902, 345] width 78 height 26
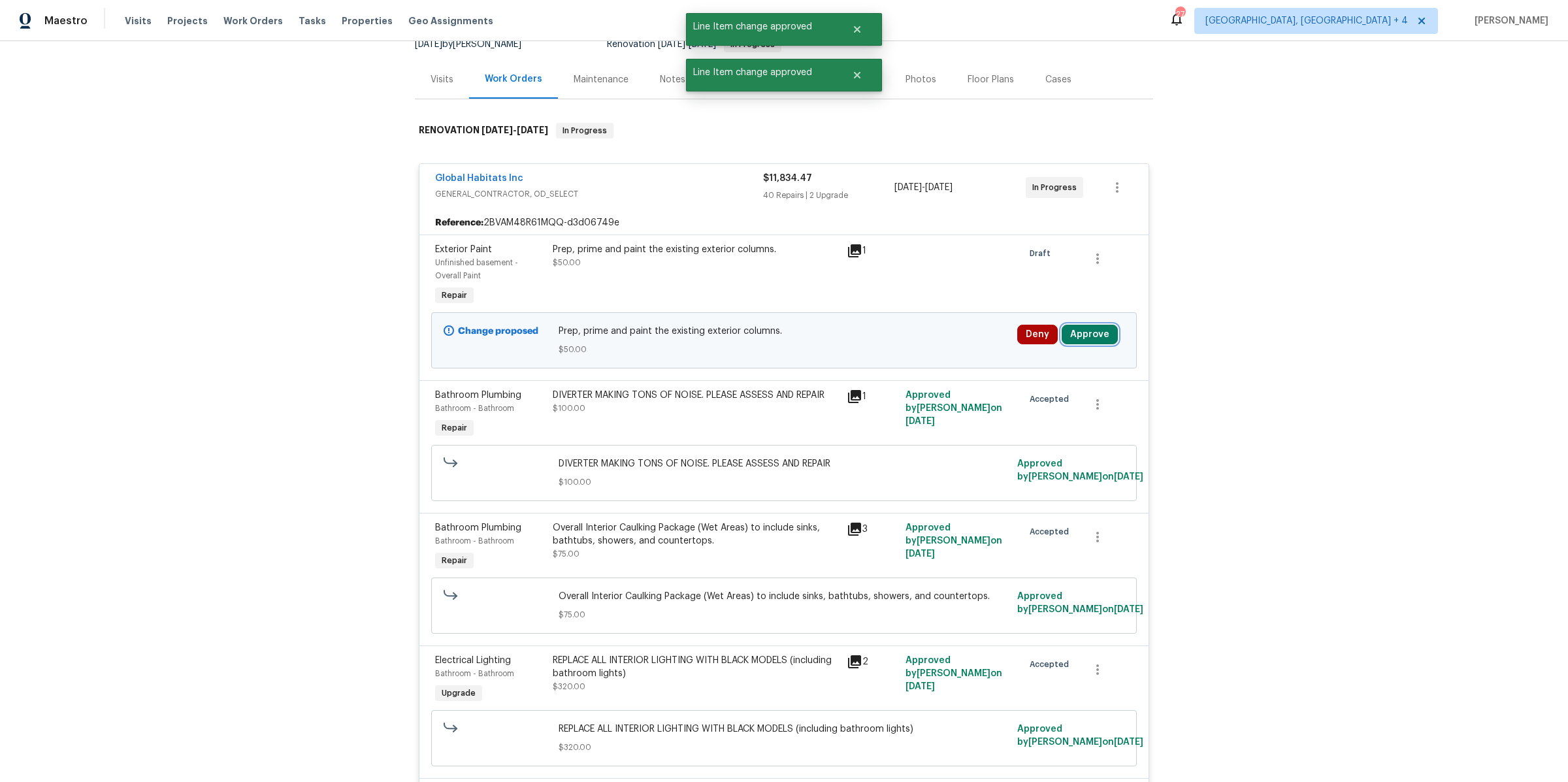
click at [1078, 338] on button "Approve" at bounding box center [1090, 335] width 56 height 20
click at [913, 336] on button "Approve" at bounding box center [902, 345] width 78 height 26
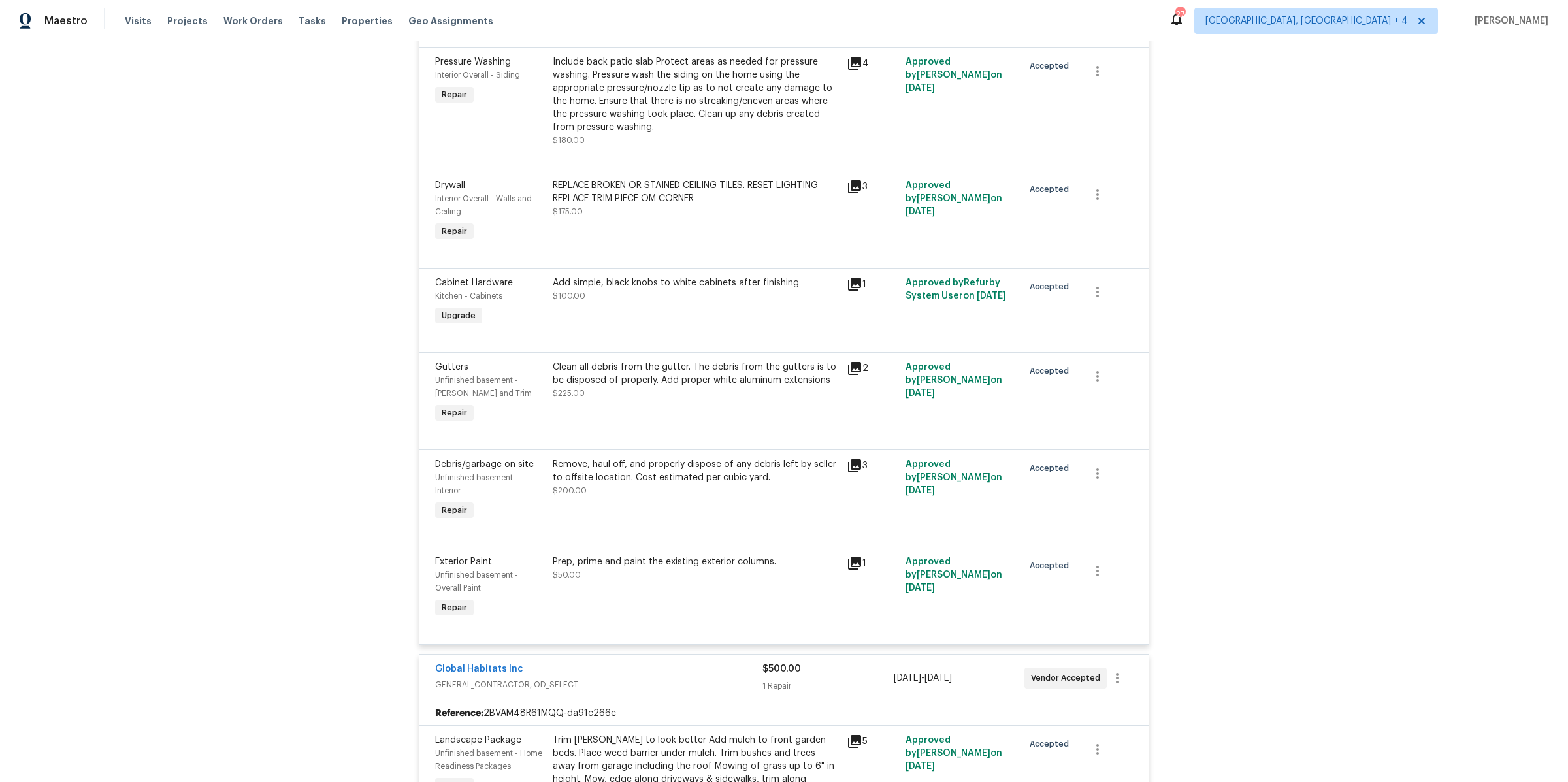
scroll to position [3918, 0]
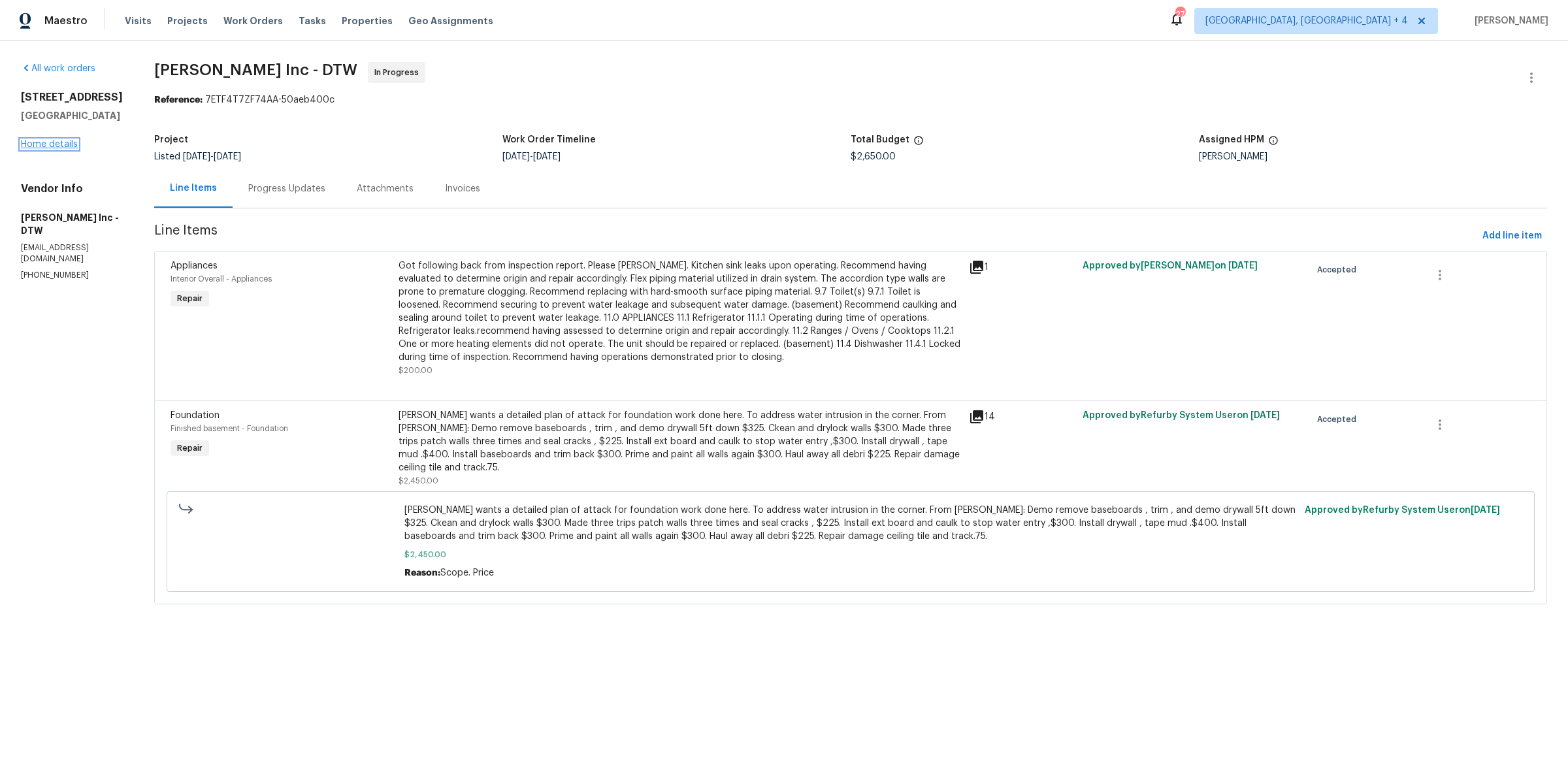
click at [40, 141] on link "Home details" at bounding box center [49, 145] width 57 height 9
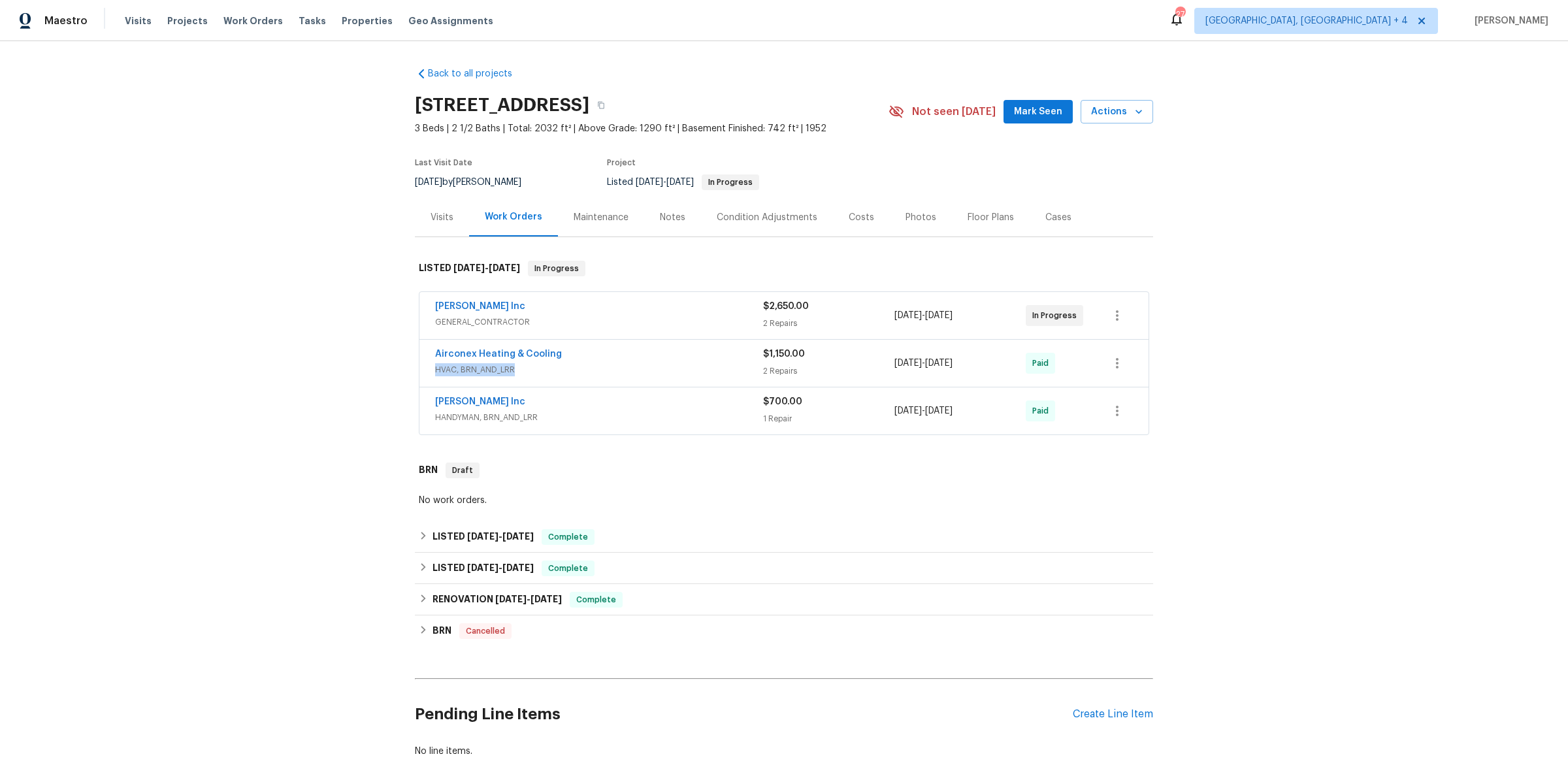
click at [697, 361] on div "Airconex Heating & Cooling HVAC, BRN_AND_LRR" at bounding box center [598, 362] width 328 height 29
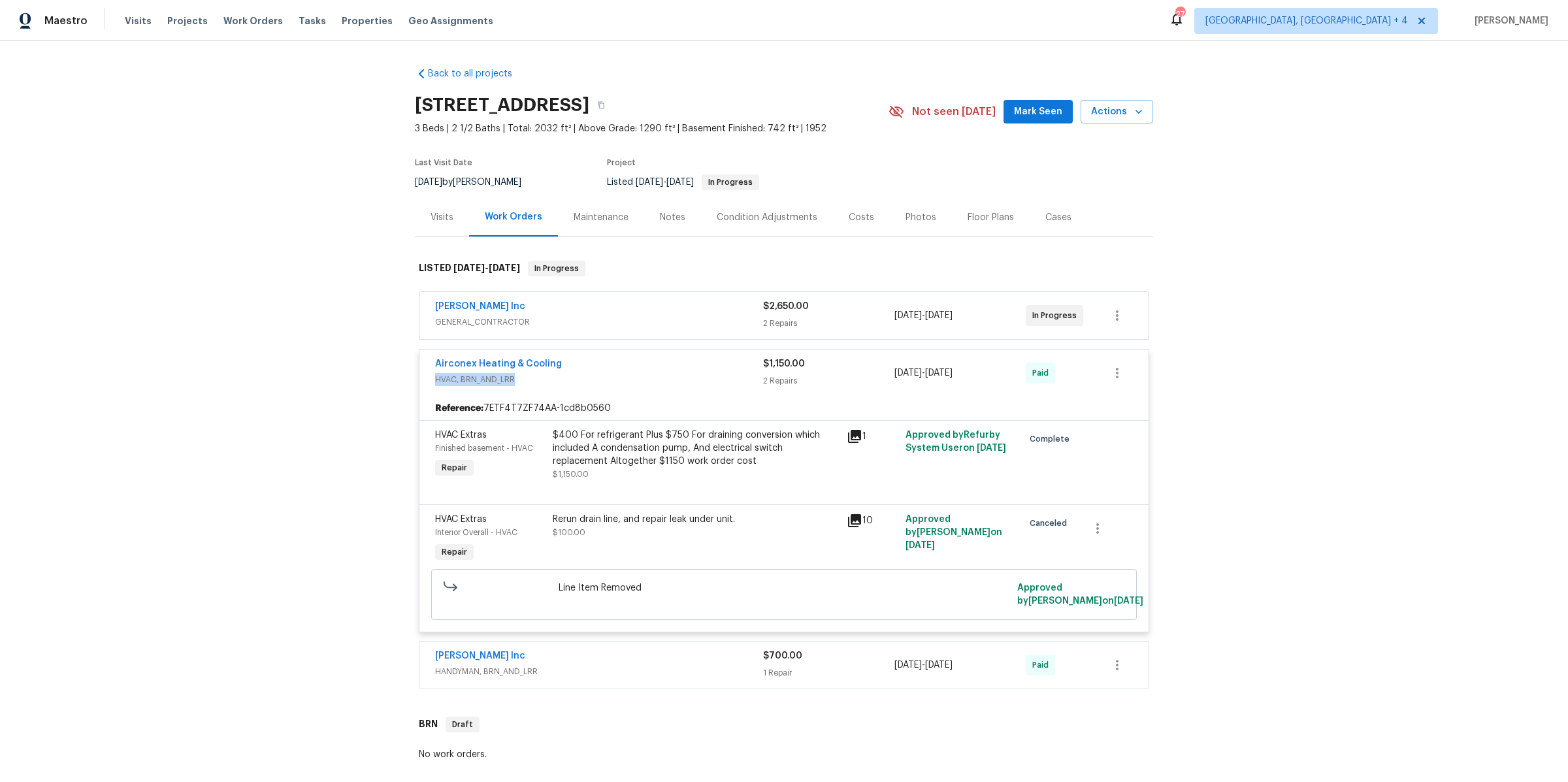
click at [697, 361] on div "Airconex Heating & Cooling" at bounding box center [598, 365] width 328 height 16
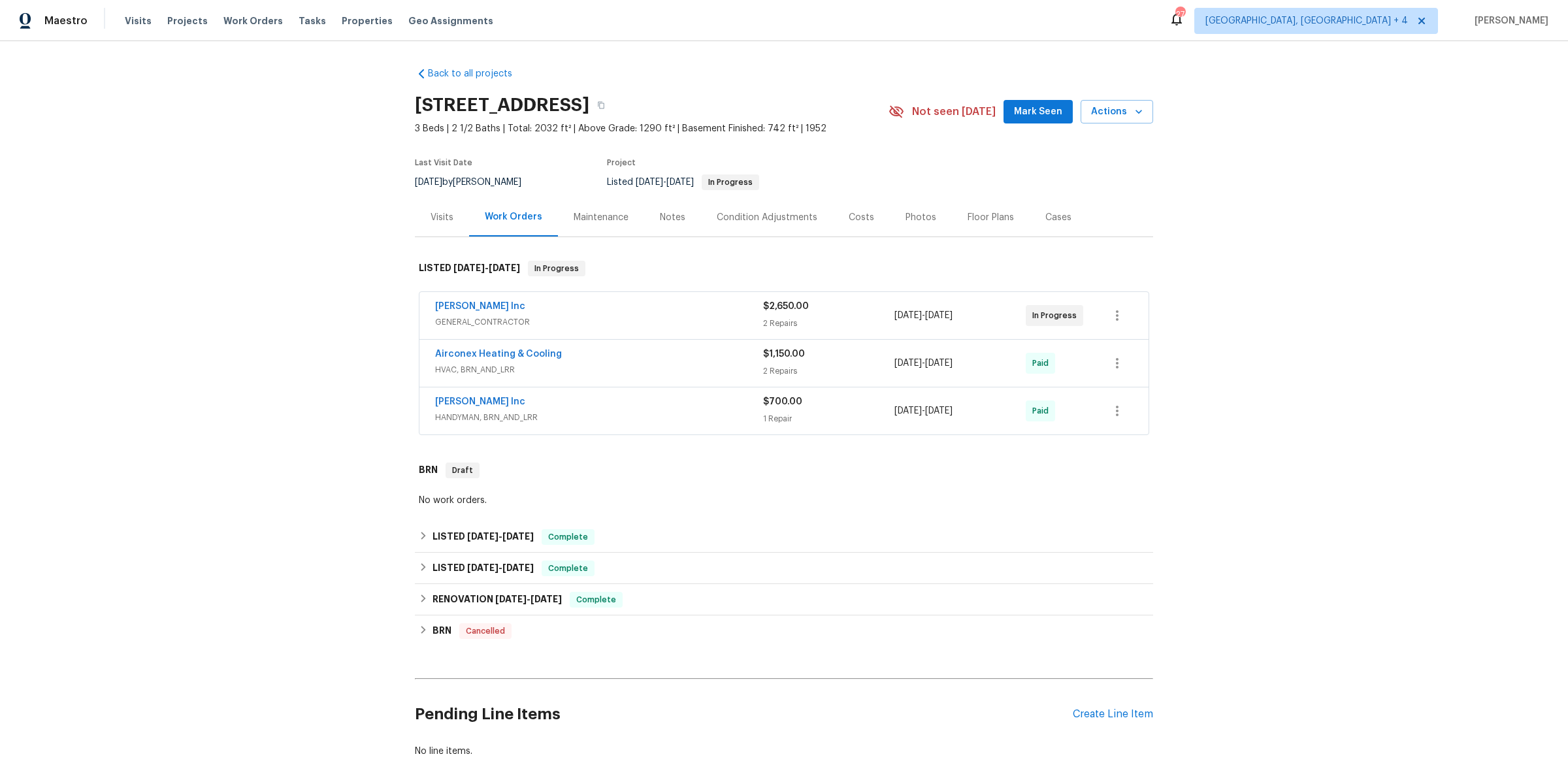
click at [681, 319] on span "GENERAL_CONTRACTOR" at bounding box center [598, 322] width 328 height 13
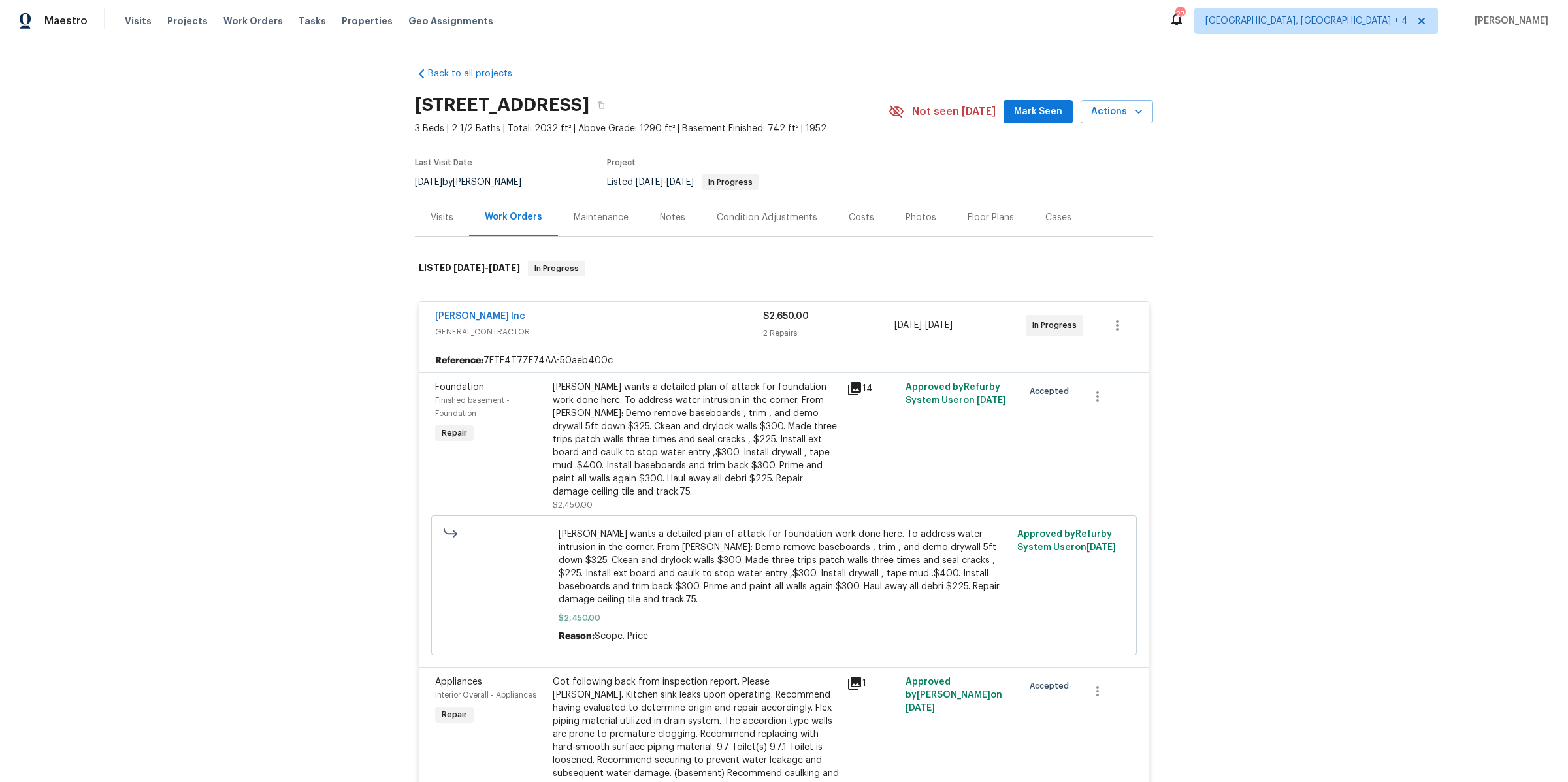
click at [681, 319] on div "Michael Radney Inc" at bounding box center [598, 317] width 328 height 16
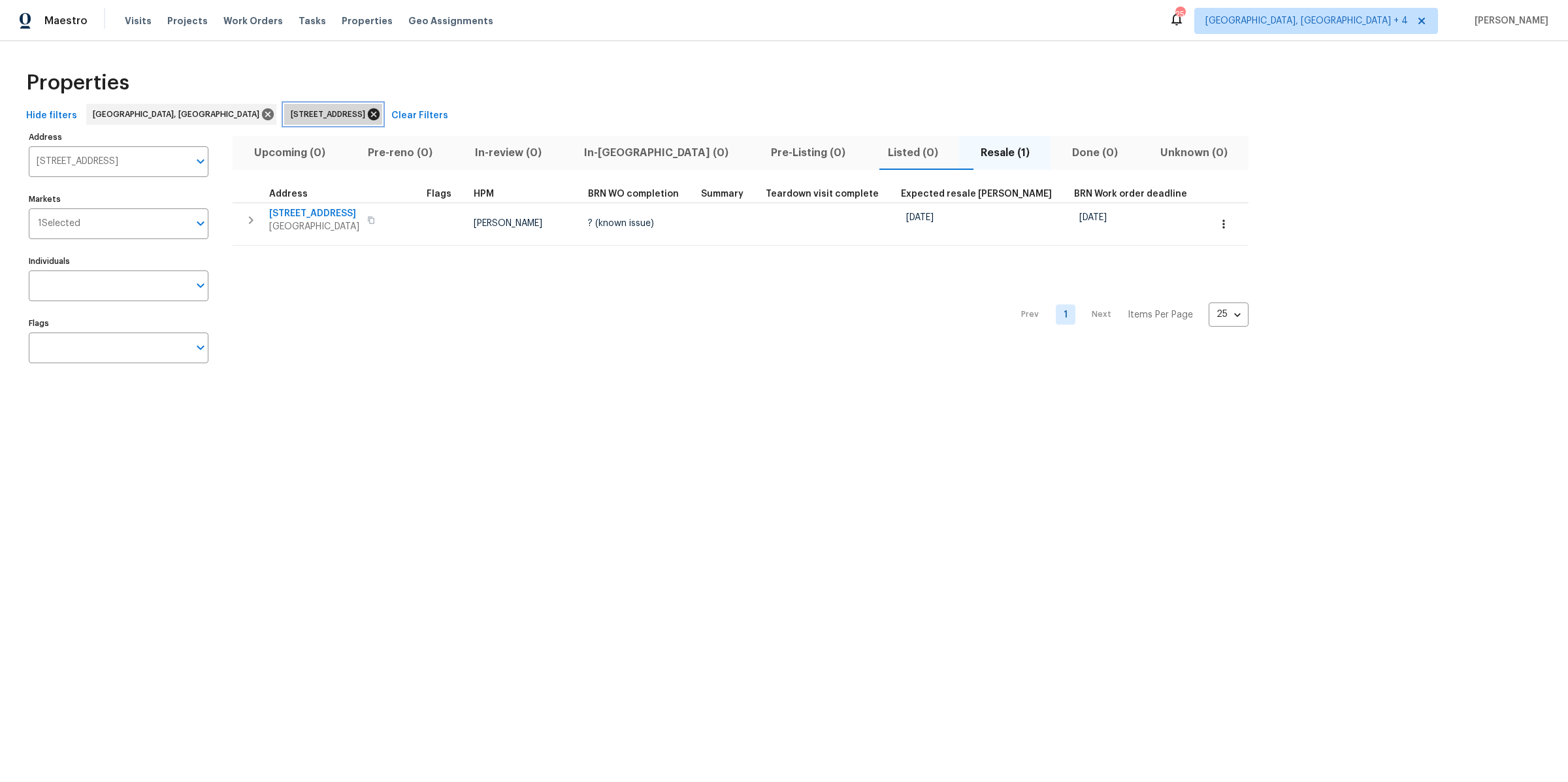
click at [368, 109] on icon at bounding box center [373, 114] width 11 height 11
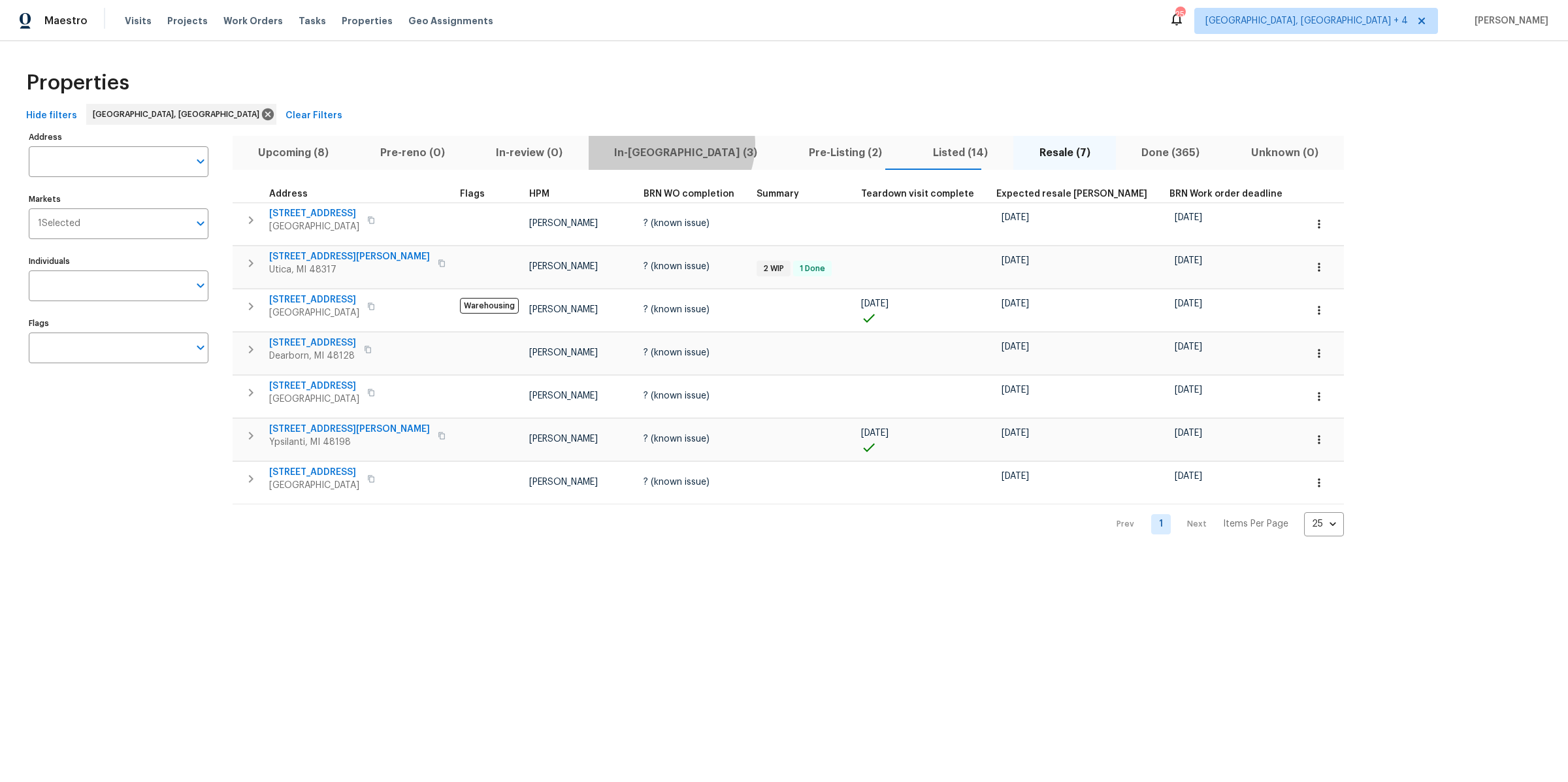
click at [662, 144] on span "In-[GEOGRAPHIC_DATA] (3)" at bounding box center [685, 153] width 179 height 18
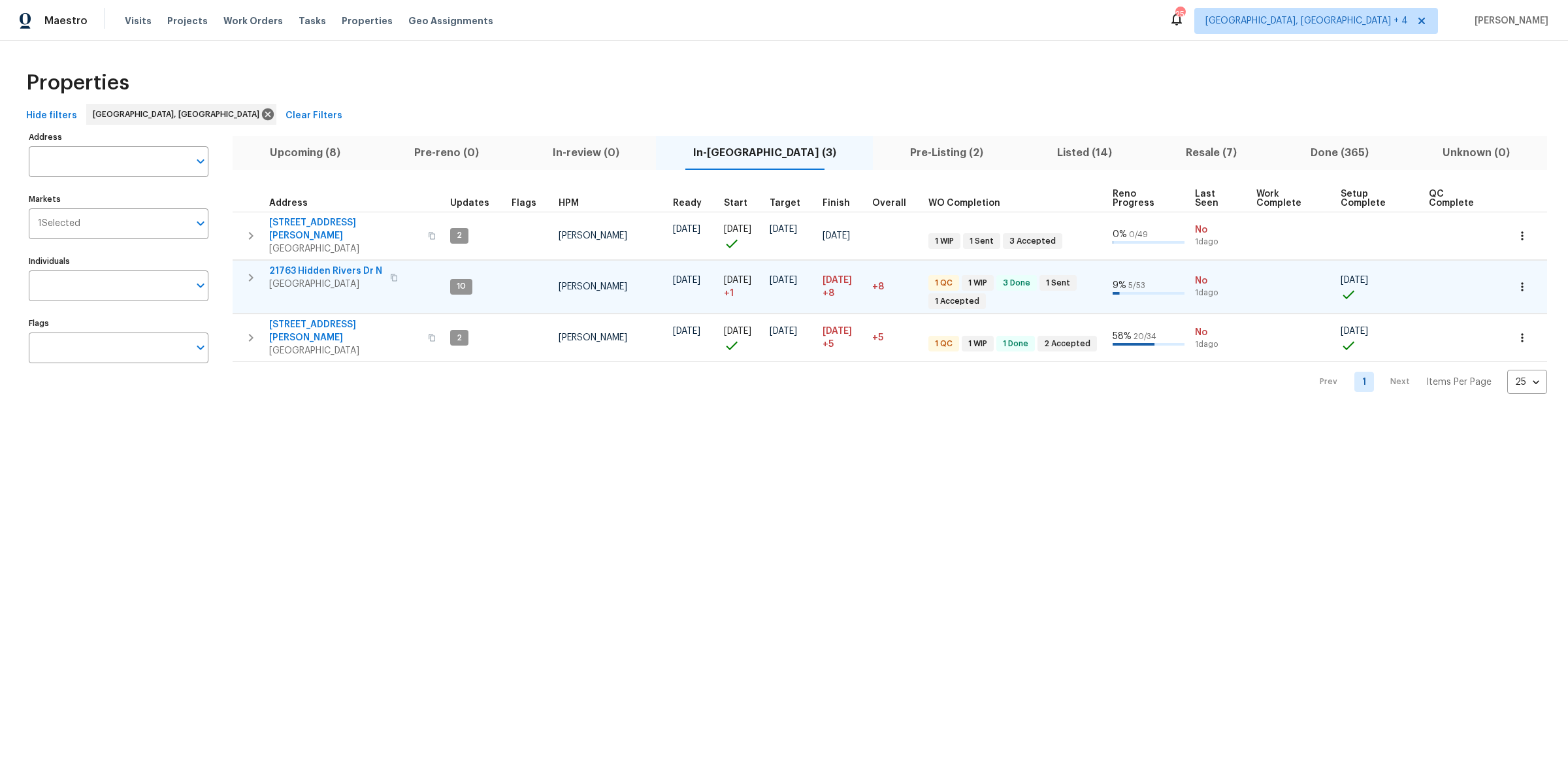
click at [305, 265] on span "21763 Hidden Rivers Dr N" at bounding box center [325, 271] width 113 height 13
click at [309, 141] on button "Upcoming (8)" at bounding box center [305, 153] width 144 height 34
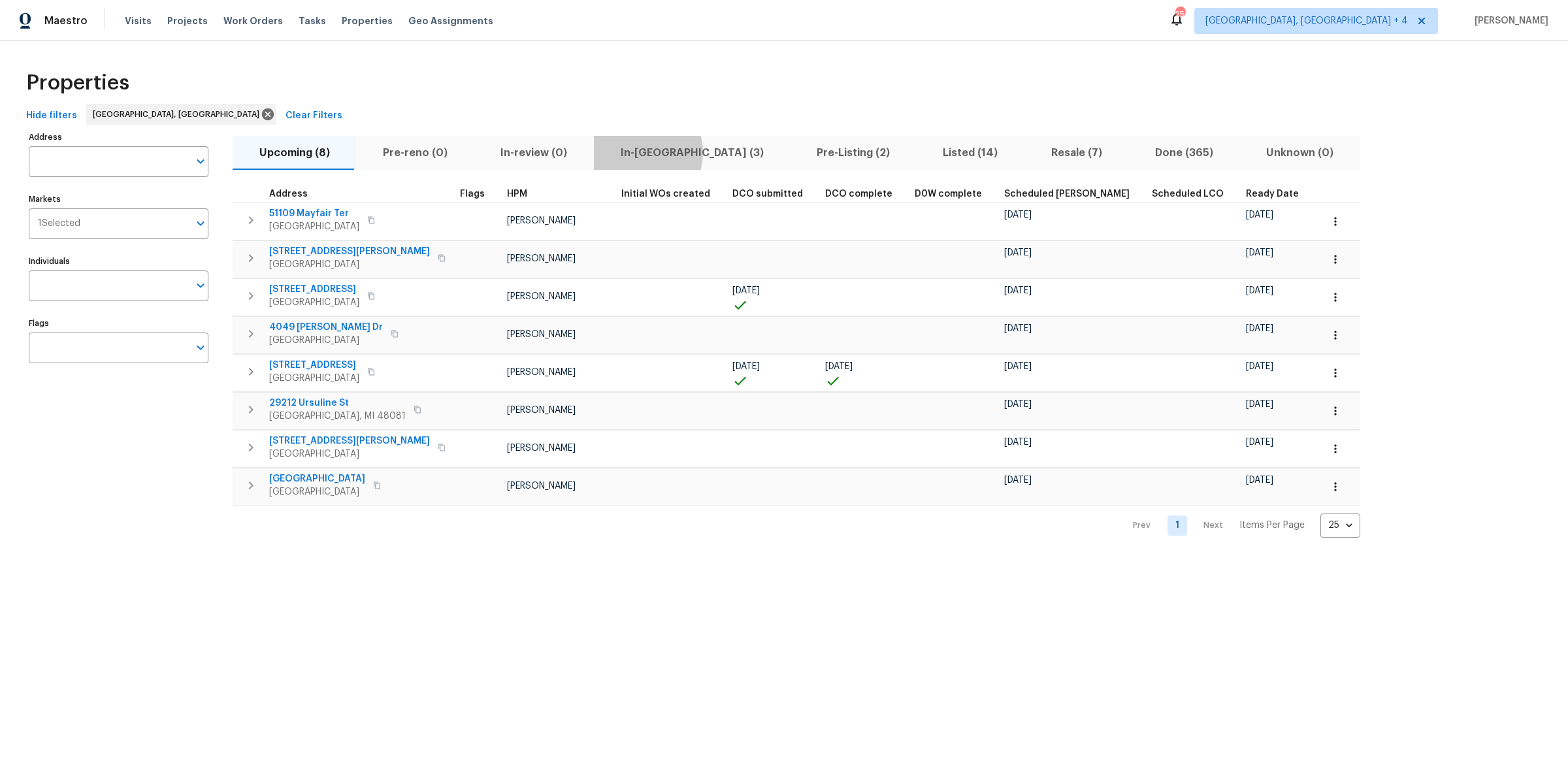
click at [629, 152] on span "In-reno (3)" at bounding box center [691, 153] width 180 height 18
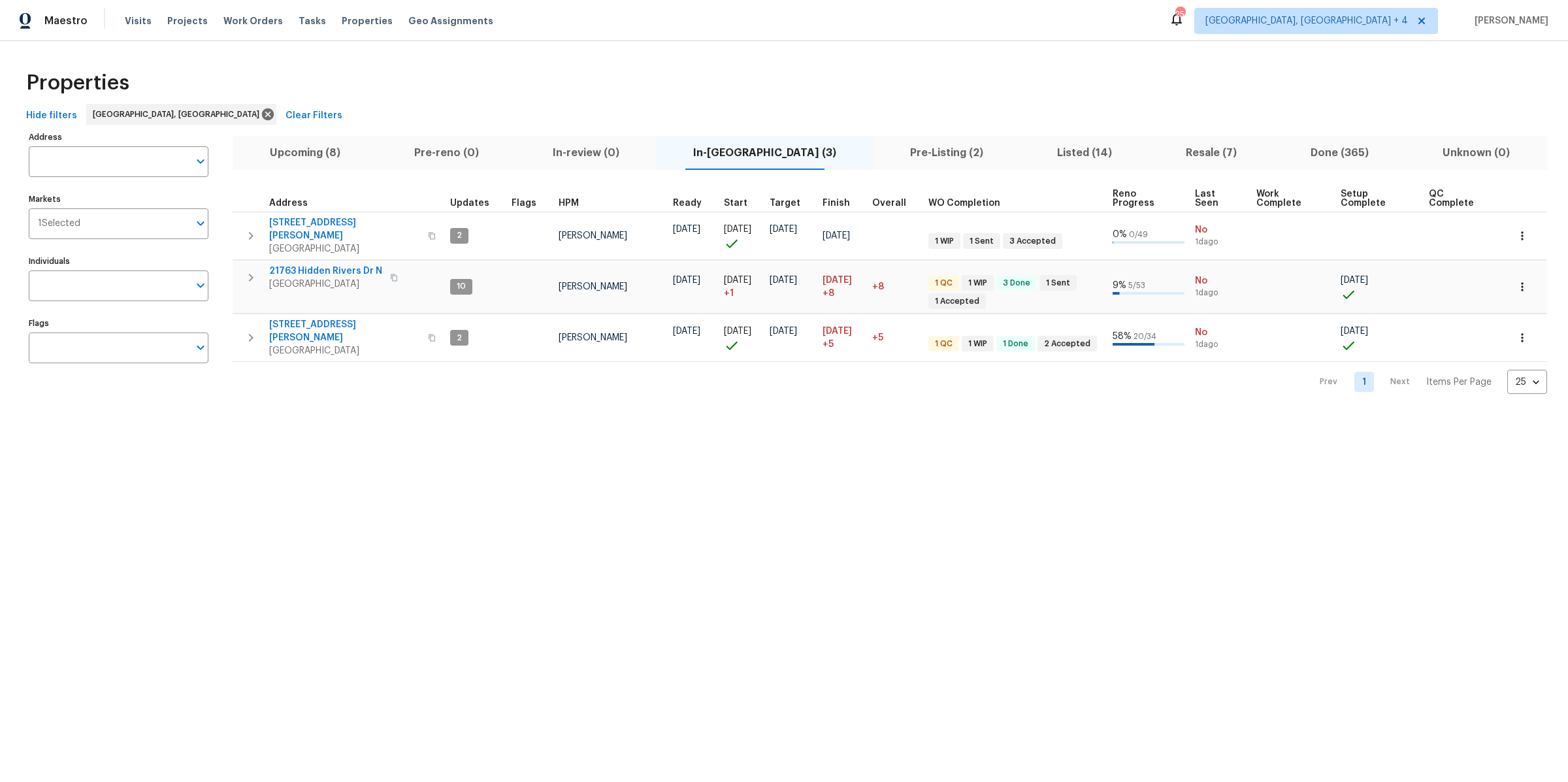
click at [299, 154] on span "Upcoming (8)" at bounding box center [304, 153] width 129 height 18
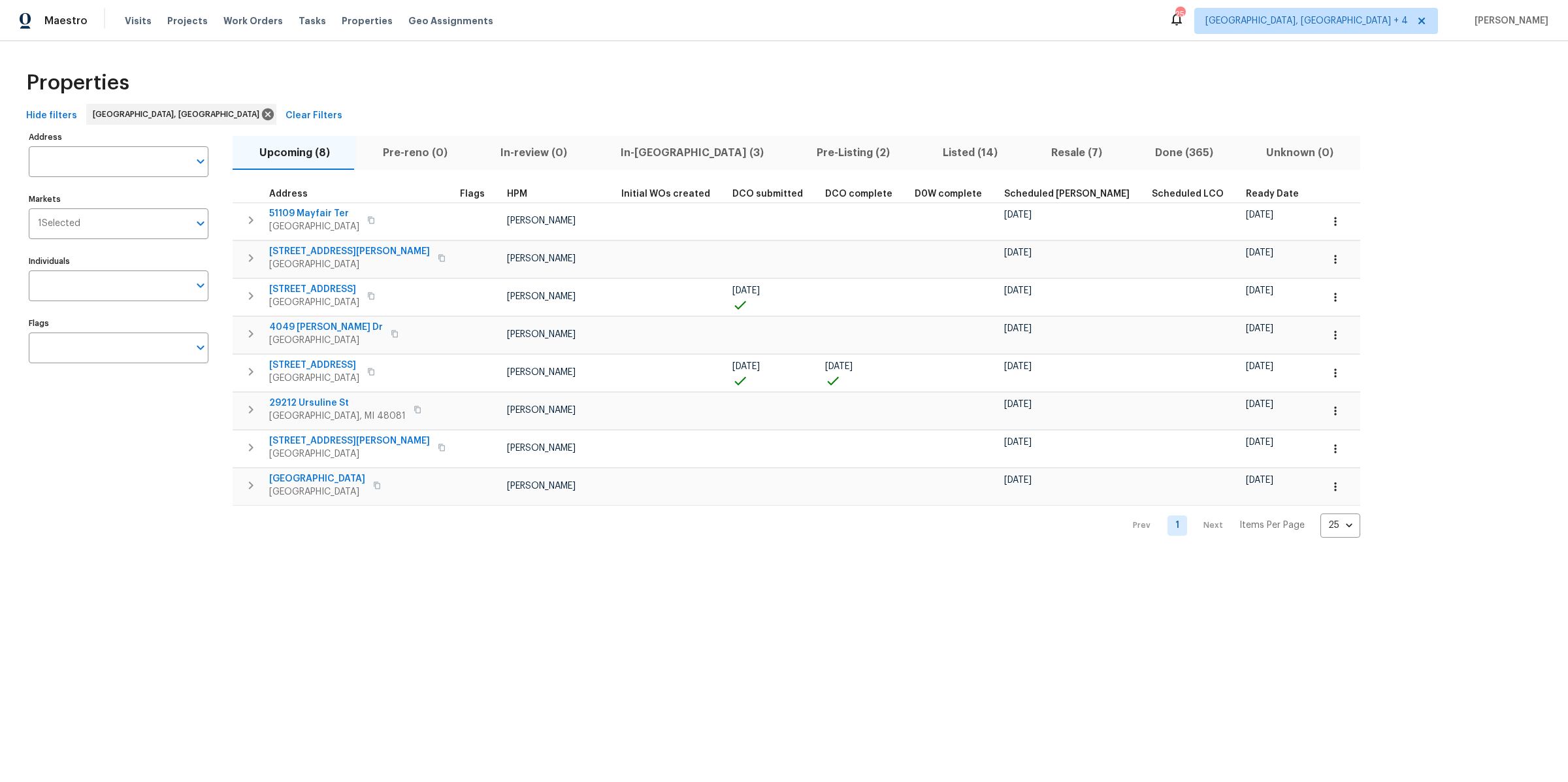
click at [1246, 193] on span "Ready Date" at bounding box center [1272, 194] width 53 height 9
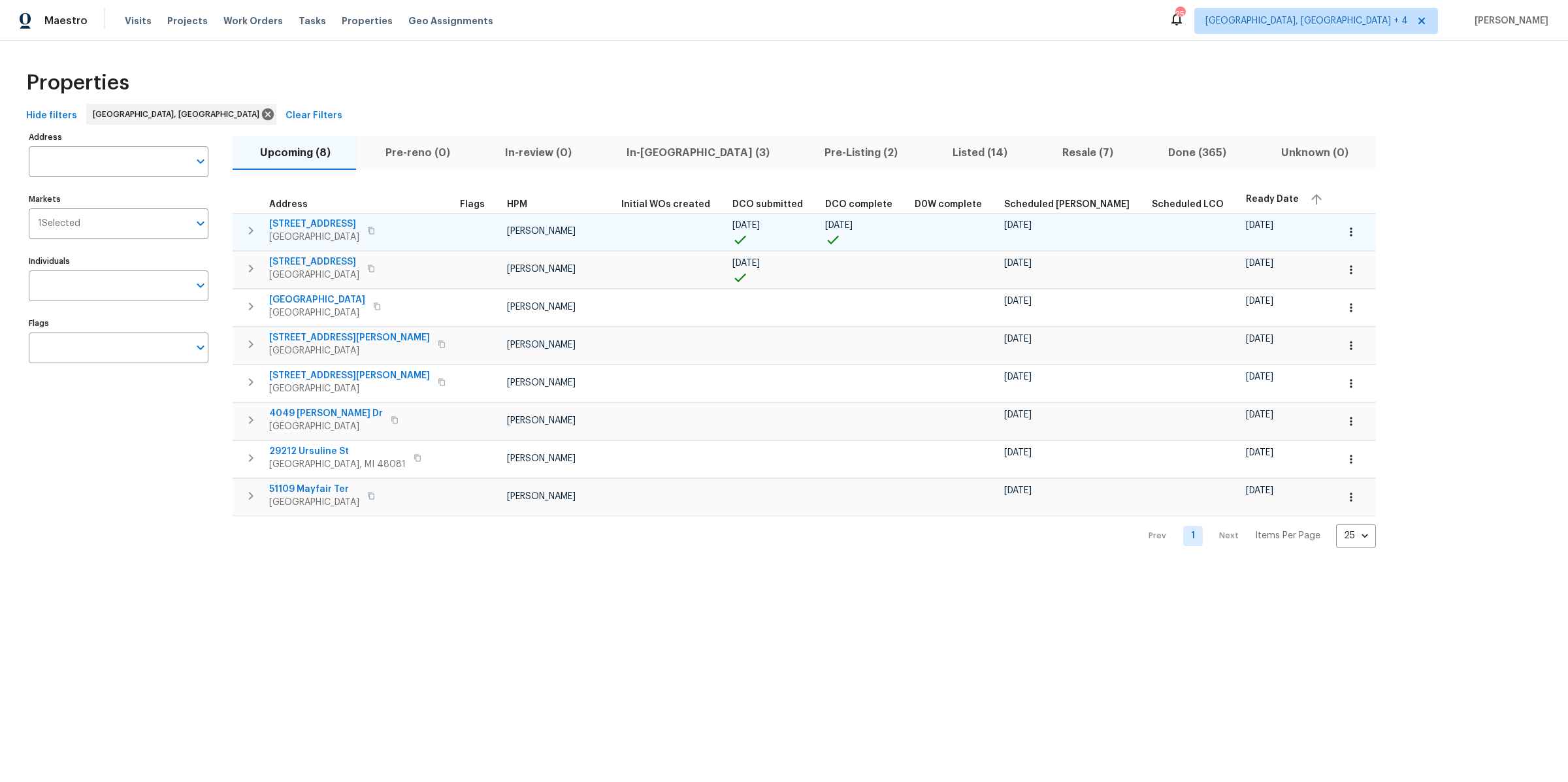
click at [247, 229] on icon "button" at bounding box center [251, 230] width 16 height 16
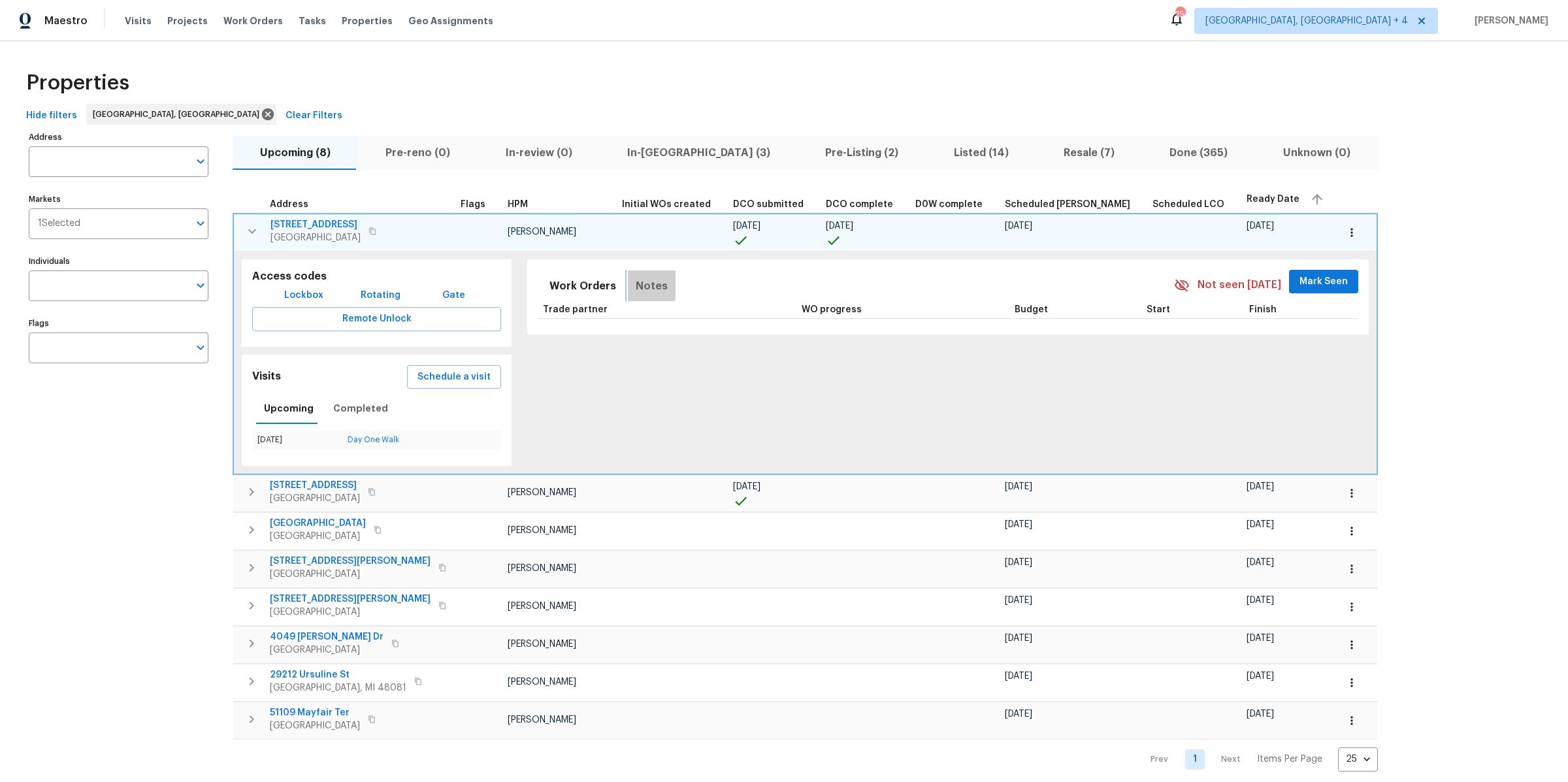
click at [636, 281] on span "Notes" at bounding box center [652, 286] width 32 height 18
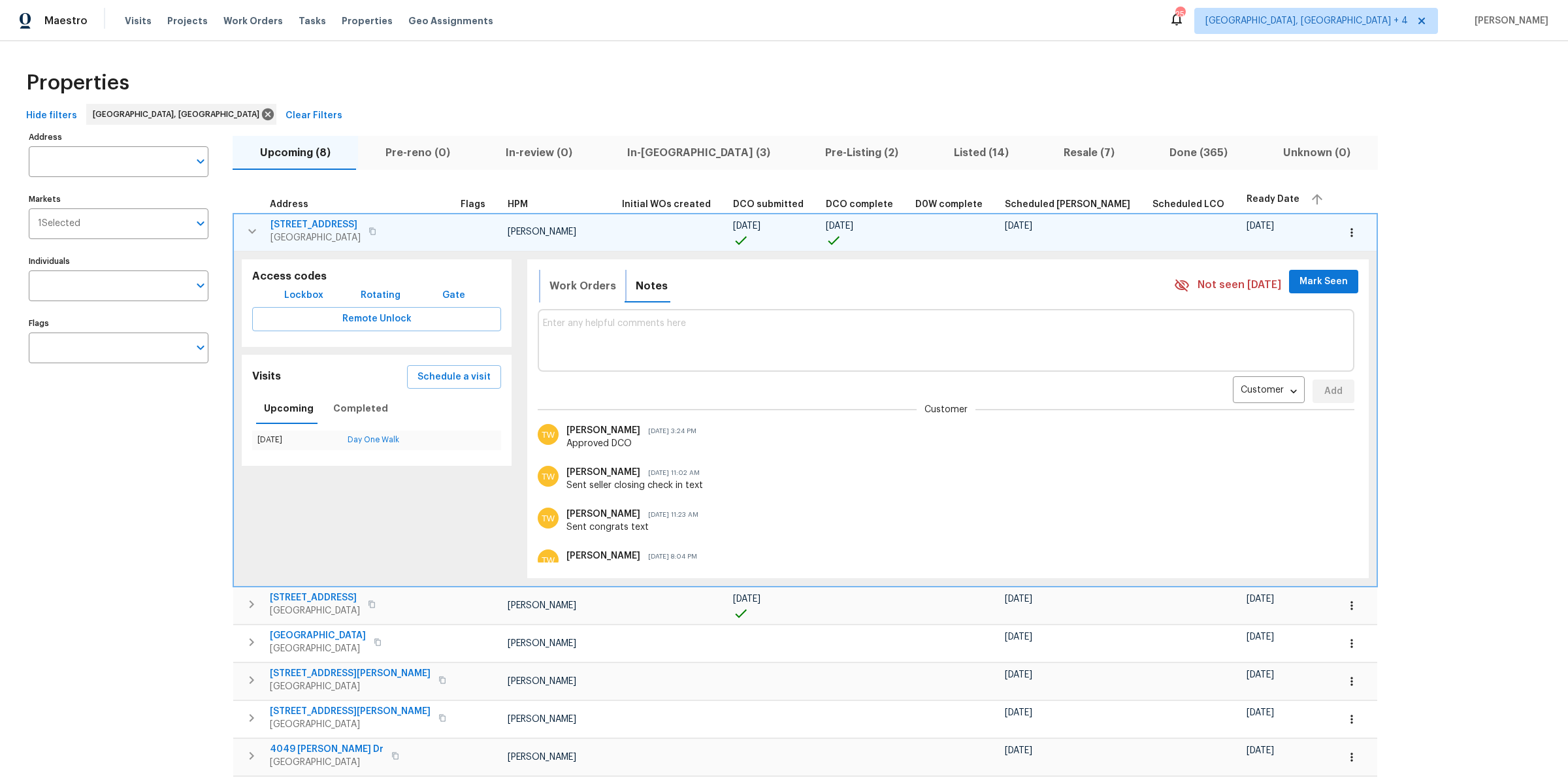
click at [551, 291] on span "Work Orders" at bounding box center [583, 286] width 67 height 18
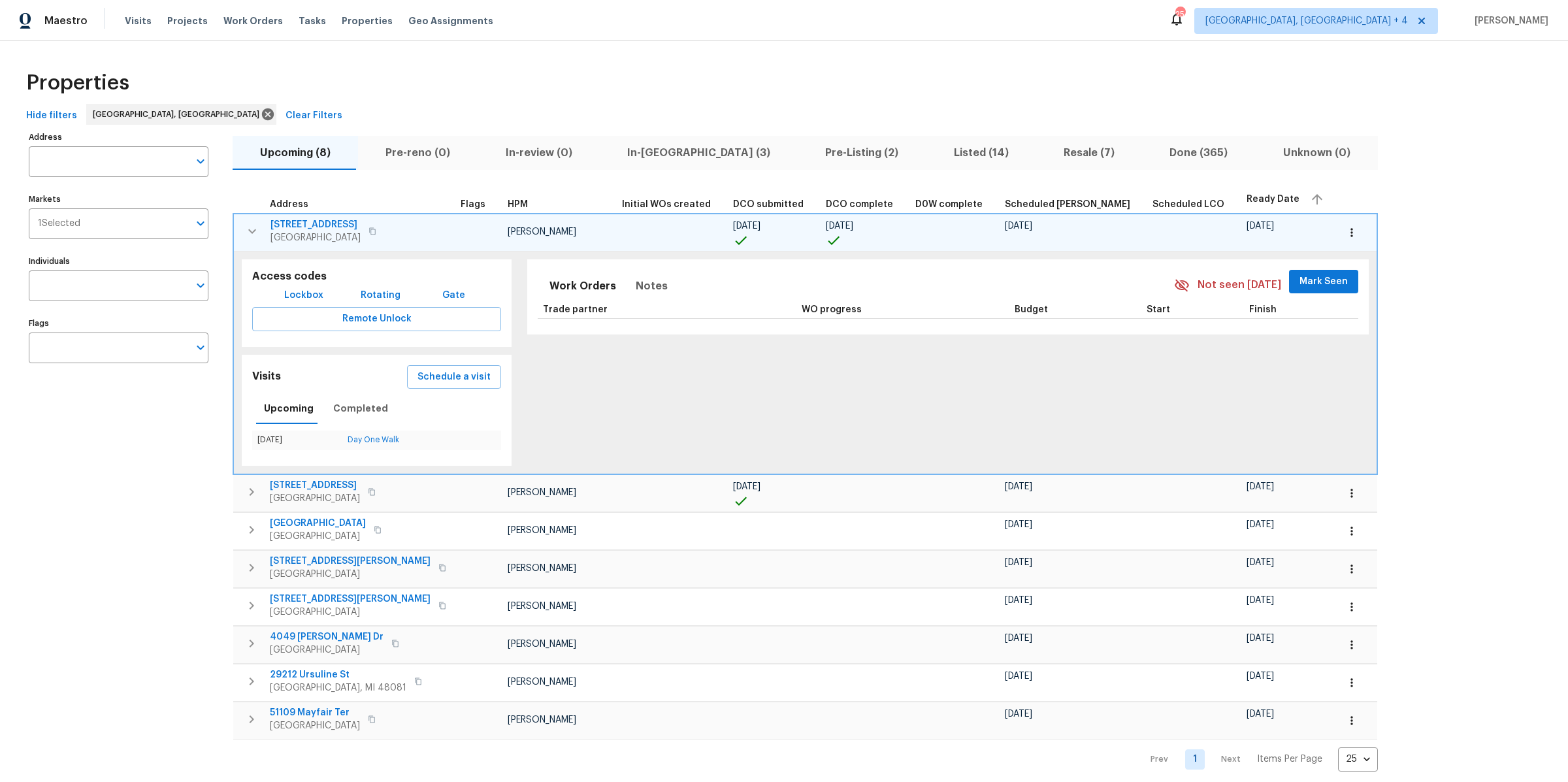
click at [290, 220] on span "6441 Crest Dr" at bounding box center [316, 224] width 90 height 13
click at [636, 155] on span "In-reno (3)" at bounding box center [699, 153] width 183 height 18
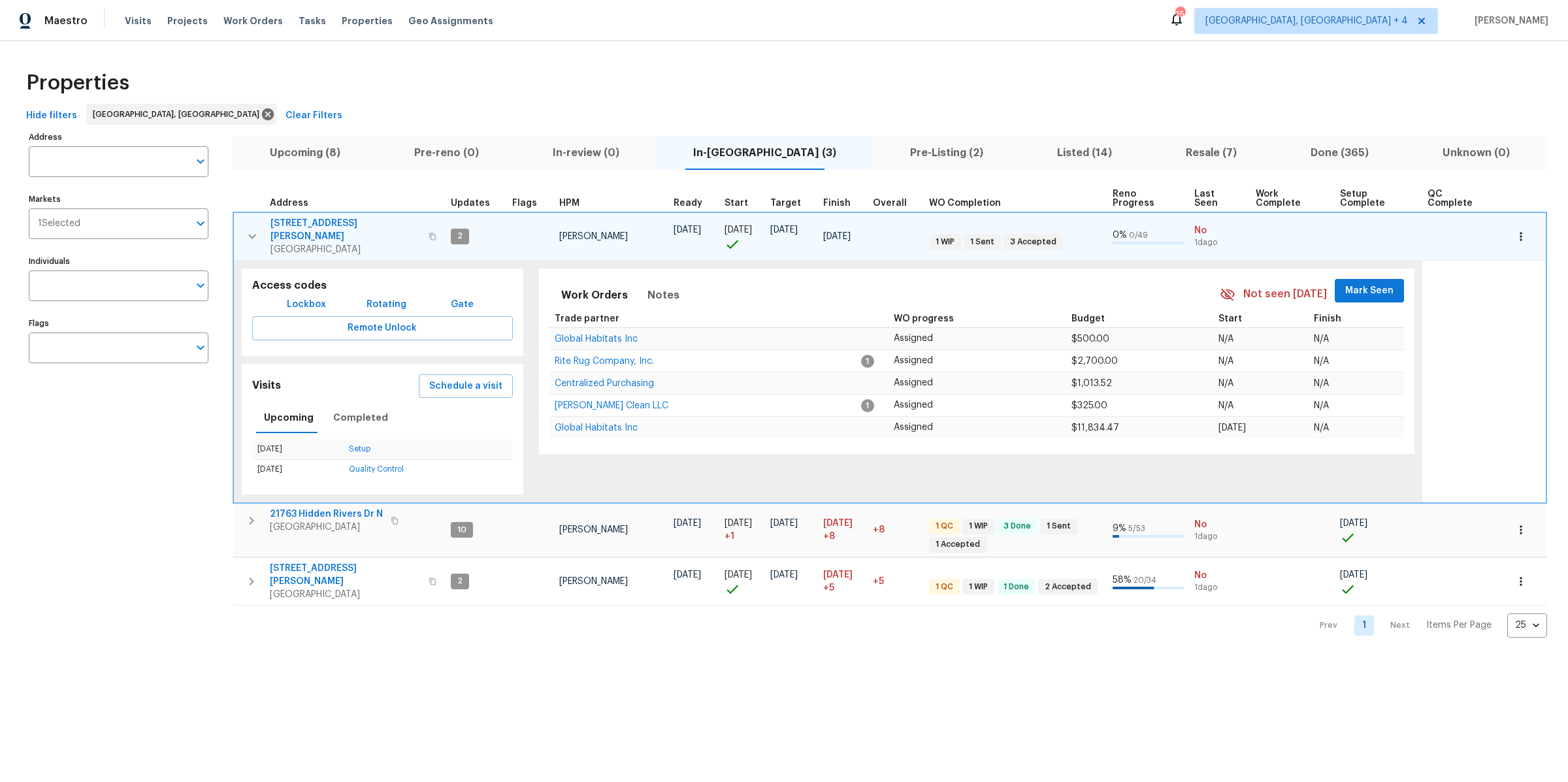
click at [252, 229] on icon "button" at bounding box center [252, 237] width 16 height 16
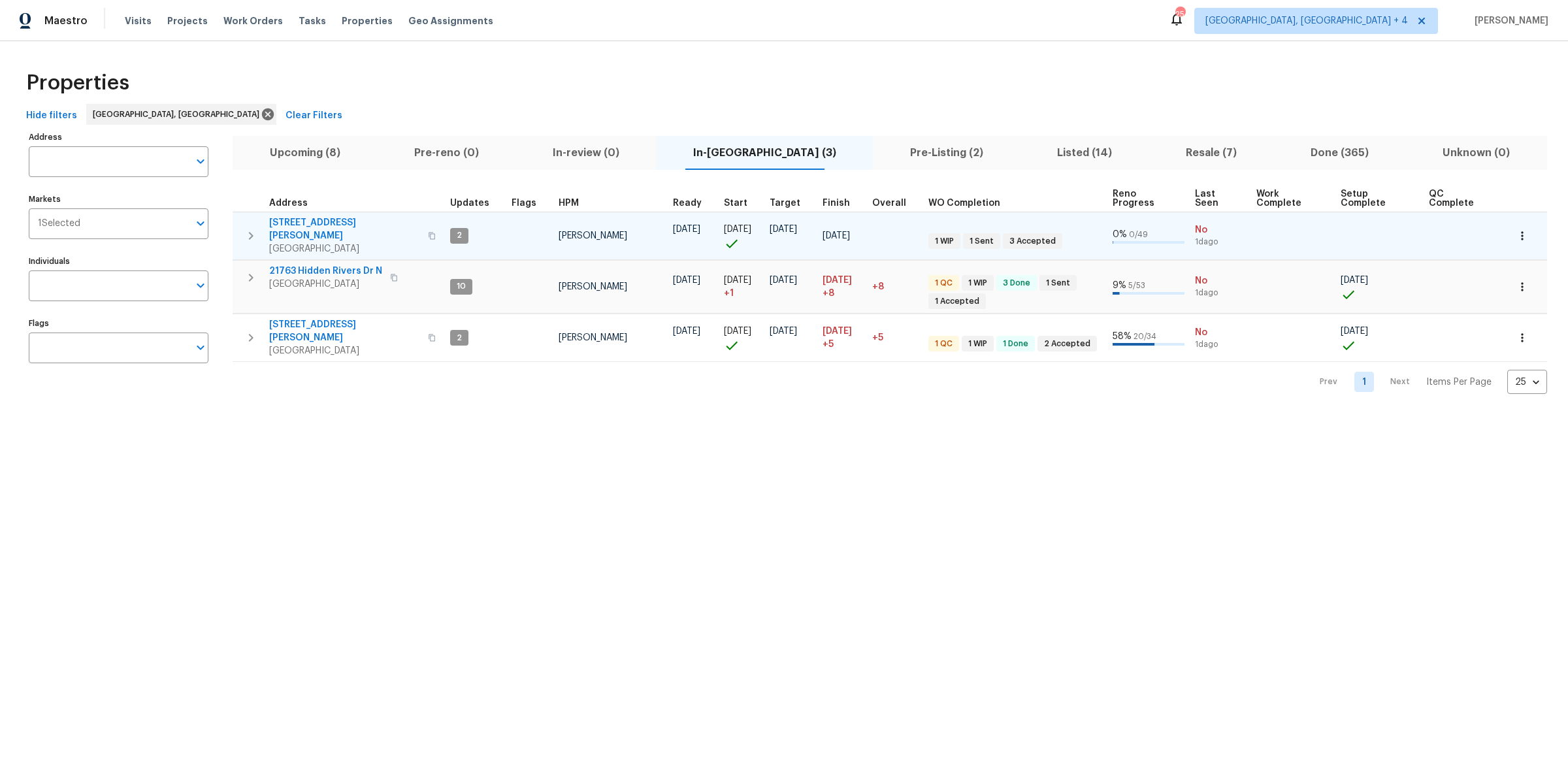
click at [887, 148] on span "Pre-Listing (2)" at bounding box center [946, 153] width 132 height 18
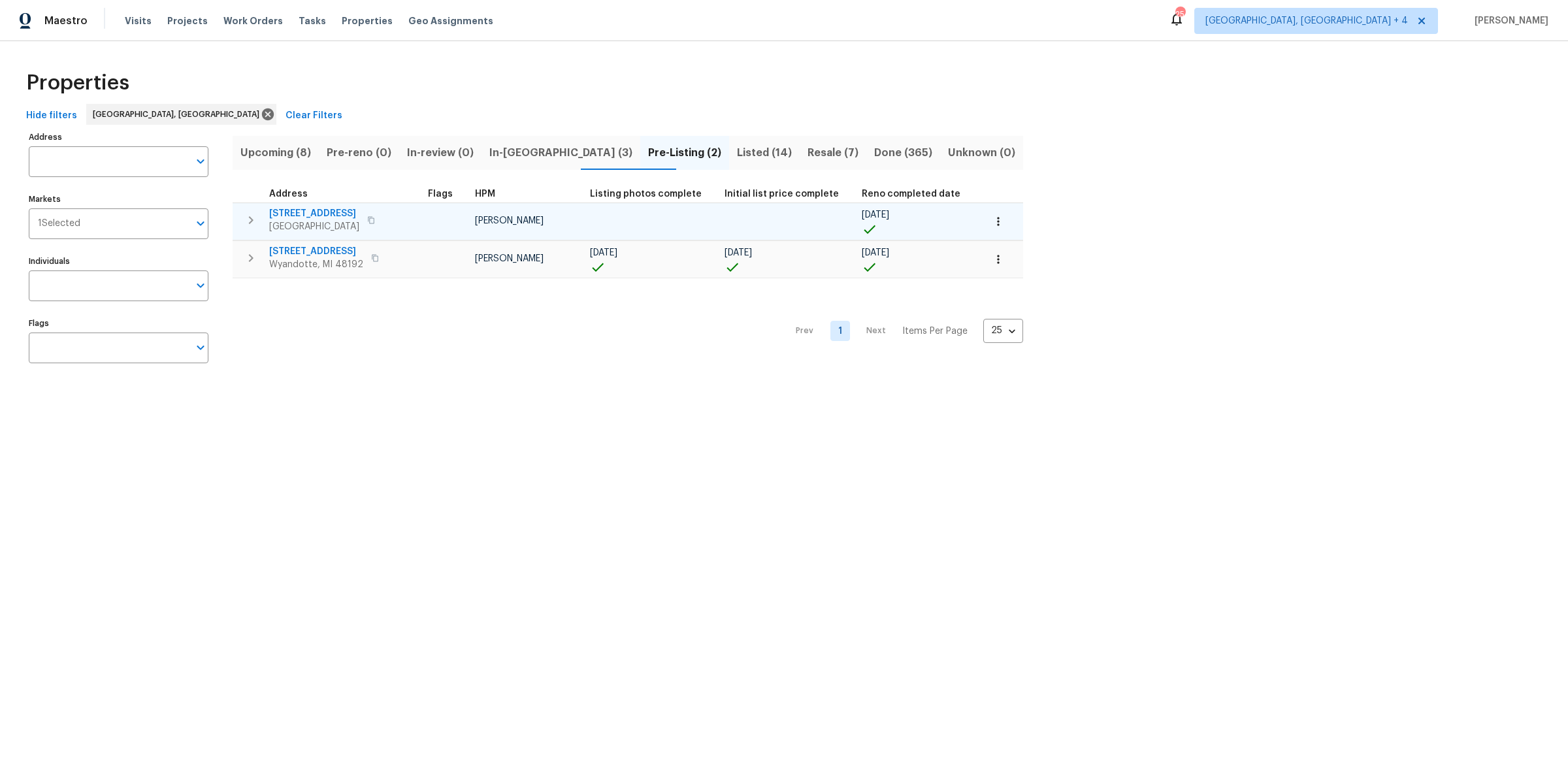
click at [322, 211] on span "14164 Bainbridge St" at bounding box center [314, 213] width 90 height 13
click at [303, 247] on span "3894 17th St" at bounding box center [316, 251] width 94 height 13
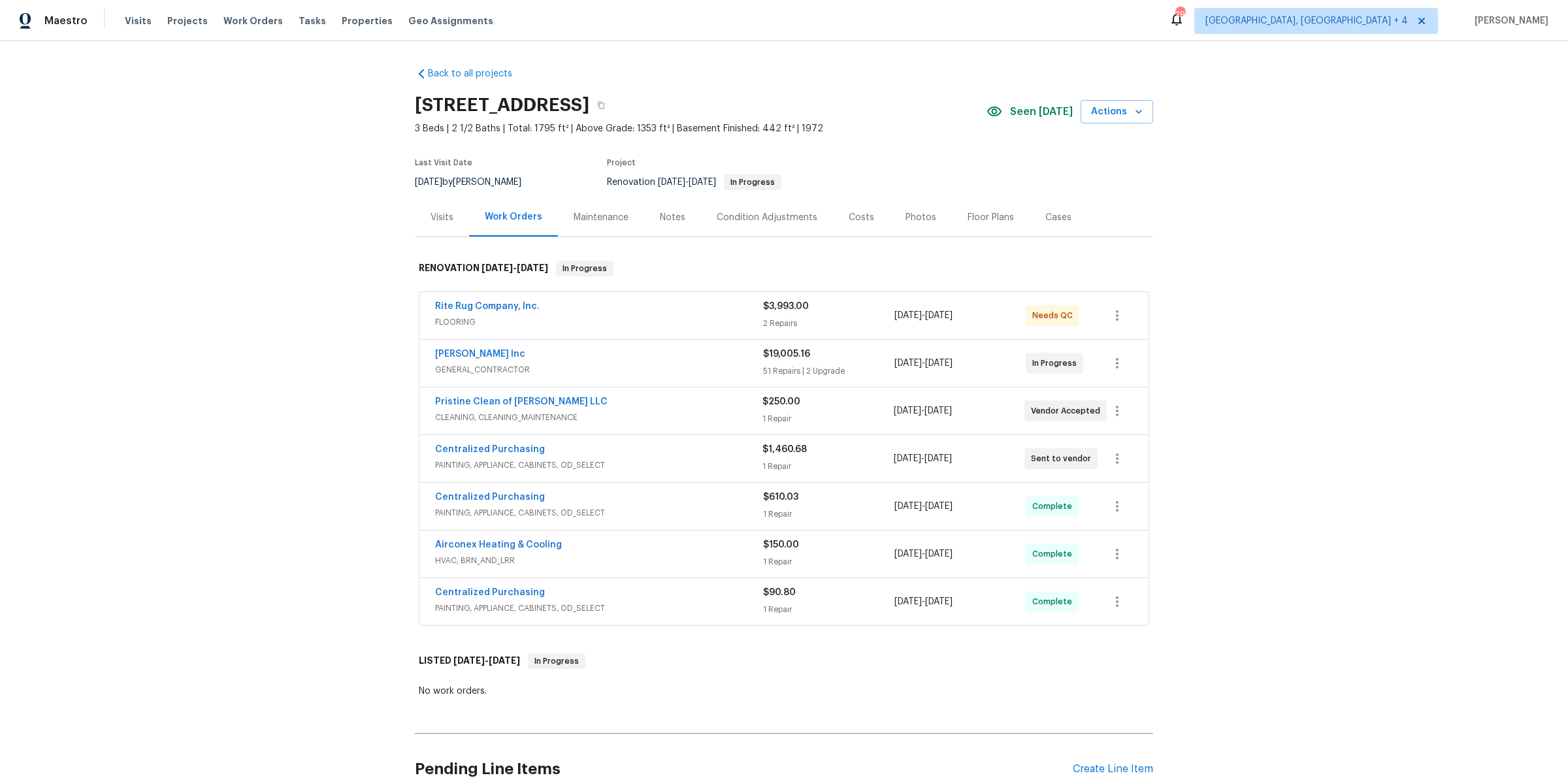
click at [721, 313] on div "Rite Rug Company, Inc." at bounding box center [598, 307] width 328 height 16
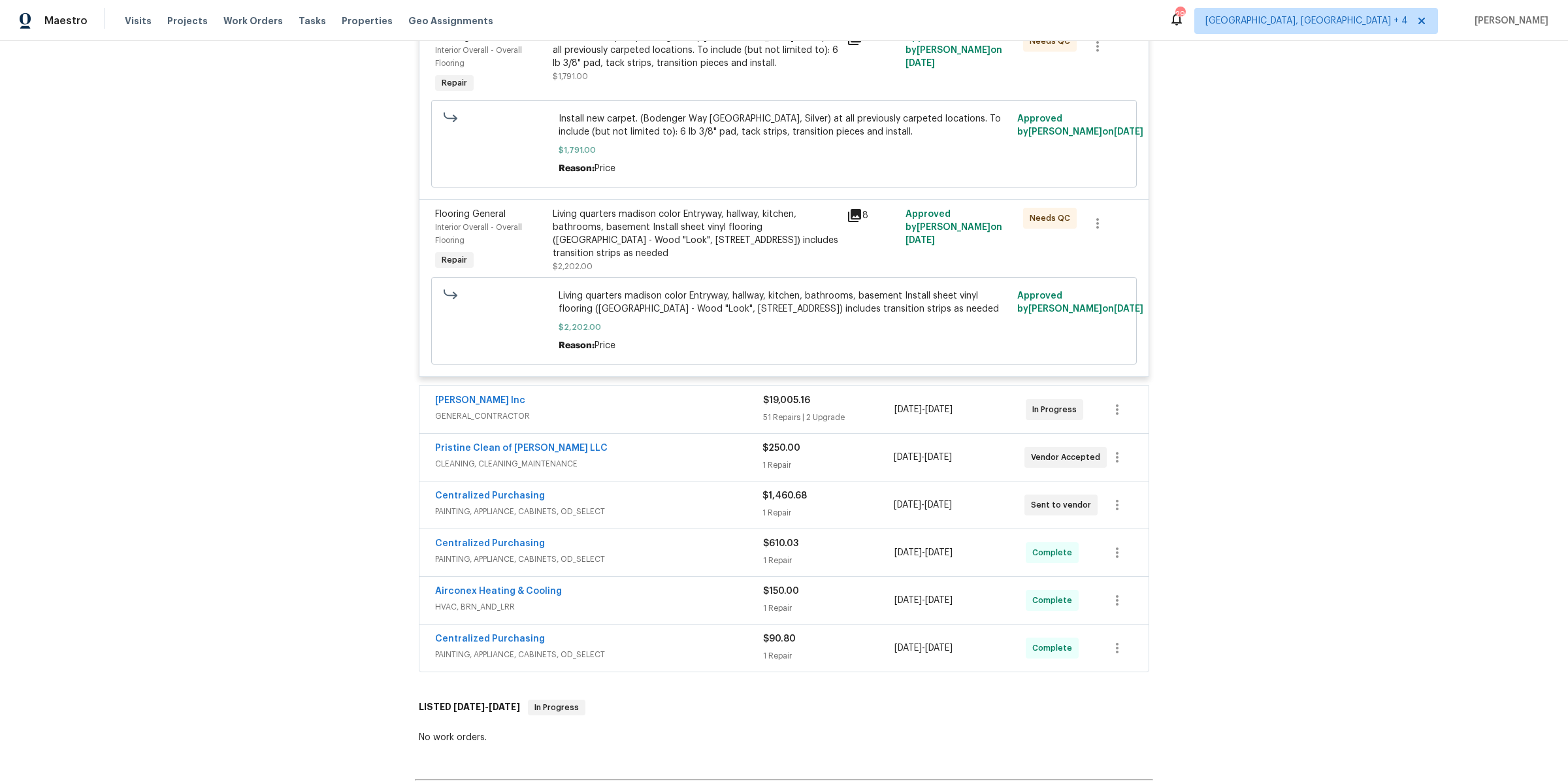
scroll to position [407, 0]
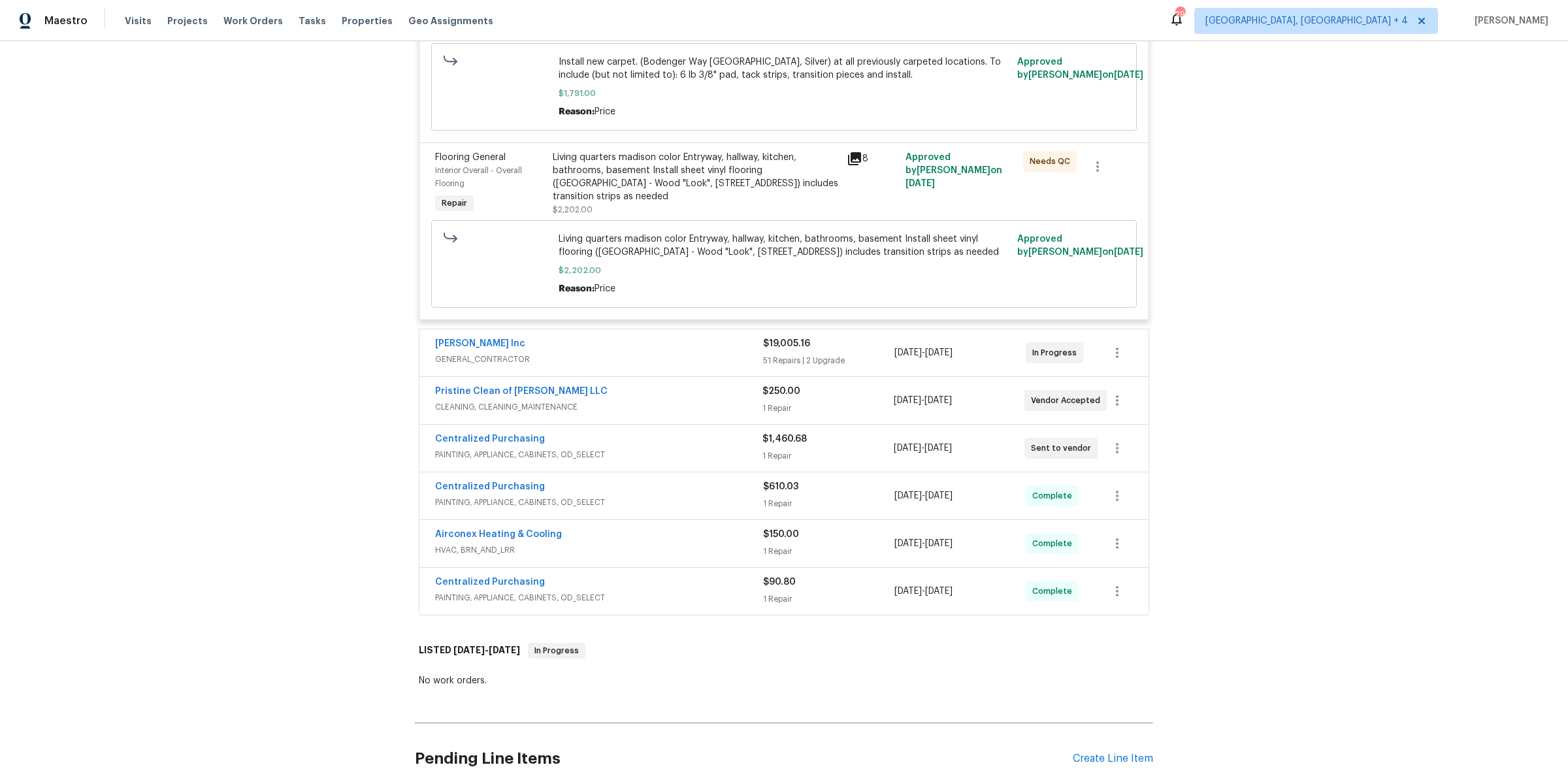
click at [730, 357] on span "GENERAL_CONTRACTOR" at bounding box center [598, 359] width 328 height 13
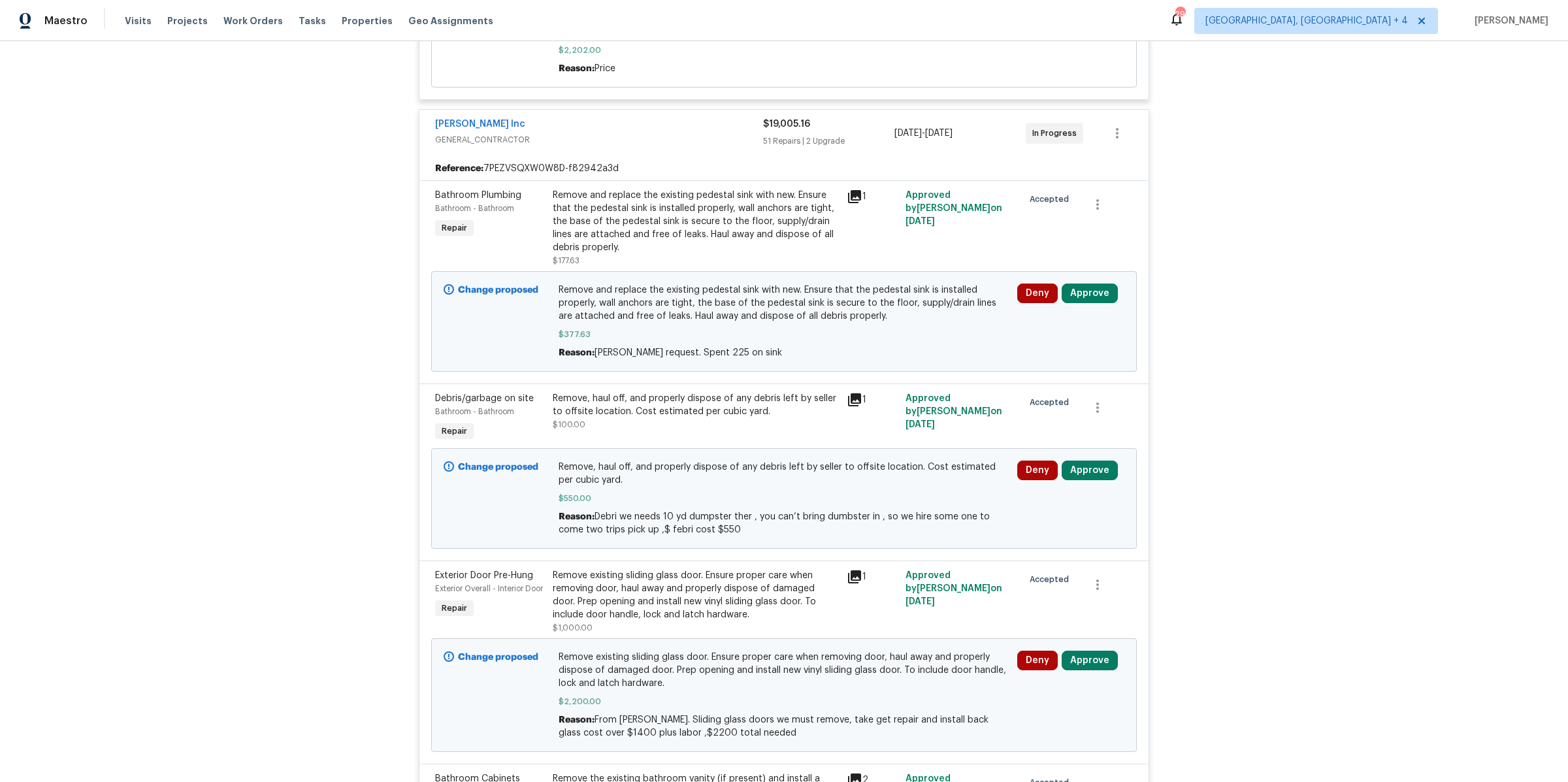
scroll to position [807, 0]
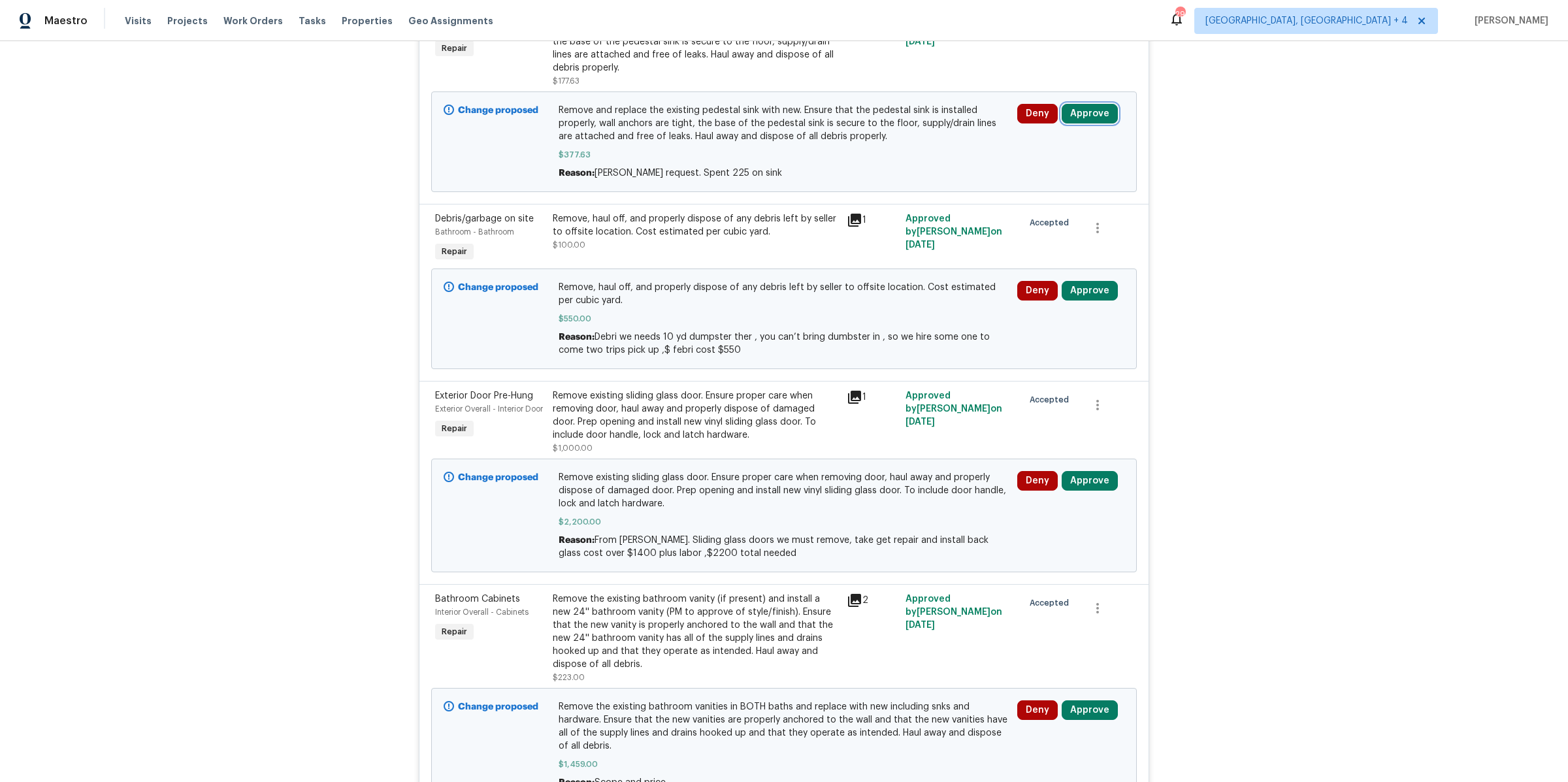
click at [1083, 113] on button "Approve" at bounding box center [1090, 114] width 56 height 20
click at [1052, 180] on span "Approve" at bounding box center [1052, 180] width 37 height 10
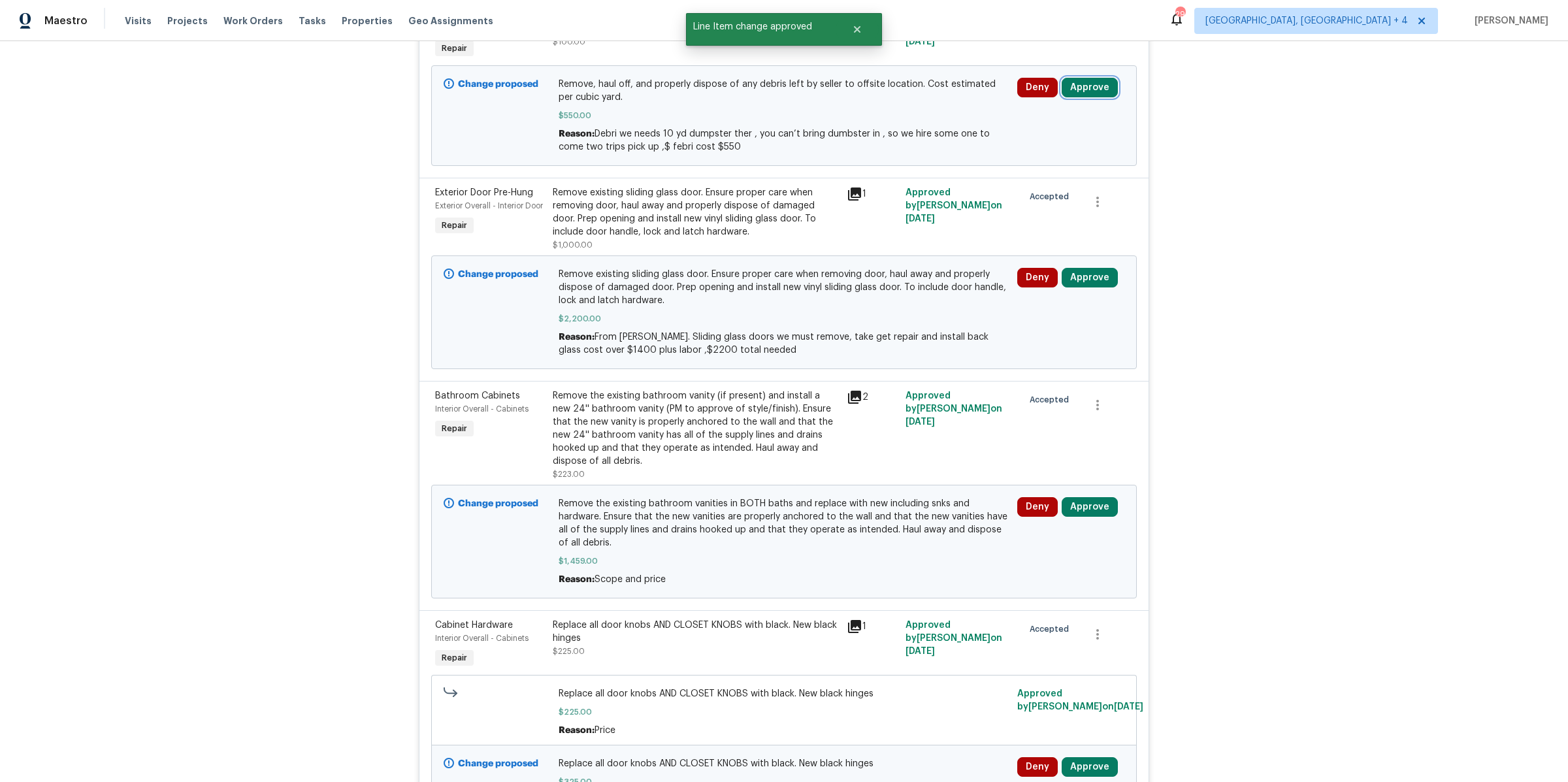
click at [1081, 94] on button "Approve" at bounding box center [1090, 87] width 56 height 20
click at [1047, 151] on span "Approve" at bounding box center [1052, 154] width 37 height 10
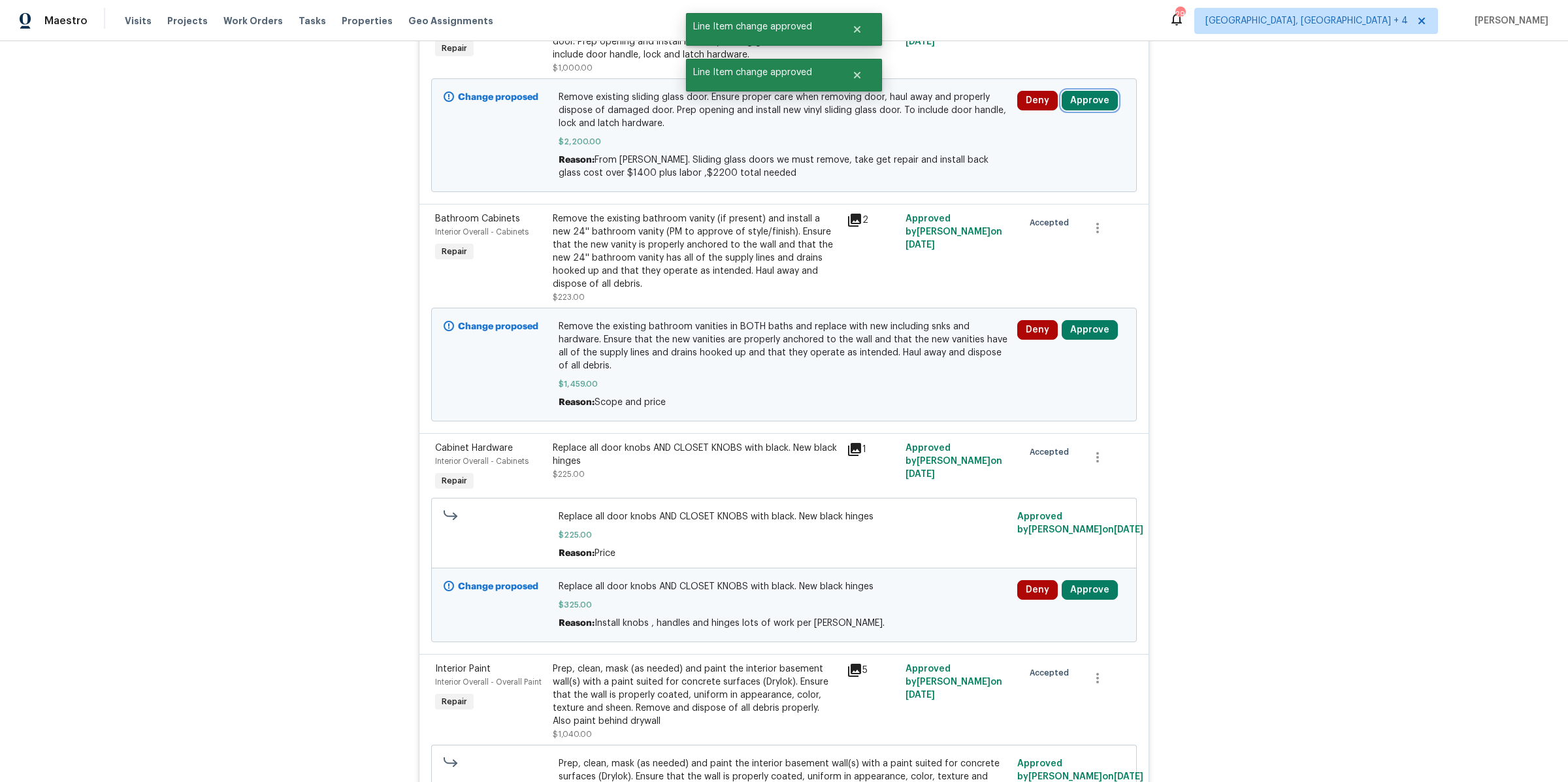
click at [1074, 101] on button "Approve" at bounding box center [1090, 100] width 56 height 20
click at [1047, 164] on span "Approve" at bounding box center [1052, 167] width 37 height 10
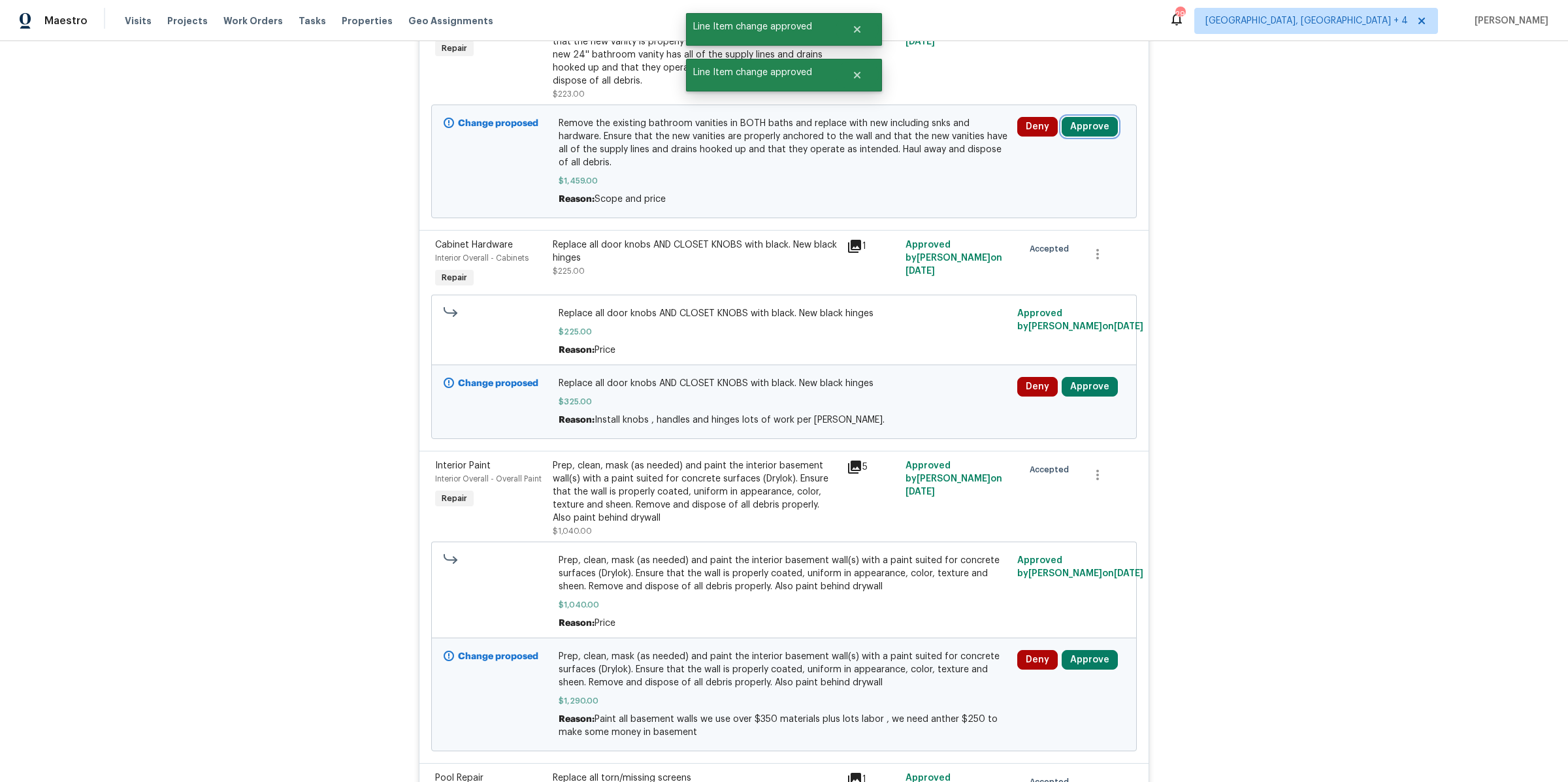
click at [1082, 126] on button "Approve" at bounding box center [1090, 127] width 56 height 20
click at [1053, 190] on span "Approve" at bounding box center [1052, 192] width 37 height 10
click at [1084, 126] on button "Approve" at bounding box center [1090, 127] width 56 height 20
click at [1028, 198] on button "Approve" at bounding box center [1052, 192] width 78 height 26
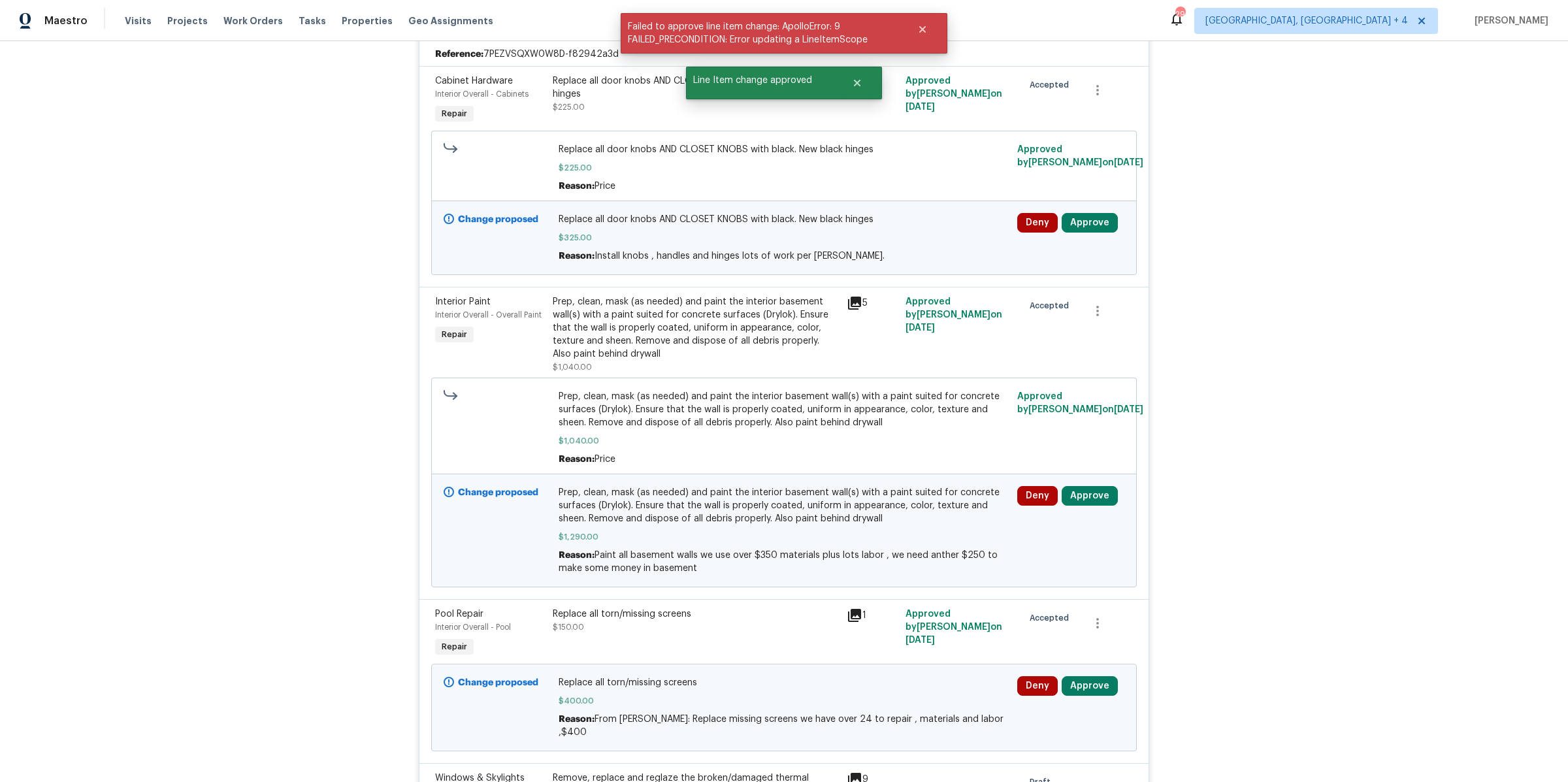
scroll to position [755, 0]
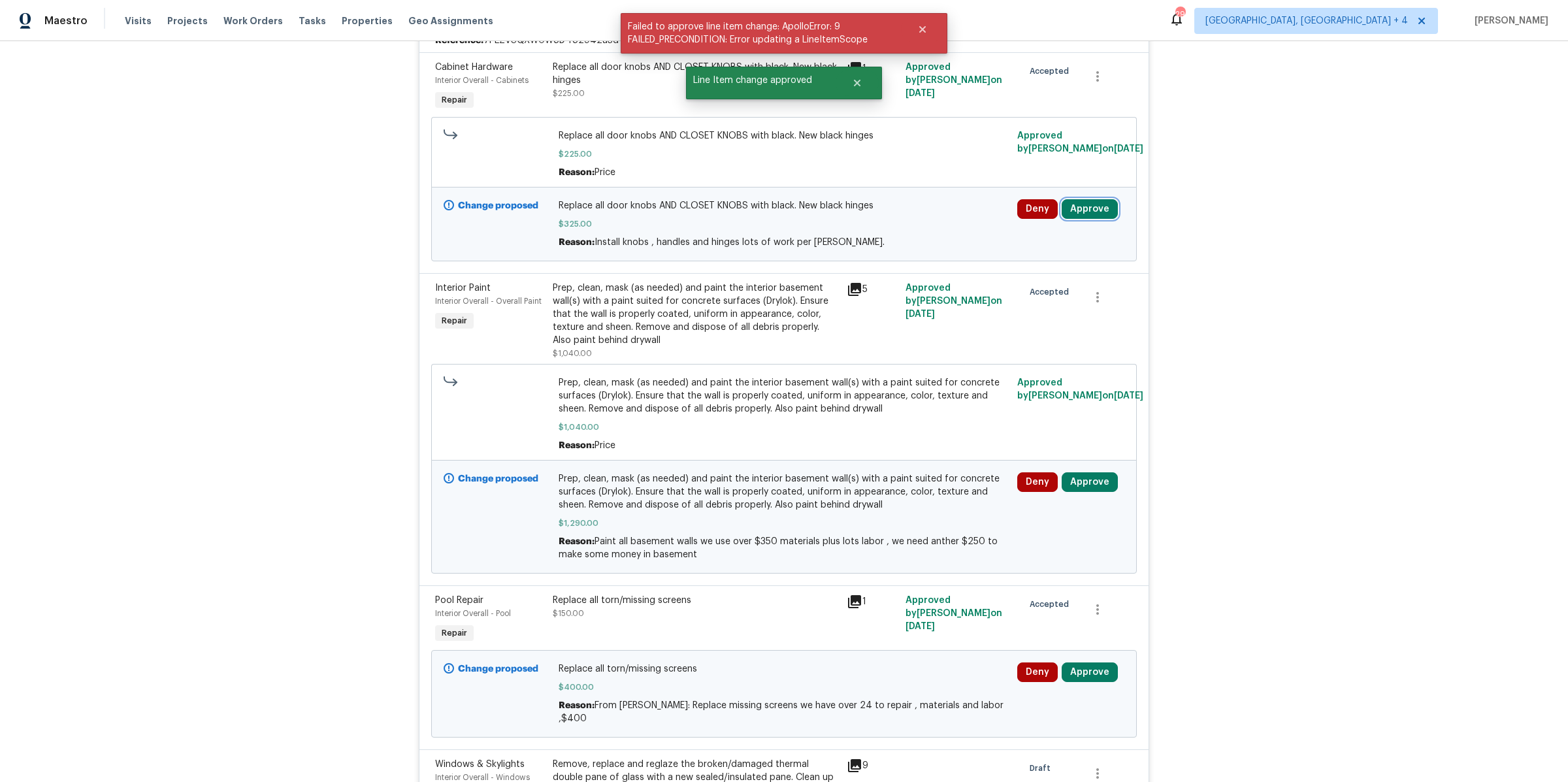
click at [1076, 202] on button "Approve" at bounding box center [1090, 209] width 56 height 20
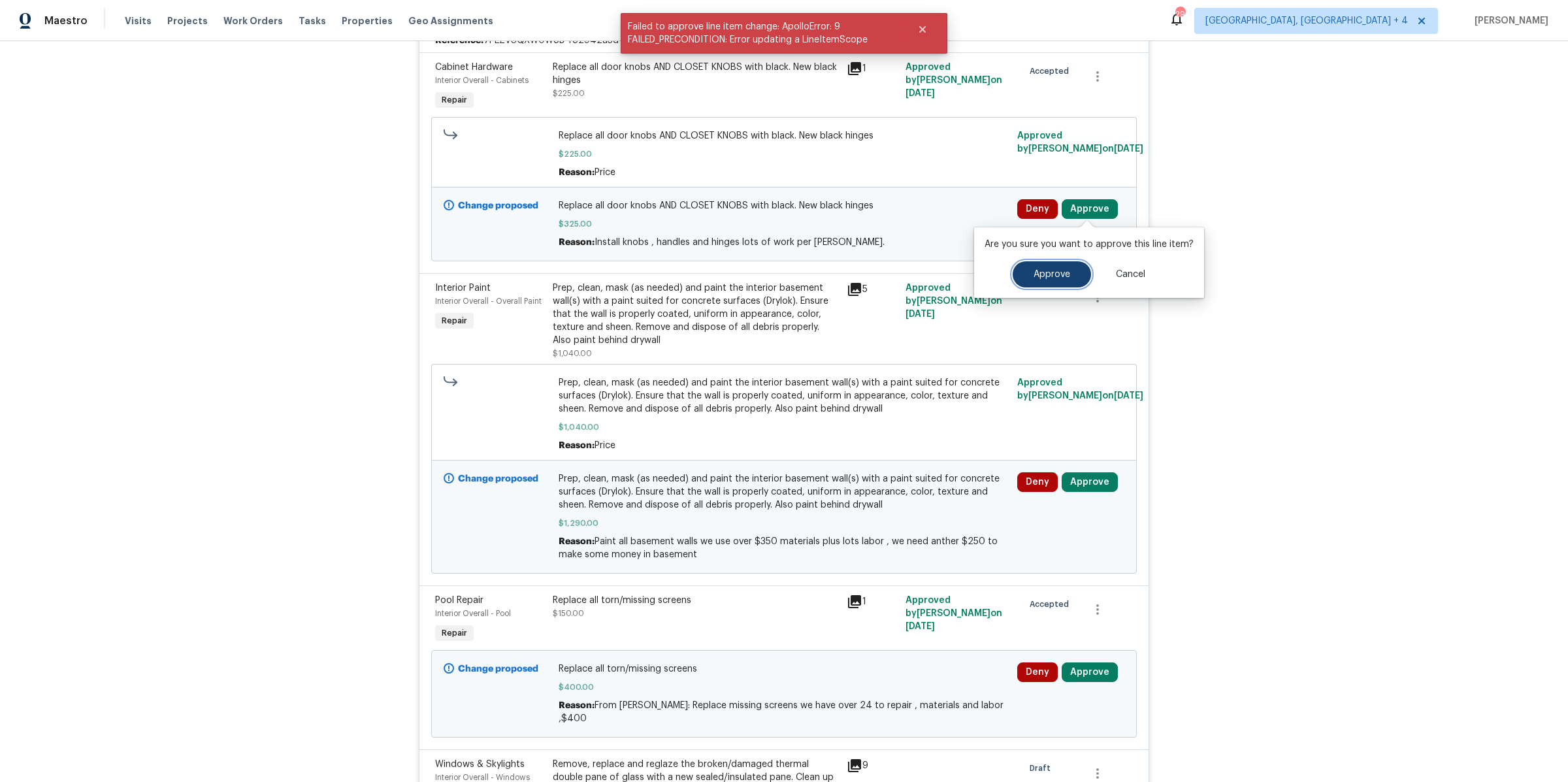
click at [1045, 278] on span "Approve" at bounding box center [1052, 275] width 37 height 10
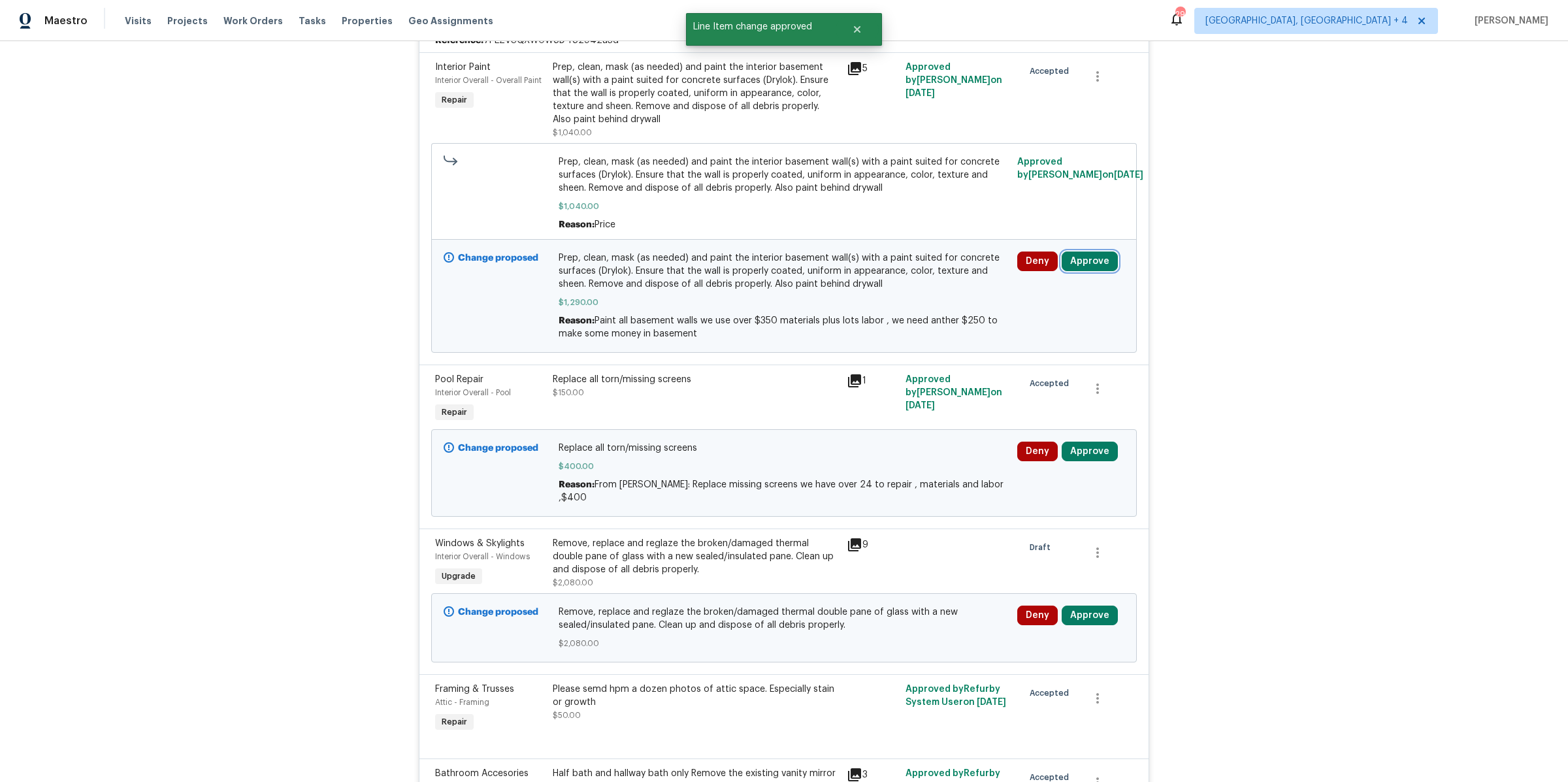
click at [1081, 259] on button "Approve" at bounding box center [1090, 262] width 56 height 20
click at [1020, 333] on button "Approve" at bounding box center [1052, 326] width 78 height 26
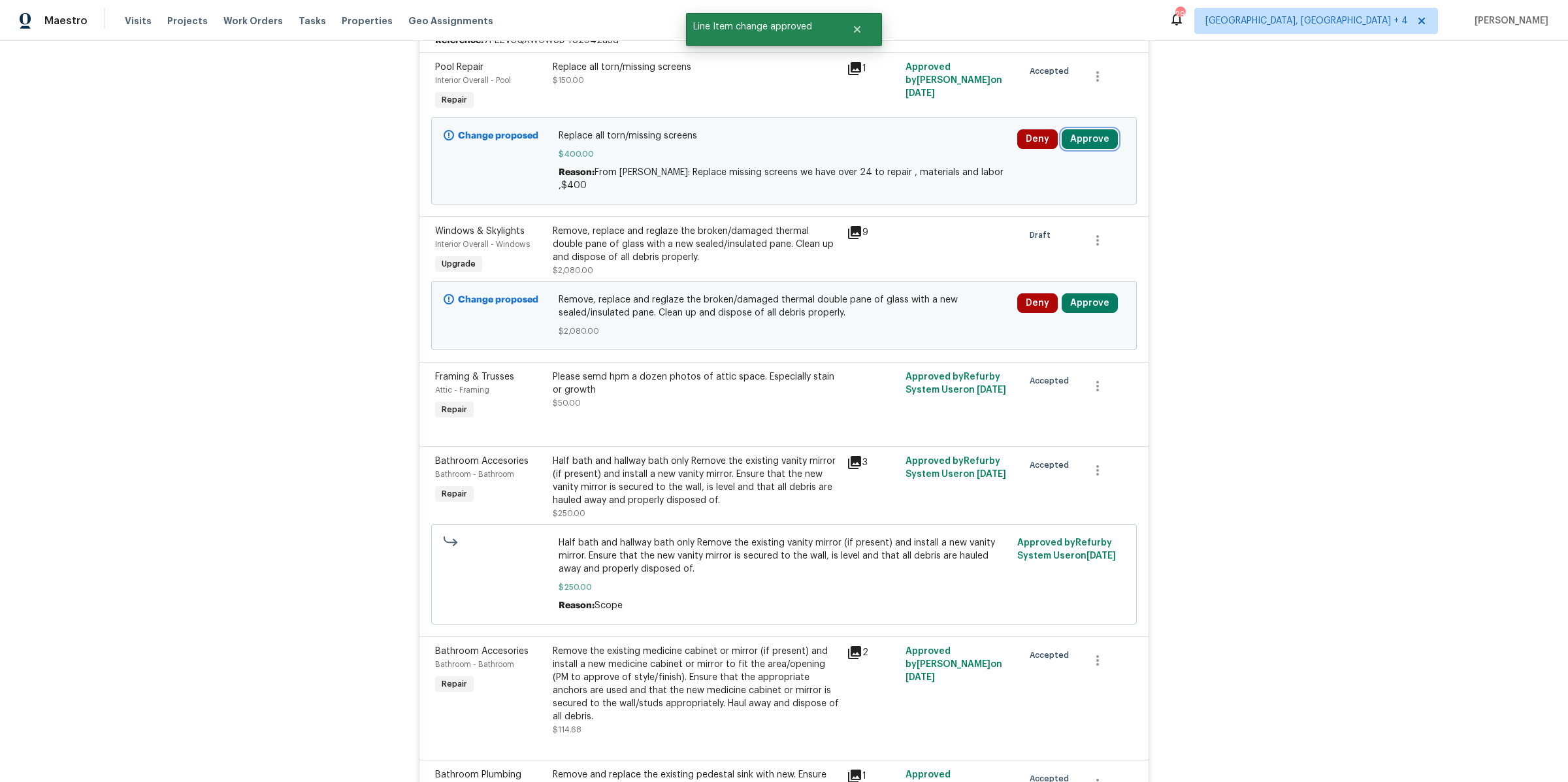
click at [1092, 137] on button "Approve" at bounding box center [1090, 139] width 56 height 20
click at [1036, 208] on span "Approve" at bounding box center [1052, 205] width 37 height 10
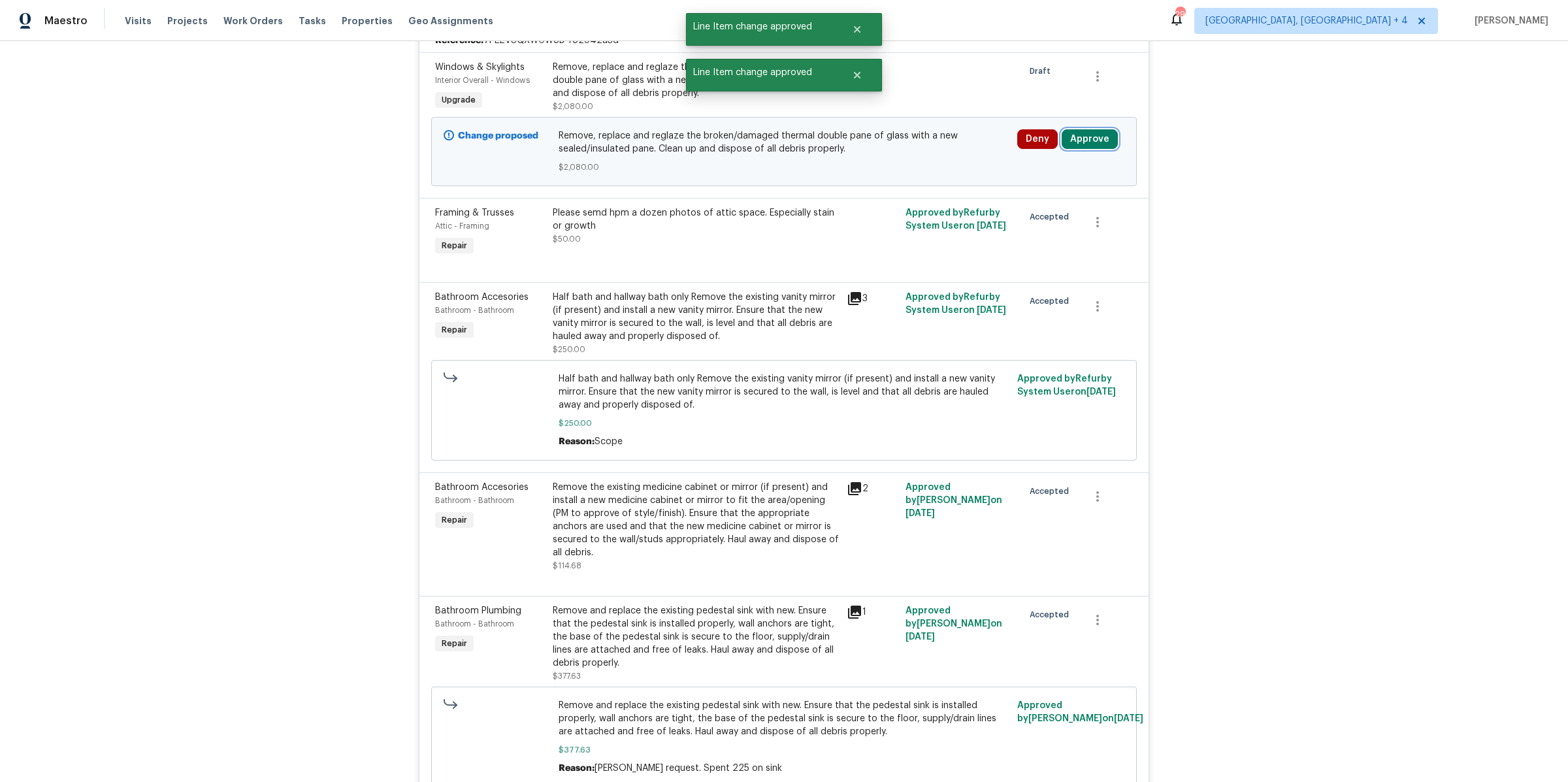
click at [1083, 140] on button "Approve" at bounding box center [1090, 139] width 56 height 20
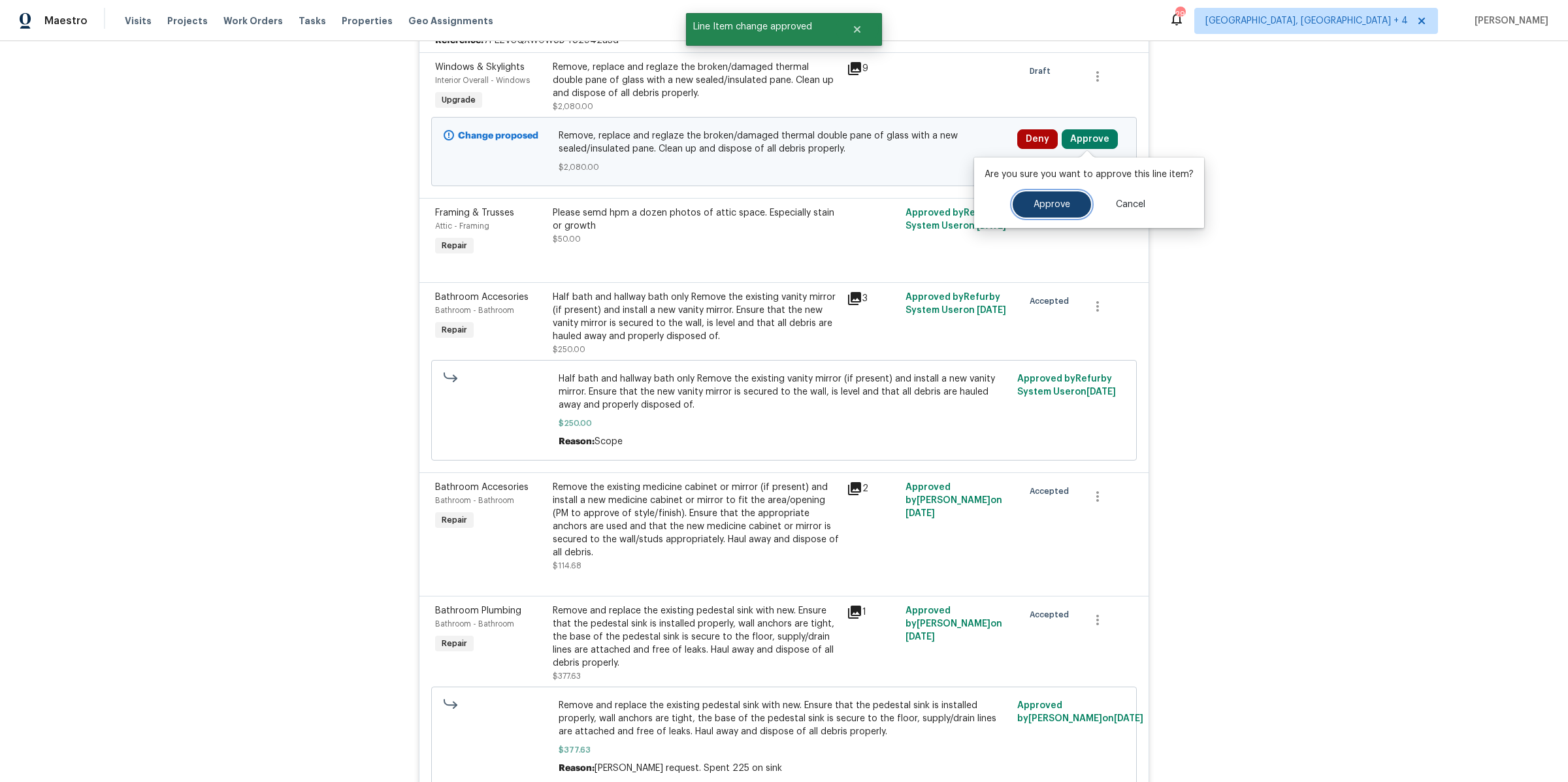
click at [1058, 196] on button "Approve" at bounding box center [1052, 205] width 78 height 26
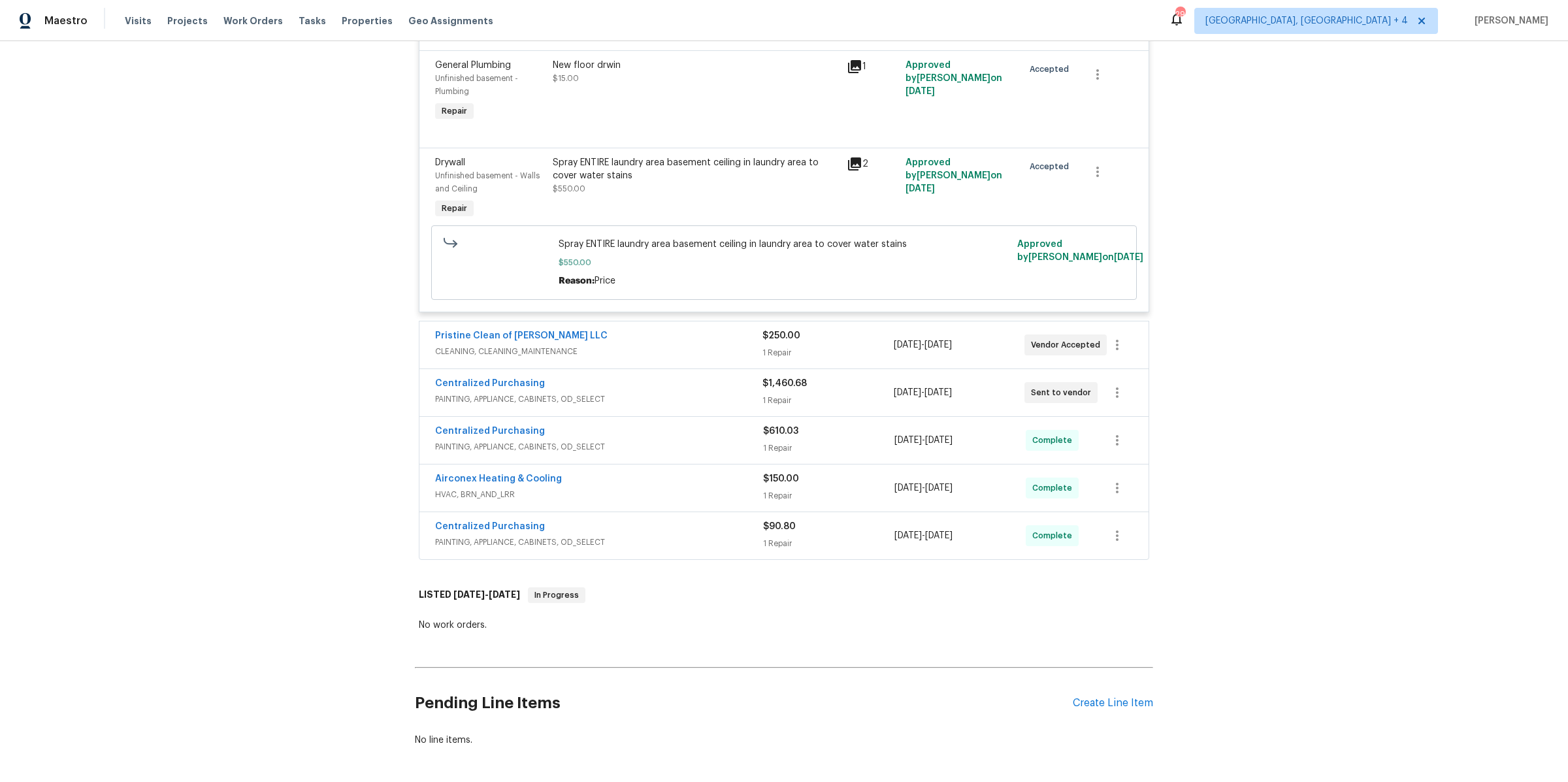
scroll to position [7890, 0]
click at [830, 345] on div "1 Repair" at bounding box center [828, 351] width 131 height 13
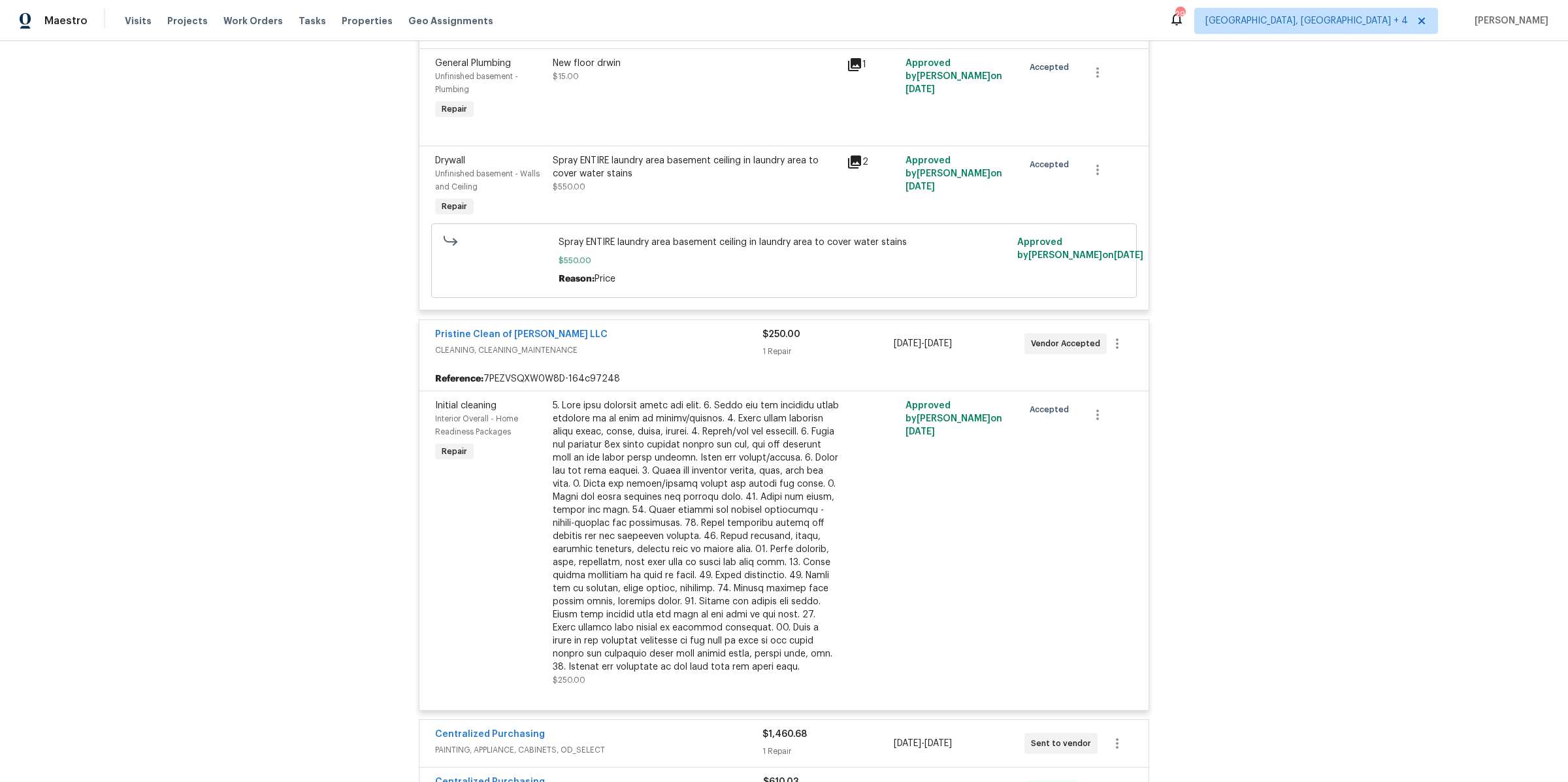
click at [844, 745] on div "1 Repair" at bounding box center [828, 751] width 131 height 13
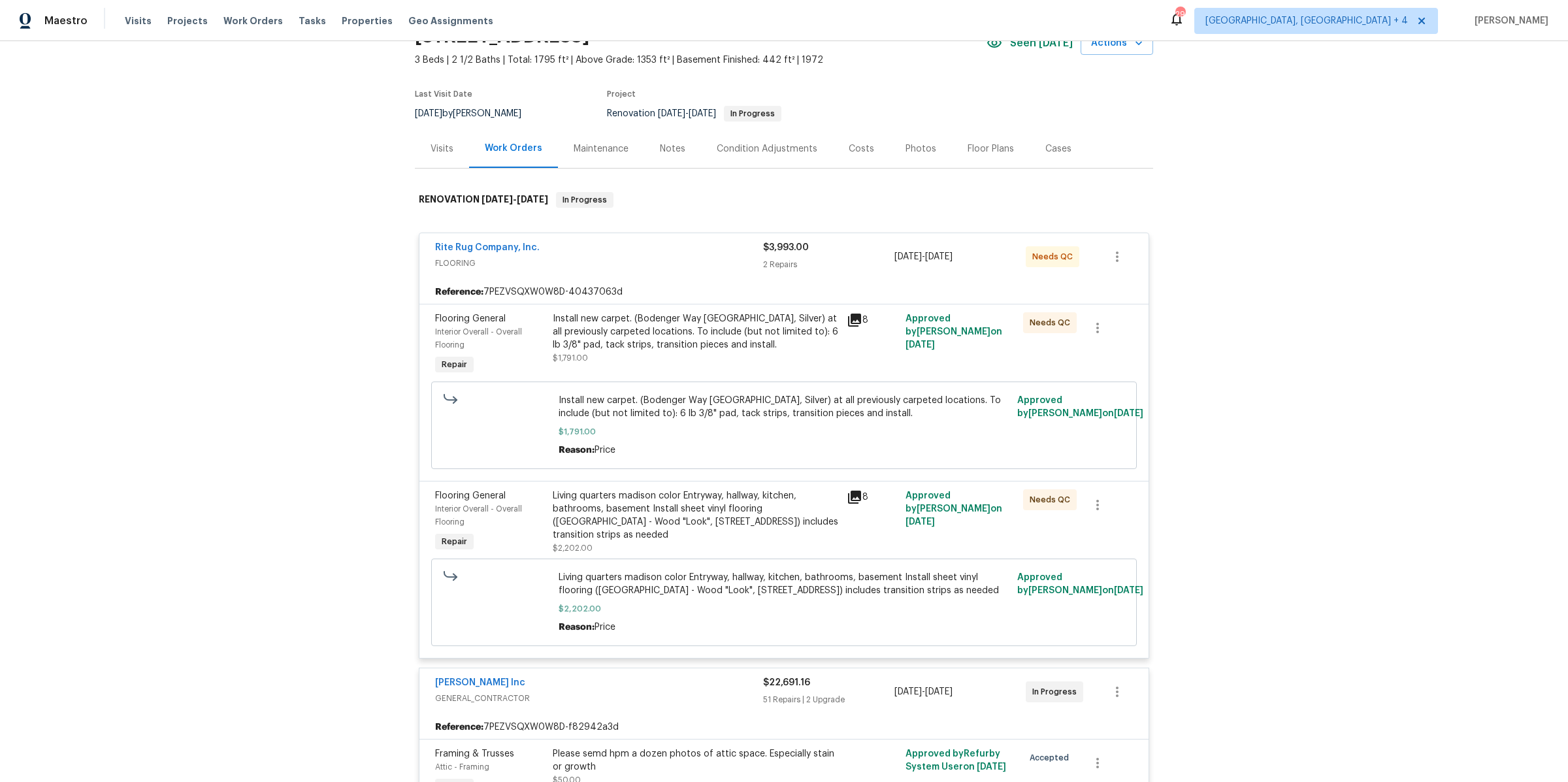
scroll to position [0, 0]
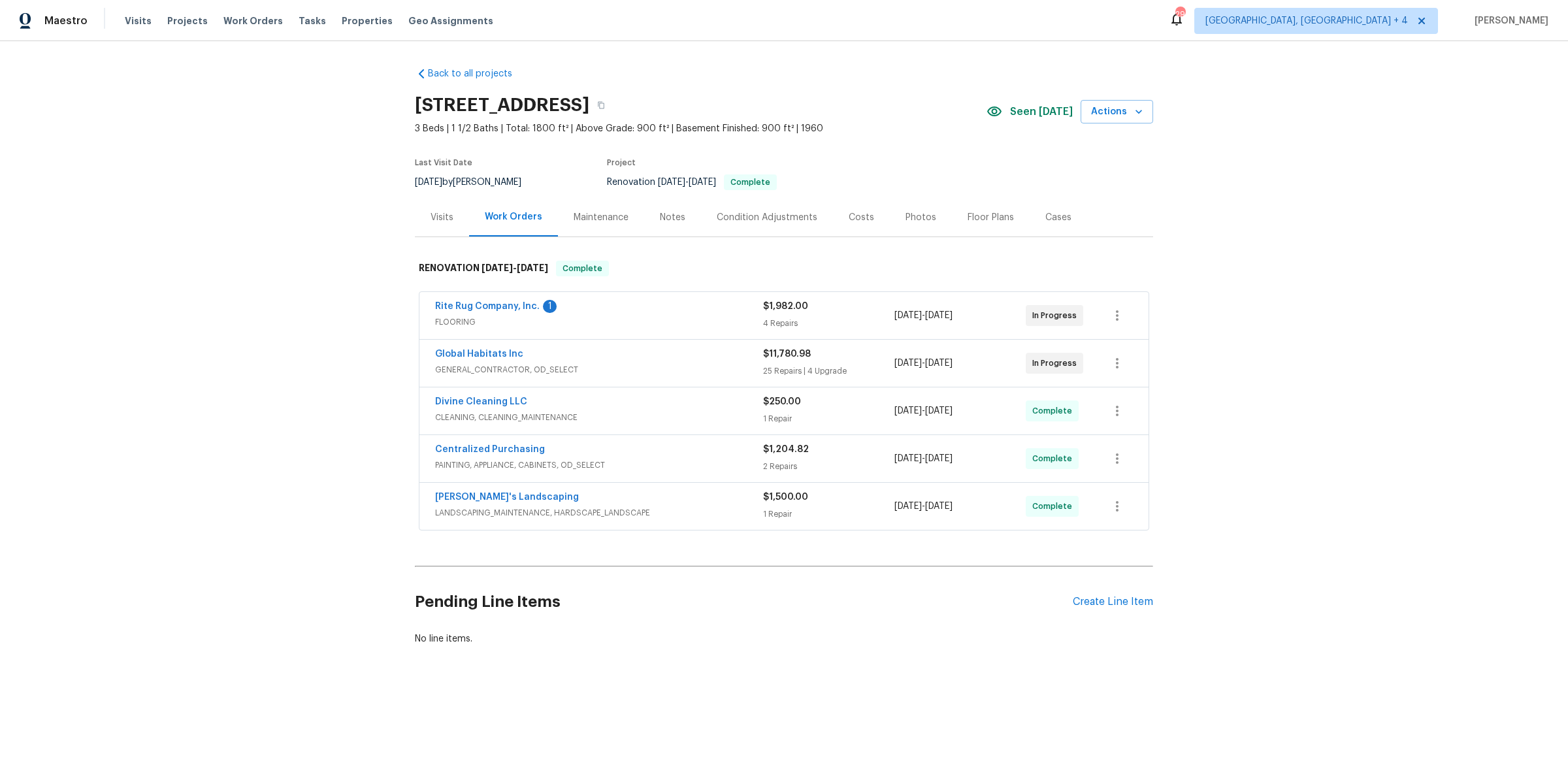
click at [640, 312] on div "Rite Rug Company, Inc. 1" at bounding box center [598, 307] width 328 height 16
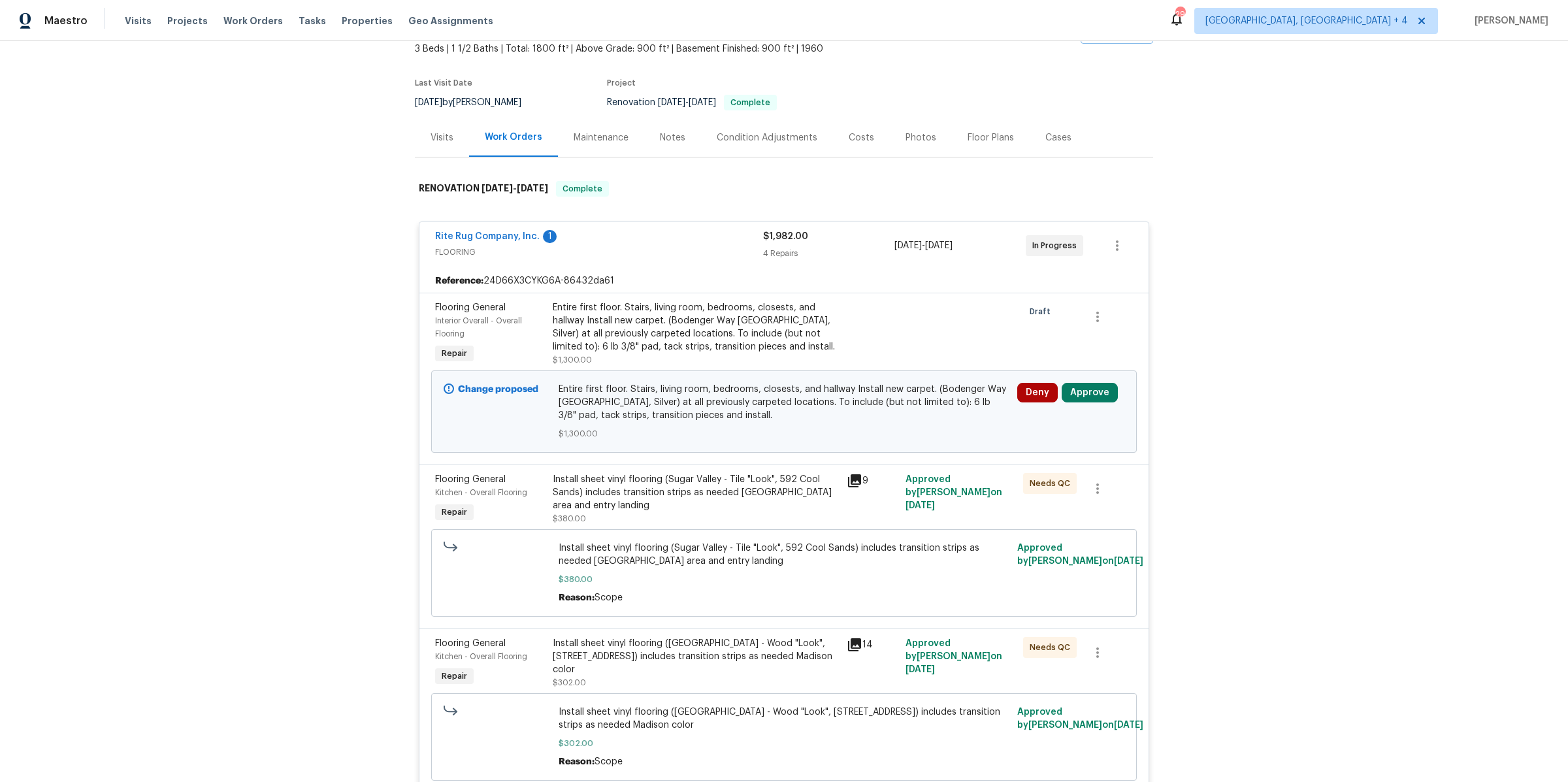
scroll to position [89, 0]
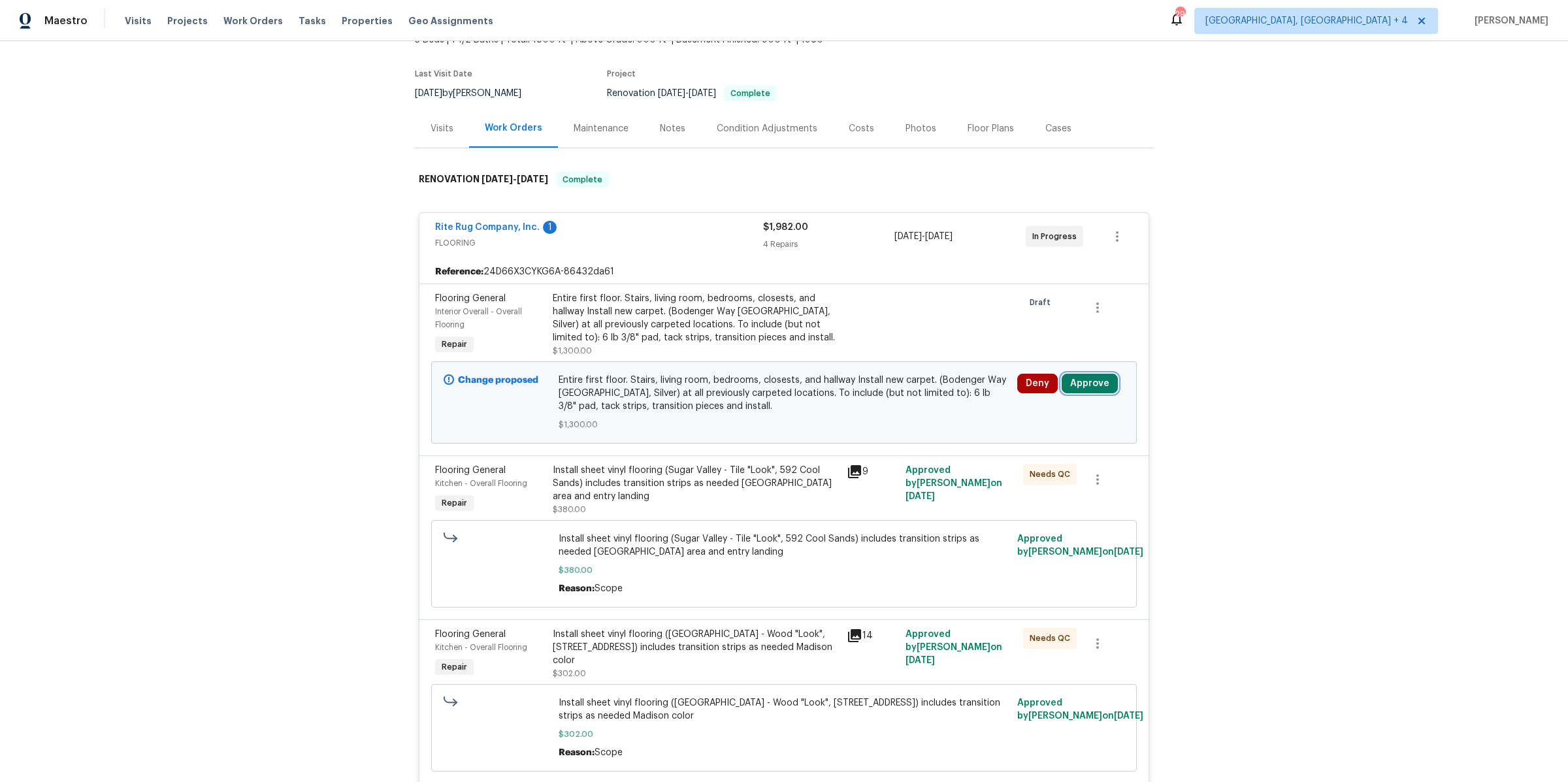
click at [1106, 381] on button "Approve" at bounding box center [1090, 383] width 56 height 20
click at [887, 408] on div "Are you sure you want to approve this line item? Approve Cancel" at bounding box center [939, 383] width 230 height 71
click at [883, 402] on button "Approve" at bounding box center [902, 395] width 78 height 26
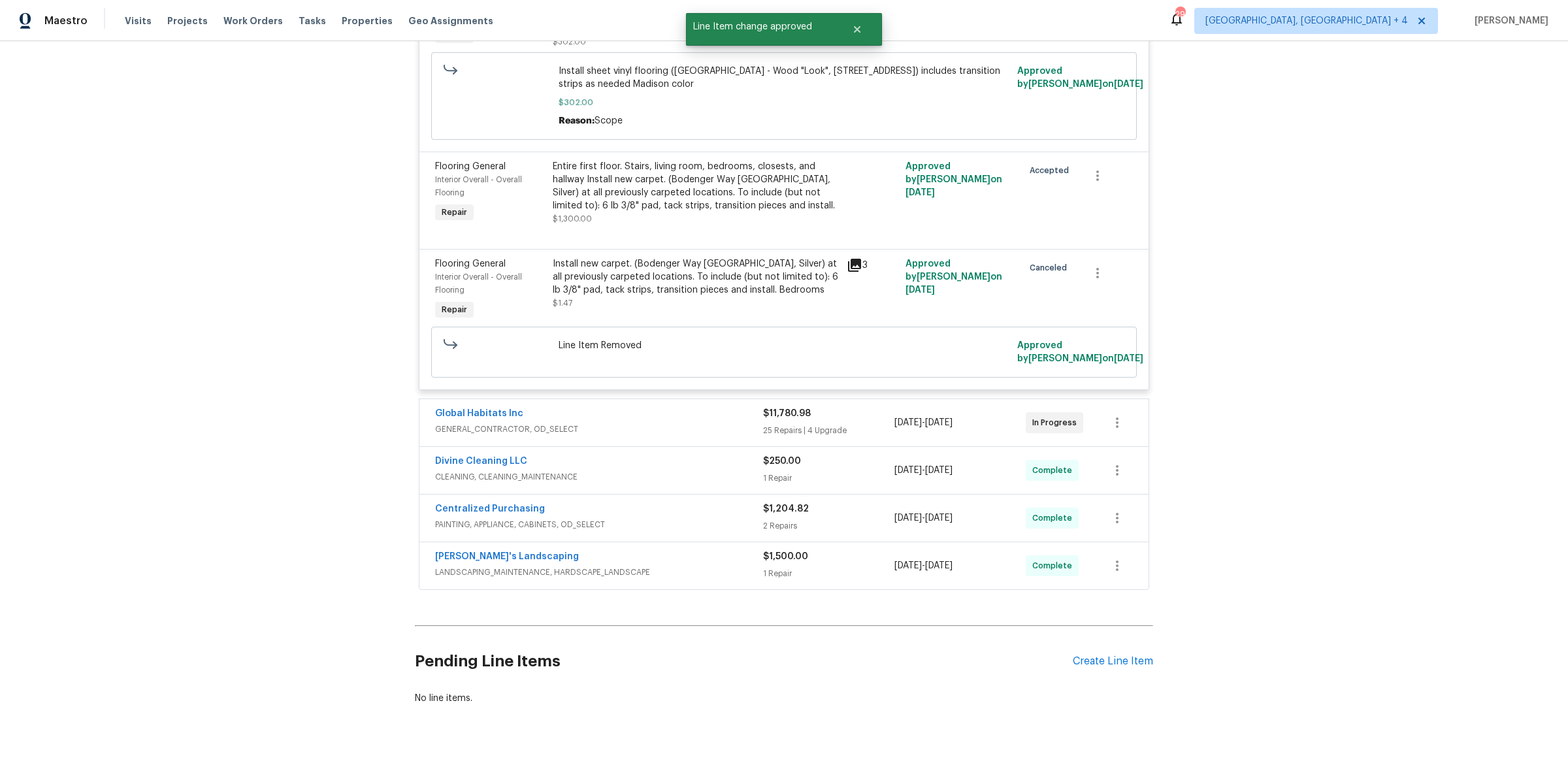
scroll to position [558, 0]
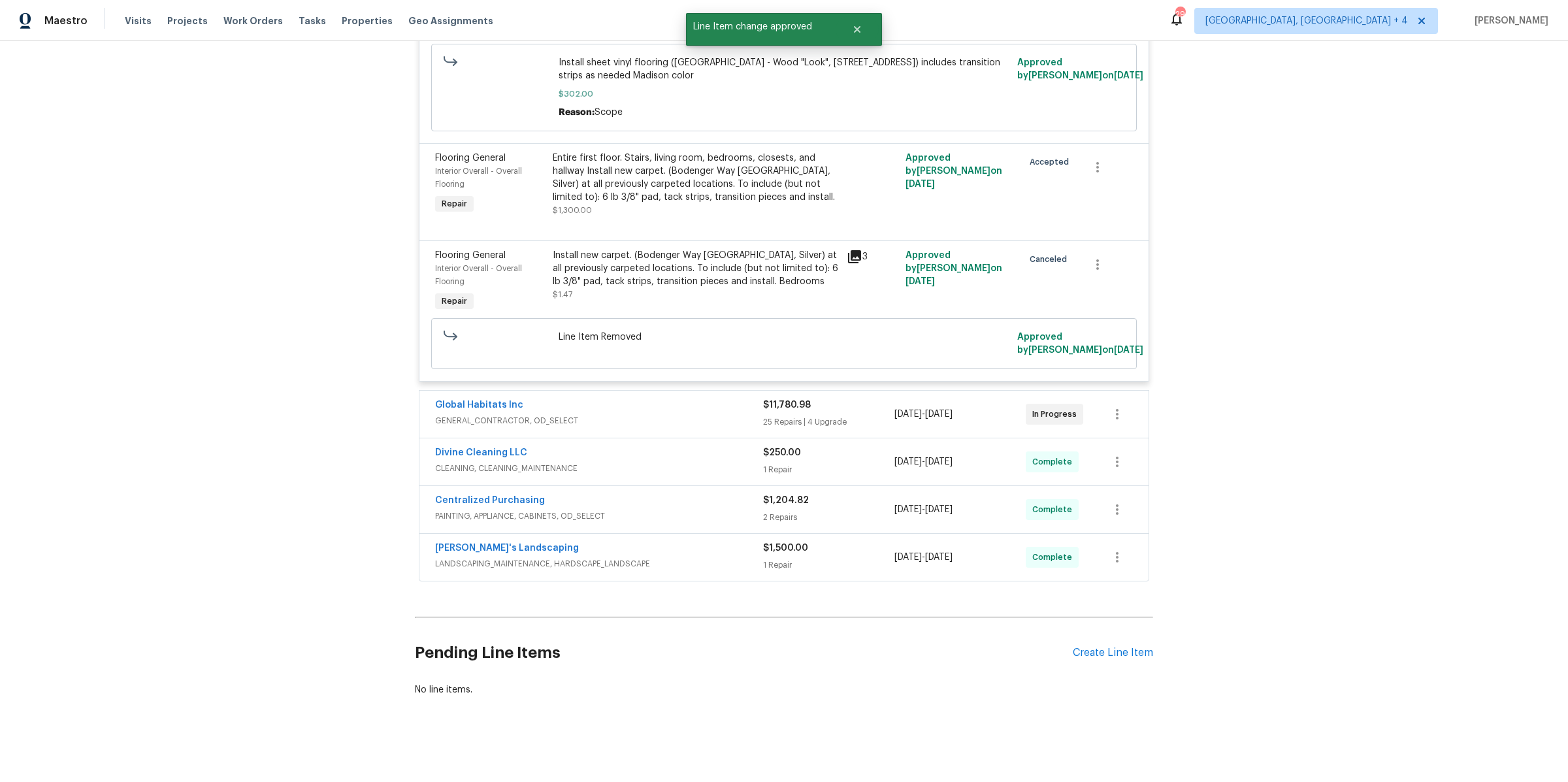
click at [718, 420] on span "GENERAL_CONTRACTOR, OD_SELECT" at bounding box center [598, 421] width 328 height 13
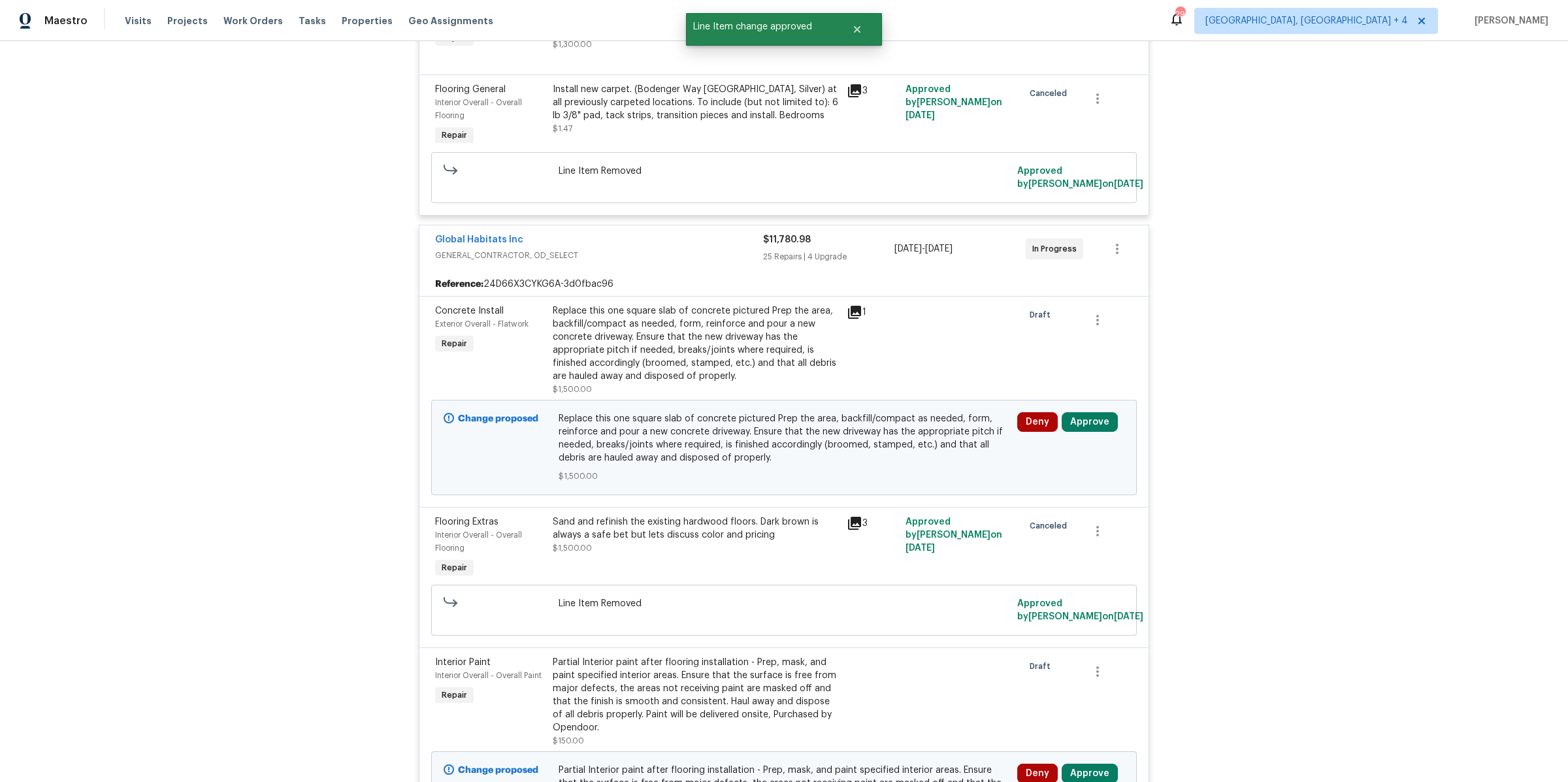
scroll to position [910, 0]
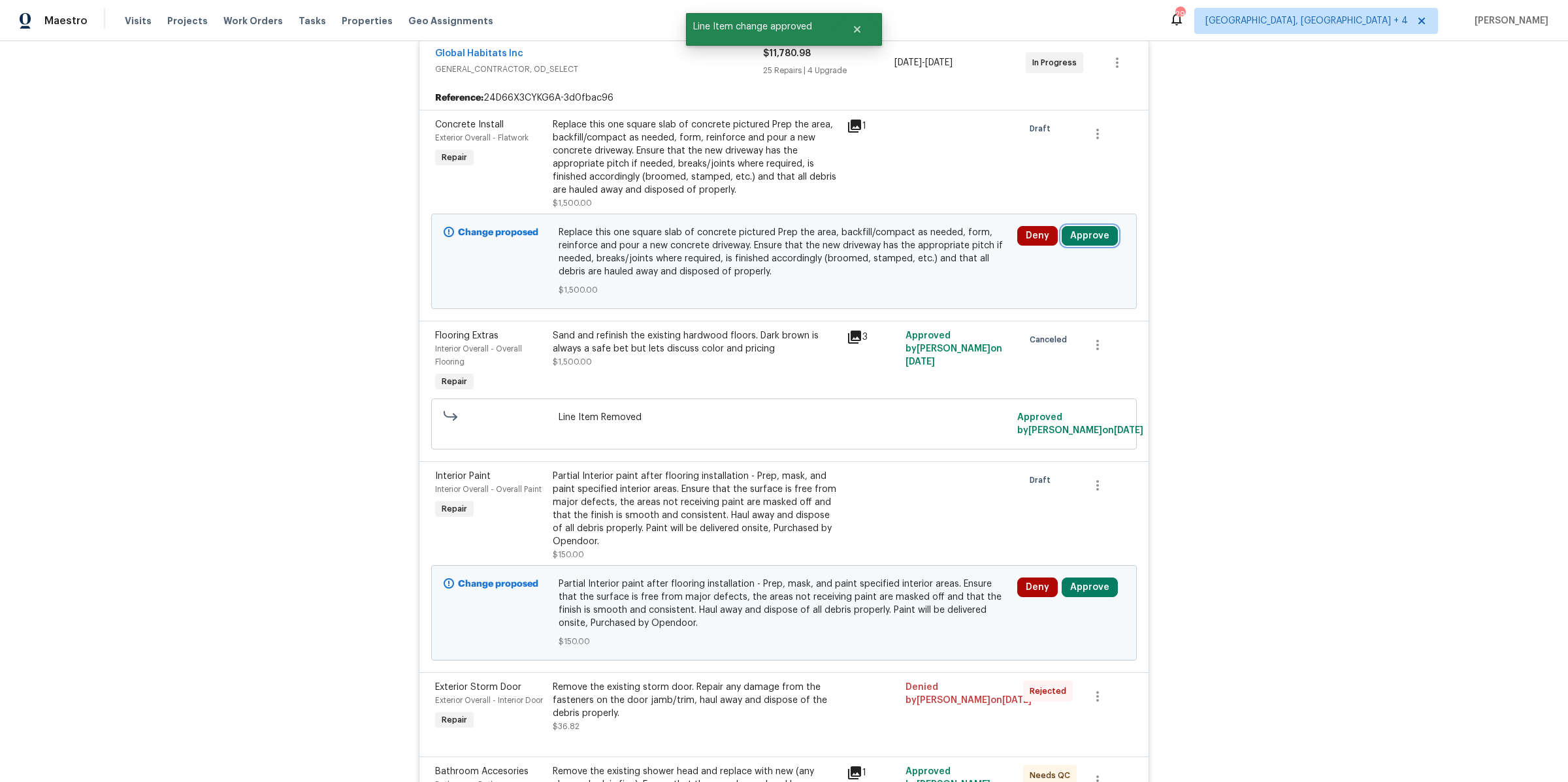
click at [1101, 231] on button "Approve" at bounding box center [1090, 236] width 56 height 20
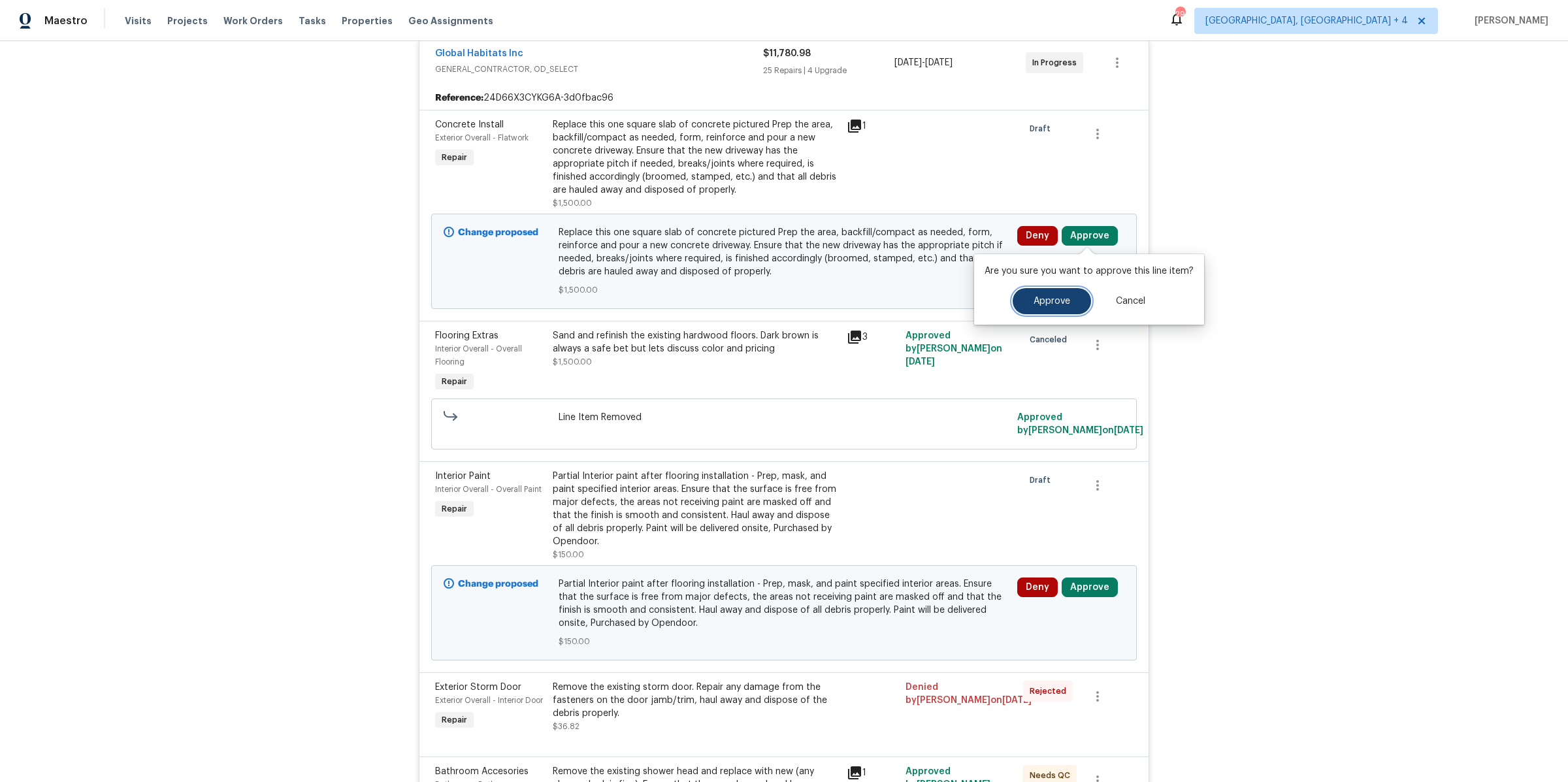
click at [1044, 304] on span "Approve" at bounding box center [1052, 301] width 37 height 10
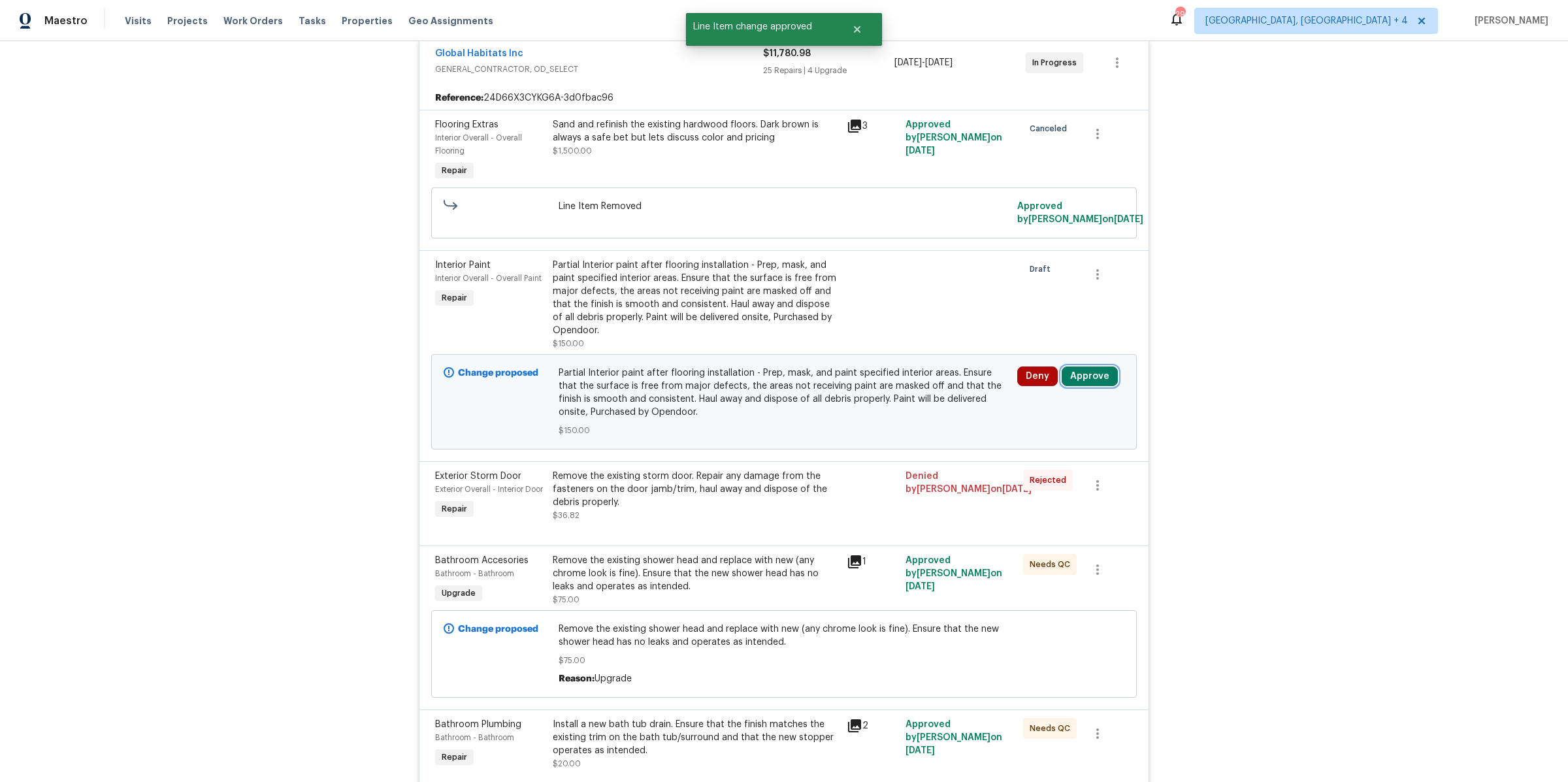
click at [1081, 373] on button "Approve" at bounding box center [1090, 377] width 56 height 20
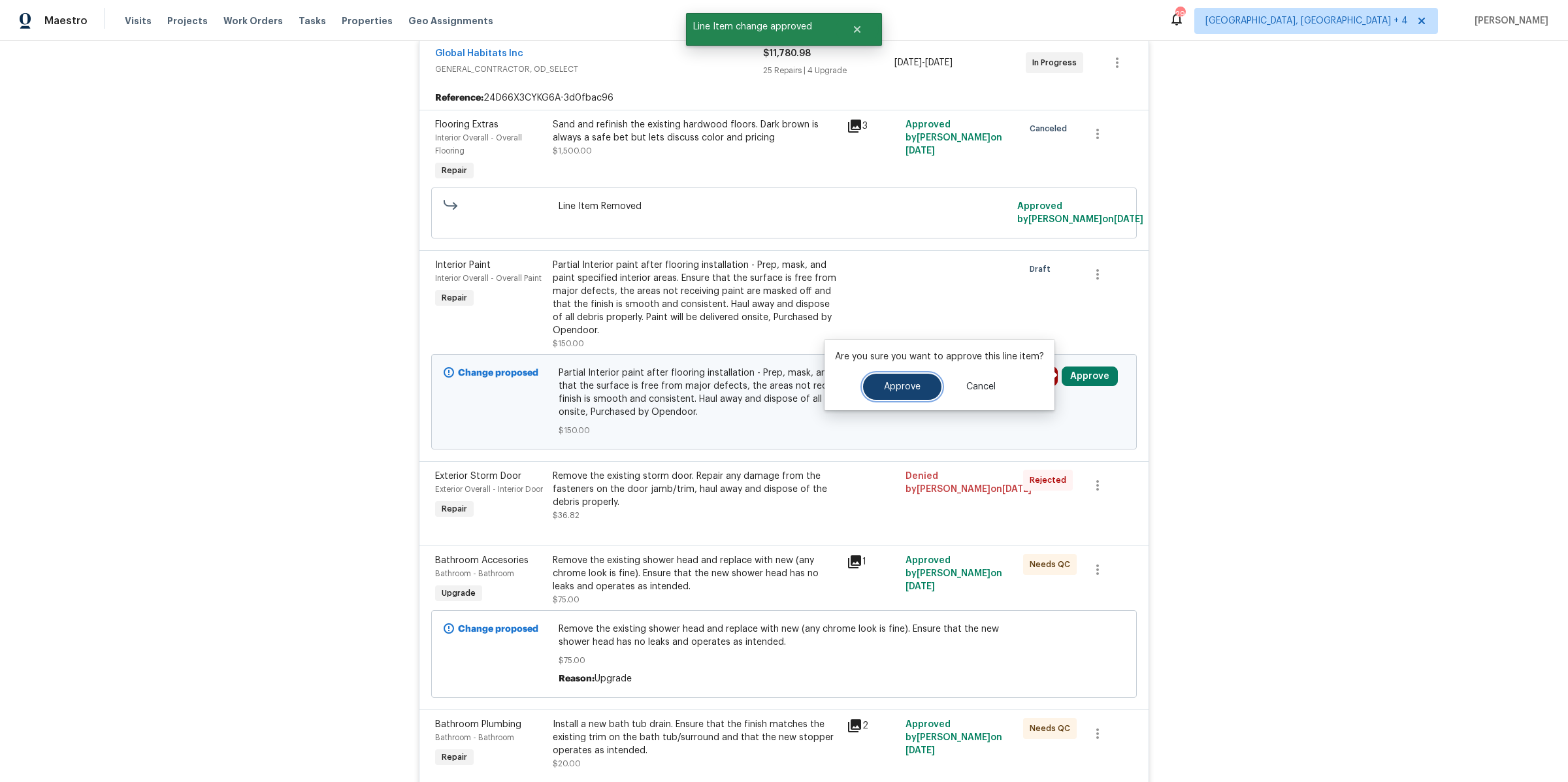
click at [919, 389] on button "Approve" at bounding box center [902, 386] width 78 height 26
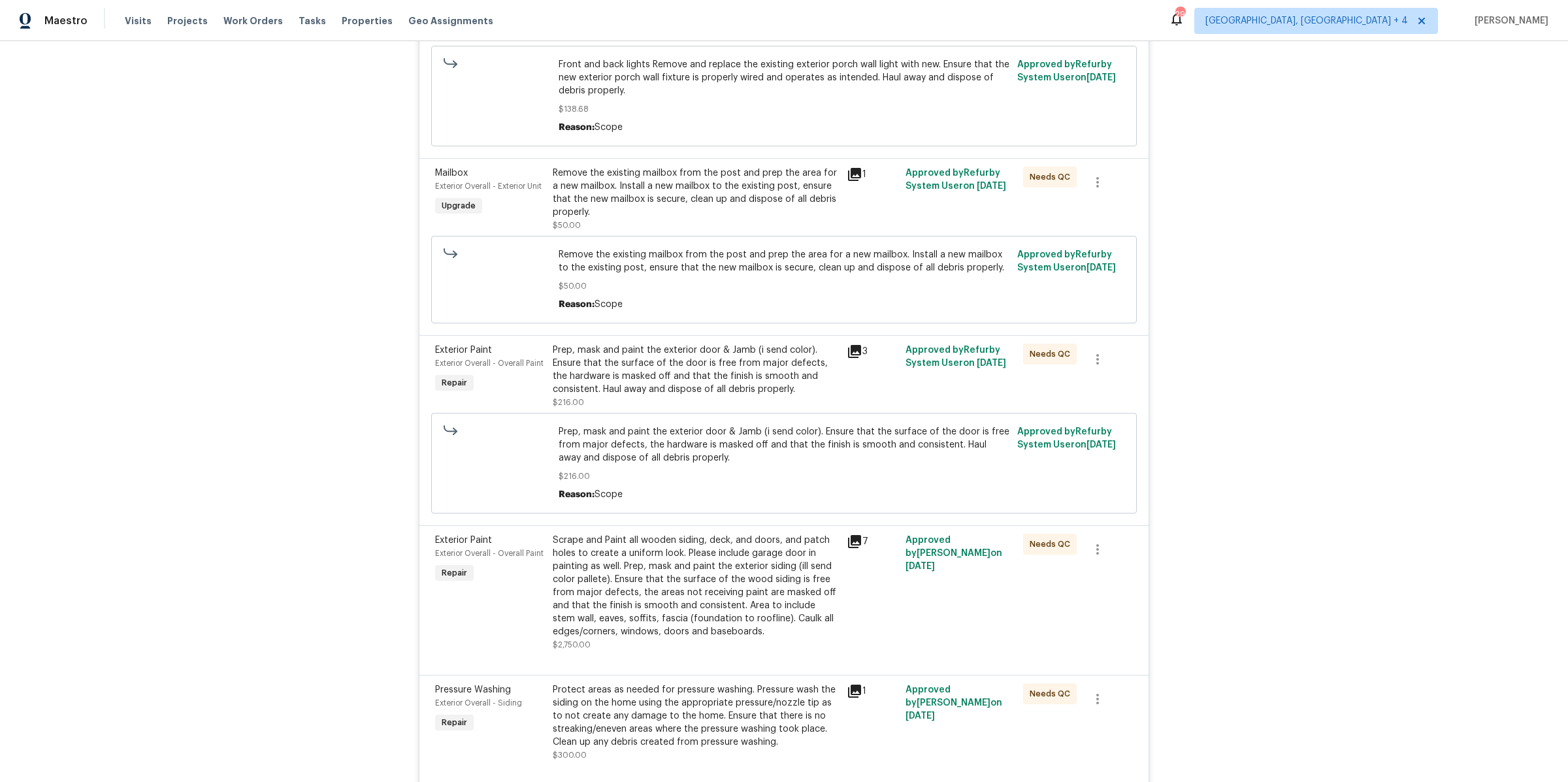
scroll to position [0, 0]
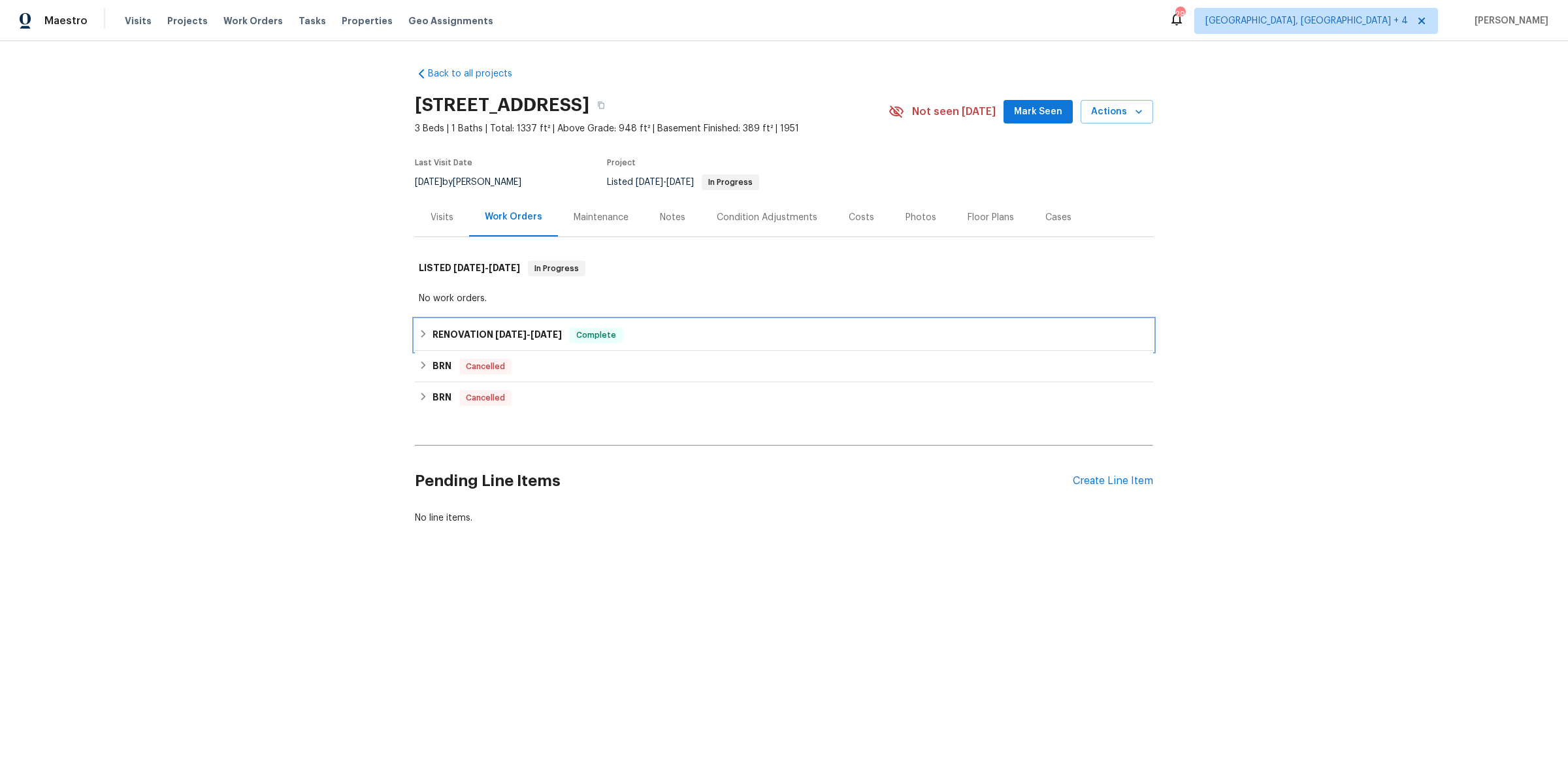
click at [554, 337] on span "[DATE]" at bounding box center [546, 335] width 31 height 9
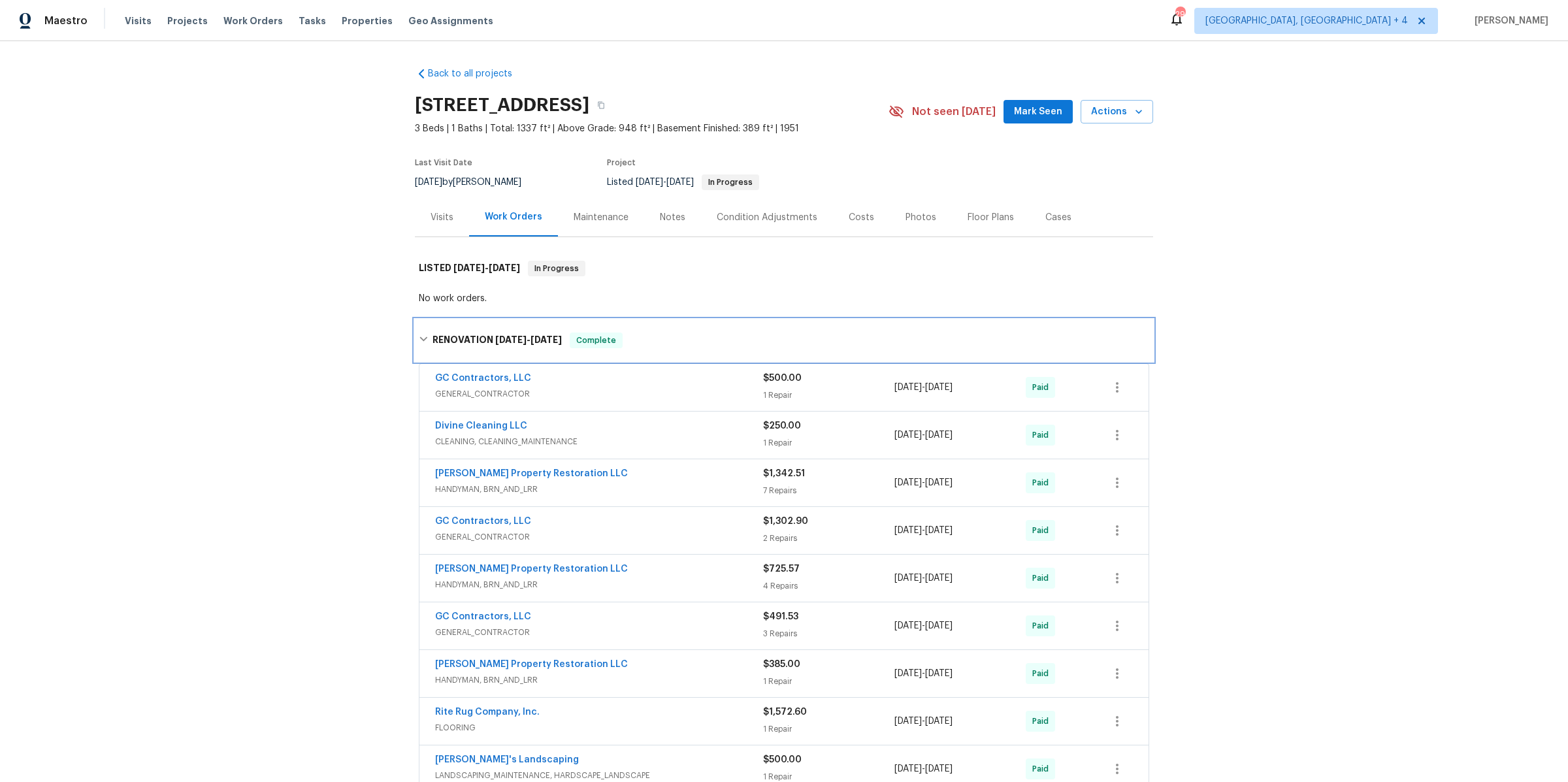
click at [554, 337] on span "[DATE]" at bounding box center [546, 340] width 31 height 9
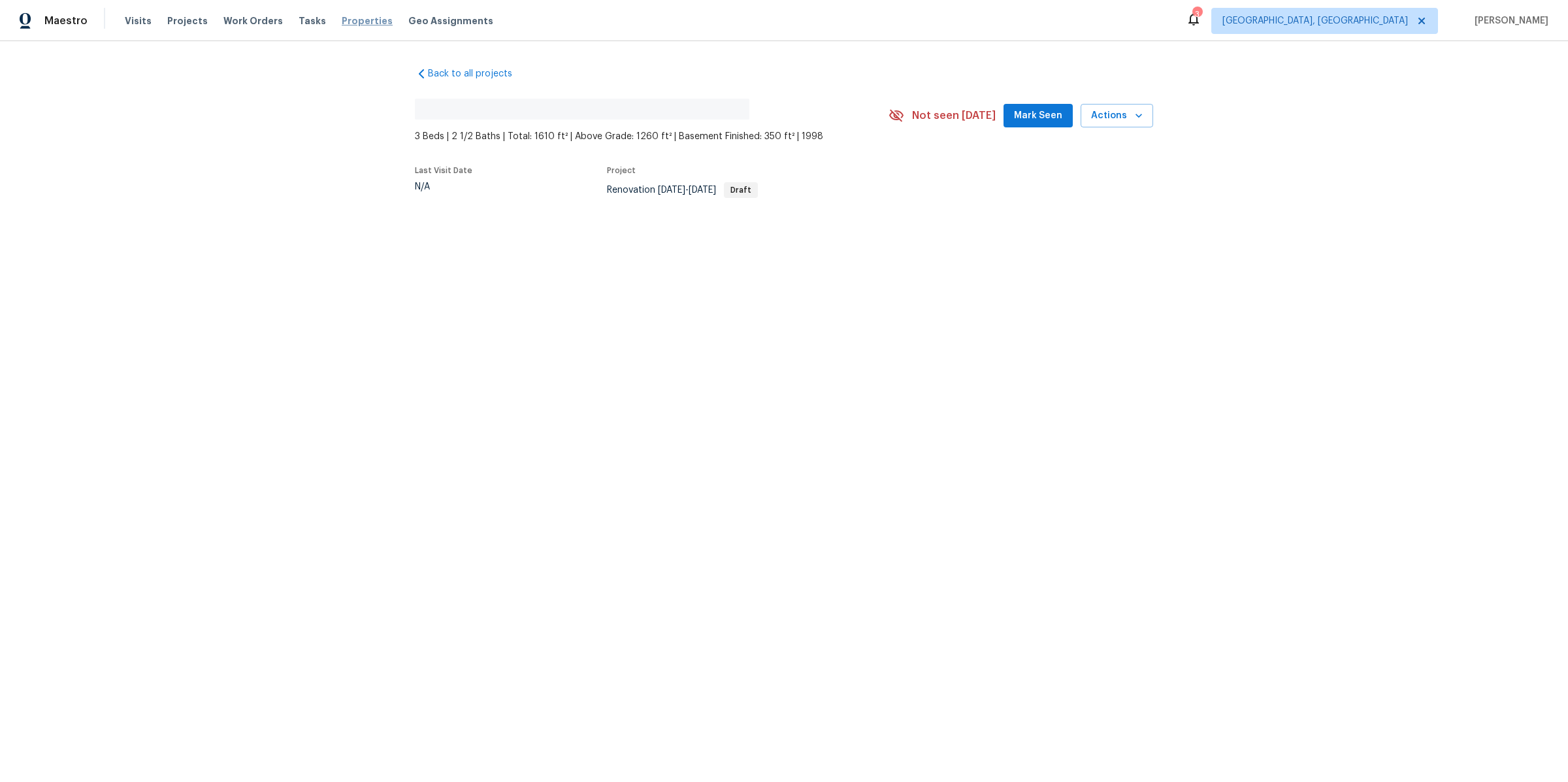
click at [341, 19] on span "Properties" at bounding box center [367, 21] width 51 height 13
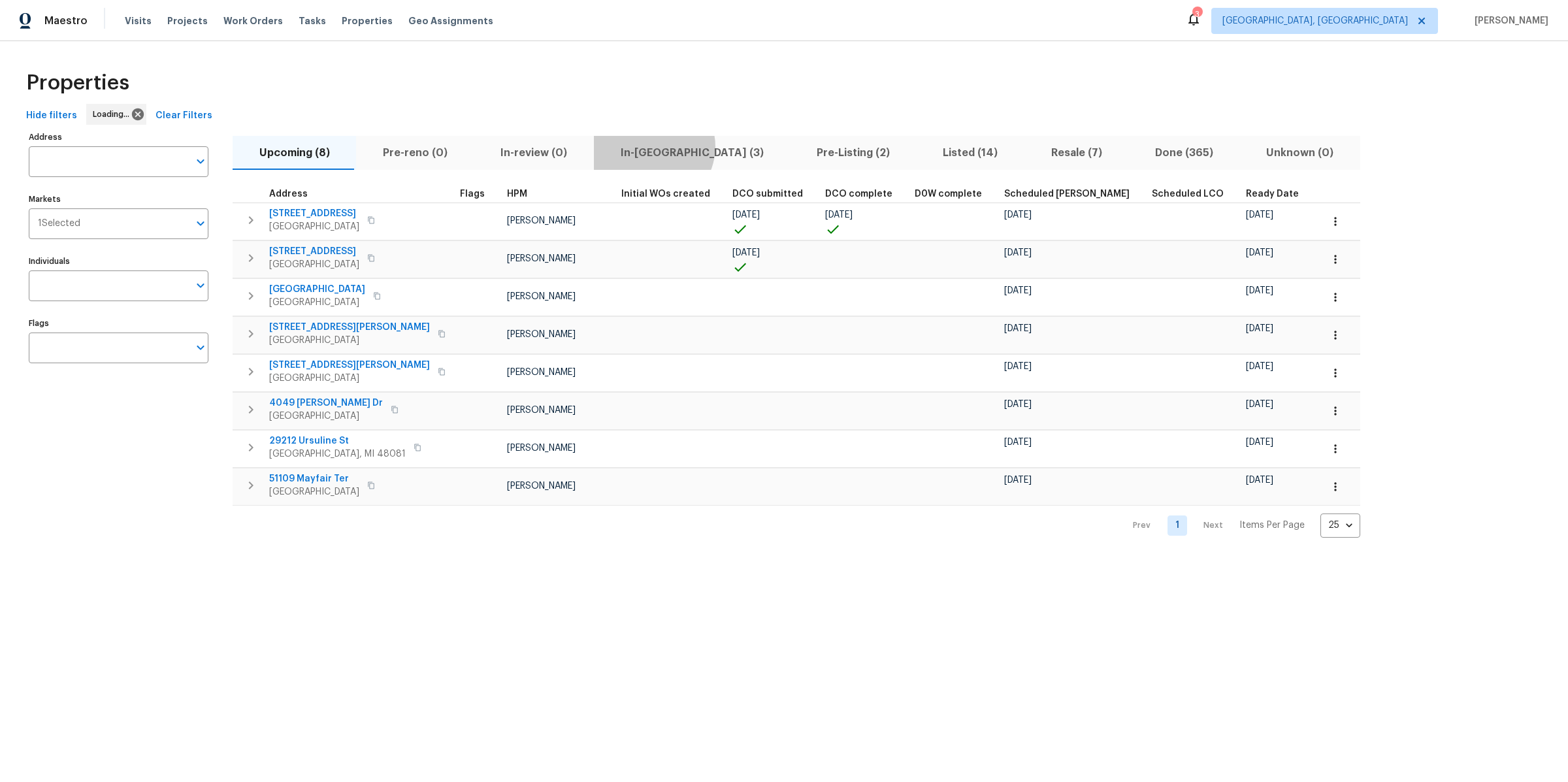
click at [643, 146] on span "In-[GEOGRAPHIC_DATA] (3)" at bounding box center [691, 153] width 180 height 18
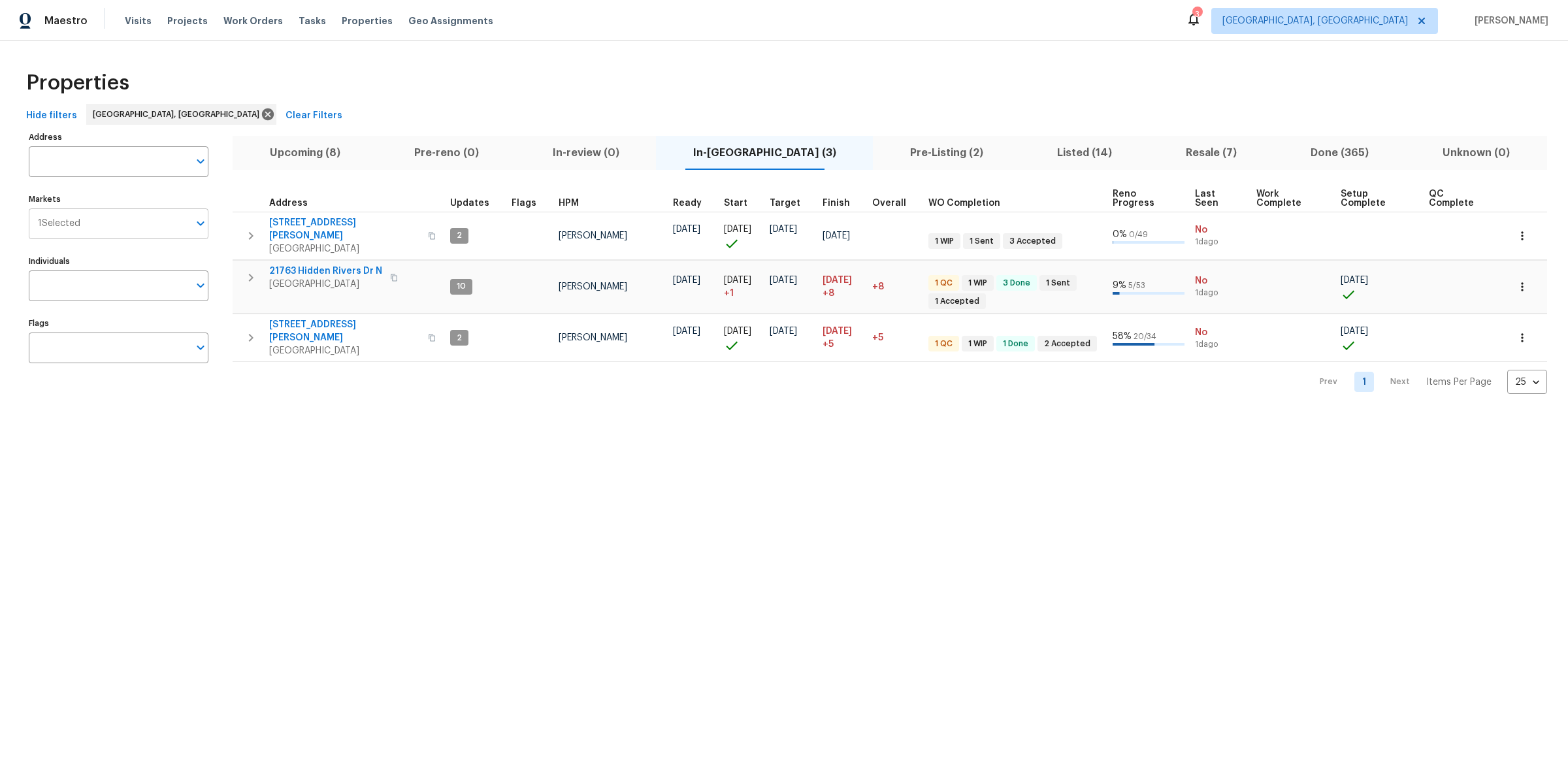
click at [105, 232] on input "Markets" at bounding box center [135, 224] width 109 height 30
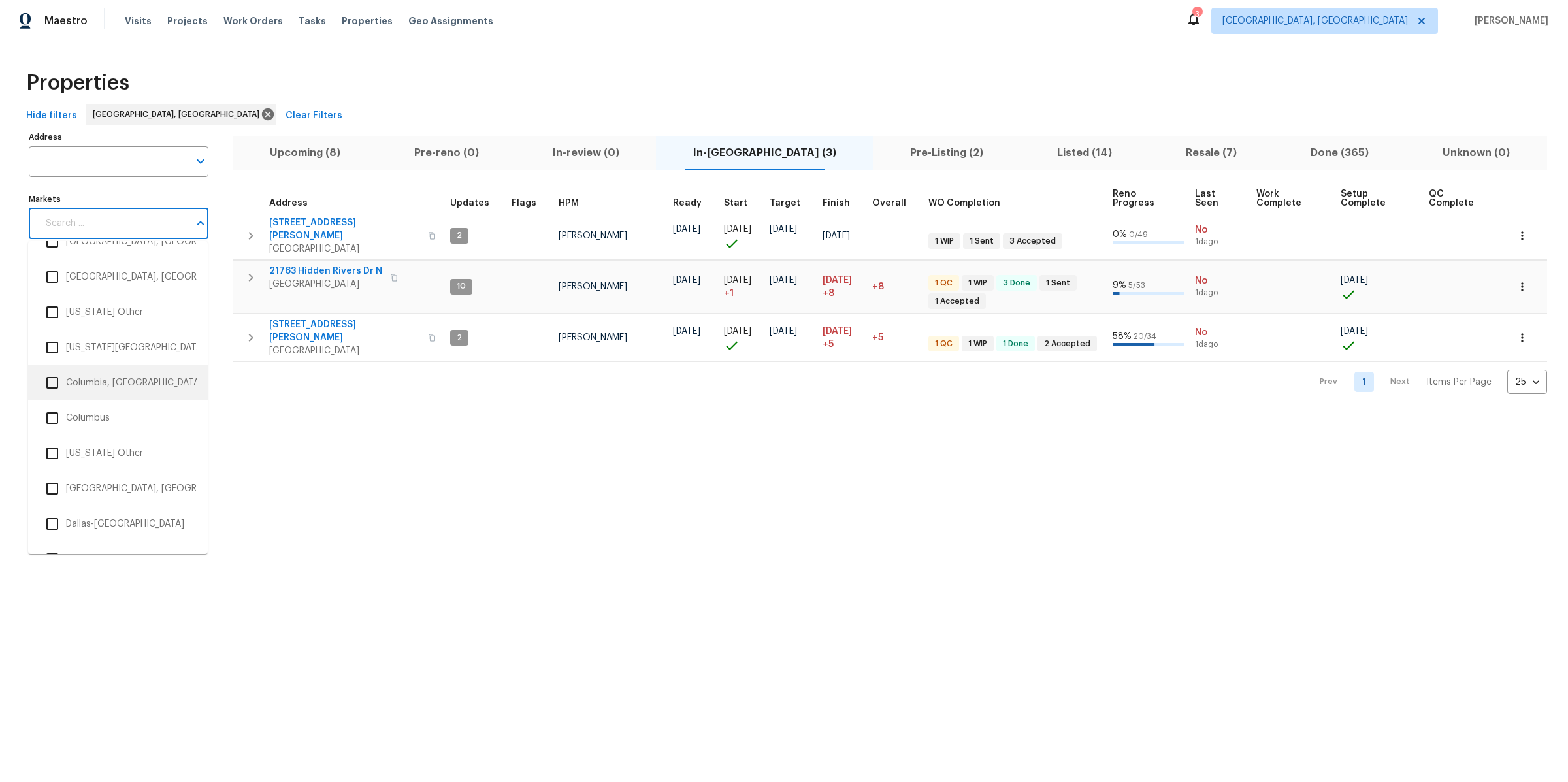
scroll to position [804, 0]
click at [53, 418] on input "checkbox" at bounding box center [52, 413] width 27 height 27
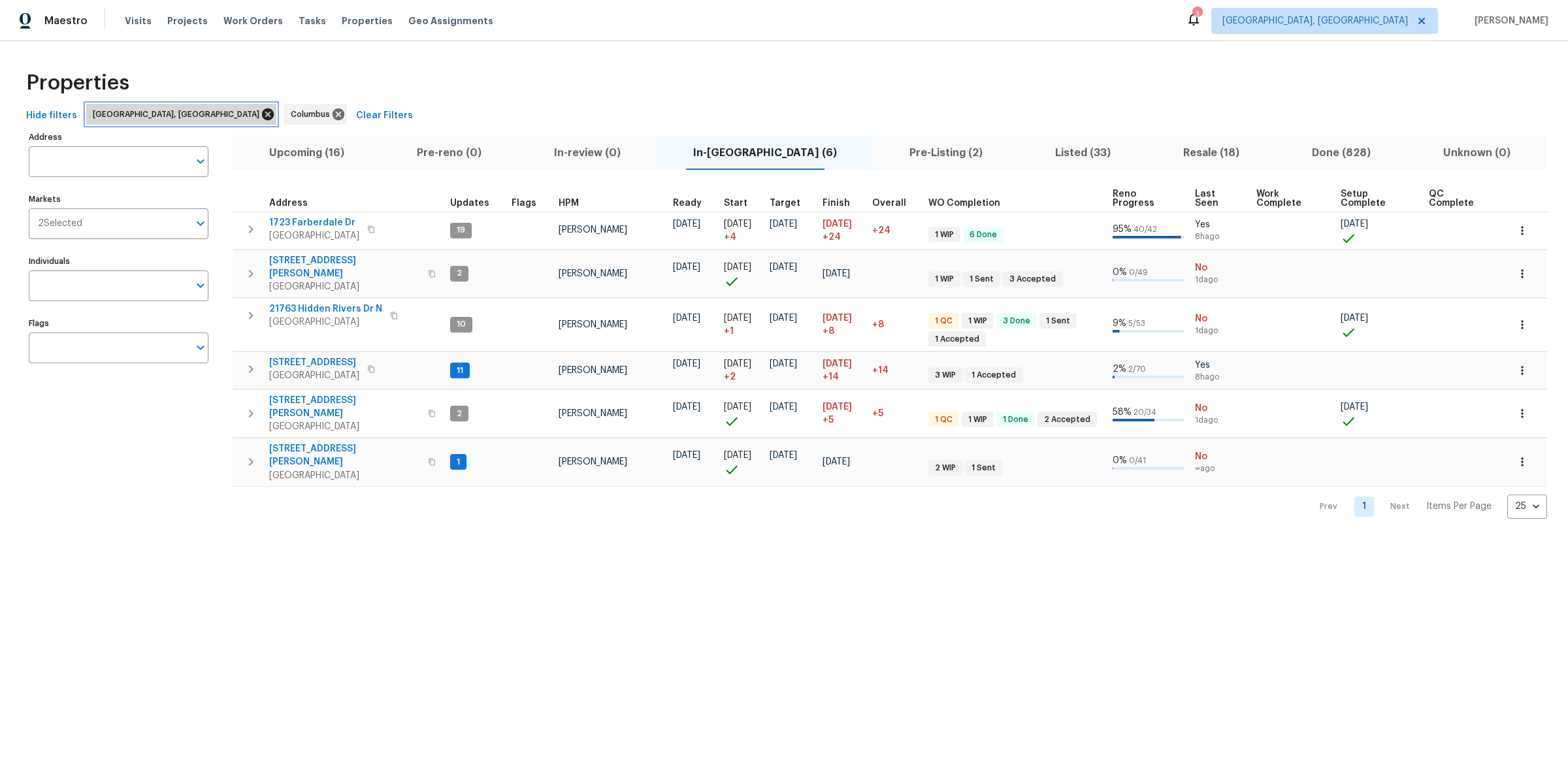
click at [262, 113] on icon at bounding box center [268, 114] width 11 height 11
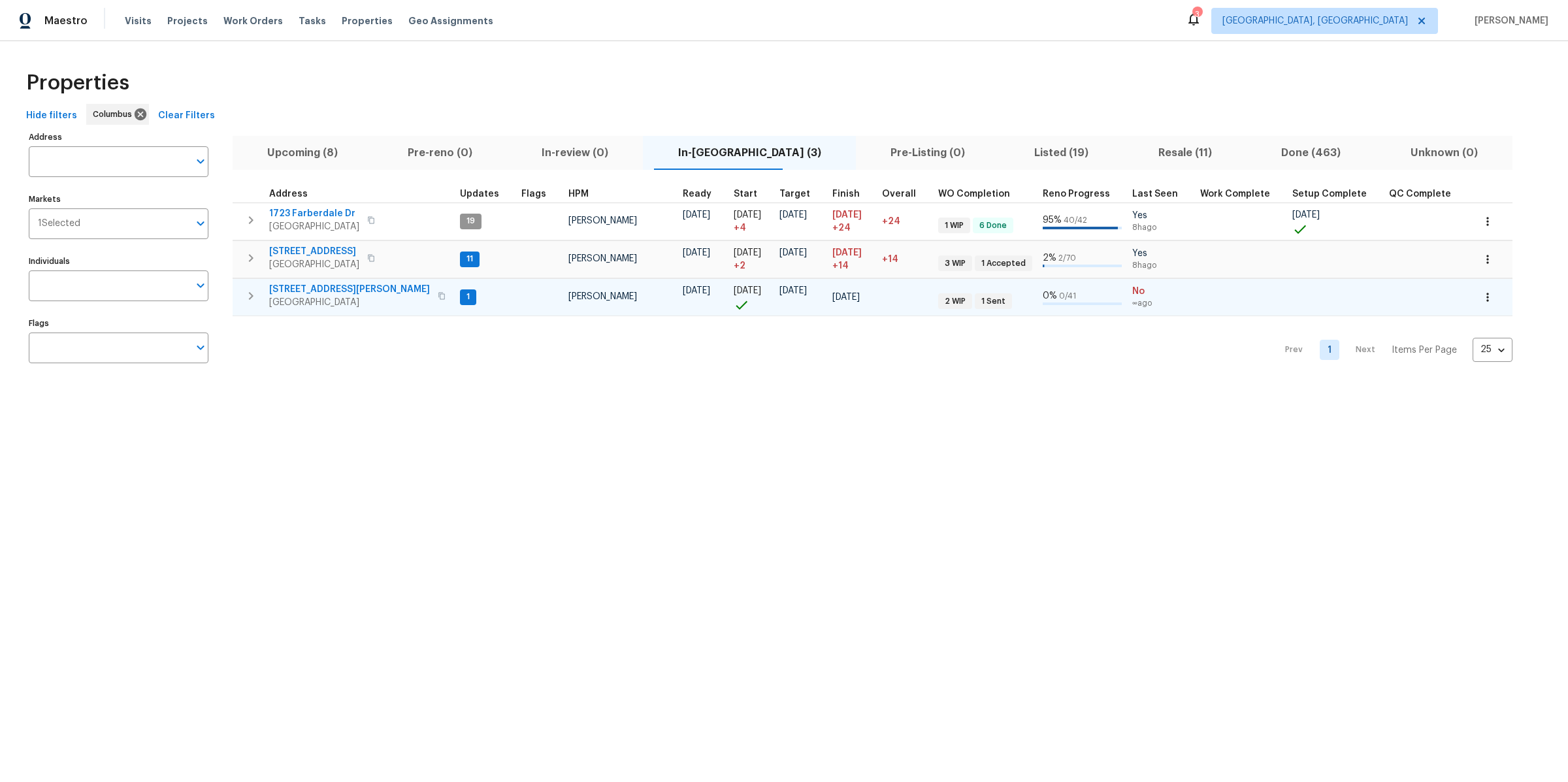
click at [314, 286] on span "6800 Barker Dr" at bounding box center [349, 289] width 160 height 13
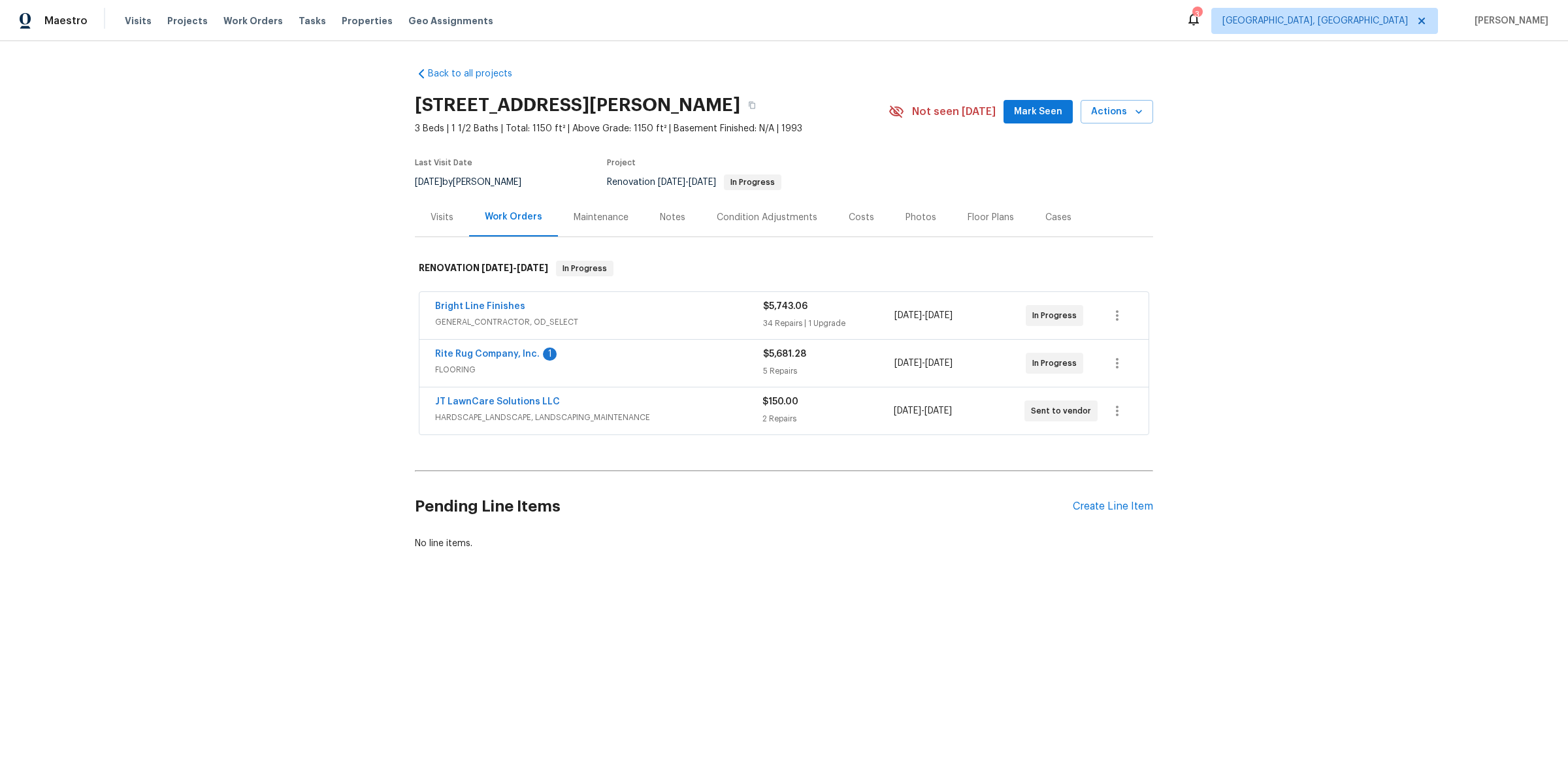
click at [706, 404] on div "JT LawnCare Solutions LLC" at bounding box center [598, 403] width 327 height 16
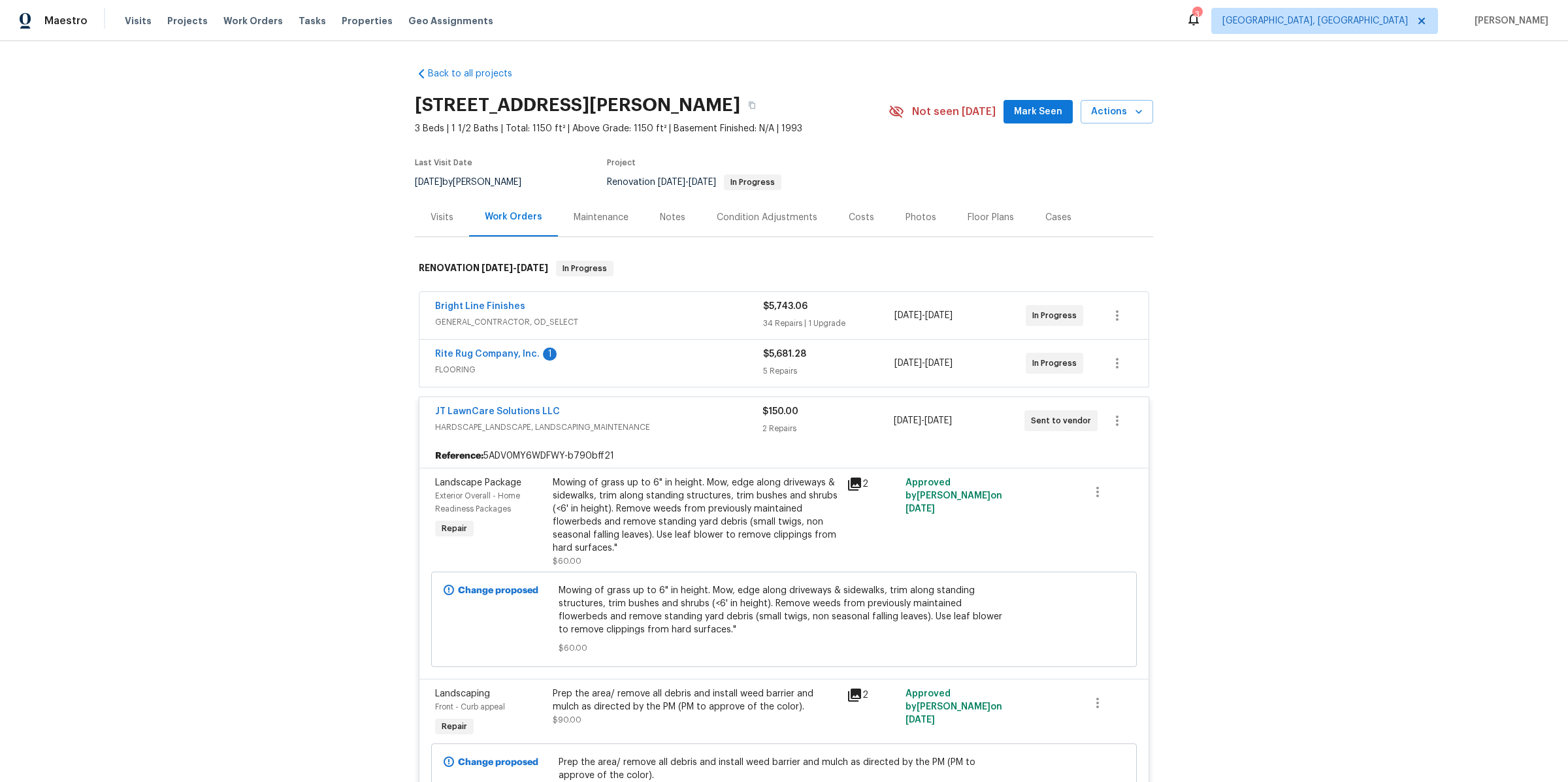
click at [687, 354] on div "Rite Rug Company, Inc. 1" at bounding box center [598, 355] width 328 height 16
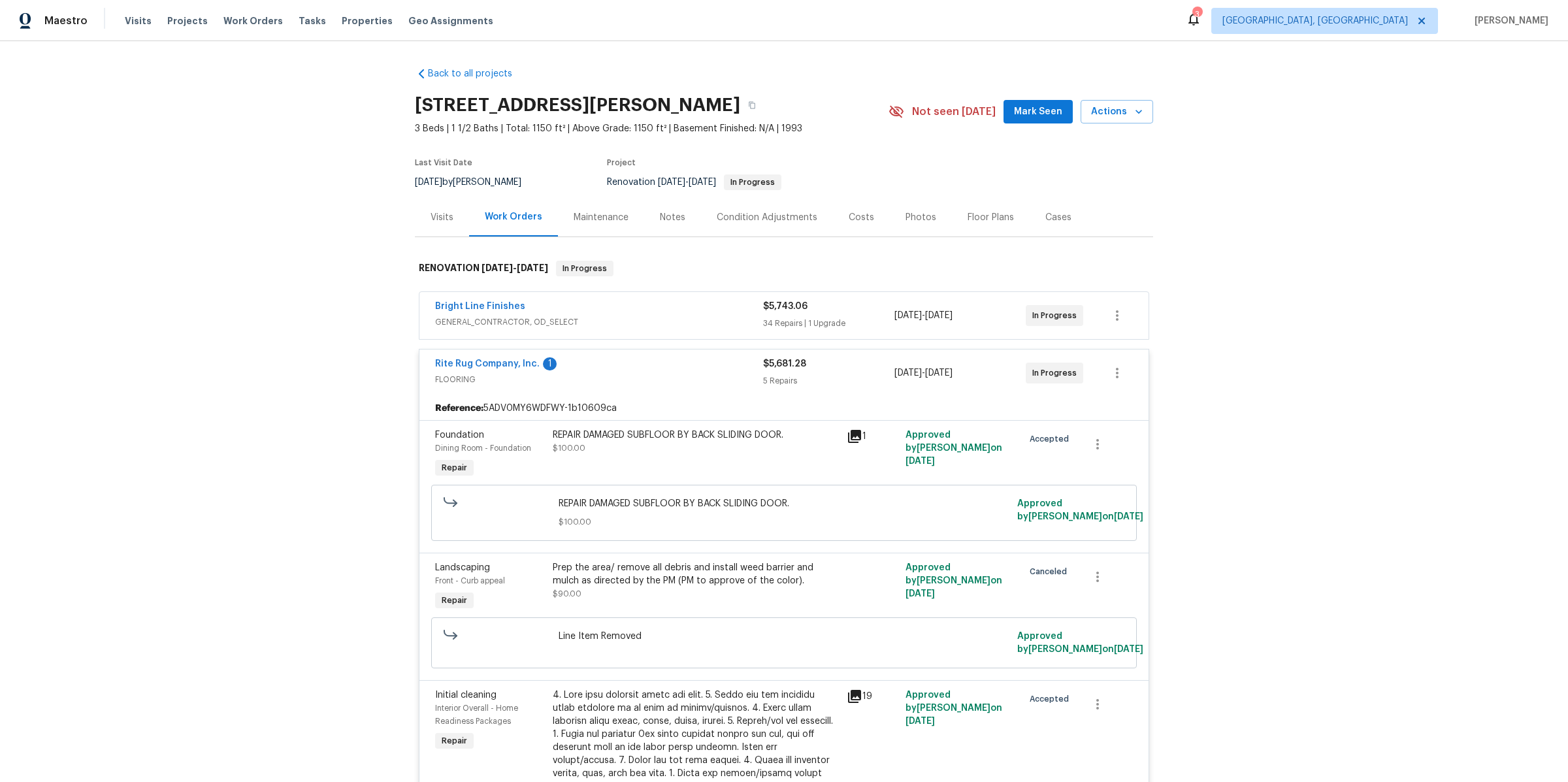
click at [795, 221] on div "Condition Adjustments" at bounding box center [767, 217] width 100 height 13
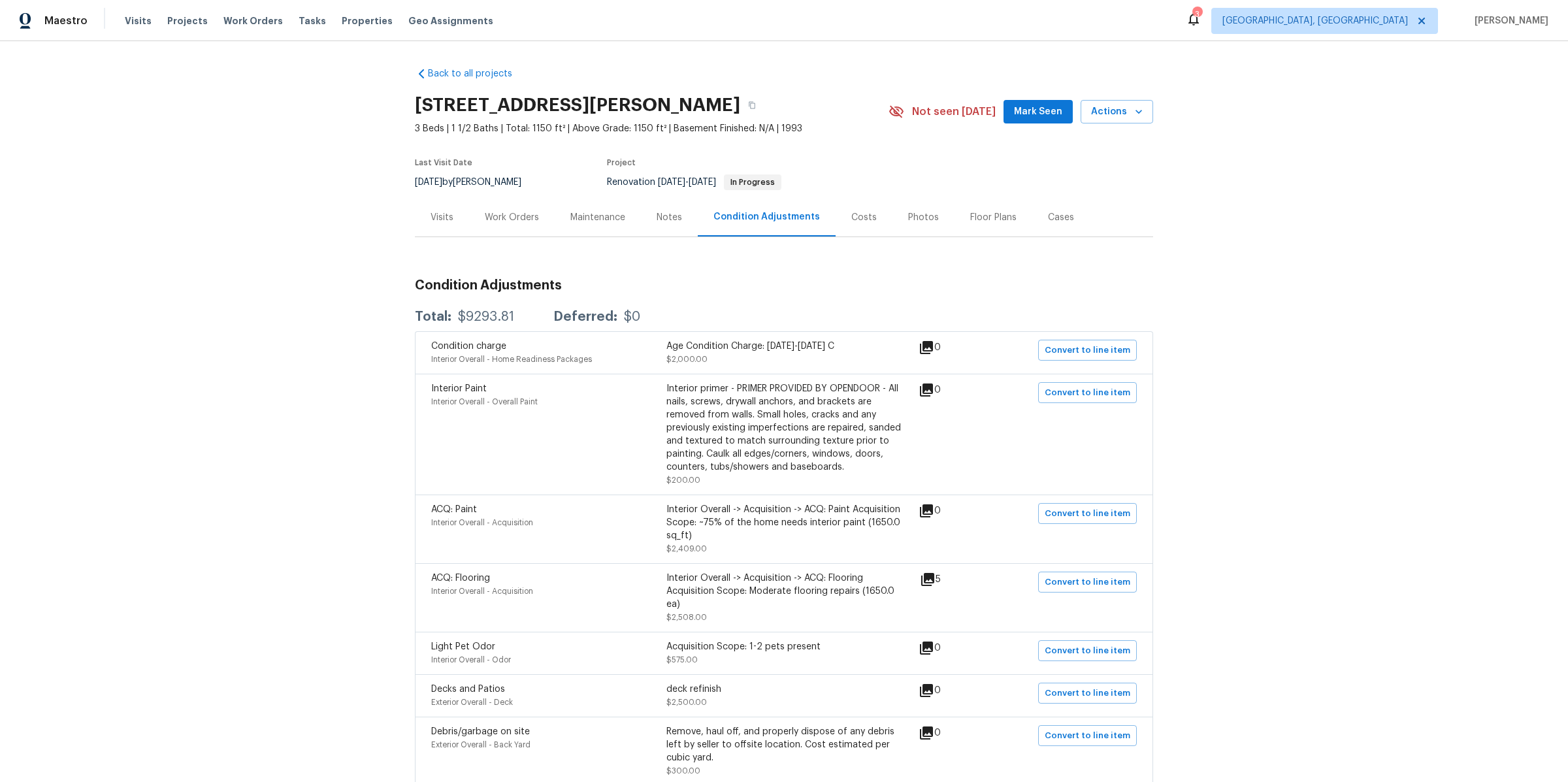
click at [851, 214] on div "Costs" at bounding box center [864, 217] width 26 height 13
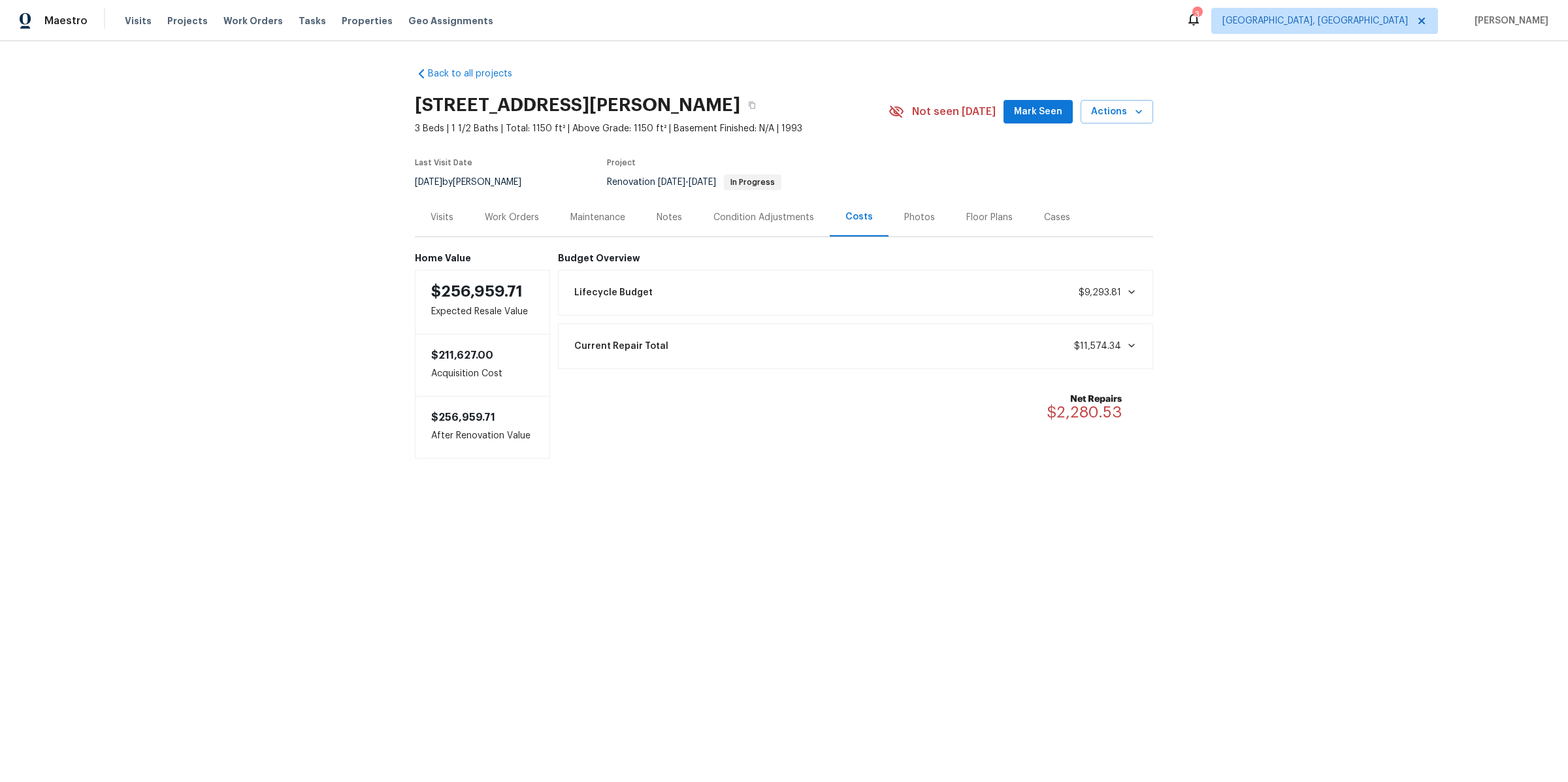
click at [689, 297] on div "Lifecycle Budget $9,293.81" at bounding box center [855, 293] width 579 height 29
click at [519, 220] on div "Work Orders" at bounding box center [511, 217] width 54 height 13
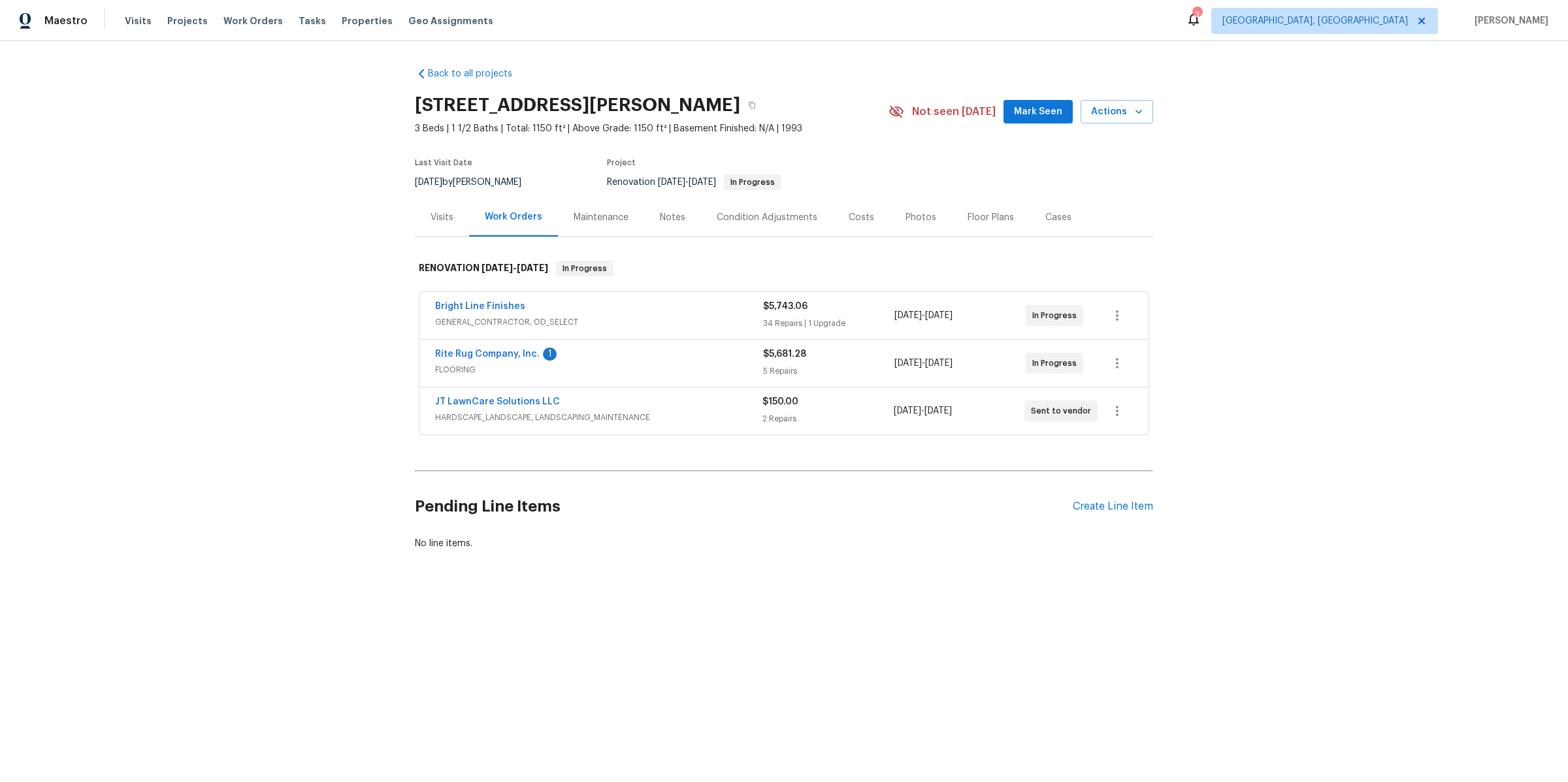
click at [601, 318] on span "GENERAL_CONTRACTOR, OD_SELECT" at bounding box center [598, 322] width 328 height 13
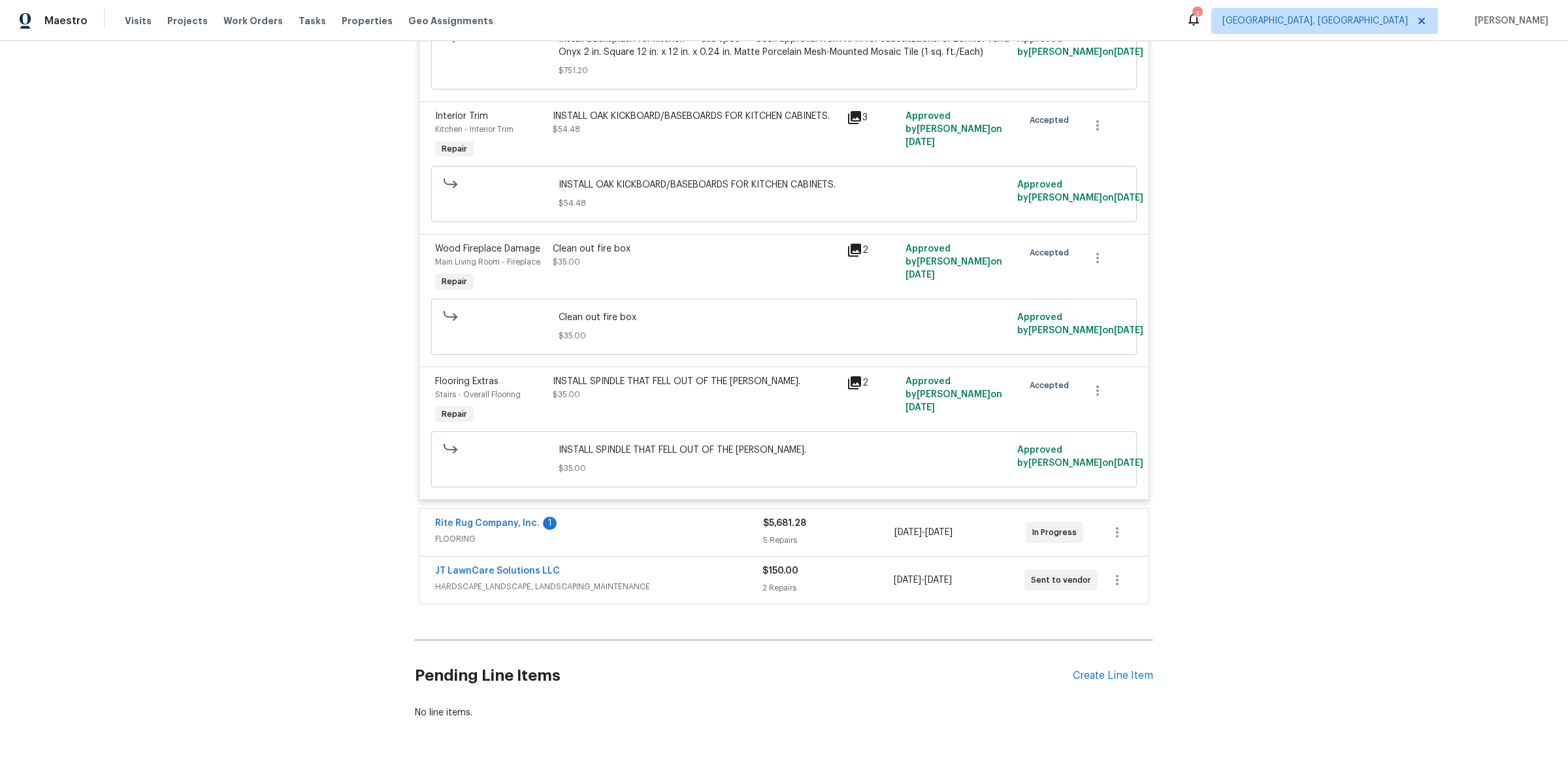
scroll to position [6010, 0]
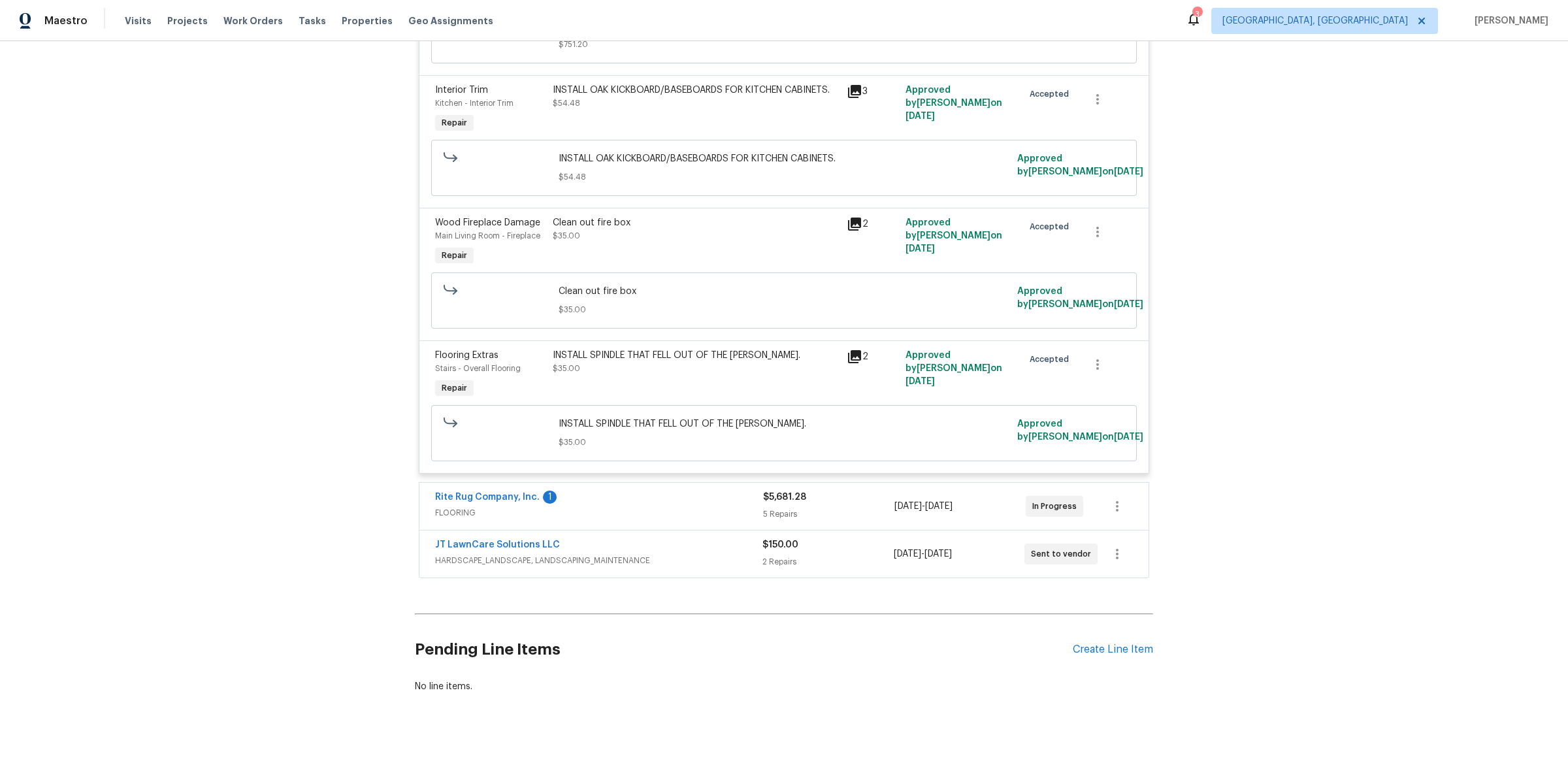
click at [641, 517] on span "FLOORING" at bounding box center [598, 513] width 328 height 13
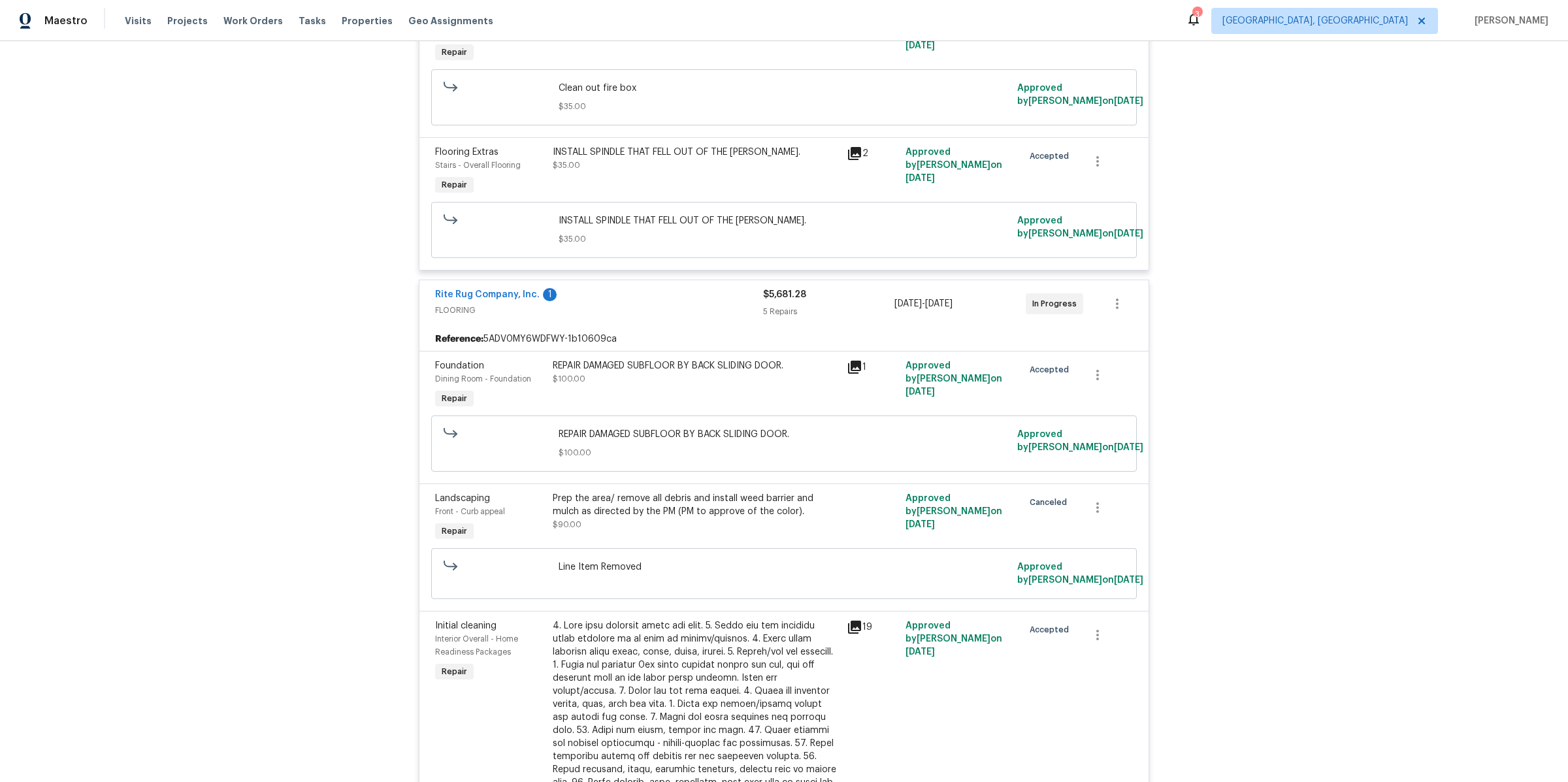
scroll to position [6205, 0]
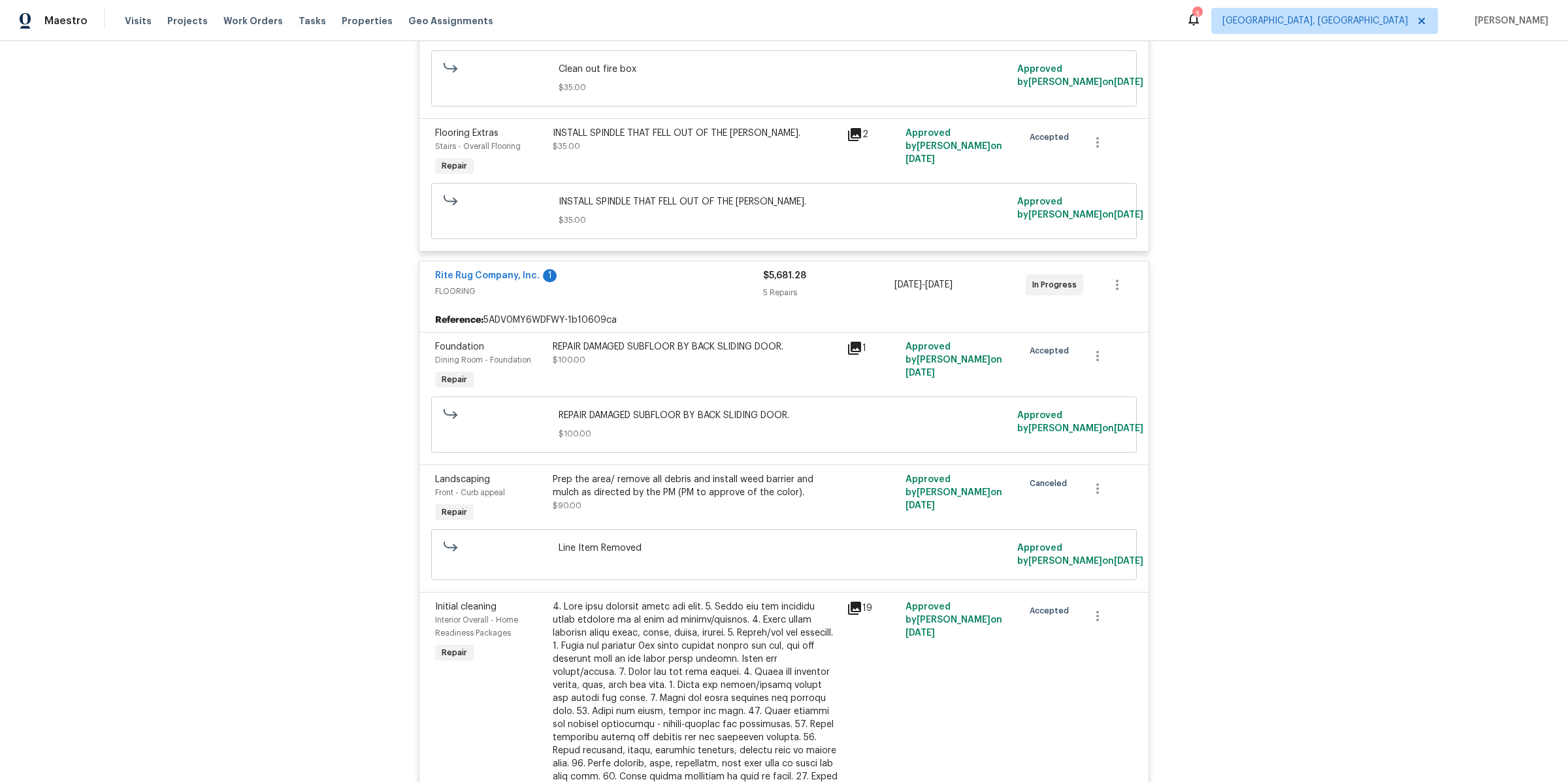
click at [857, 355] on icon at bounding box center [854, 348] width 13 height 13
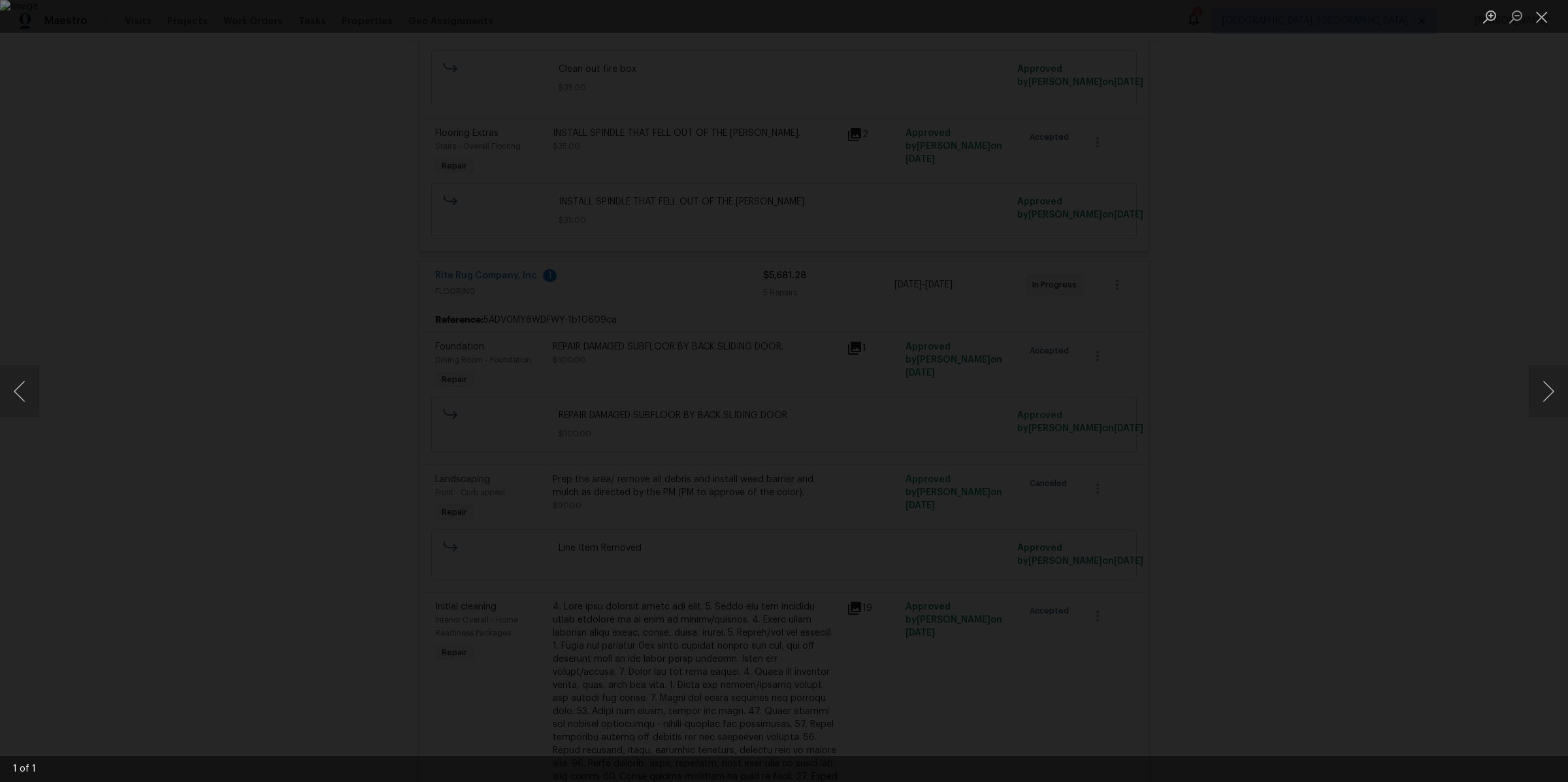
click at [257, 466] on div "Lightbox" at bounding box center [784, 391] width 1568 height 782
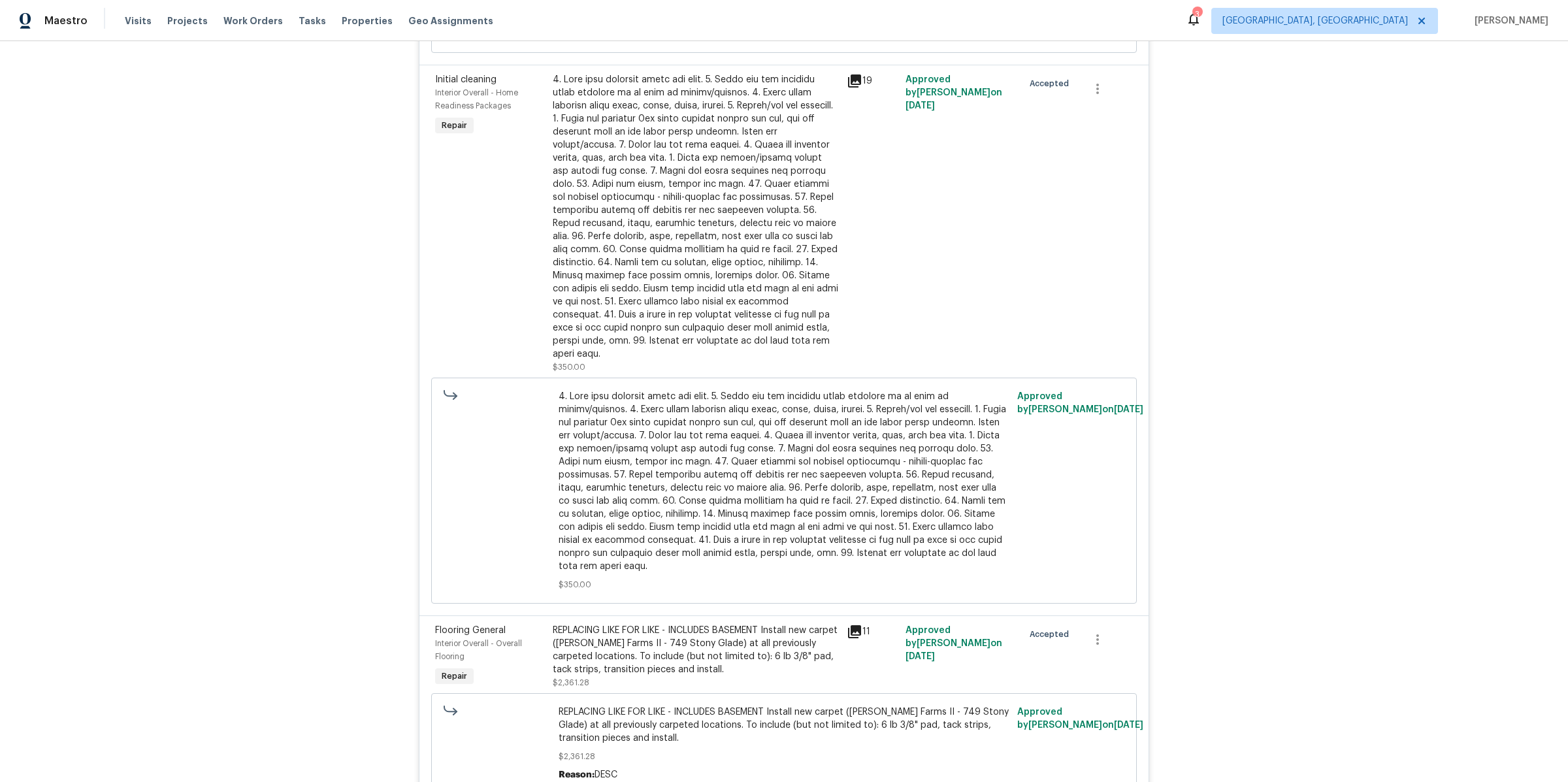
scroll to position [6726, 0]
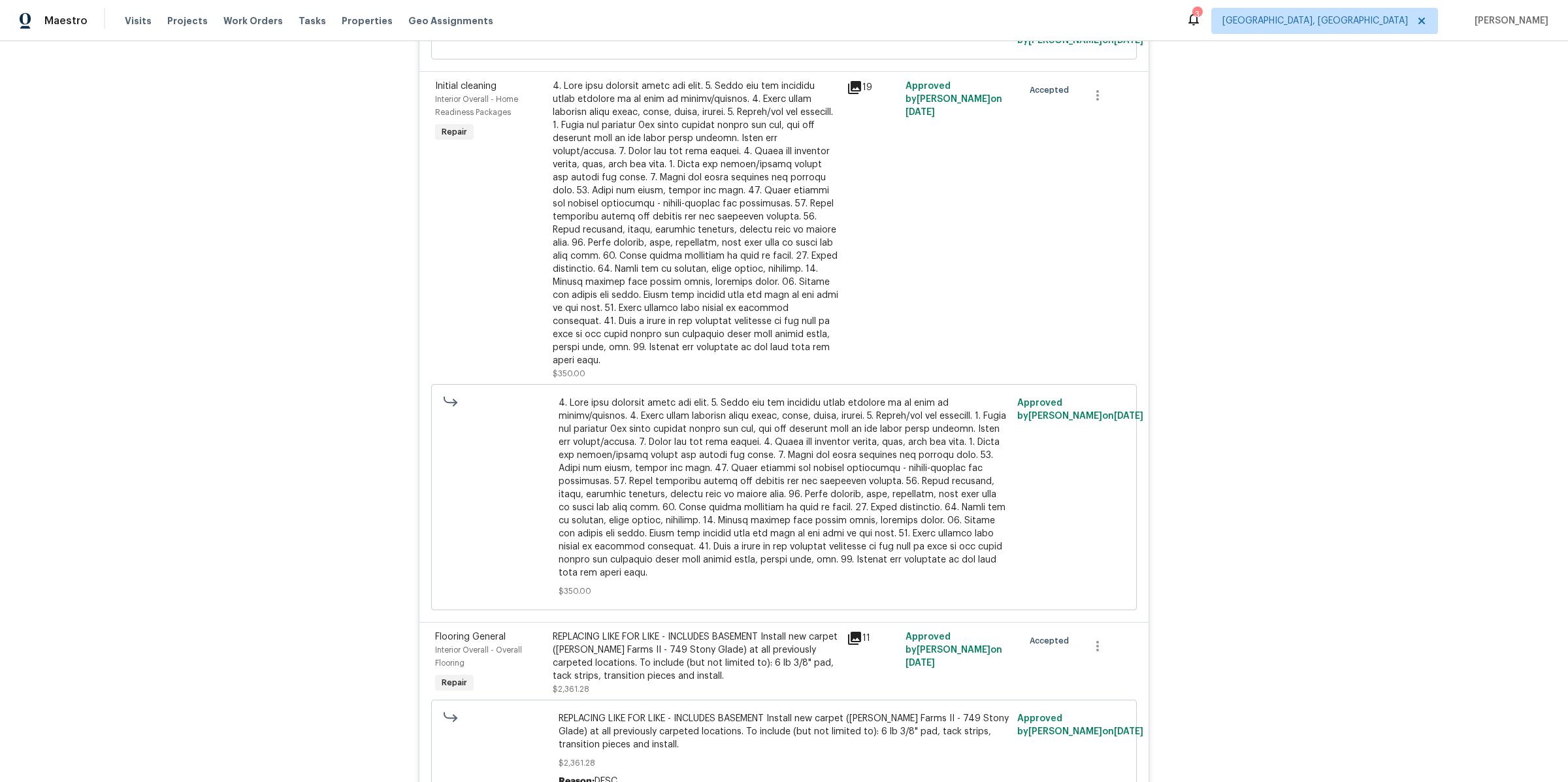
click at [855, 94] on icon at bounding box center [854, 87] width 13 height 13
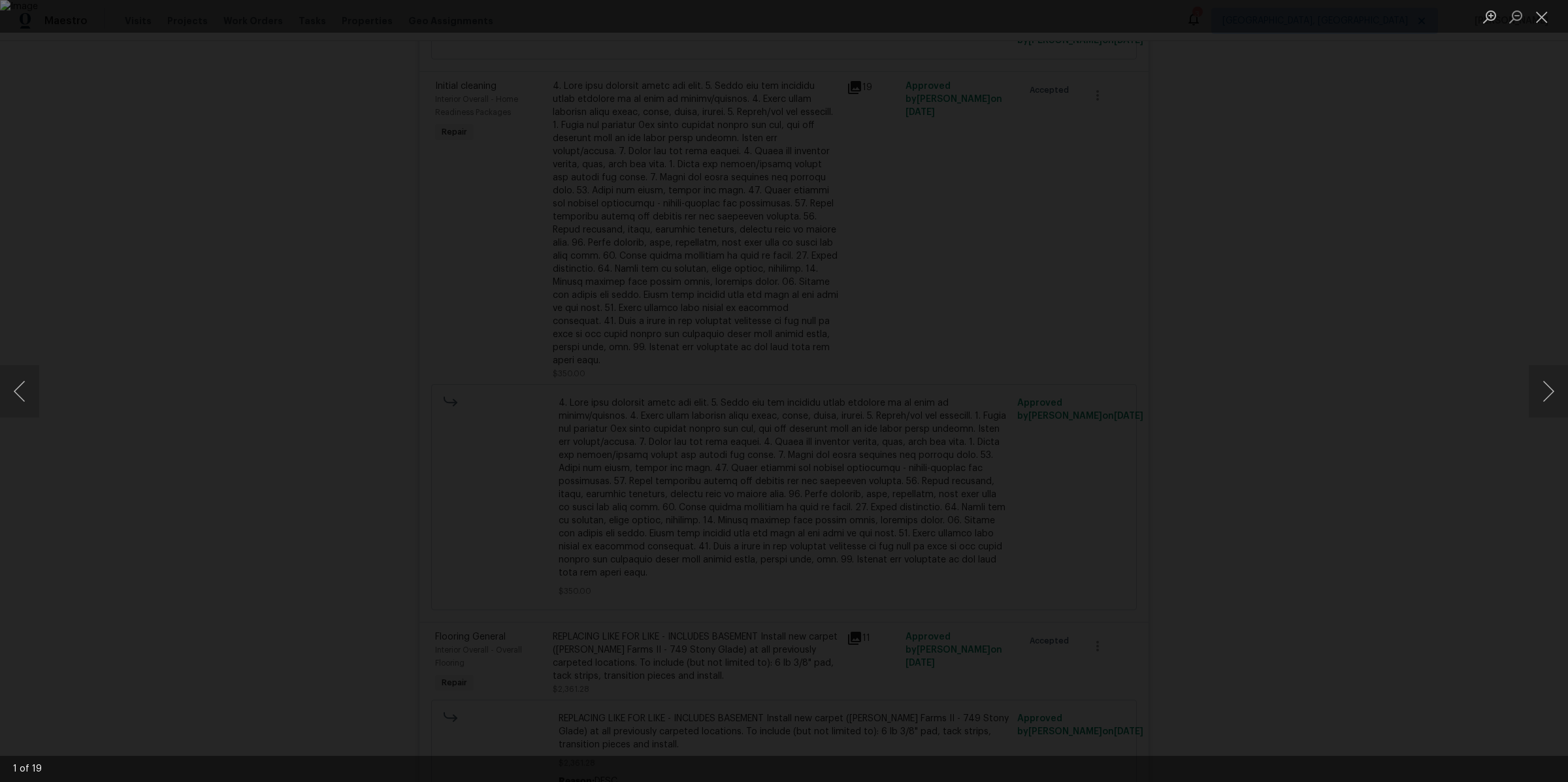
click at [404, 407] on div "Lightbox" at bounding box center [784, 391] width 1568 height 782
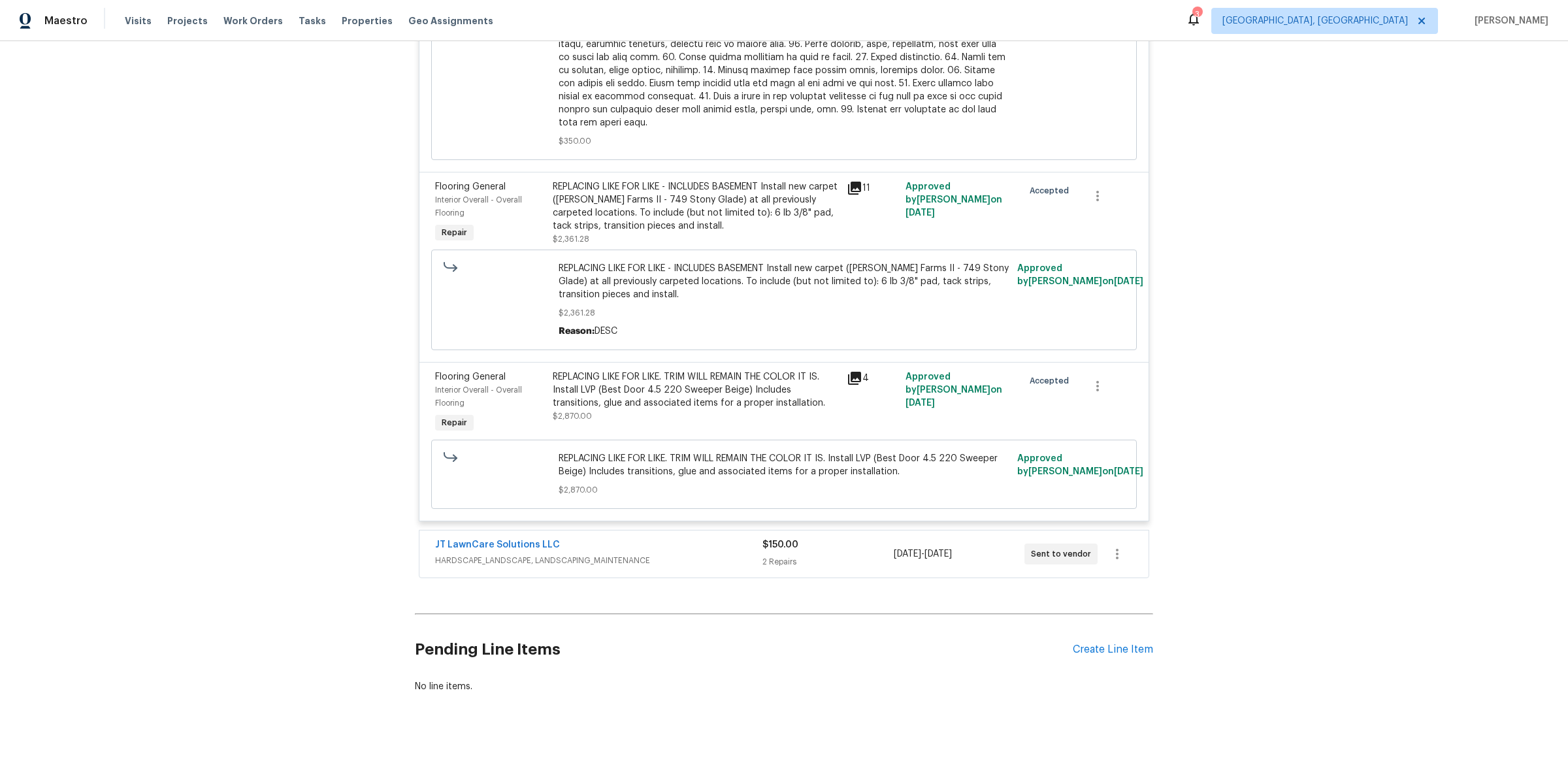
scroll to position [7211, 0]
click at [857, 374] on icon at bounding box center [854, 378] width 13 height 13
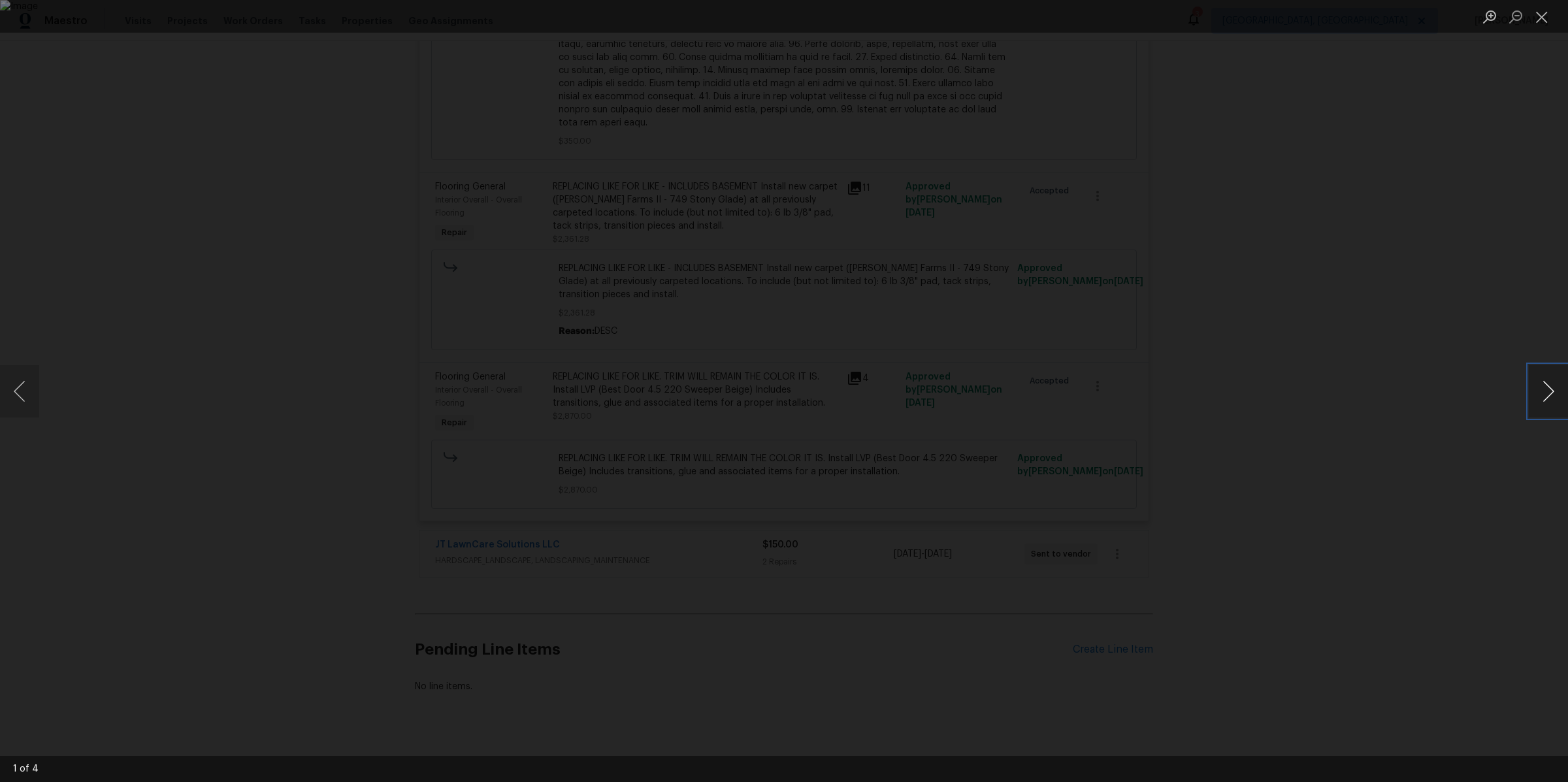
click at [1538, 388] on button "Next image" at bounding box center [1548, 391] width 40 height 52
click at [1395, 417] on div "Lightbox" at bounding box center [784, 391] width 1568 height 782
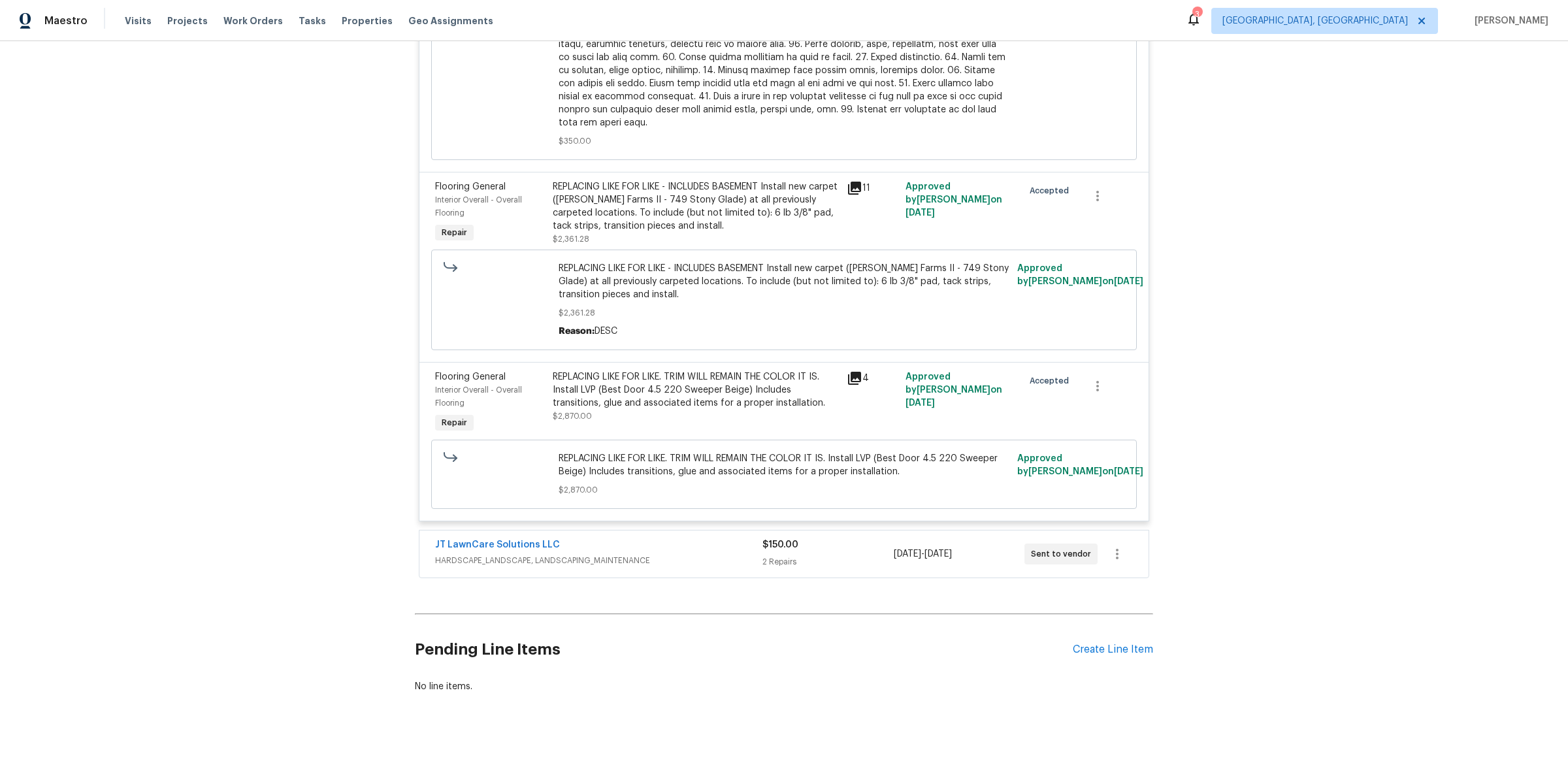
click at [623, 208] on div "REPLACING LIKE FOR LIKE - INCLUDES BASEMENT Install new carpet ([PERSON_NAME] F…" at bounding box center [696, 206] width 286 height 52
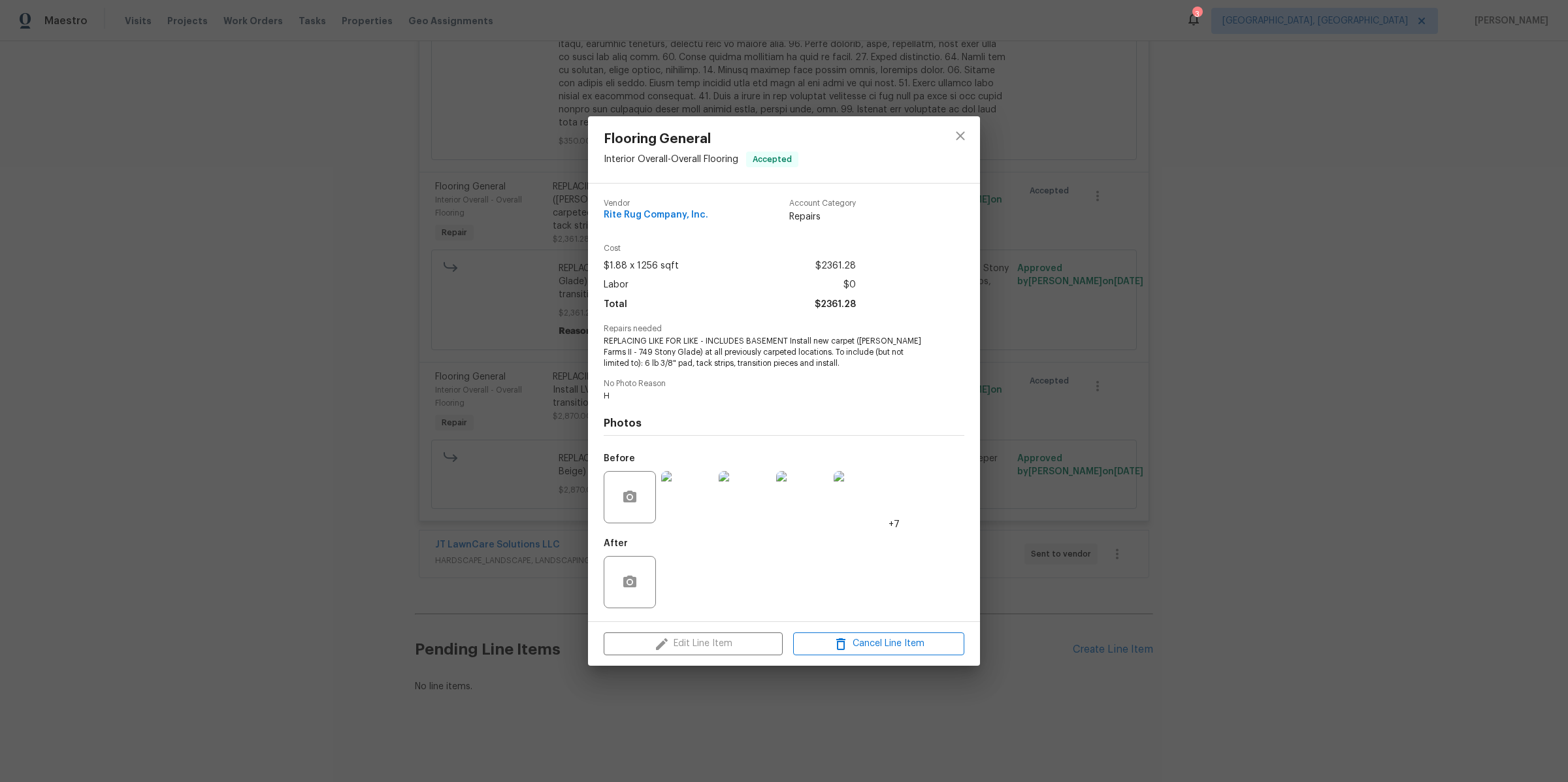
click at [681, 512] on img at bounding box center [687, 497] width 52 height 52
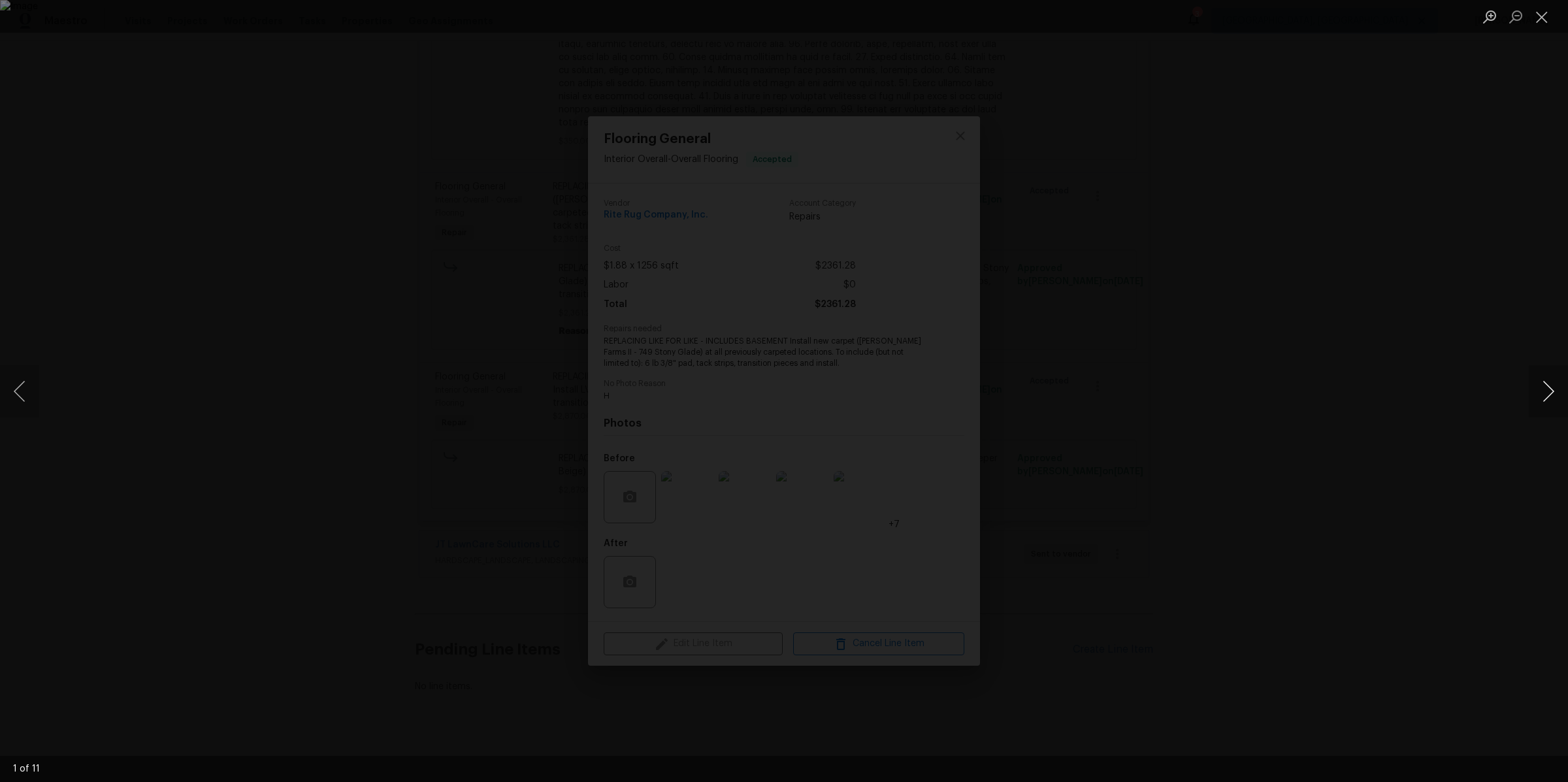
click at [1560, 387] on button "Next image" at bounding box center [1548, 391] width 40 height 52
click at [1328, 408] on div "Lightbox" at bounding box center [784, 391] width 1568 height 782
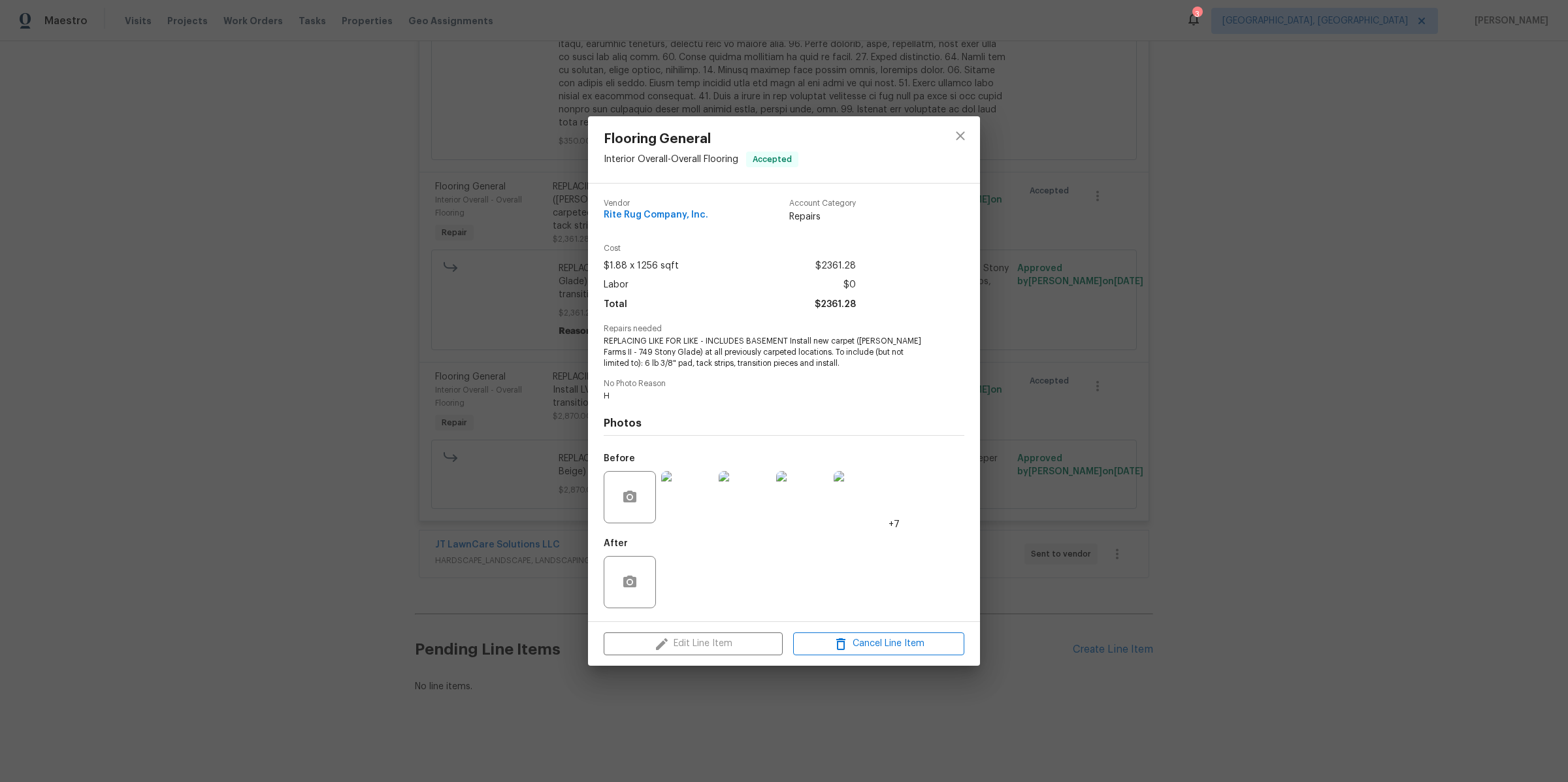
click at [1328, 408] on div "Flooring General Interior Overall - Overall Flooring Accepted Vendor Rite Rug C…" at bounding box center [784, 391] width 1568 height 782
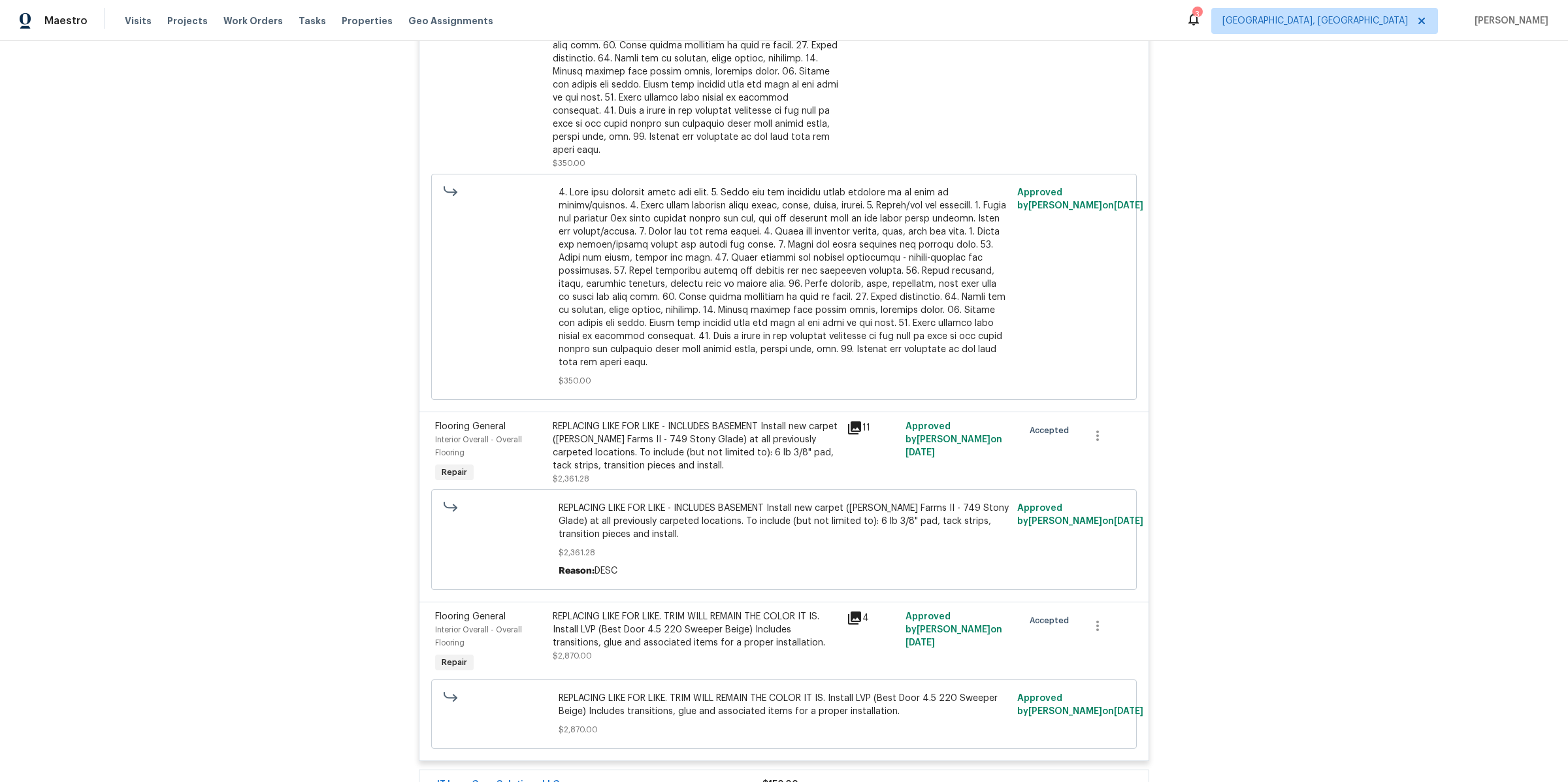
scroll to position [6939, 0]
click at [857, 432] on icon at bounding box center [854, 425] width 13 height 13
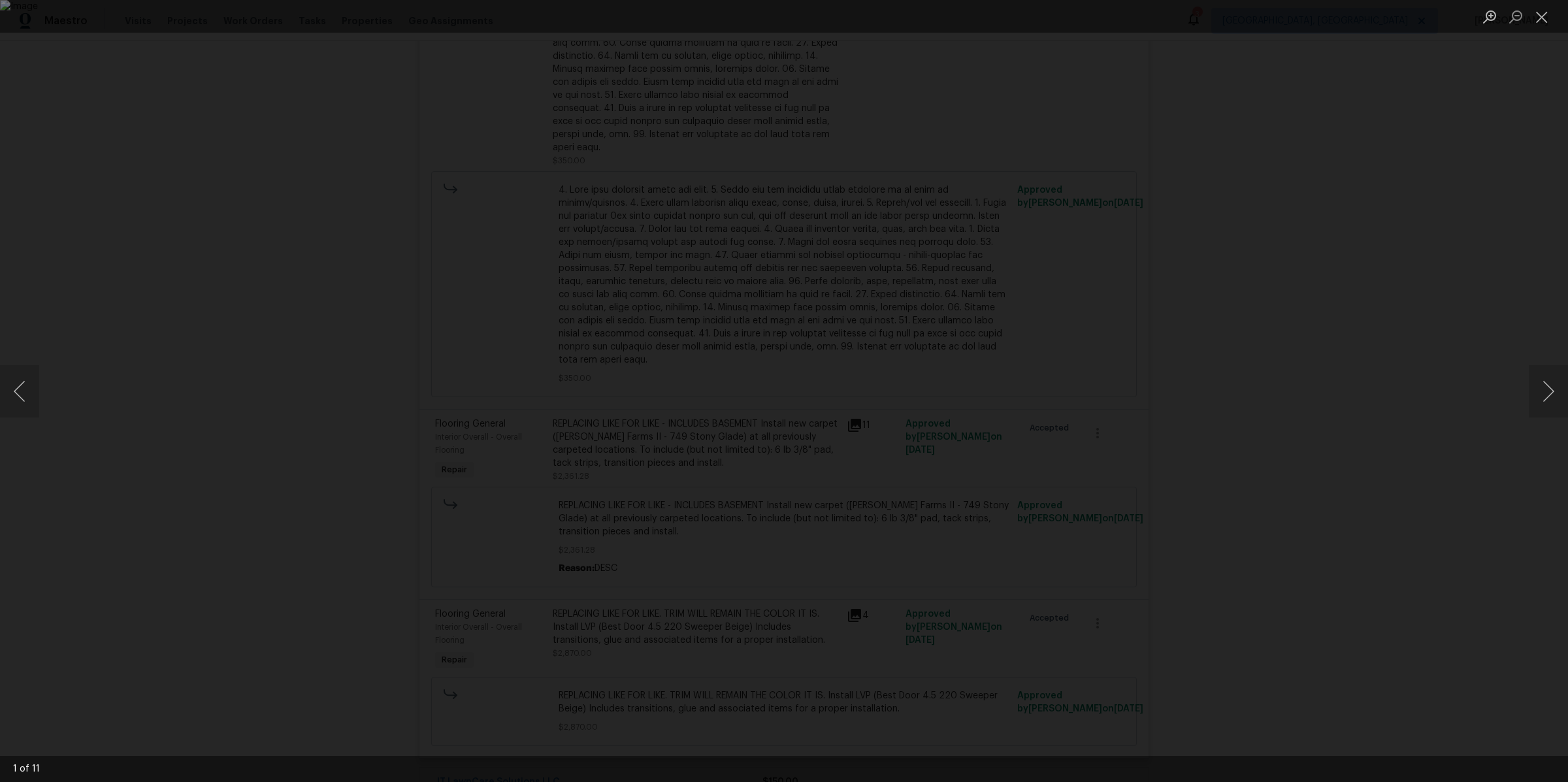
click at [239, 531] on div "Lightbox" at bounding box center [784, 391] width 1568 height 782
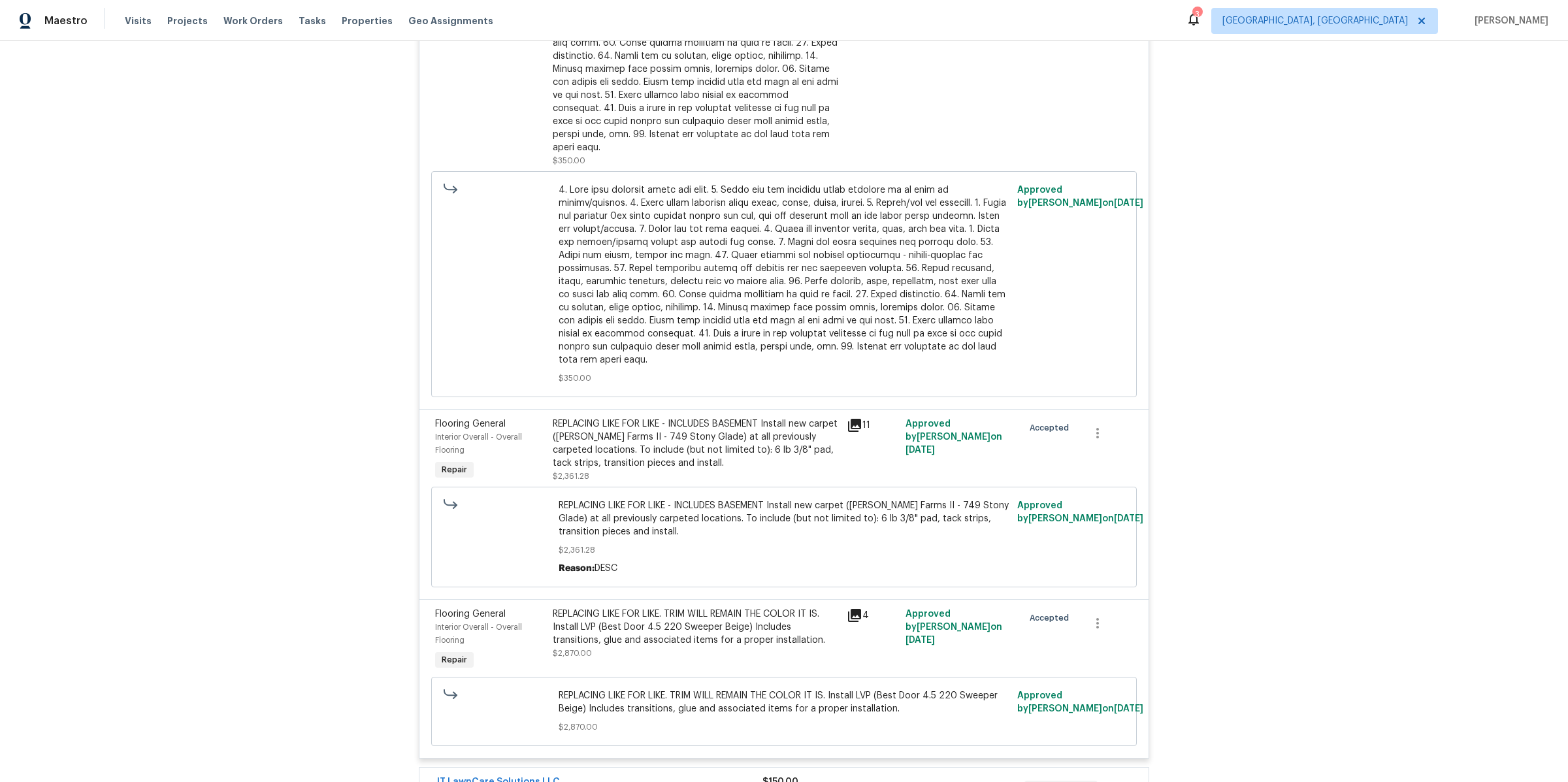
click at [853, 624] on icon at bounding box center [854, 615] width 16 height 16
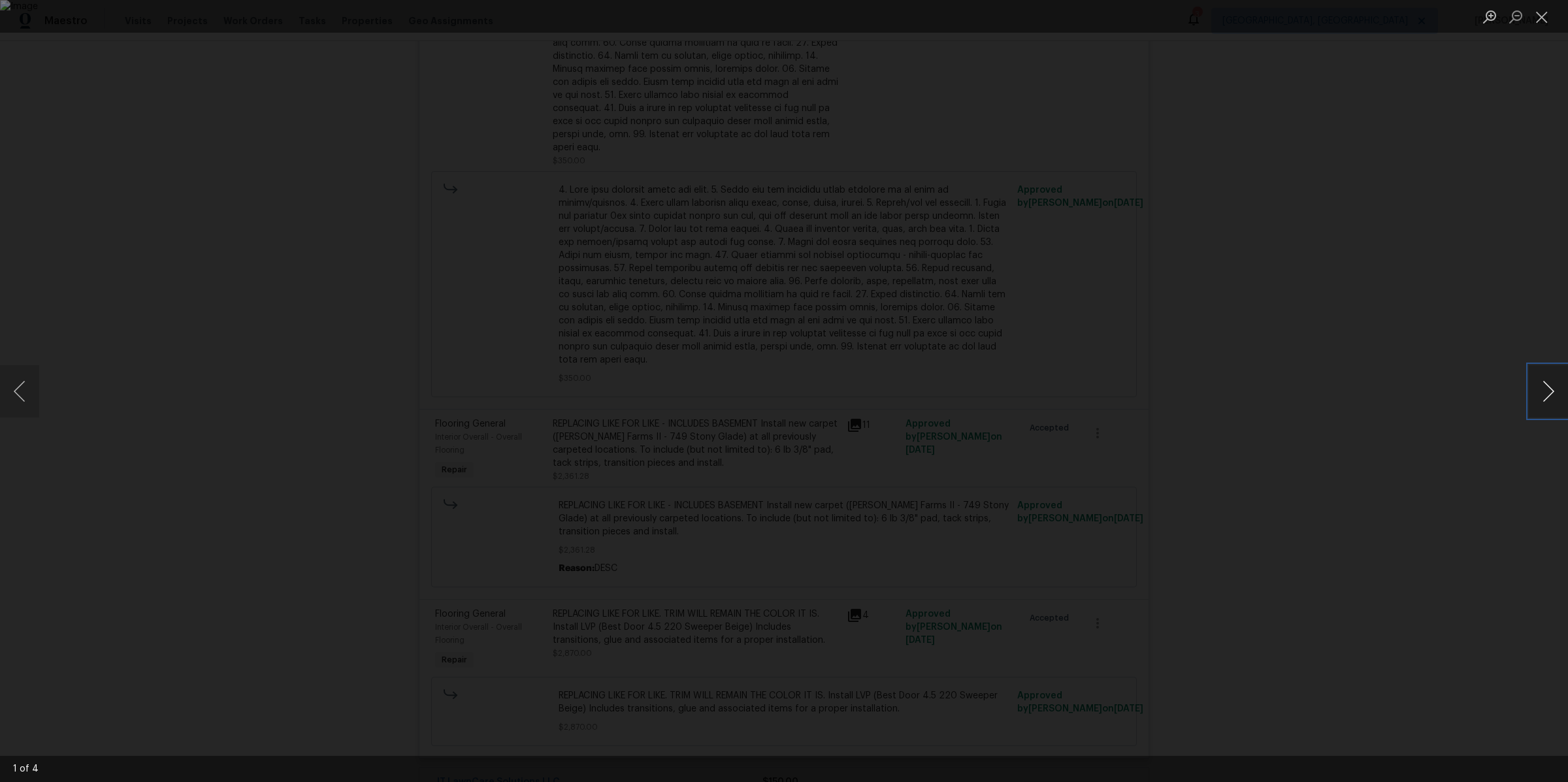
click at [1542, 397] on button "Next image" at bounding box center [1548, 391] width 40 height 52
click at [1361, 402] on div "Lightbox" at bounding box center [784, 391] width 1568 height 782
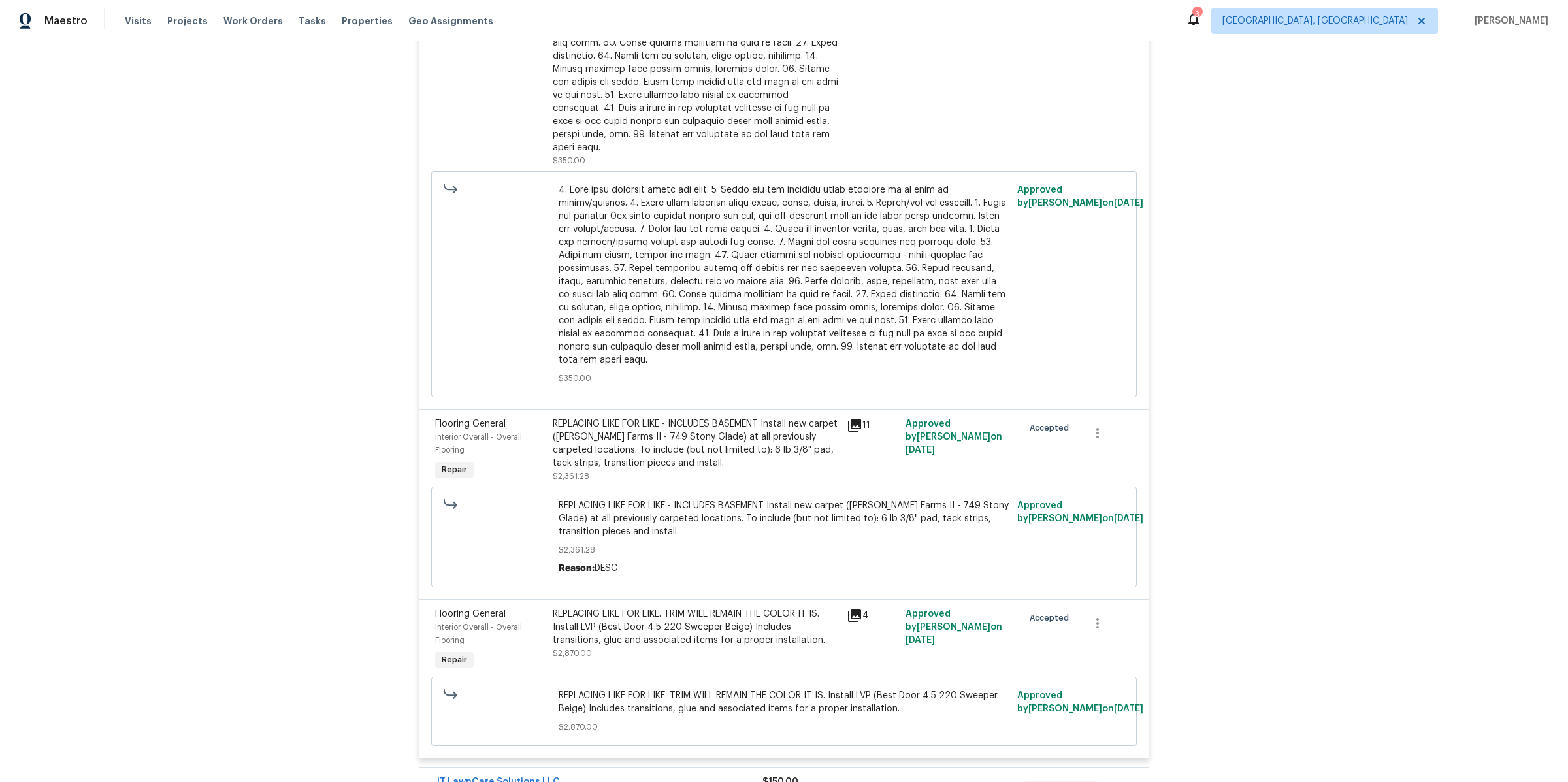
click at [1284, 378] on div "Back to all projects [STREET_ADDRESS][PERSON_NAME] 3 Beds | 1 1/2 Baths | Total…" at bounding box center [784, 412] width 1568 height 741
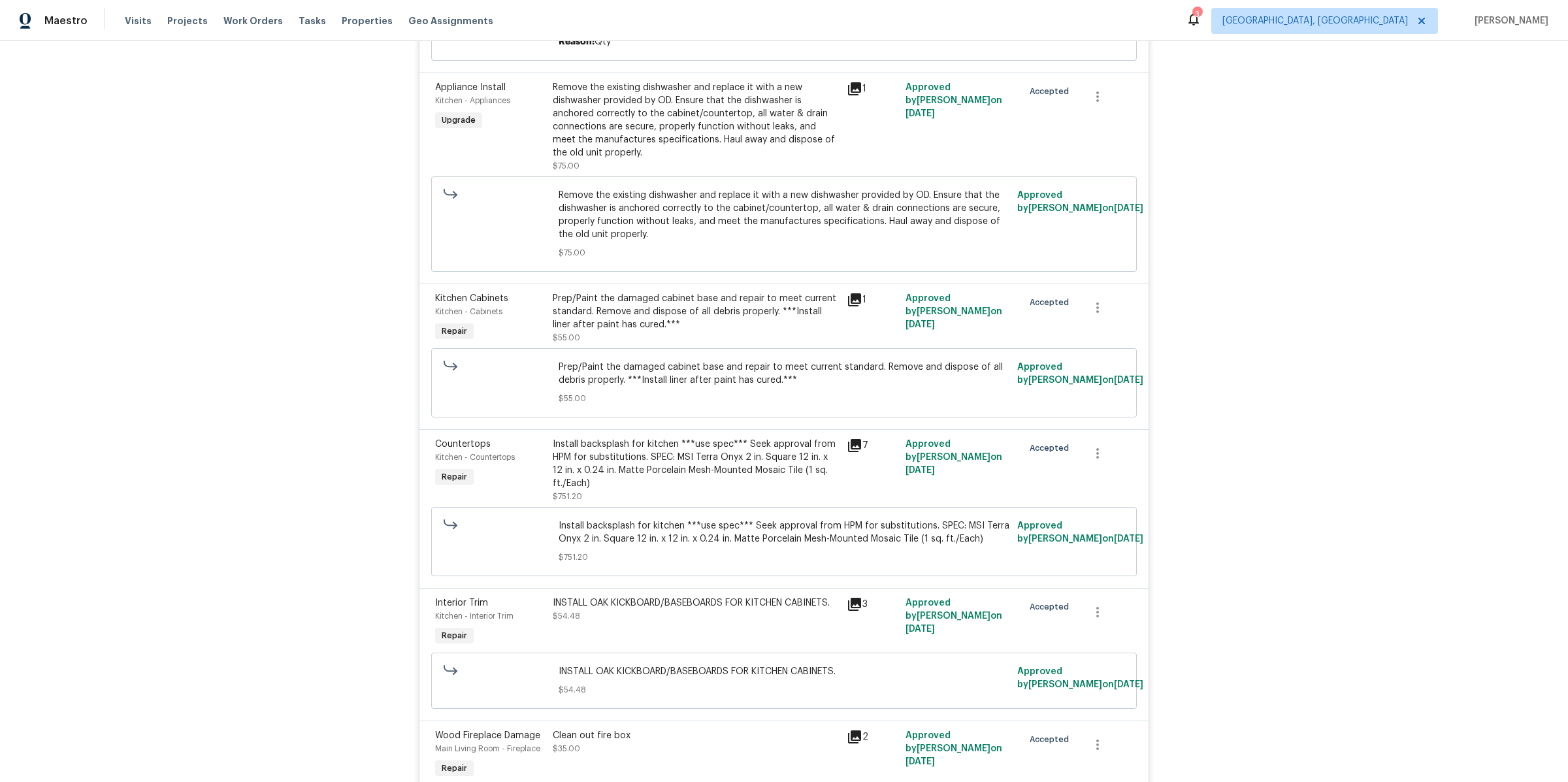
scroll to position [5464, 0]
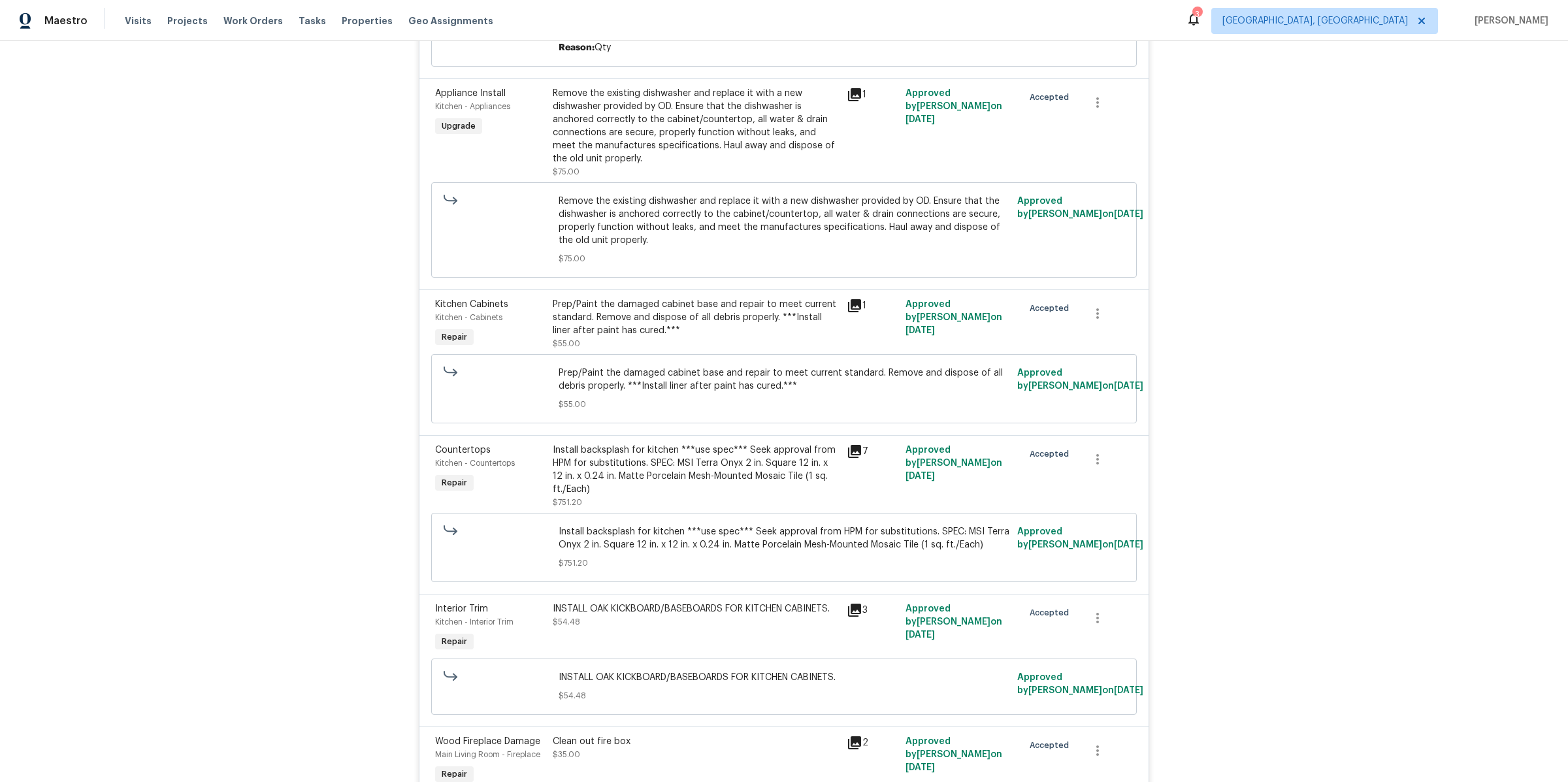
click at [857, 458] on icon at bounding box center [854, 451] width 16 height 16
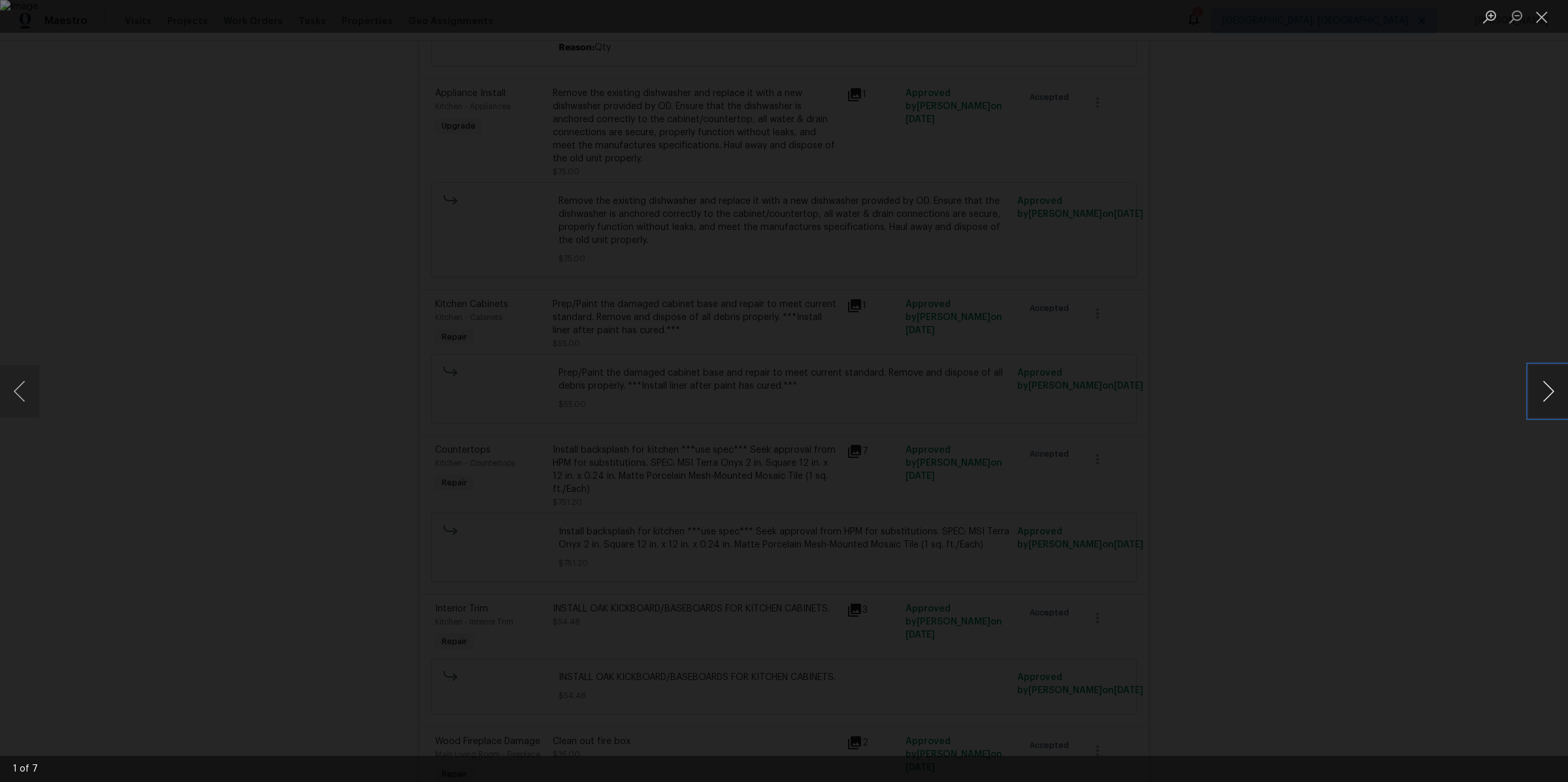
click at [1549, 387] on button "Next image" at bounding box center [1548, 391] width 40 height 52
click at [1395, 341] on div "Lightbox" at bounding box center [784, 391] width 1568 height 782
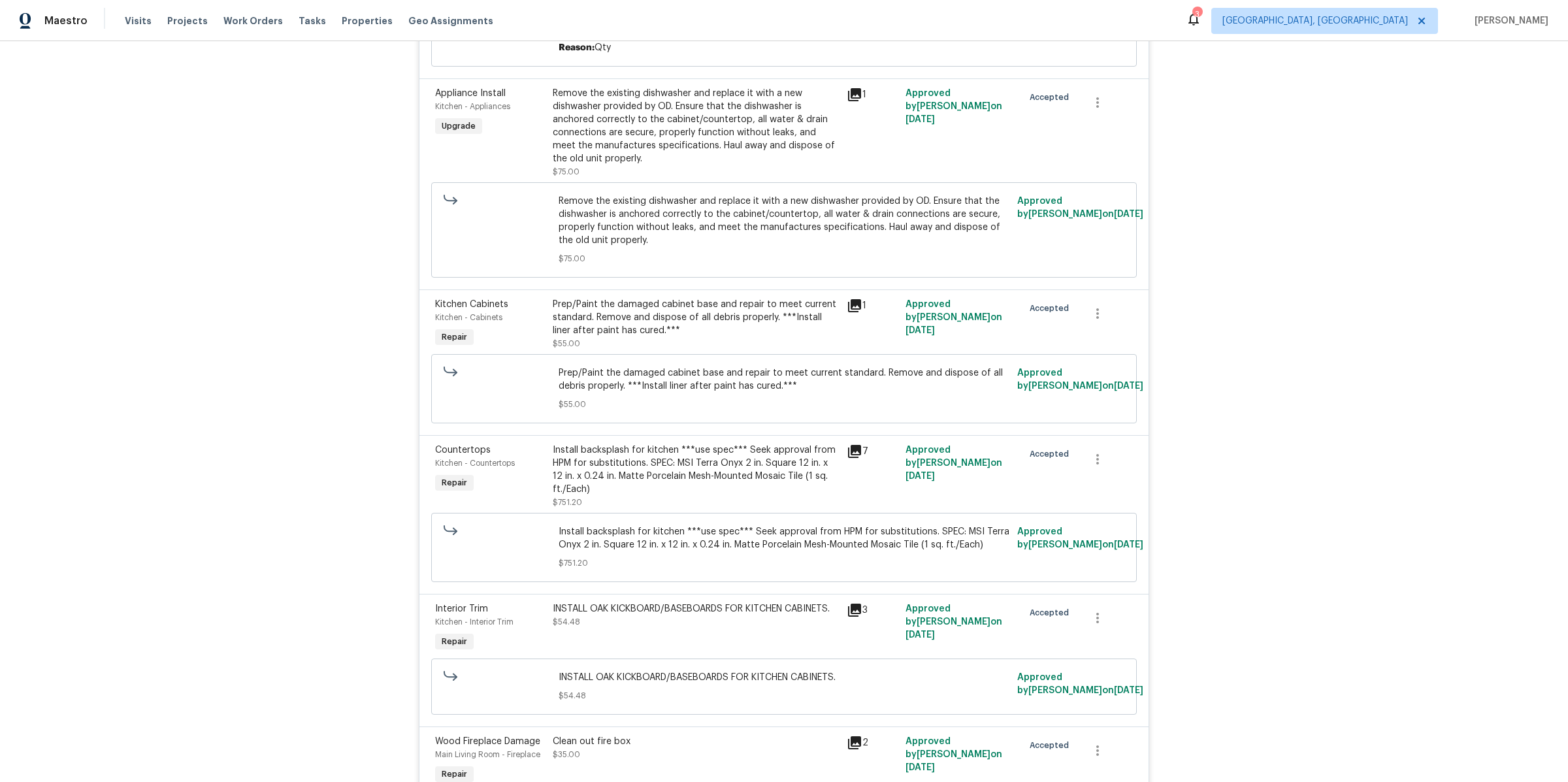
click at [1395, 341] on div "Back to all projects [STREET_ADDRESS][PERSON_NAME] 3 Beds | 1 1/2 Baths | Total…" at bounding box center [784, 412] width 1568 height 741
click at [859, 458] on icon at bounding box center [854, 451] width 13 height 13
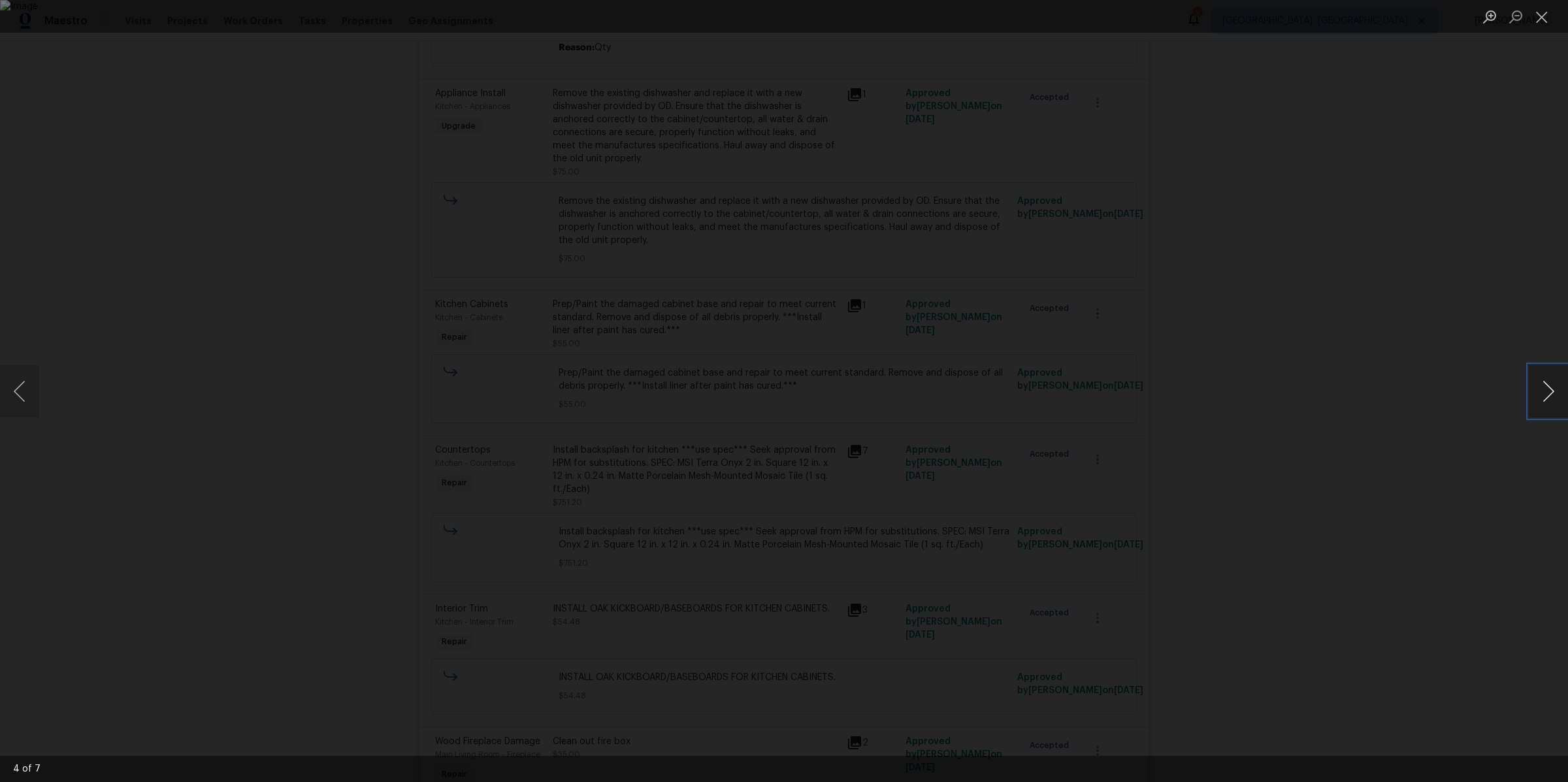
click at [1557, 405] on button "Next image" at bounding box center [1548, 391] width 40 height 52
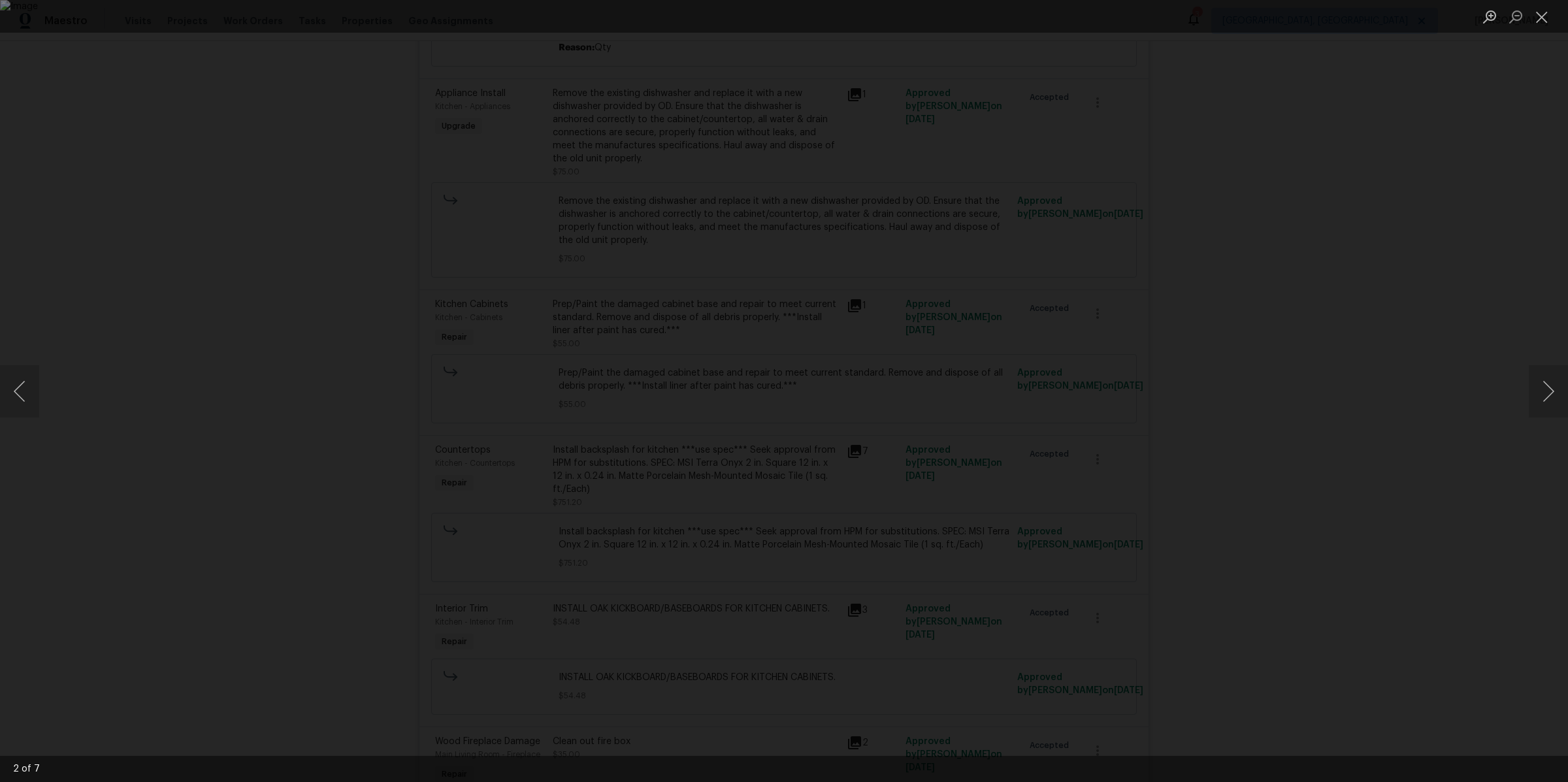
click at [1412, 409] on div "Lightbox" at bounding box center [784, 391] width 1568 height 782
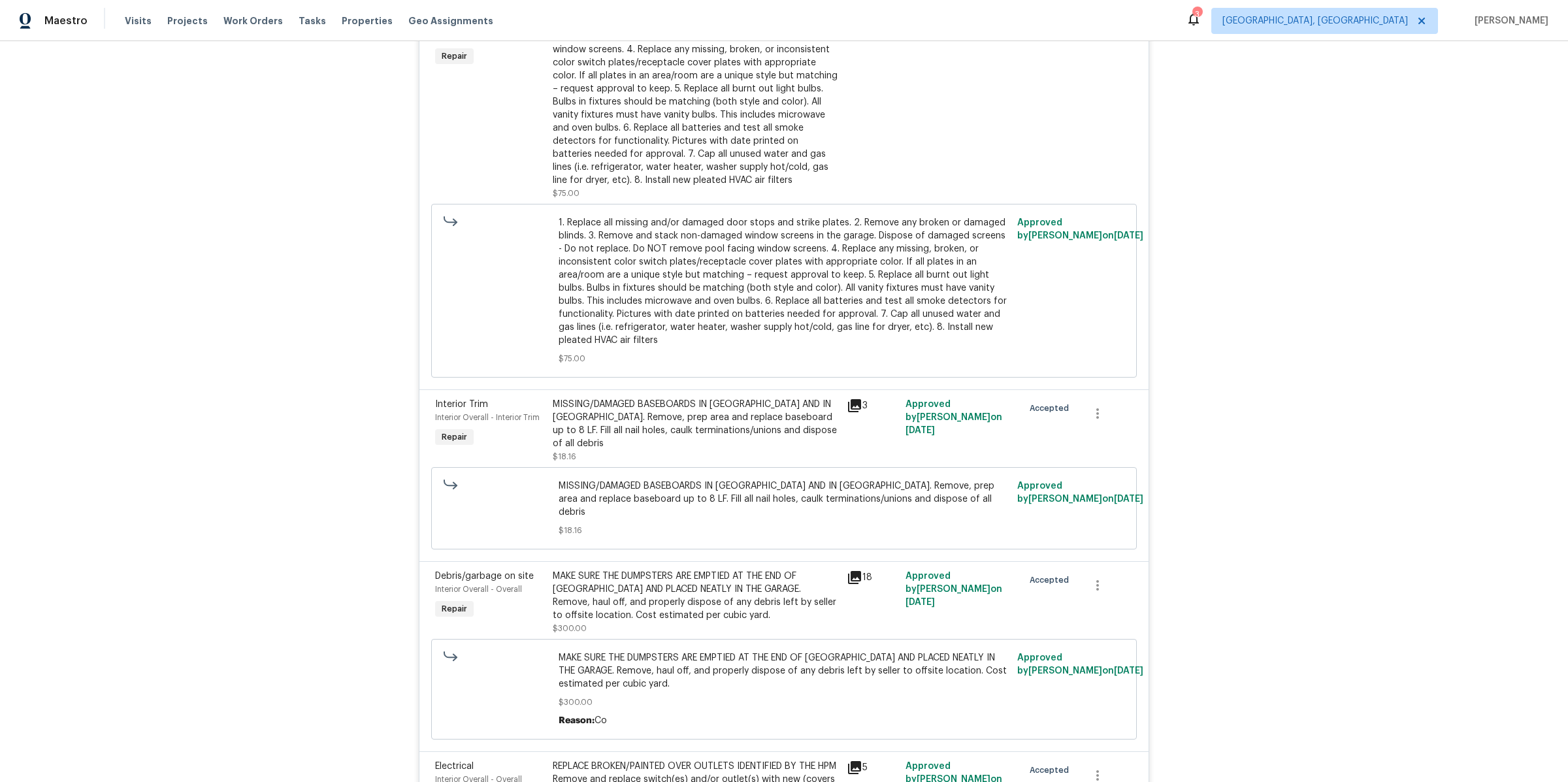
scroll to position [4029, 0]
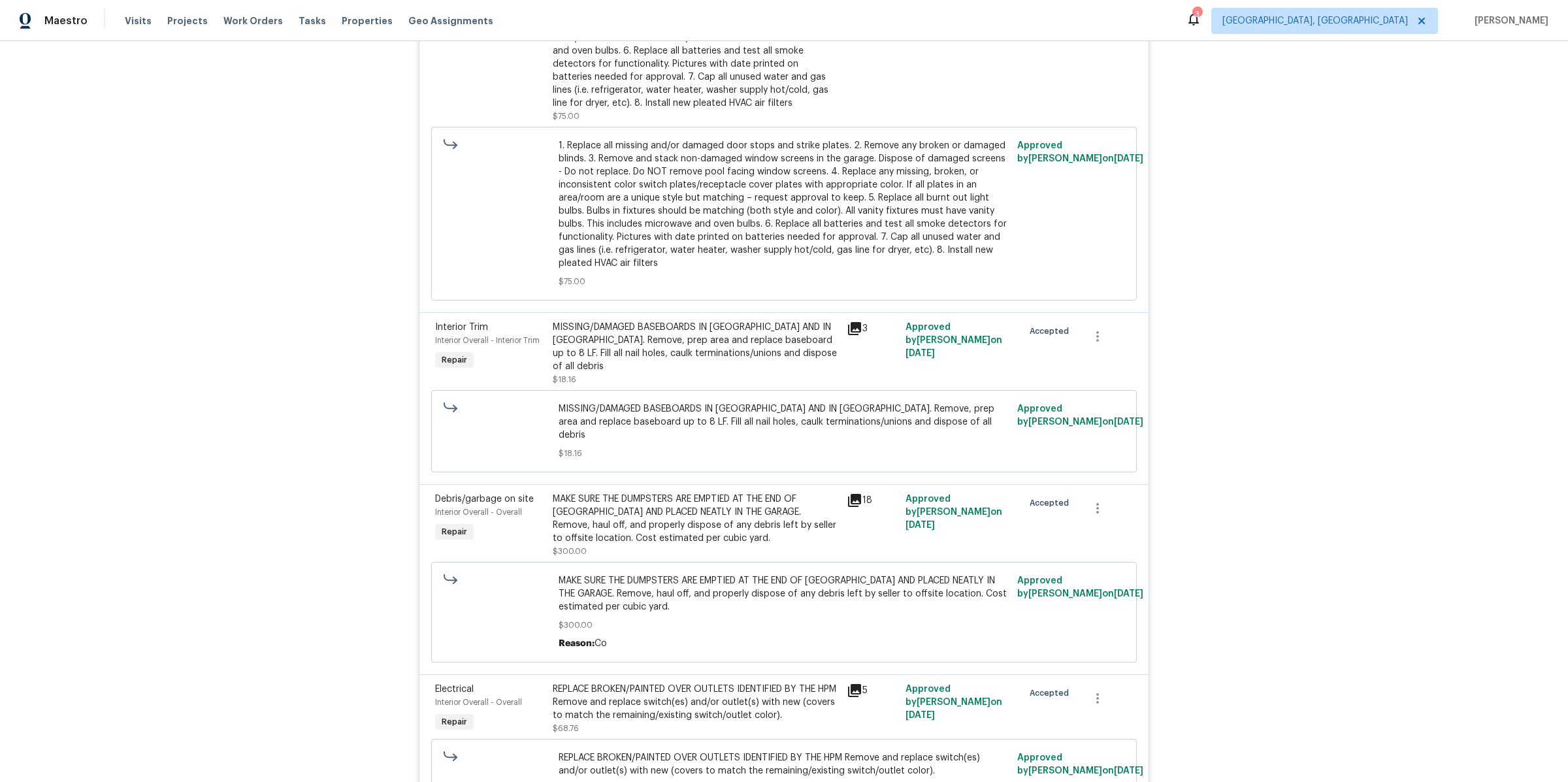
click at [855, 335] on icon at bounding box center [854, 329] width 13 height 13
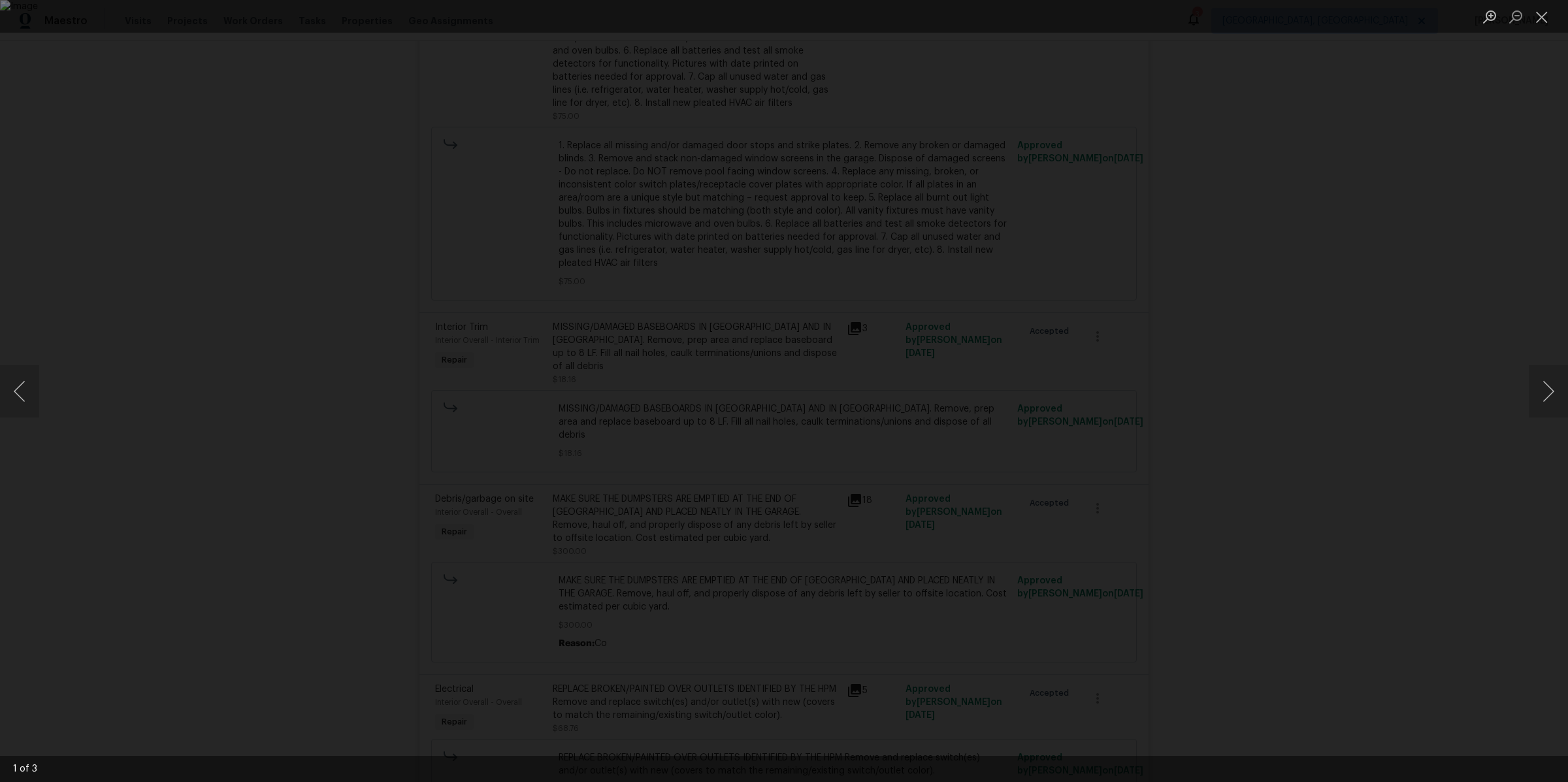
click at [242, 398] on div "Lightbox" at bounding box center [784, 391] width 1568 height 782
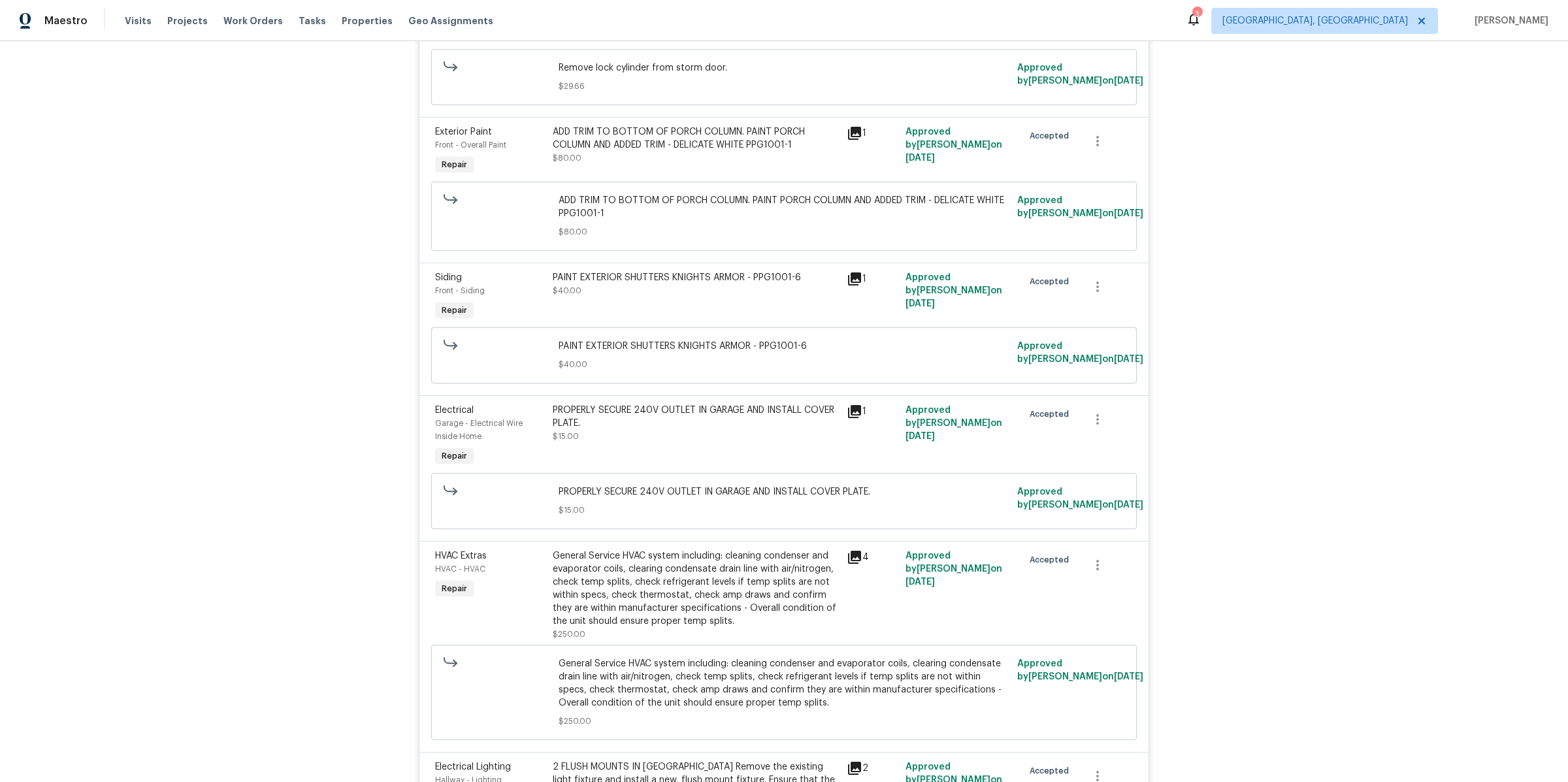
scroll to position [2693, 0]
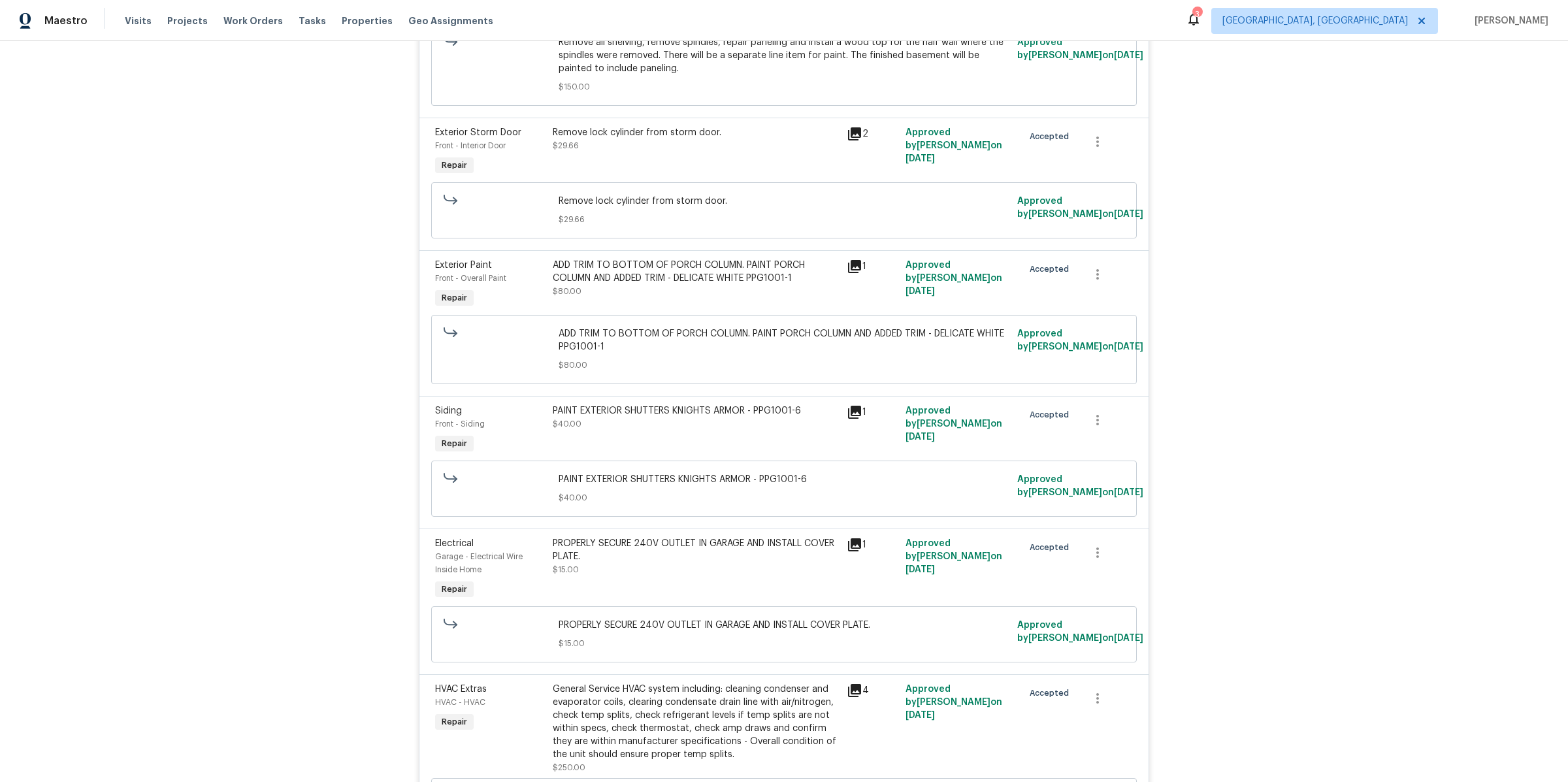
click at [860, 275] on icon at bounding box center [854, 266] width 16 height 16
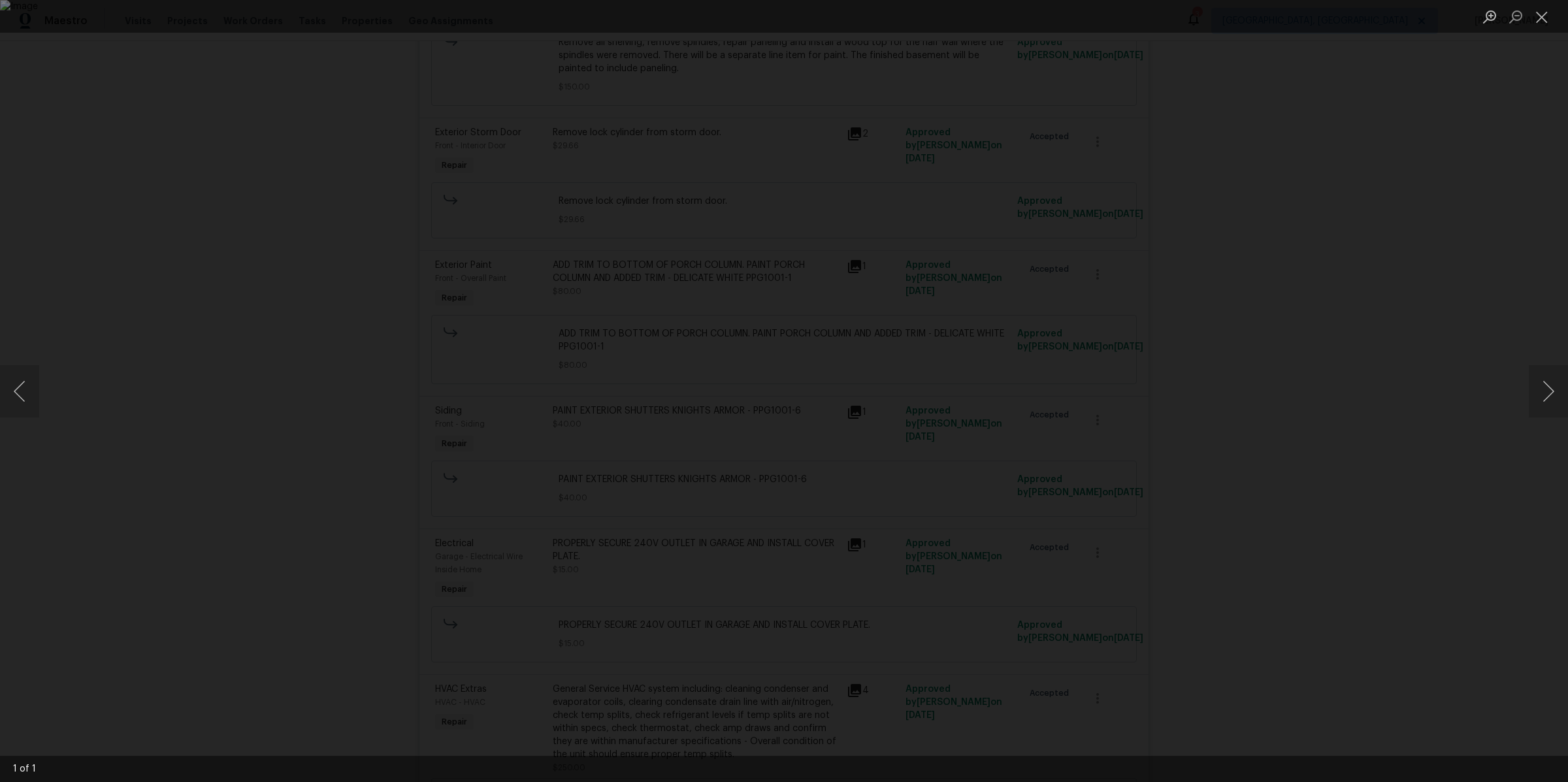
click at [240, 392] on div "Lightbox" at bounding box center [784, 391] width 1568 height 782
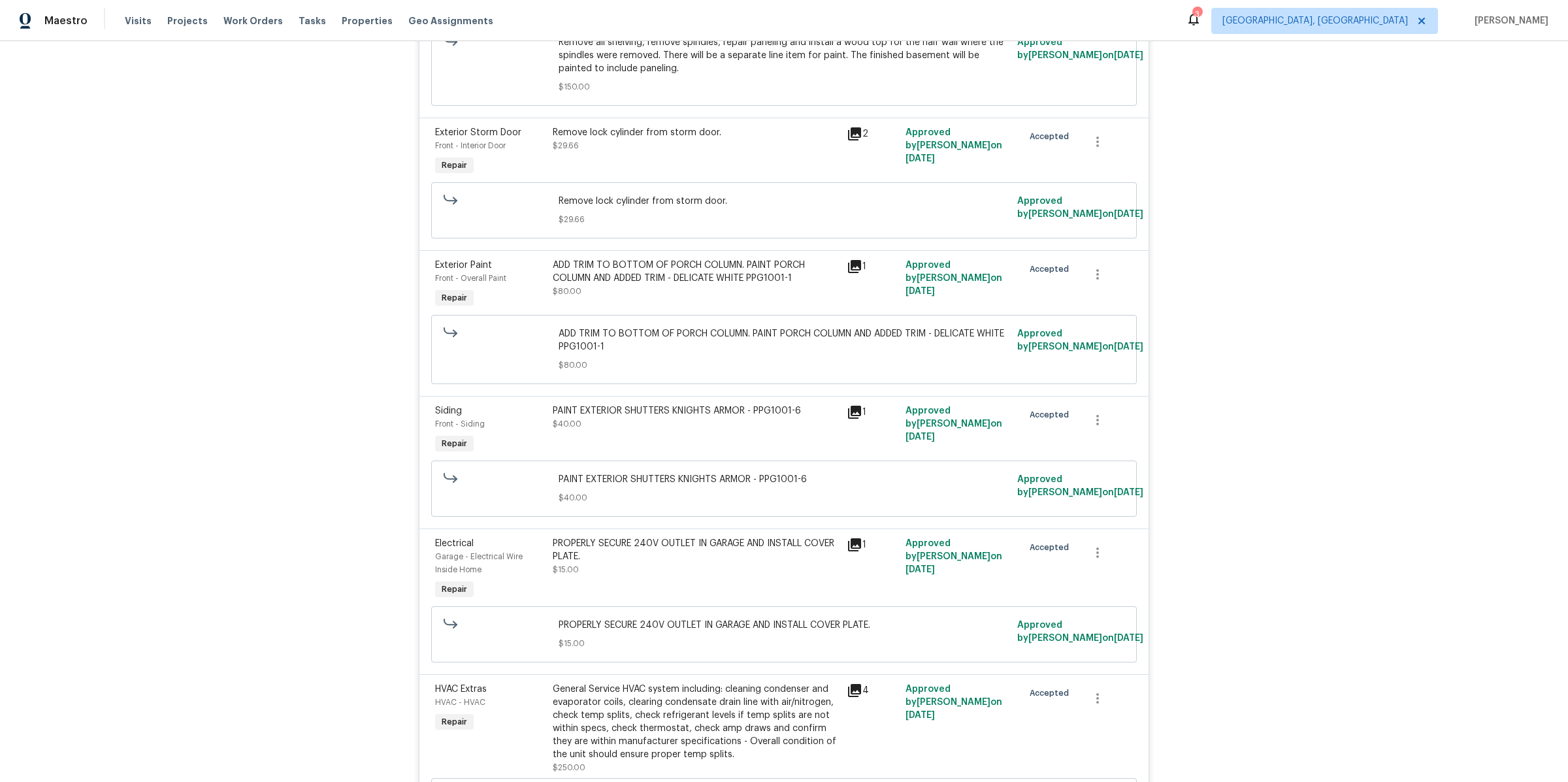
click at [303, 424] on div "Back to all projects [STREET_ADDRESS][PERSON_NAME] 3 Beds | 1 1/2 Baths | Total…" at bounding box center [784, 412] width 1568 height 741
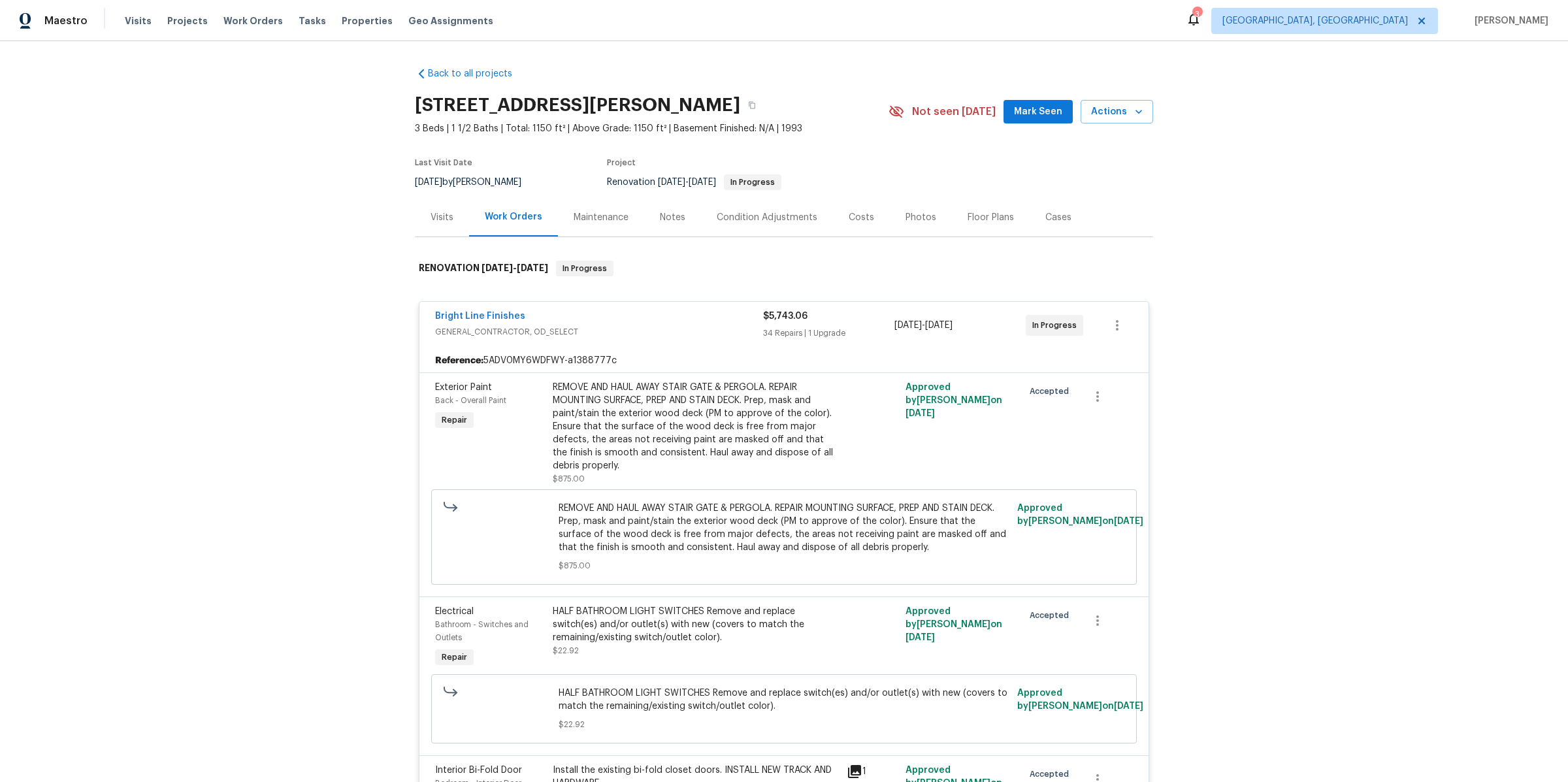
click at [607, 434] on div "REMOVE AND HAUL AWAY STAIR GATE & PERGOLA. REPAIR MOUNTING SURFACE, PREP AND ST…" at bounding box center [696, 427] width 286 height 91
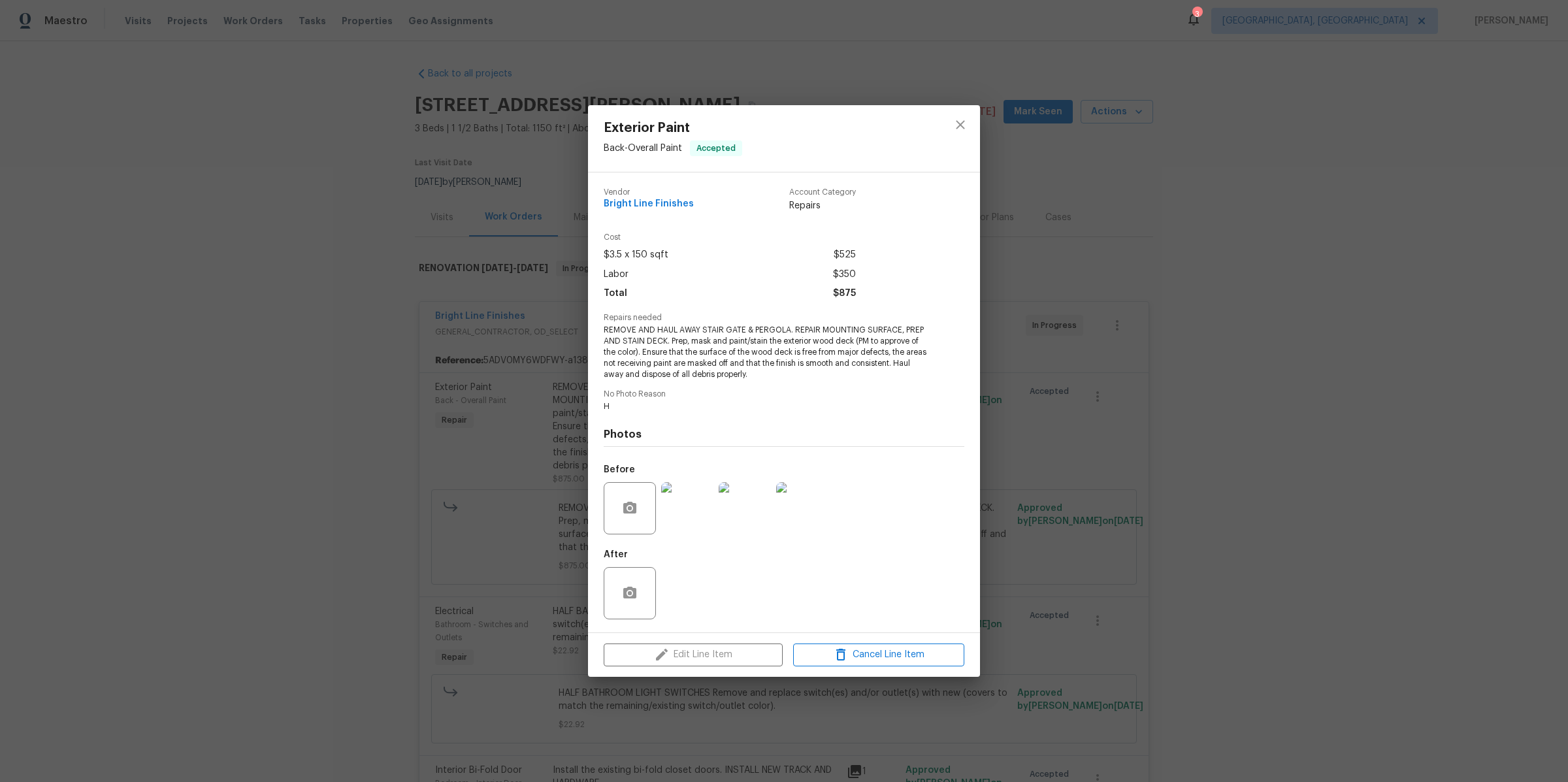
click at [672, 505] on img at bounding box center [687, 508] width 52 height 52
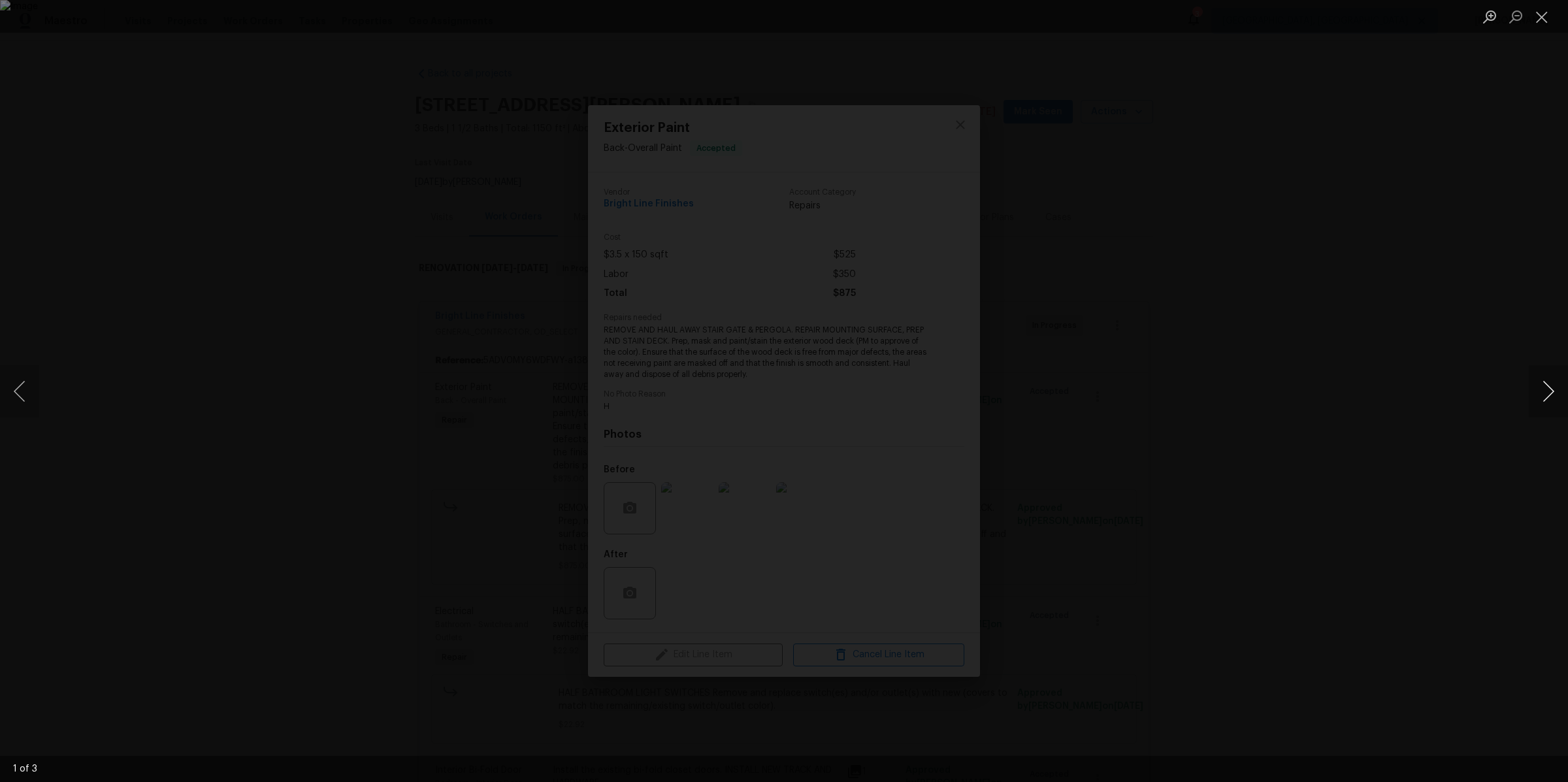
click at [1554, 398] on button "Next image" at bounding box center [1548, 391] width 40 height 52
click at [1343, 367] on div "Lightbox" at bounding box center [784, 391] width 1568 height 782
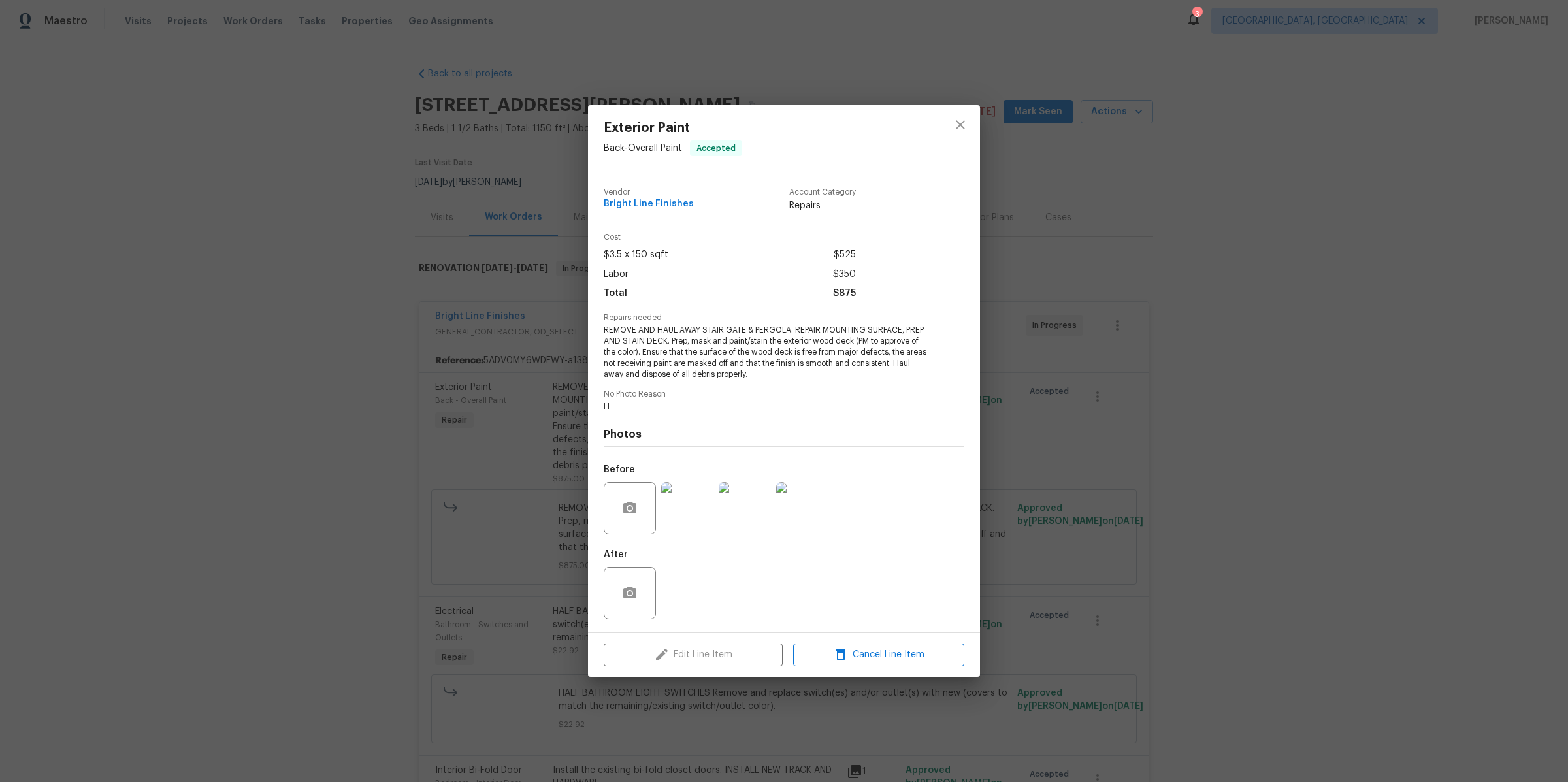
click at [1343, 367] on div "Exterior Paint Back - Overall Paint Accepted Vendor Bright Line Finishes Accoun…" at bounding box center [784, 391] width 1568 height 782
